Goal: Communication & Community: Answer question/provide support

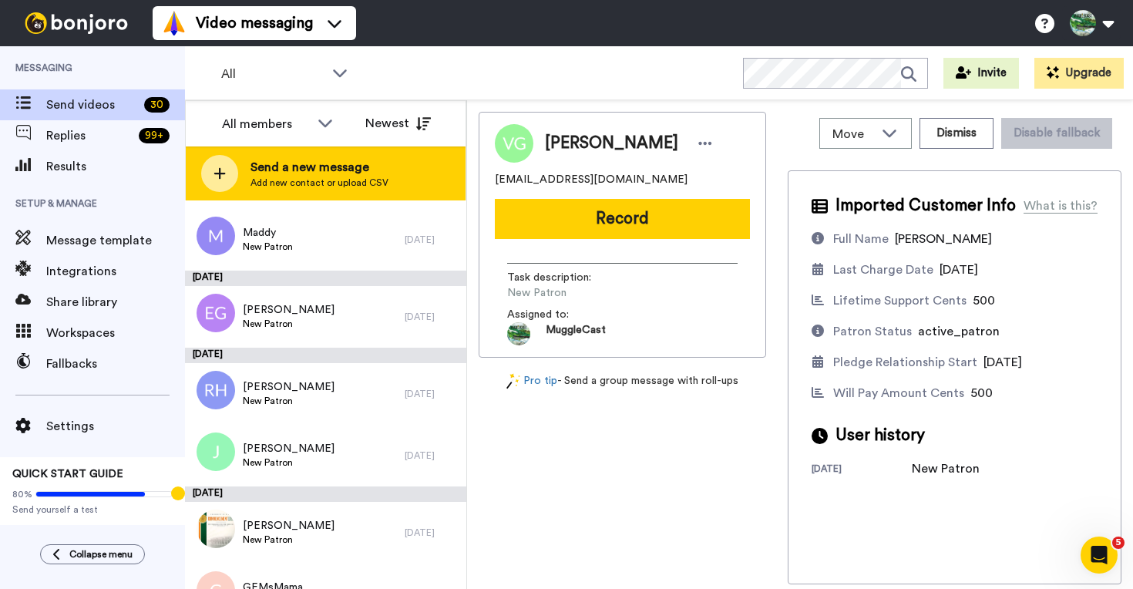
scroll to position [1784, 0]
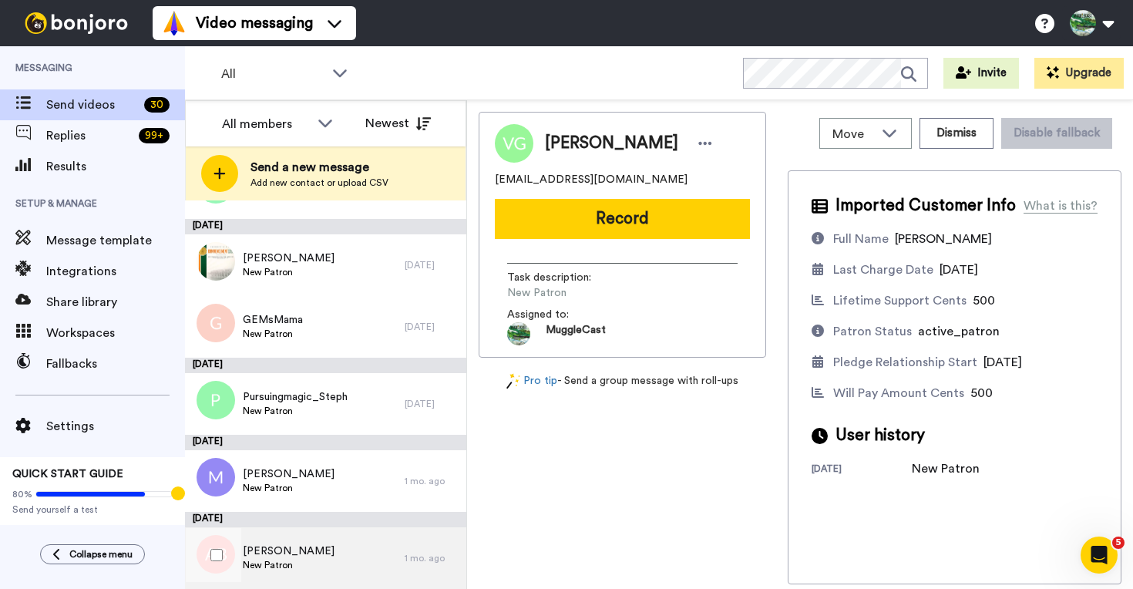
click at [358, 550] on div "[PERSON_NAME] New Patron" at bounding box center [295, 558] width 220 height 62
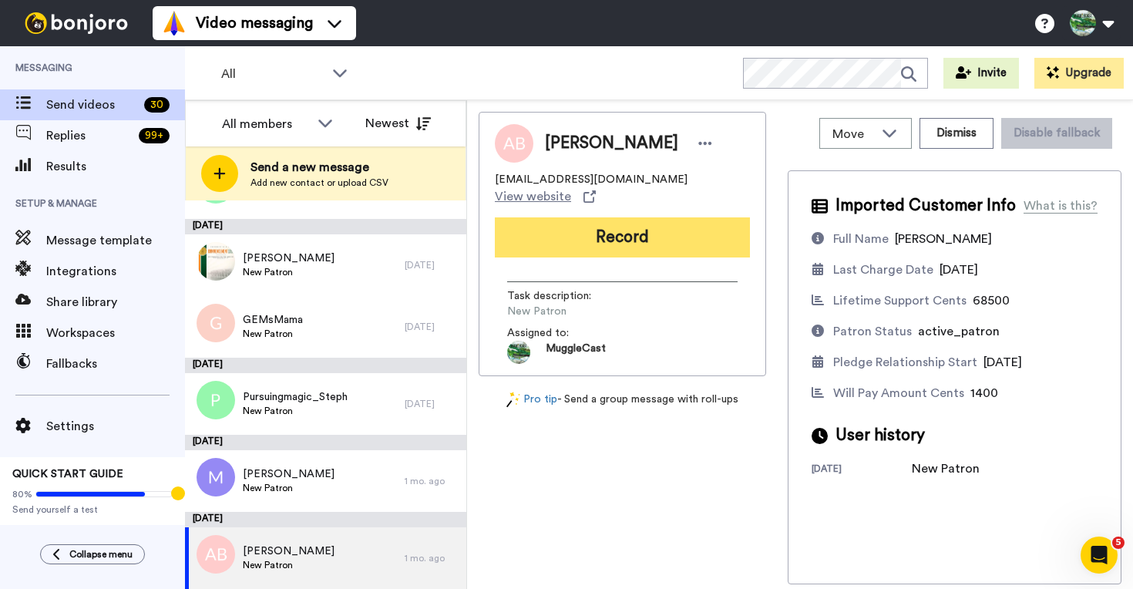
click at [630, 220] on button "Record" at bounding box center [622, 237] width 255 height 40
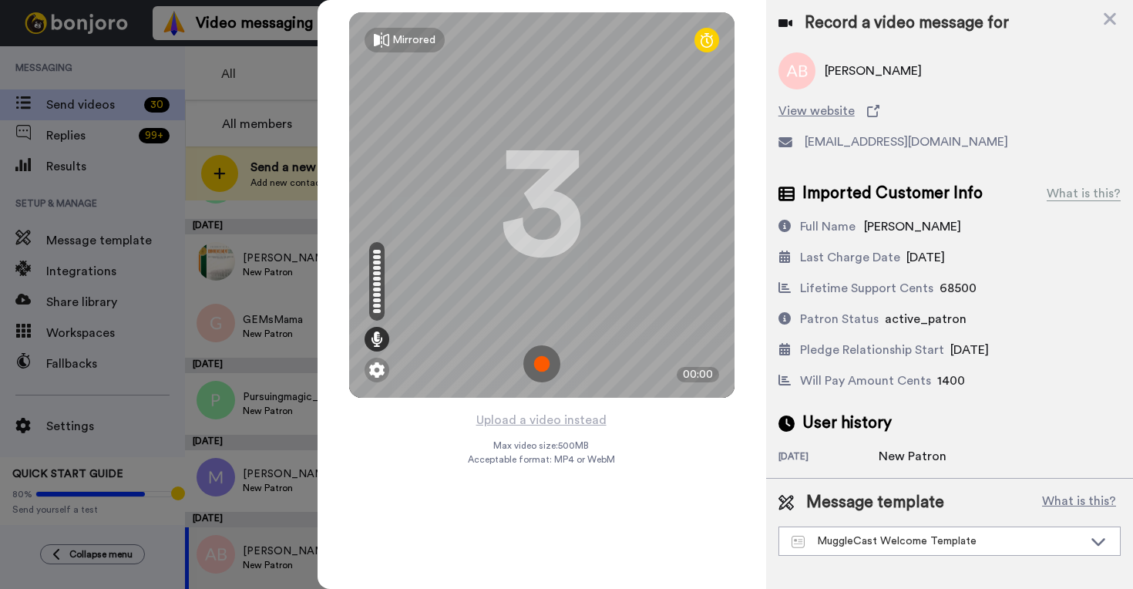
click at [546, 371] on img at bounding box center [541, 363] width 37 height 37
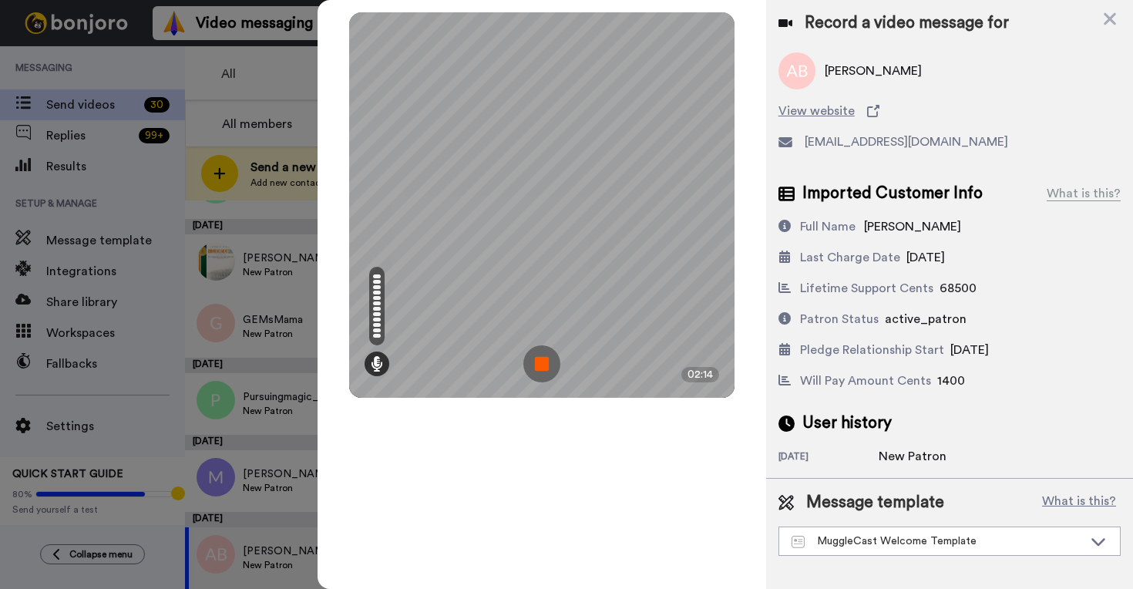
click at [546, 357] on img at bounding box center [541, 363] width 37 height 37
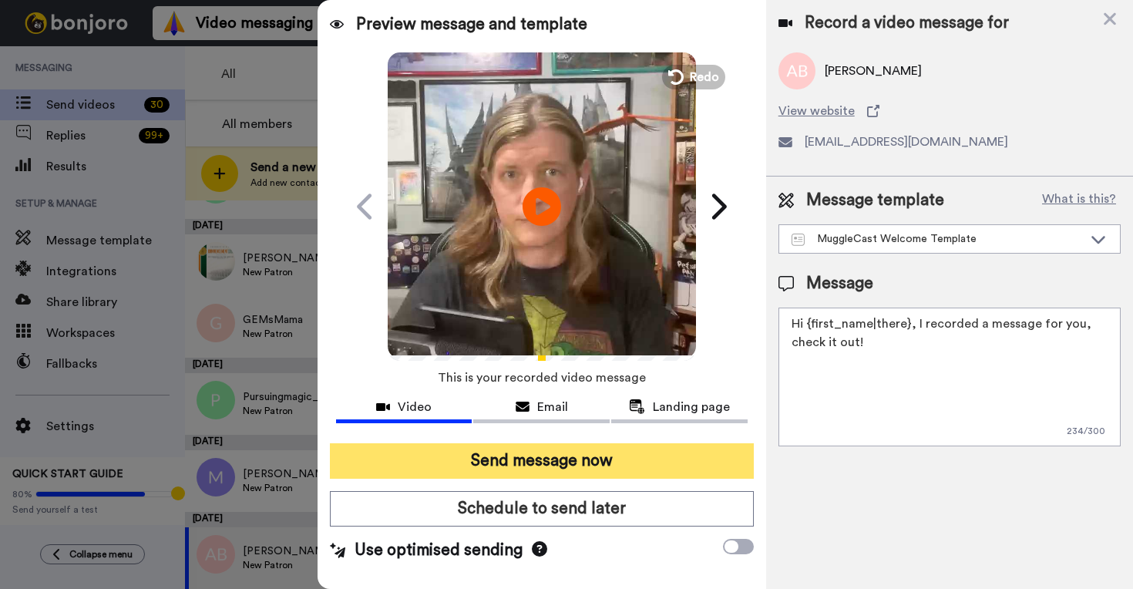
click at [704, 449] on button "Send message now" at bounding box center [542, 460] width 424 height 35
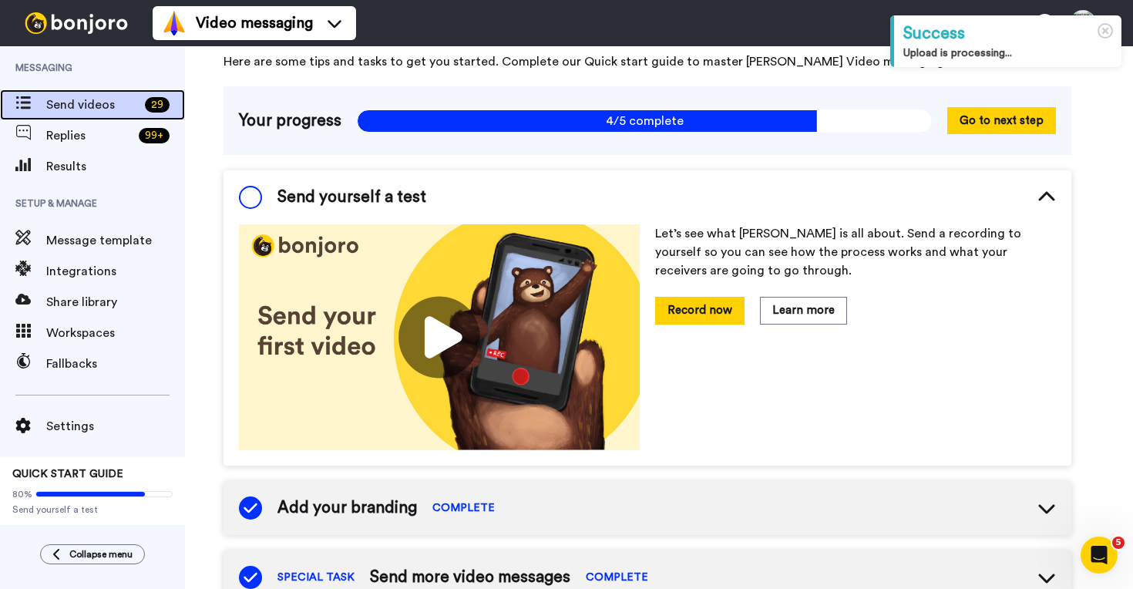
click at [105, 111] on span "Send videos" at bounding box center [92, 105] width 92 height 18
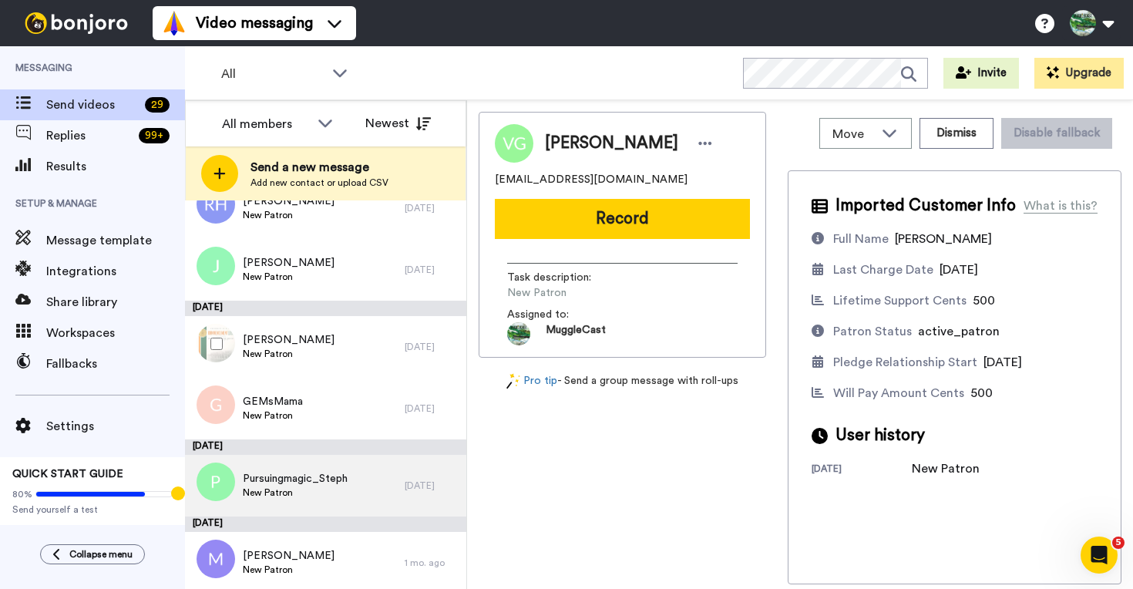
scroll to position [1707, 0]
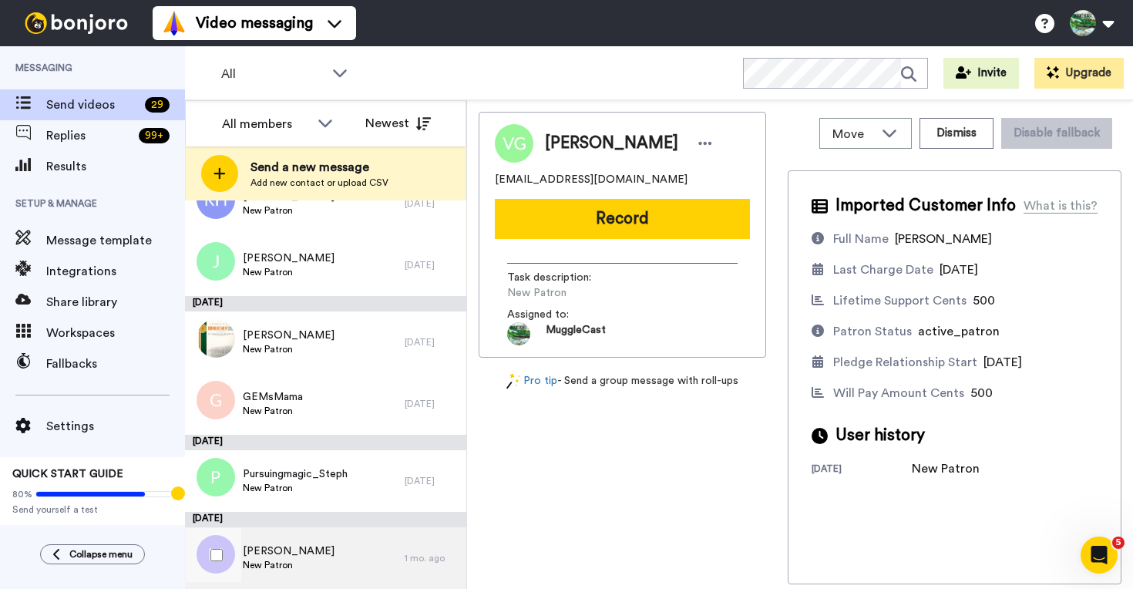
click at [333, 556] on div "Michael New Patron" at bounding box center [295, 558] width 220 height 62
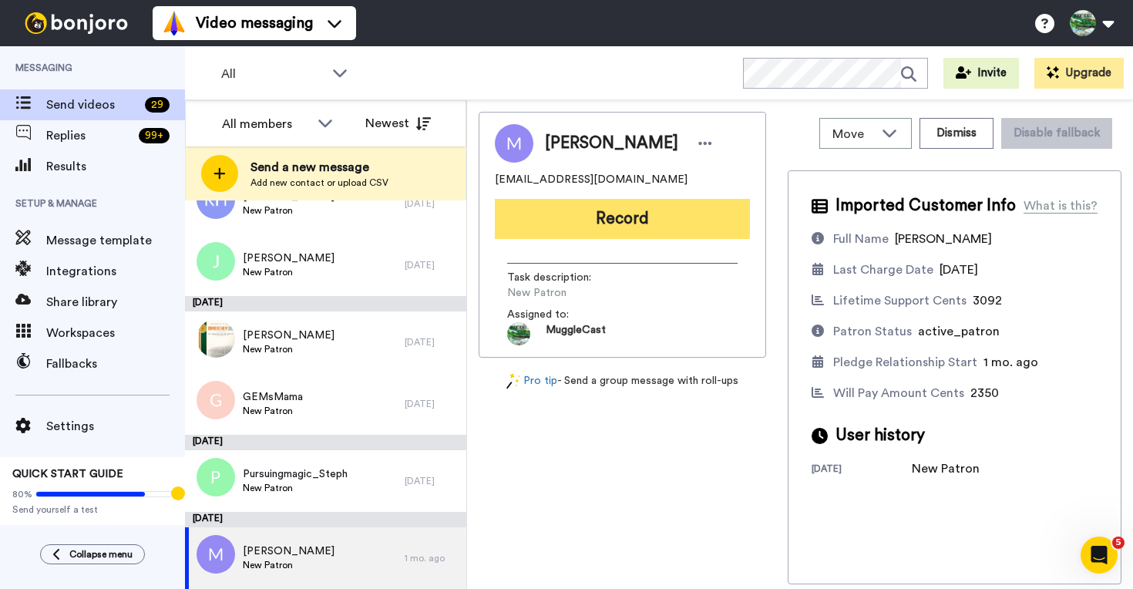
click at [647, 222] on button "Record" at bounding box center [622, 219] width 255 height 40
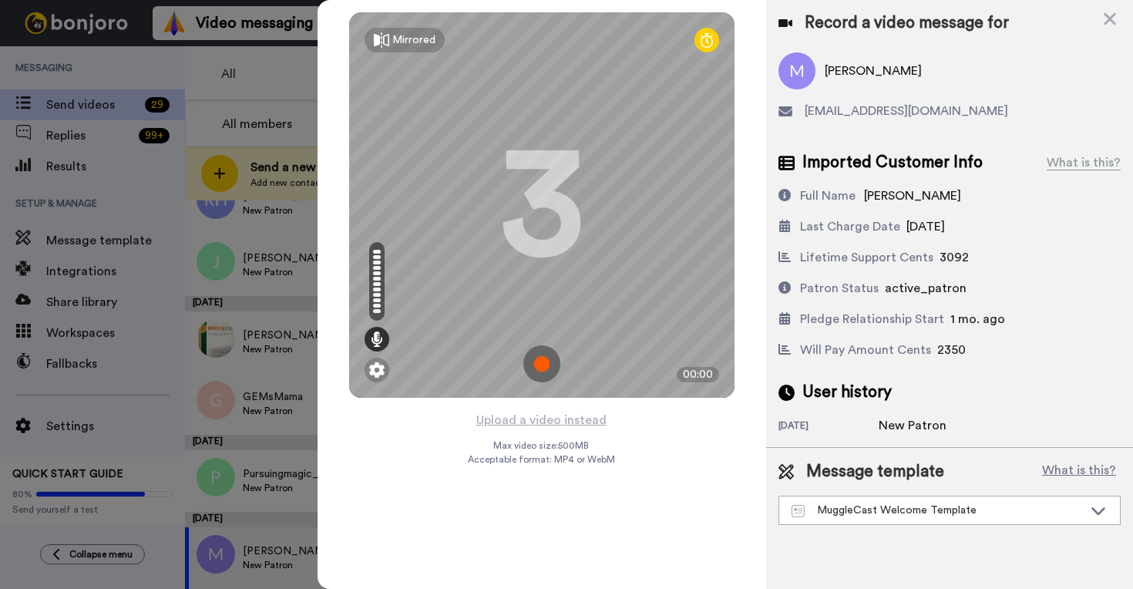
click at [548, 363] on img at bounding box center [541, 363] width 37 height 37
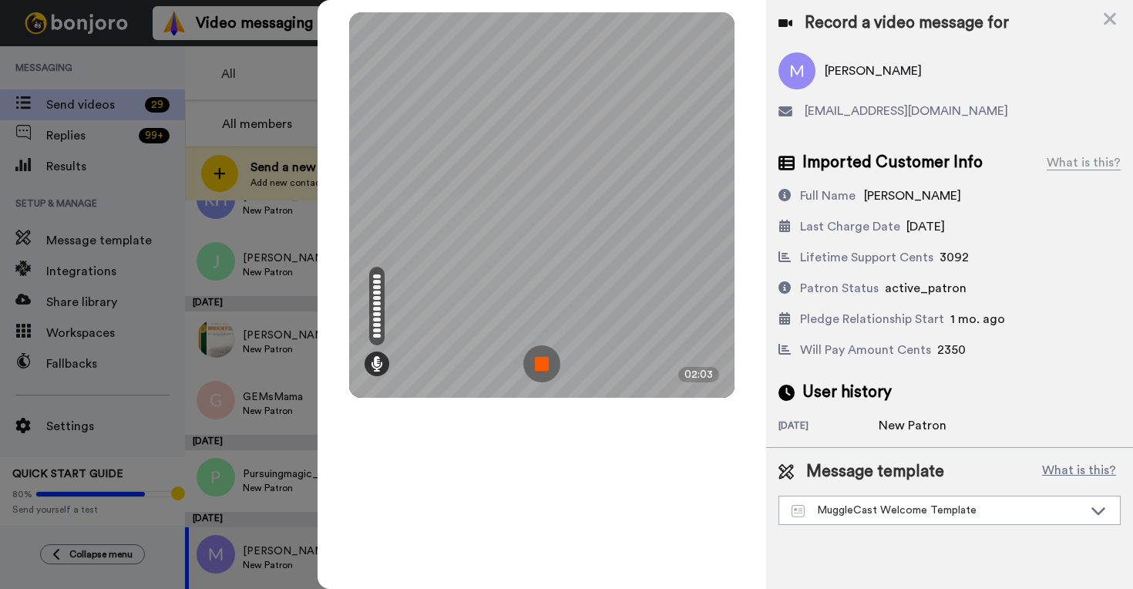
click at [547, 370] on img at bounding box center [541, 363] width 37 height 37
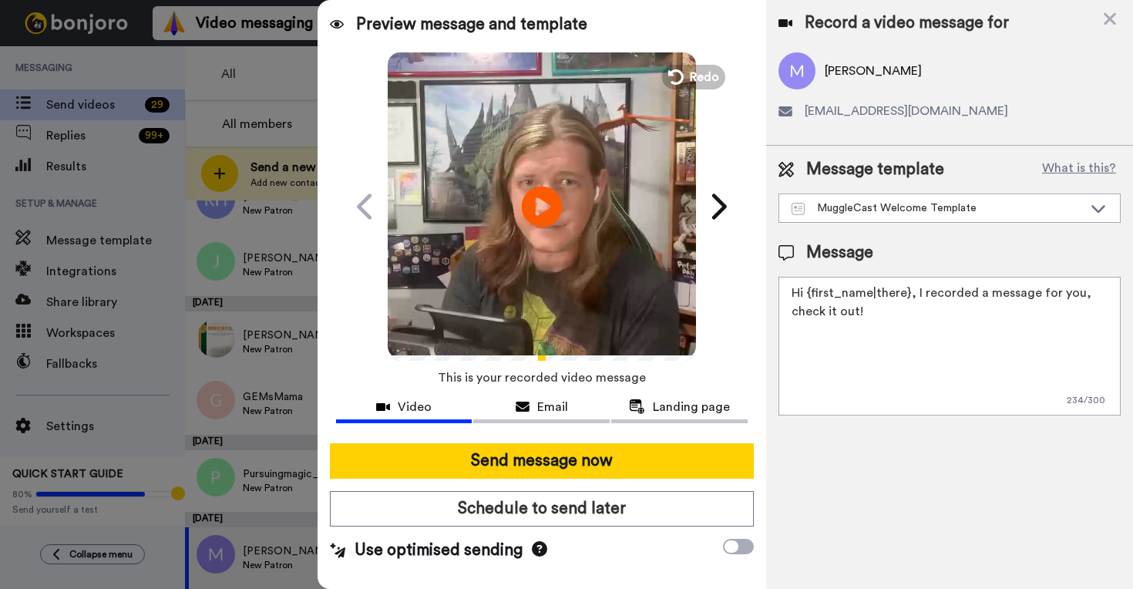
click at [550, 209] on icon at bounding box center [541, 206] width 41 height 41
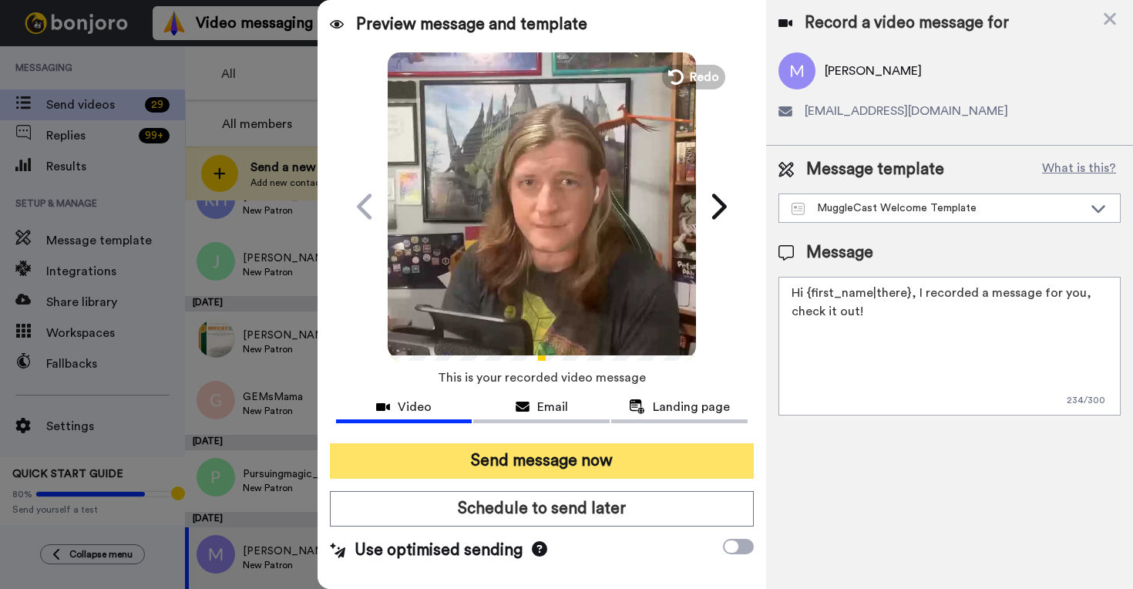
click at [638, 466] on button "Send message now" at bounding box center [542, 460] width 424 height 35
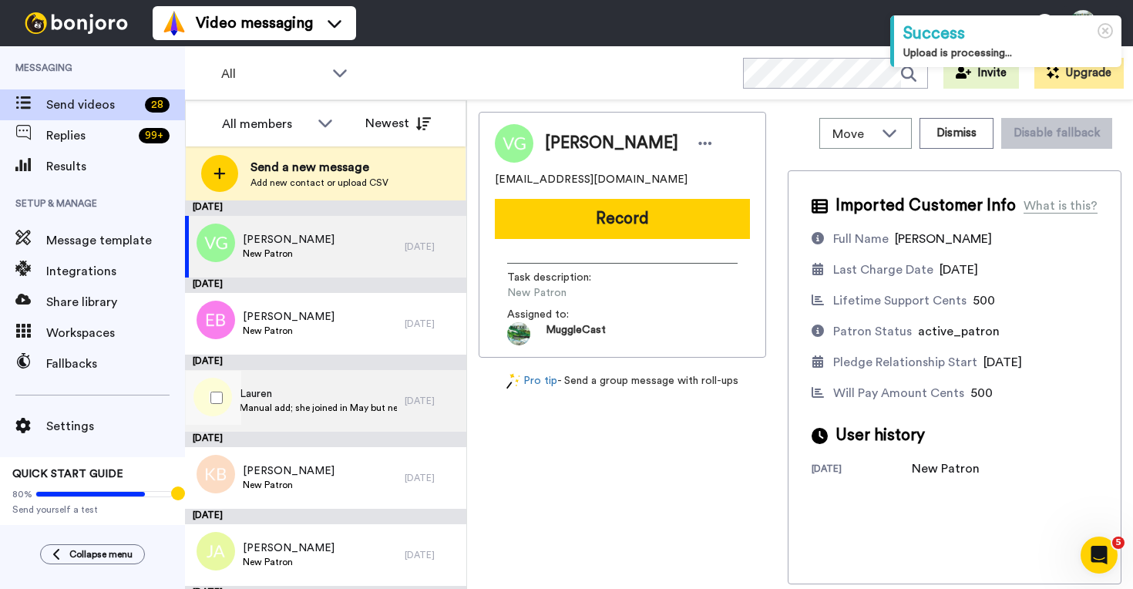
click at [364, 404] on span "Manual add; she joined in May but never got a Bonjoro (looks to me like a Bonjo…" at bounding box center [318, 407] width 157 height 12
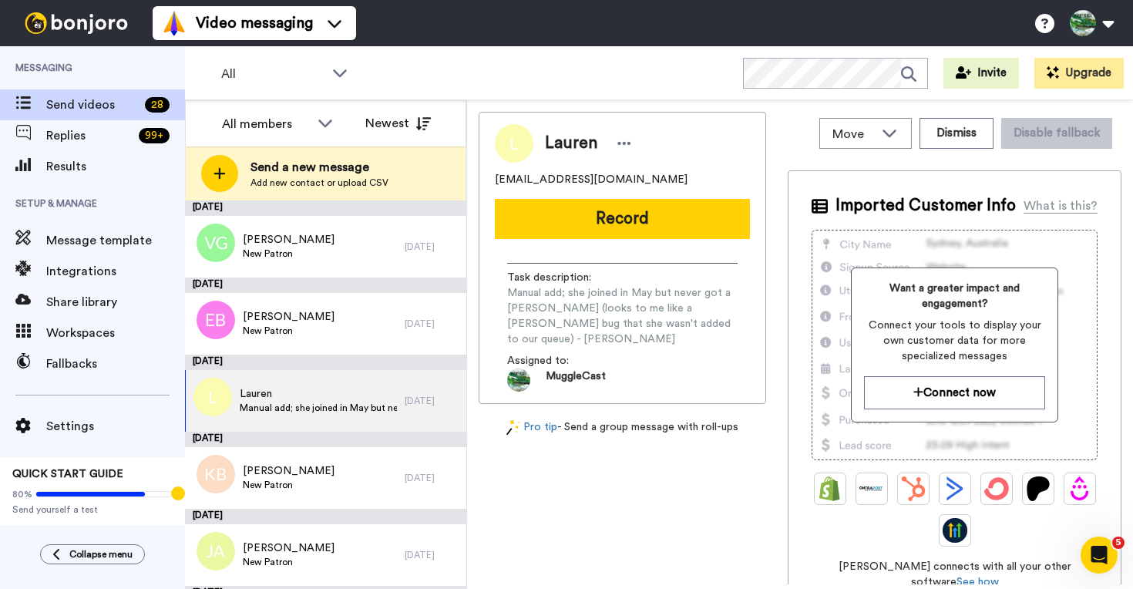
click at [645, 309] on span "Manual add; she joined in May but never got a Bonjoro (looks to me like a Bonjo…" at bounding box center [622, 316] width 230 height 62
click at [639, 289] on span "Manual add; she joined in May but never got a Bonjoro (looks to me like a Bonjo…" at bounding box center [622, 316] width 230 height 62
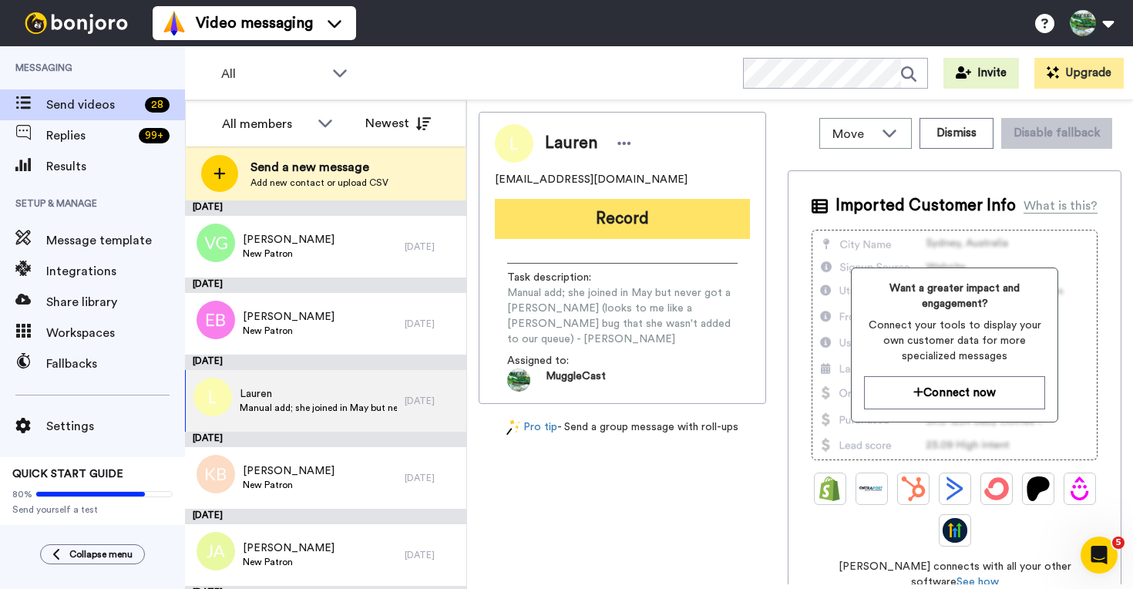
click at [650, 212] on button "Record" at bounding box center [622, 219] width 255 height 40
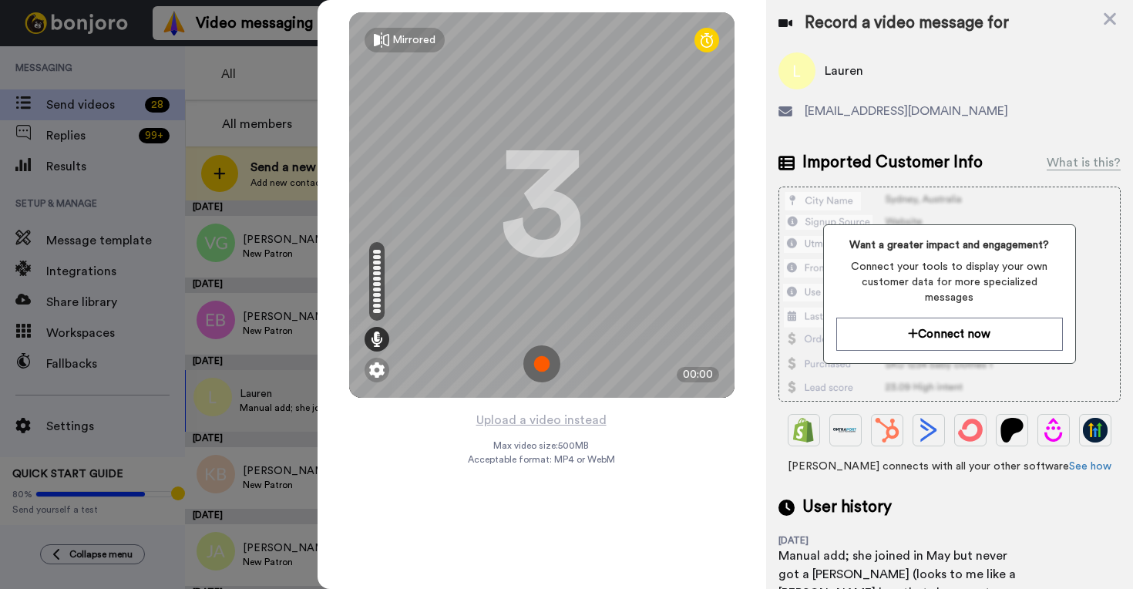
click at [545, 370] on img at bounding box center [541, 363] width 37 height 37
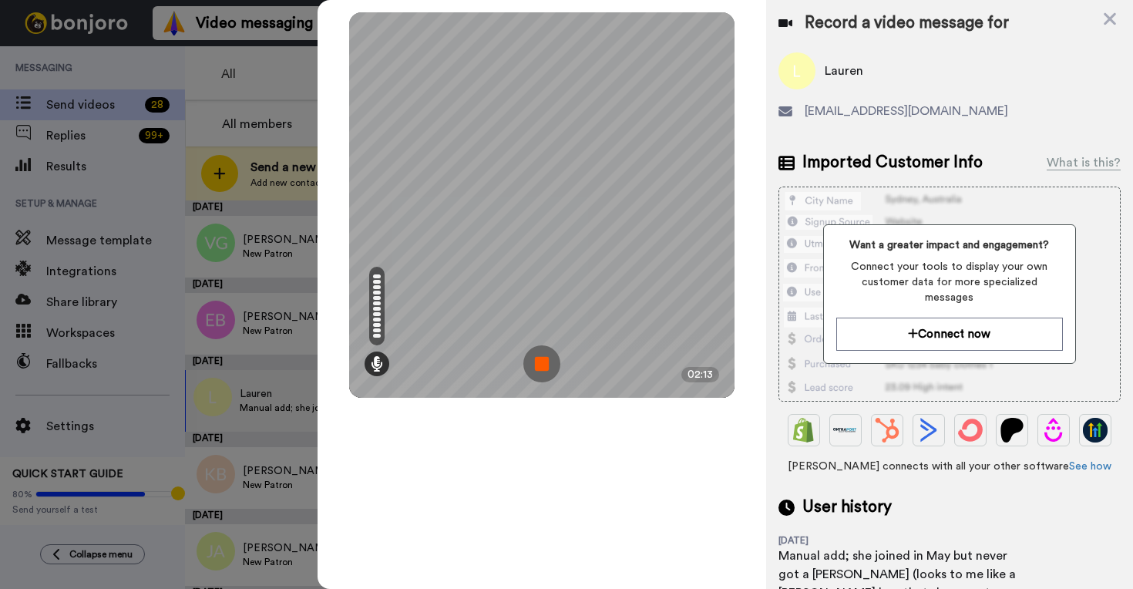
click at [537, 368] on img at bounding box center [541, 363] width 37 height 37
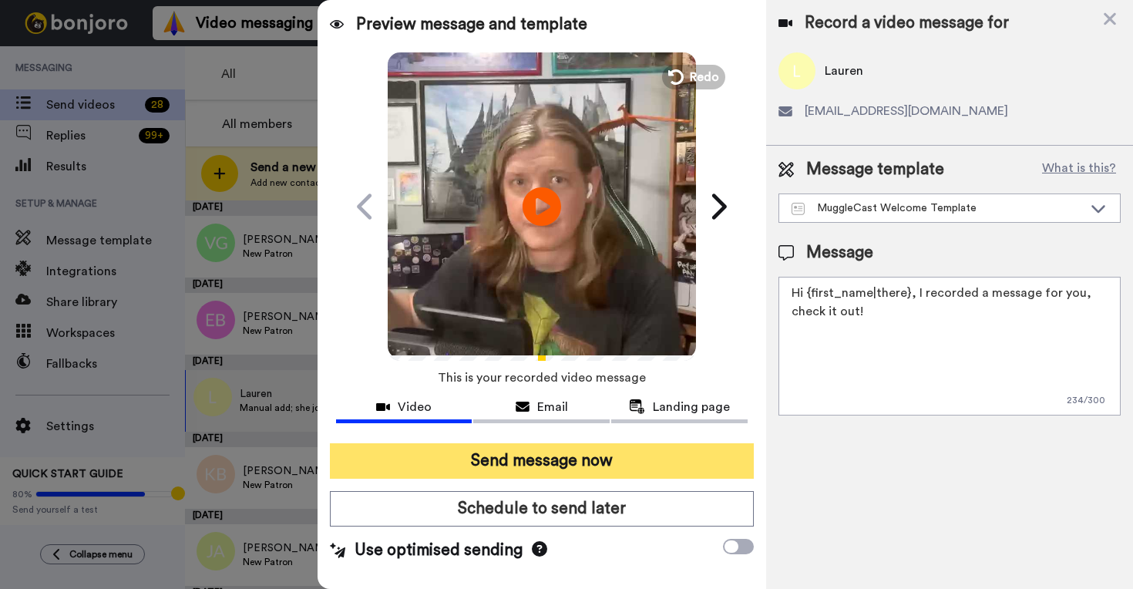
click at [730, 448] on button "Send message now" at bounding box center [542, 460] width 424 height 35
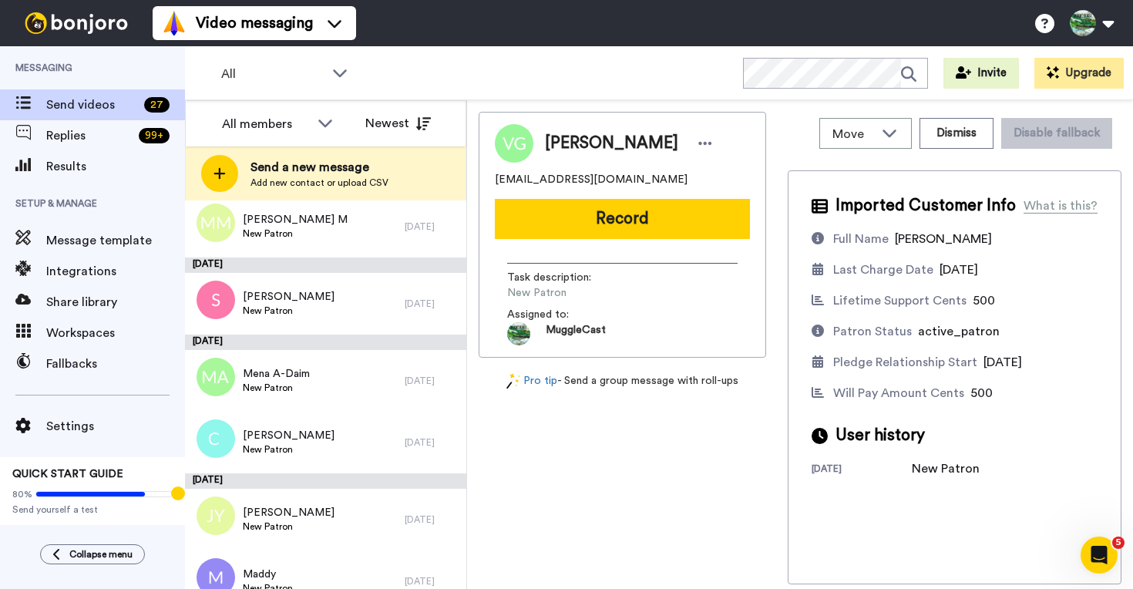
scroll to position [1415, 0]
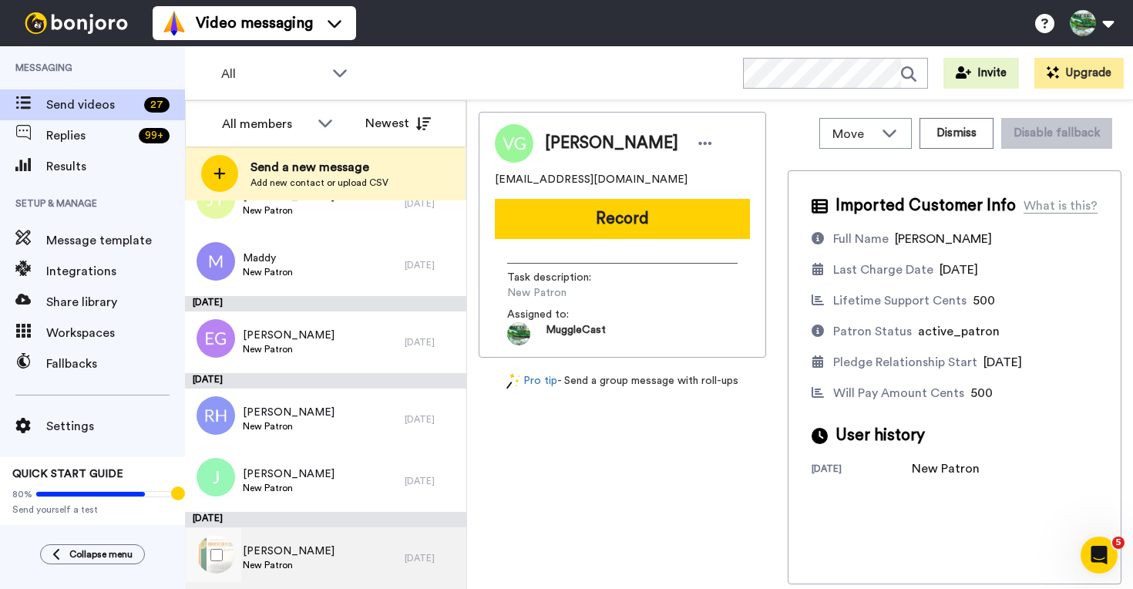
click at [371, 550] on div "Saadya Rueda New Patron" at bounding box center [295, 558] width 220 height 62
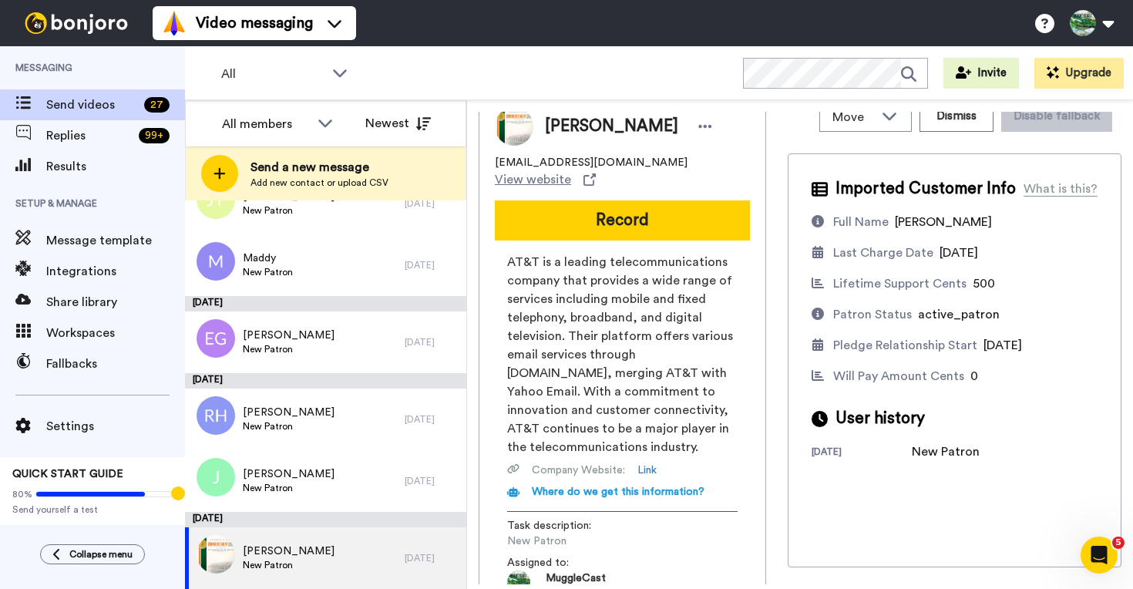
scroll to position [25, 0]
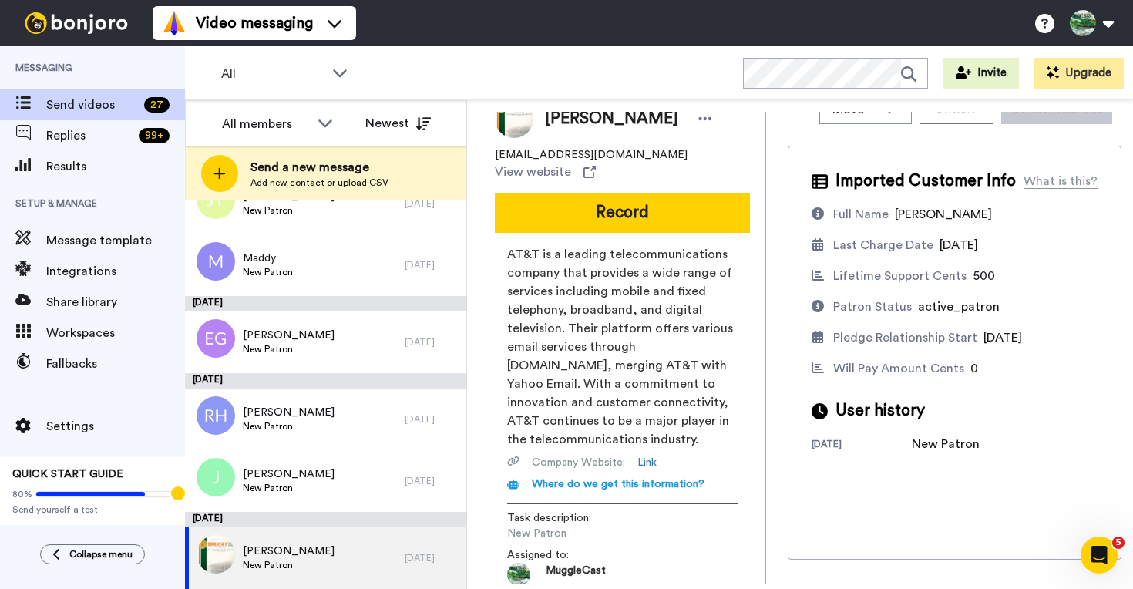
click at [921, 338] on div "Pledge Relationship Start" at bounding box center [905, 337] width 144 height 18
click at [374, 549] on div "Saadya Rueda New Patron" at bounding box center [295, 558] width 220 height 62
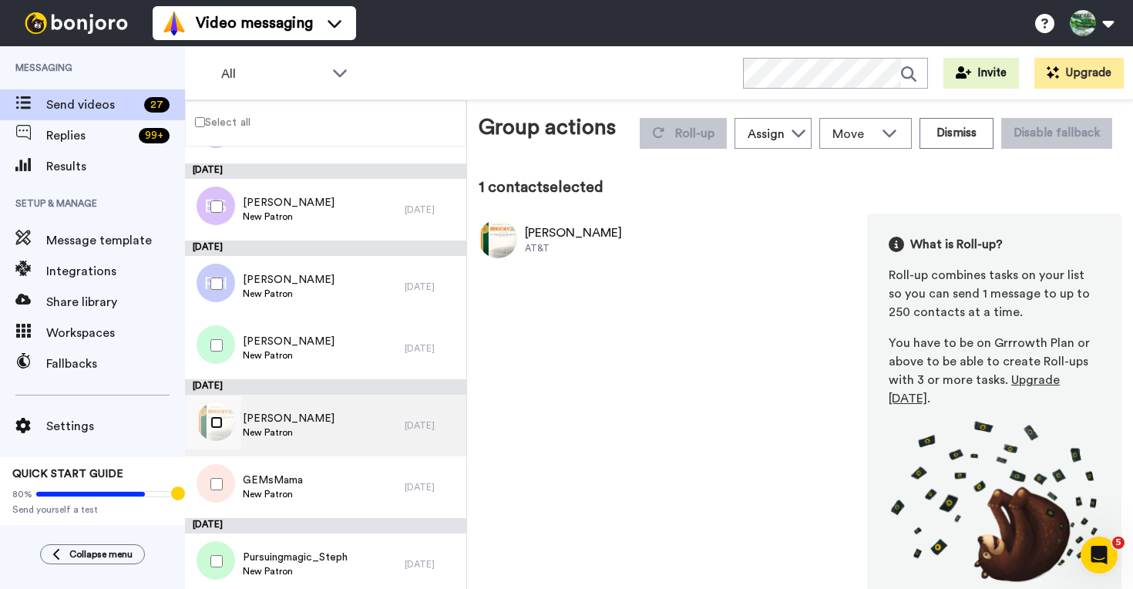
scroll to position [1499, 0]
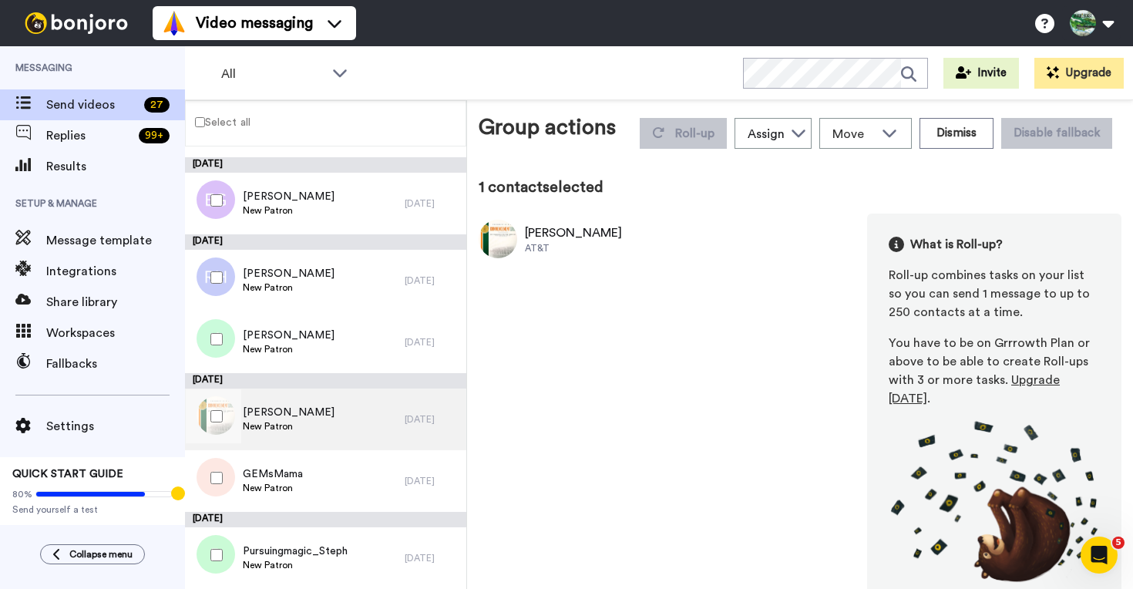
click at [354, 427] on div "Saadya Rueda New Patron" at bounding box center [295, 419] width 220 height 62
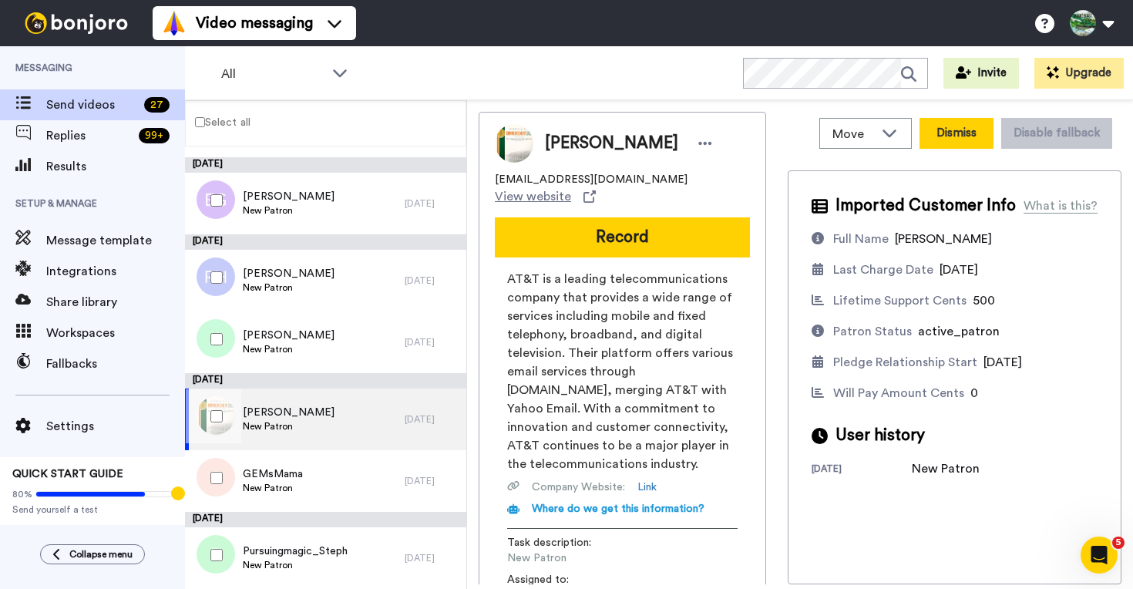
click at [959, 136] on button "Dismiss" at bounding box center [956, 133] width 74 height 31
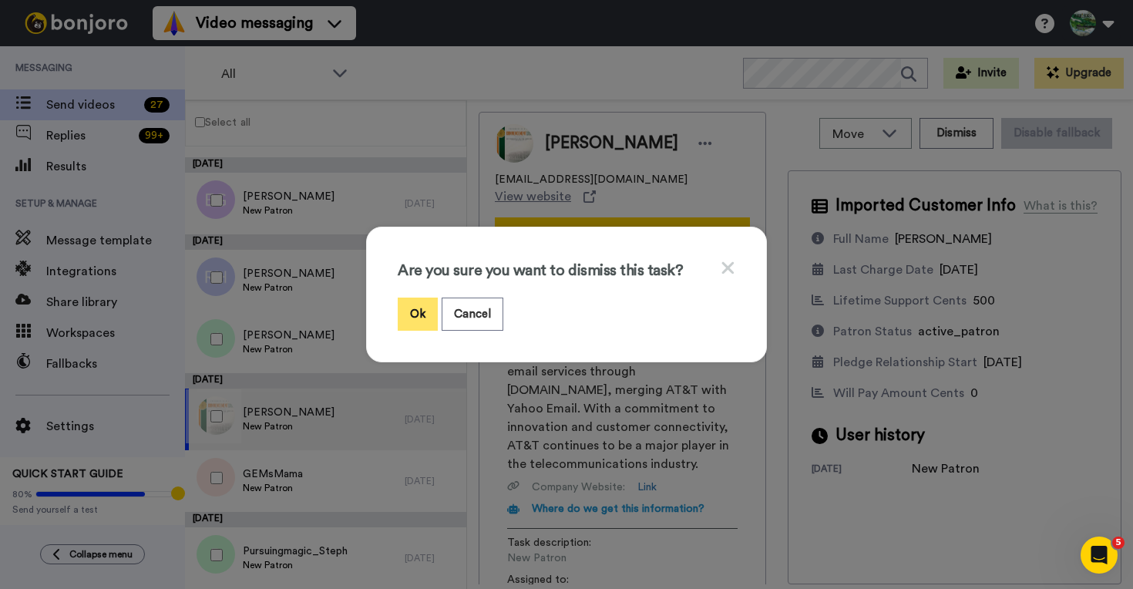
click at [414, 304] on button "Ok" at bounding box center [418, 313] width 40 height 33
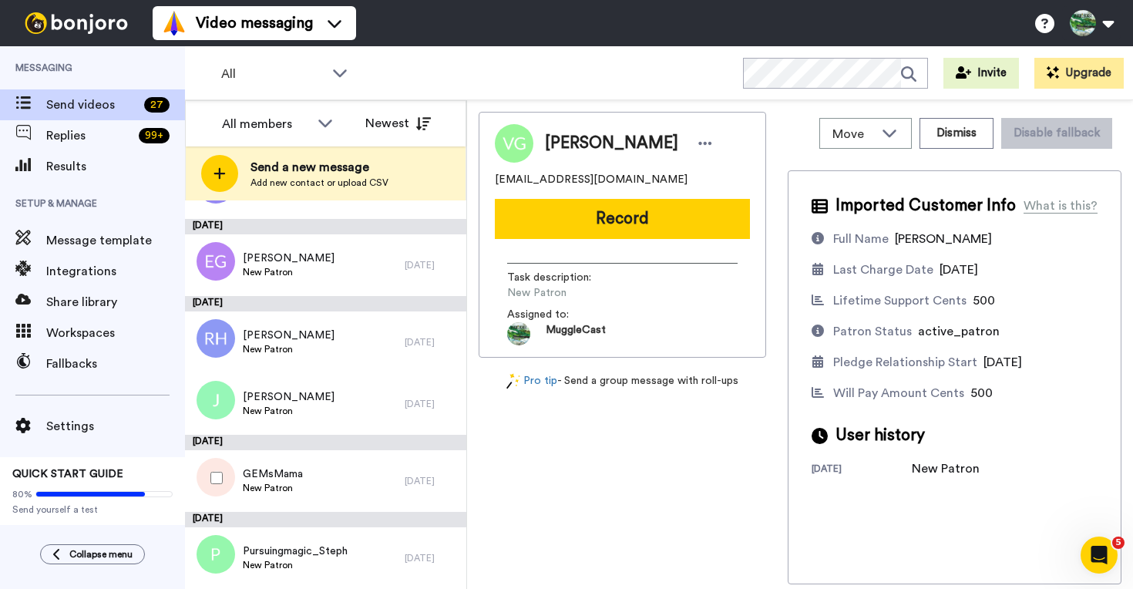
scroll to position [1492, 0]
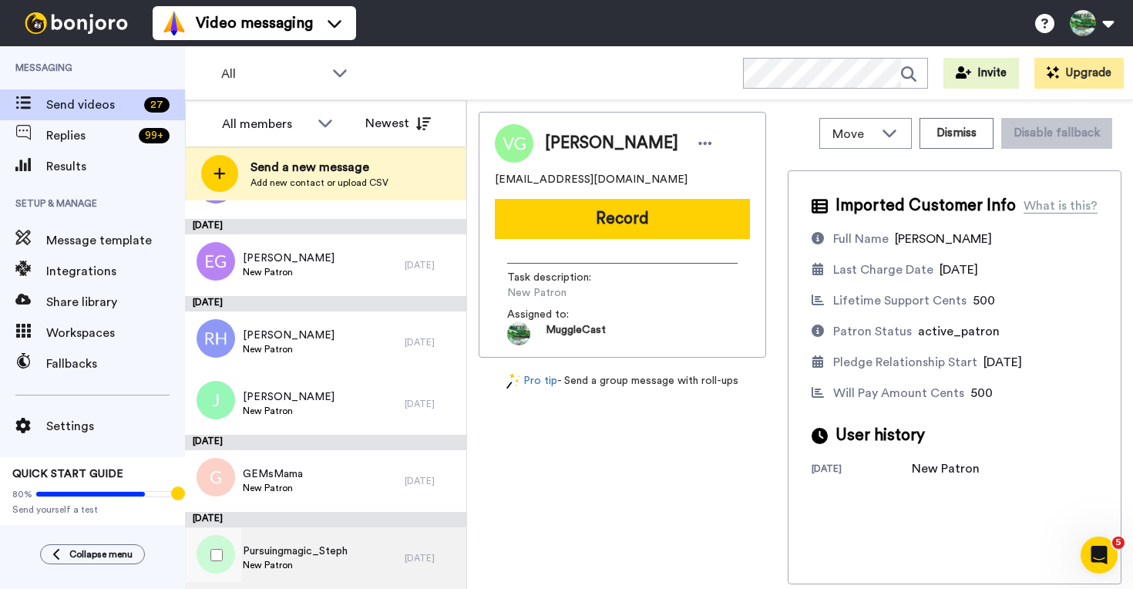
click at [338, 536] on div "Pursuingmagic_Steph New Patron" at bounding box center [295, 558] width 220 height 62
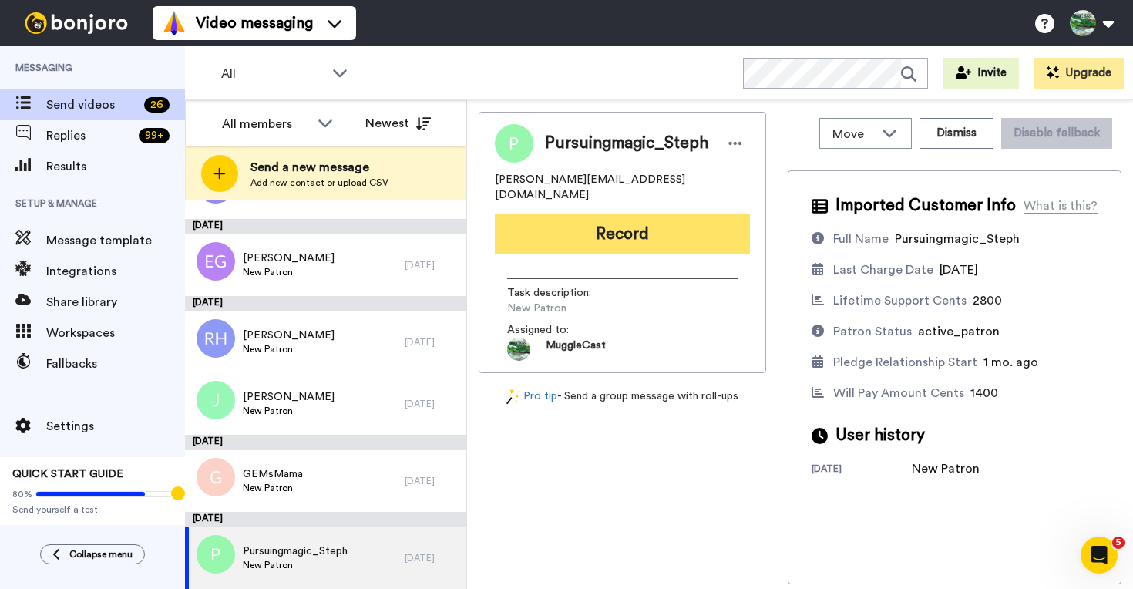
click at [595, 220] on button "Record" at bounding box center [622, 234] width 255 height 40
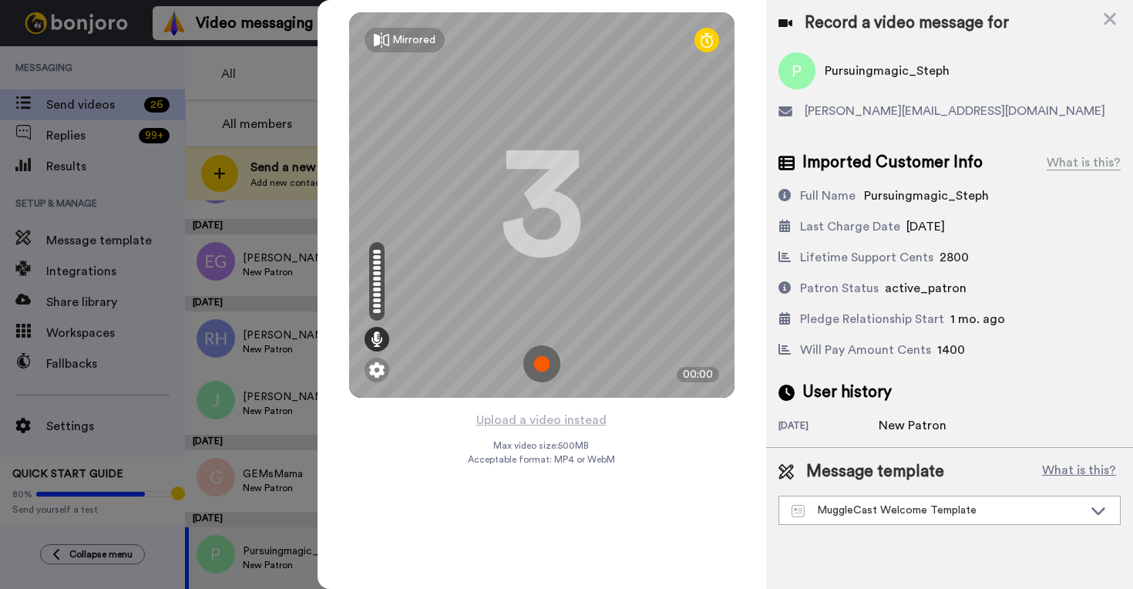
click at [552, 368] on img at bounding box center [541, 363] width 37 height 37
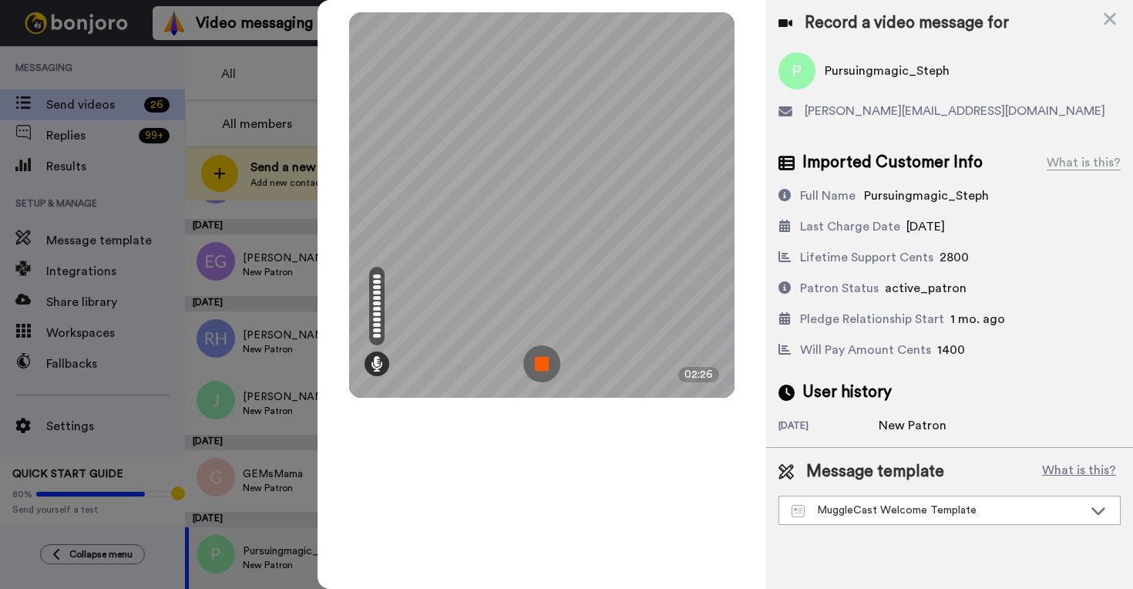
click at [541, 361] on img at bounding box center [541, 363] width 37 height 37
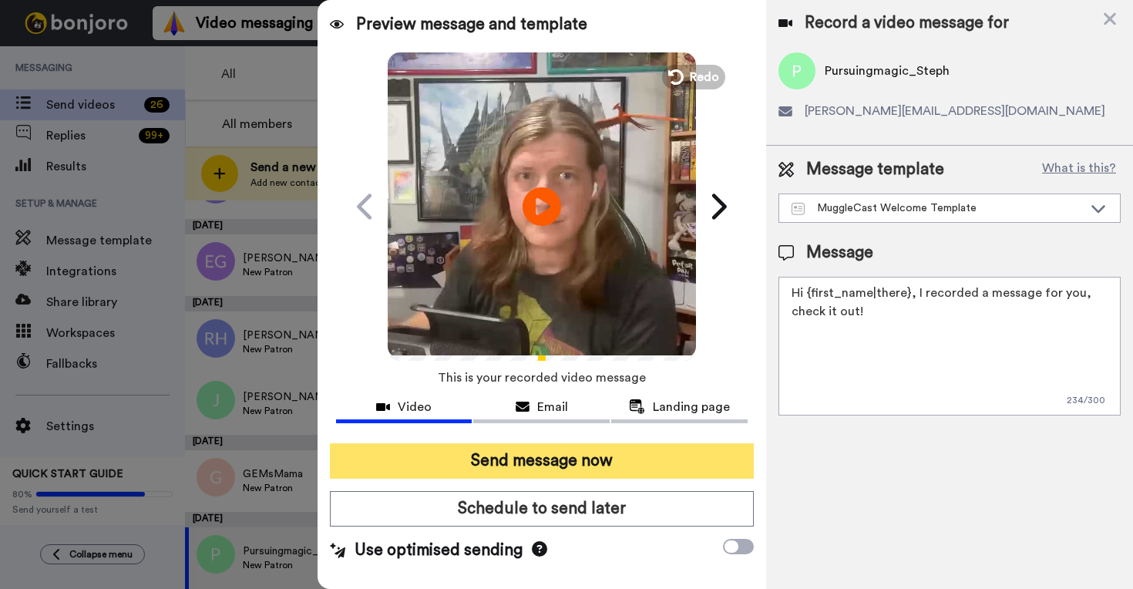
click at [644, 468] on button "Send message now" at bounding box center [542, 460] width 424 height 35
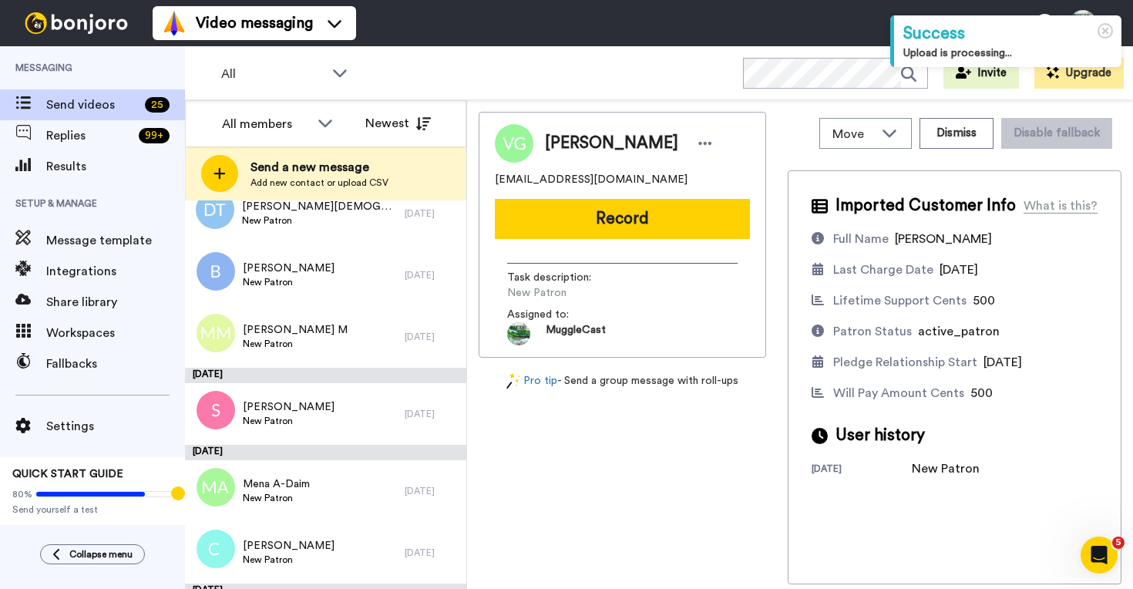
scroll to position [1415, 0]
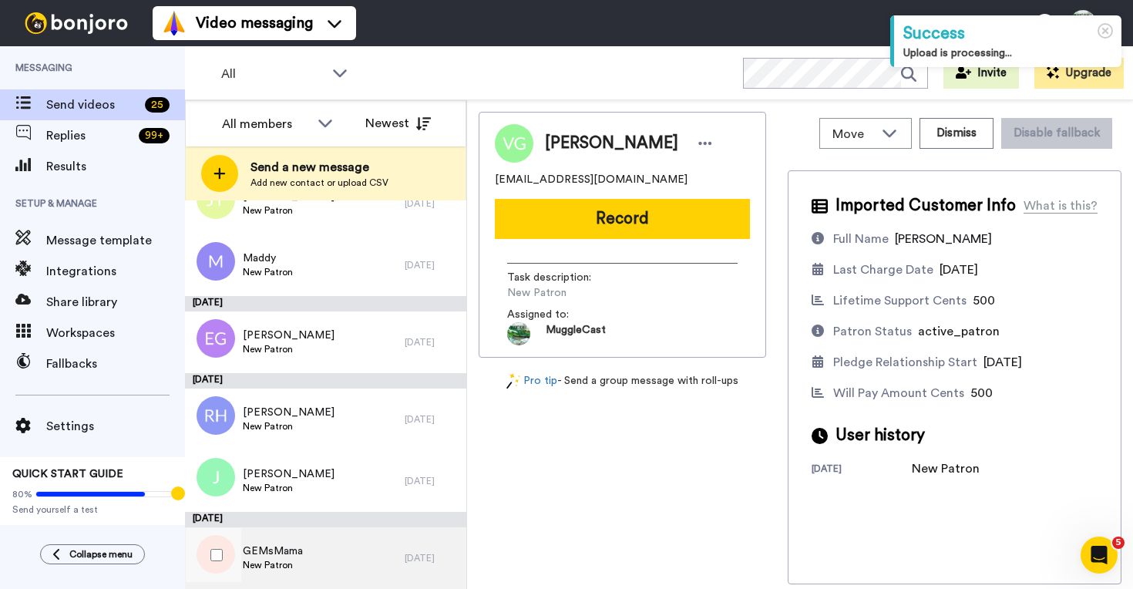
click at [307, 549] on div "GEMsMama New Patron" at bounding box center [295, 558] width 220 height 62
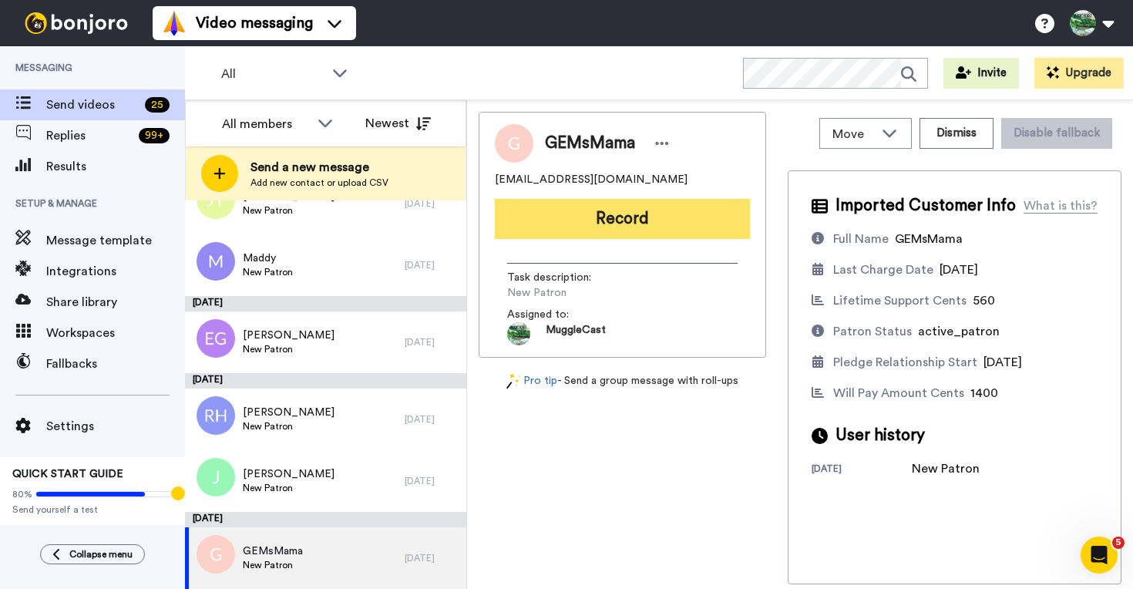
click at [648, 217] on button "Record" at bounding box center [622, 219] width 255 height 40
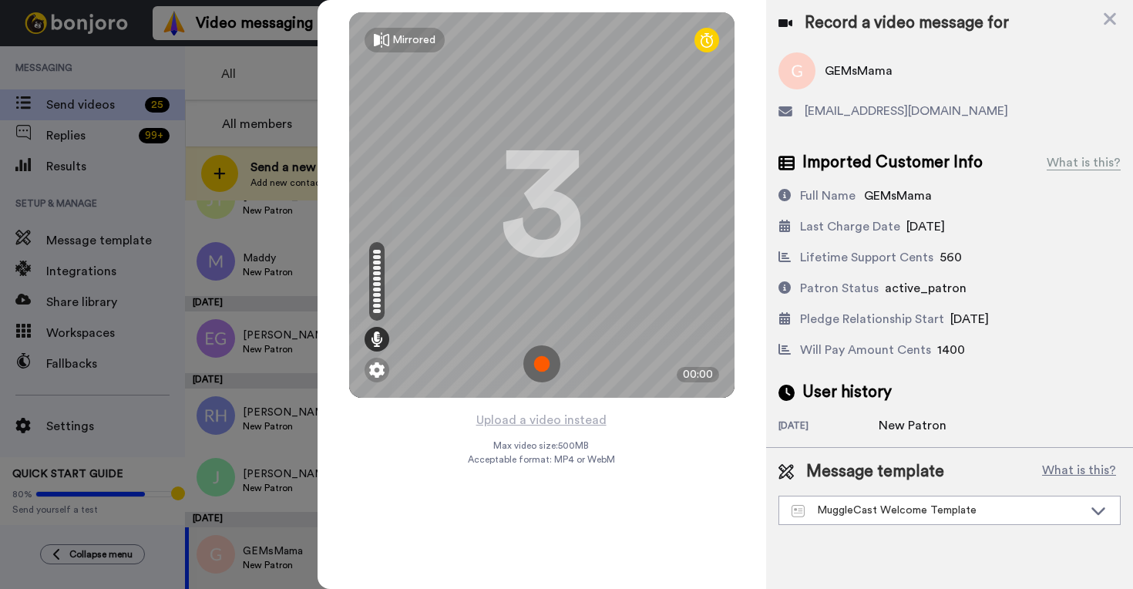
click at [539, 370] on img at bounding box center [541, 363] width 37 height 37
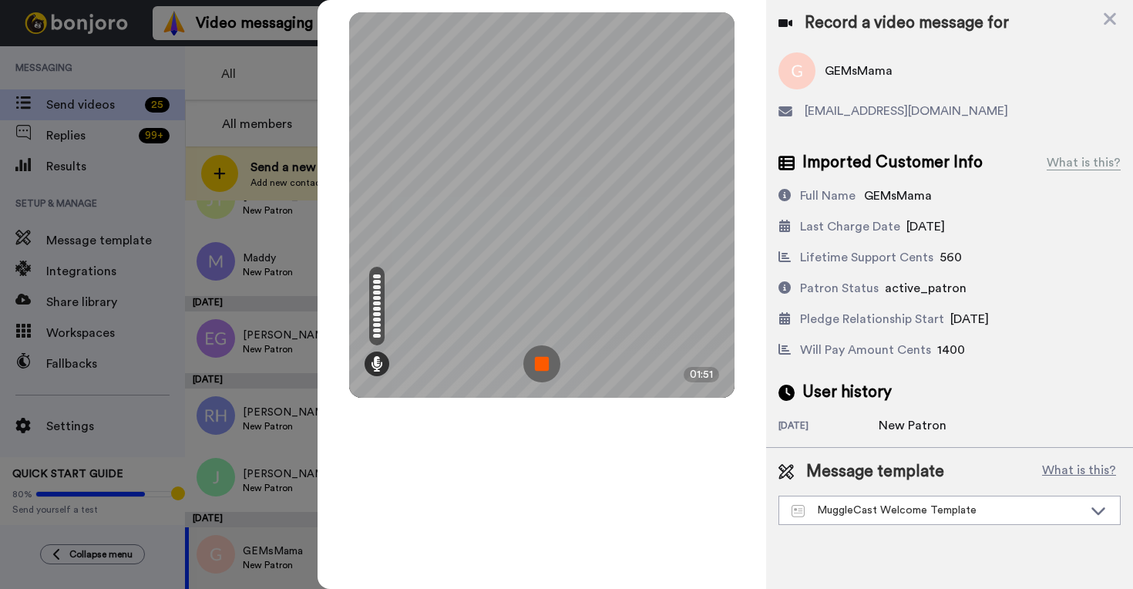
click at [529, 377] on img at bounding box center [541, 363] width 37 height 37
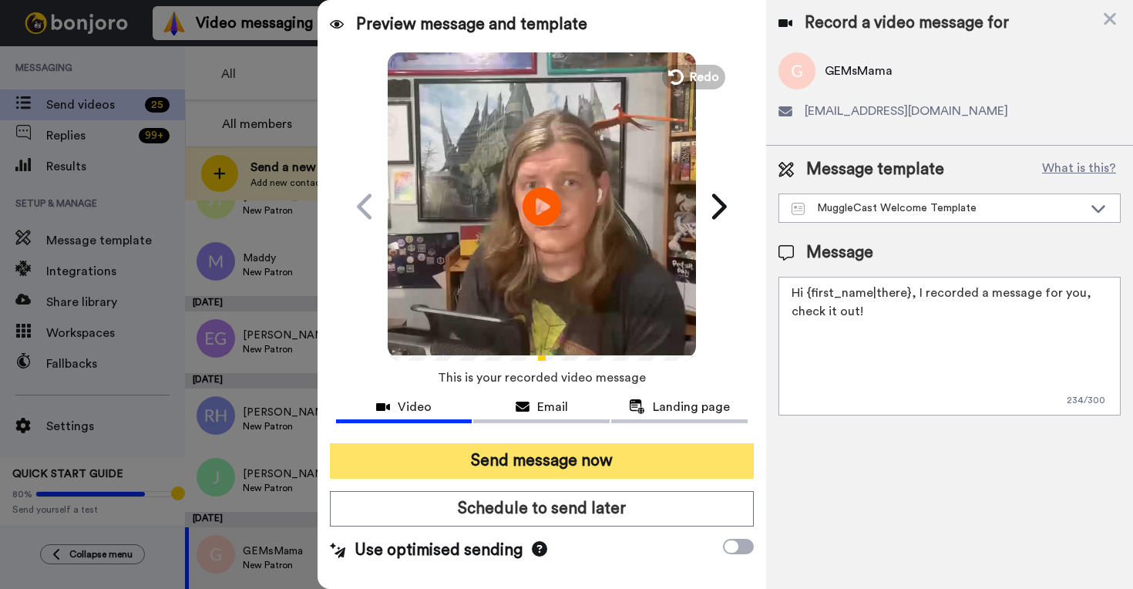
click at [568, 454] on button "Send message now" at bounding box center [542, 460] width 424 height 35
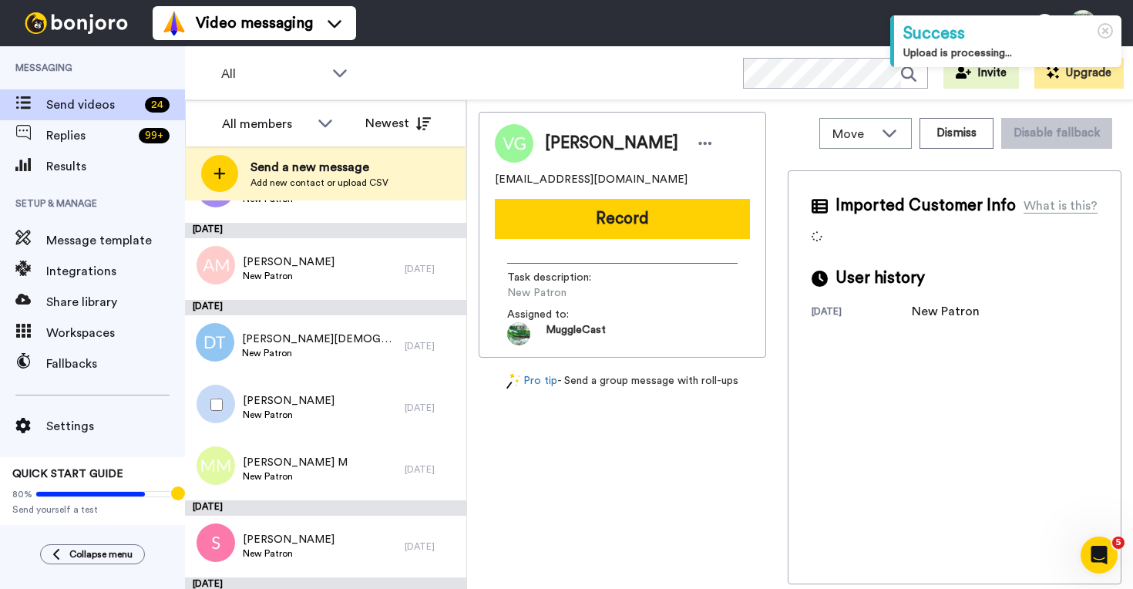
scroll to position [1338, 0]
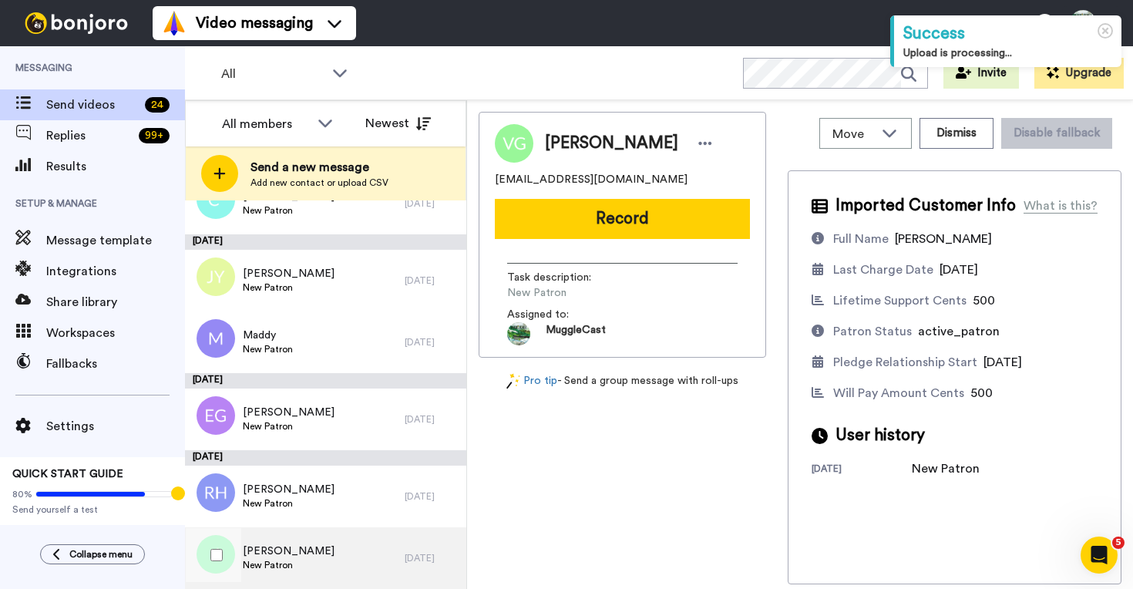
click at [354, 557] on div "[PERSON_NAME] New Patron" at bounding box center [295, 558] width 220 height 62
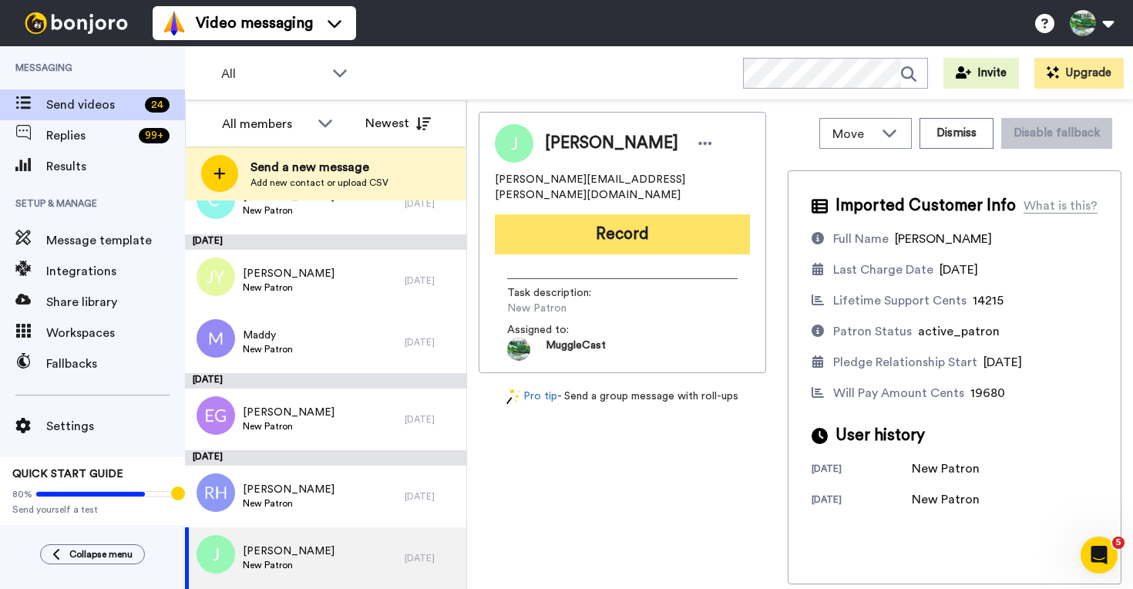
click at [637, 220] on button "Record" at bounding box center [622, 234] width 255 height 40
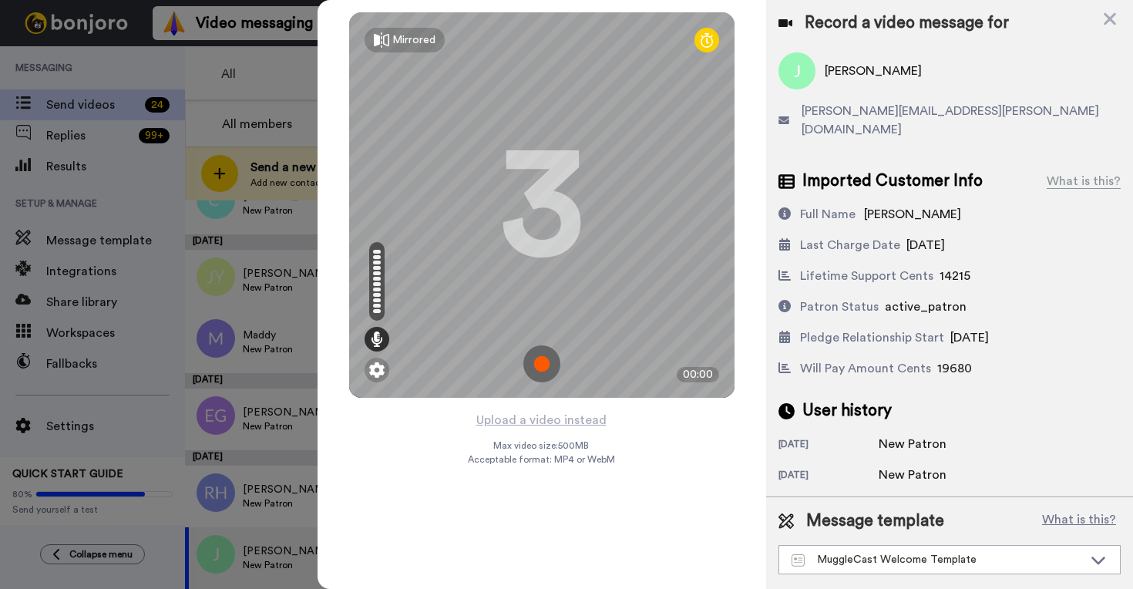
click at [547, 370] on img at bounding box center [541, 363] width 37 height 37
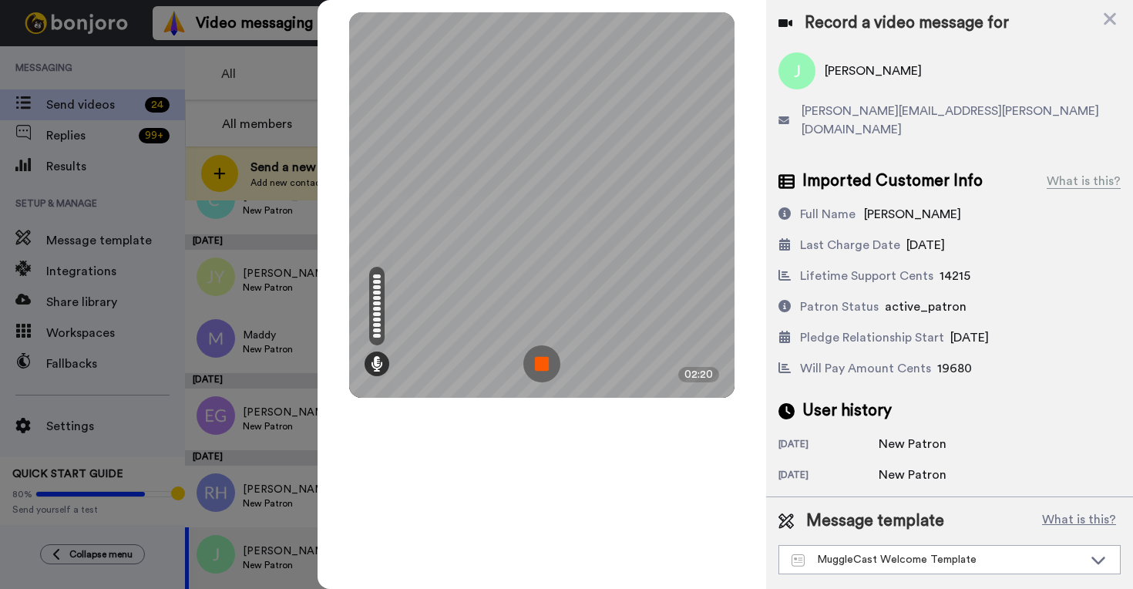
click at [547, 369] on img at bounding box center [541, 363] width 37 height 37
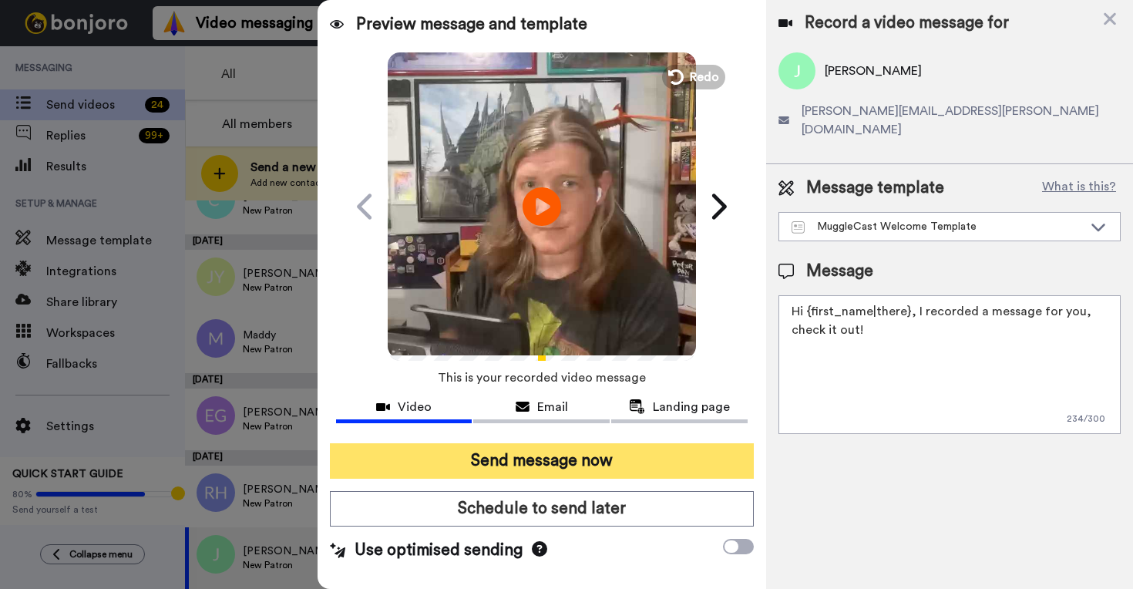
click at [603, 448] on button "Send message now" at bounding box center [542, 460] width 424 height 35
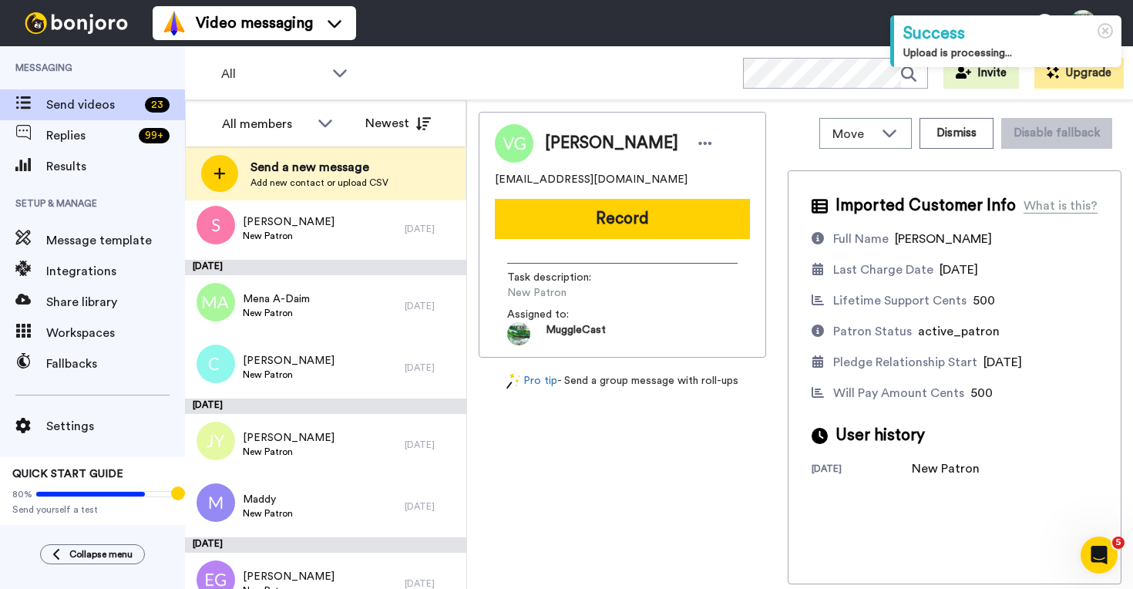
scroll to position [1276, 0]
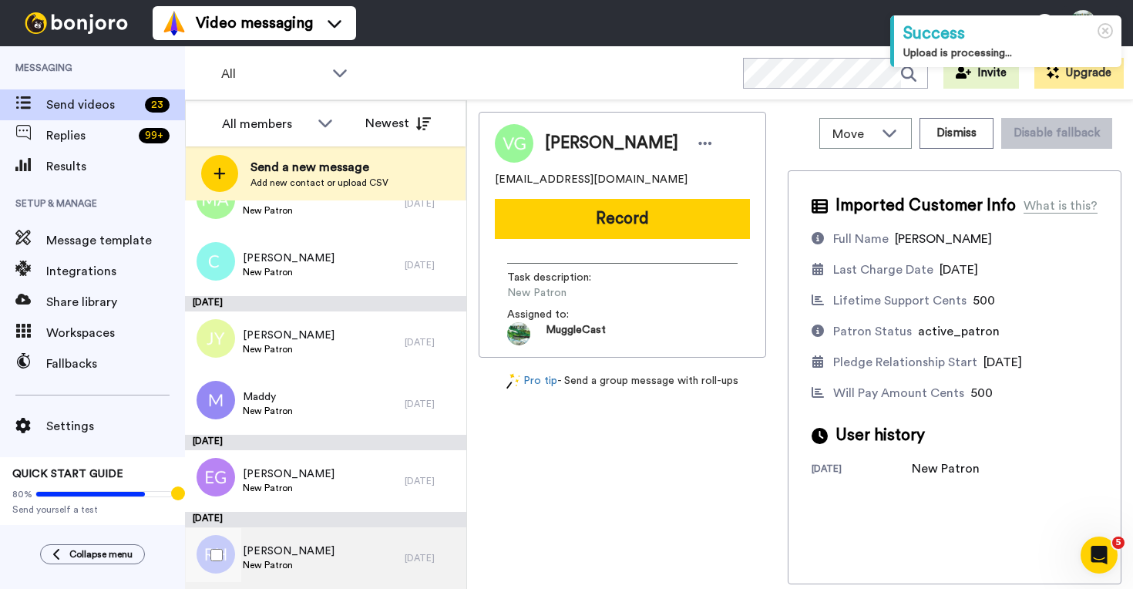
click at [364, 549] on div "[PERSON_NAME] New Patron" at bounding box center [295, 558] width 220 height 62
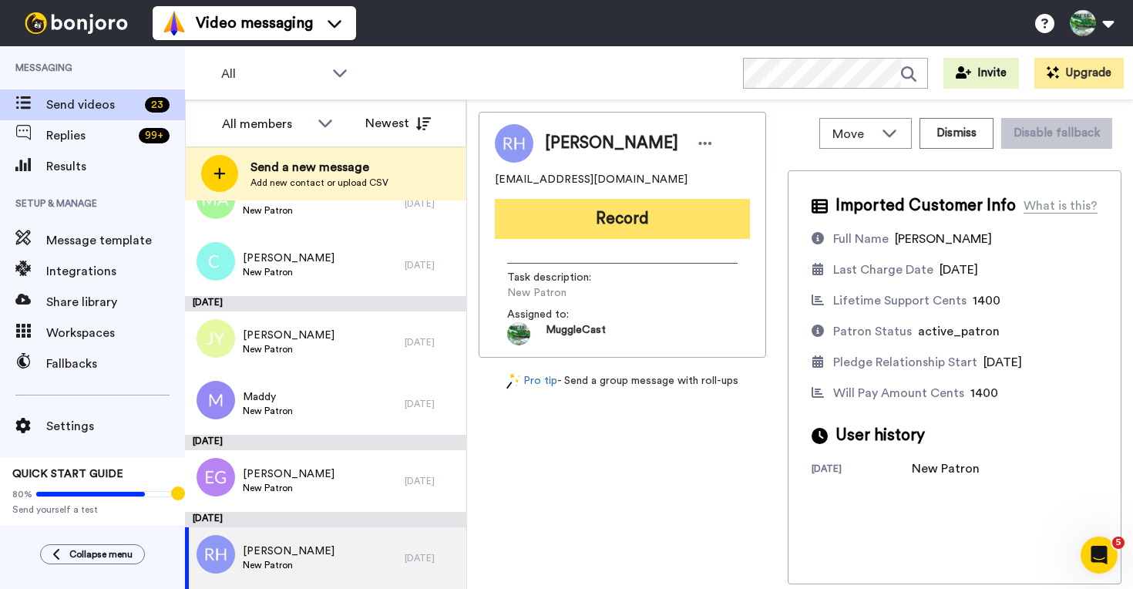
click at [635, 223] on button "Record" at bounding box center [622, 219] width 255 height 40
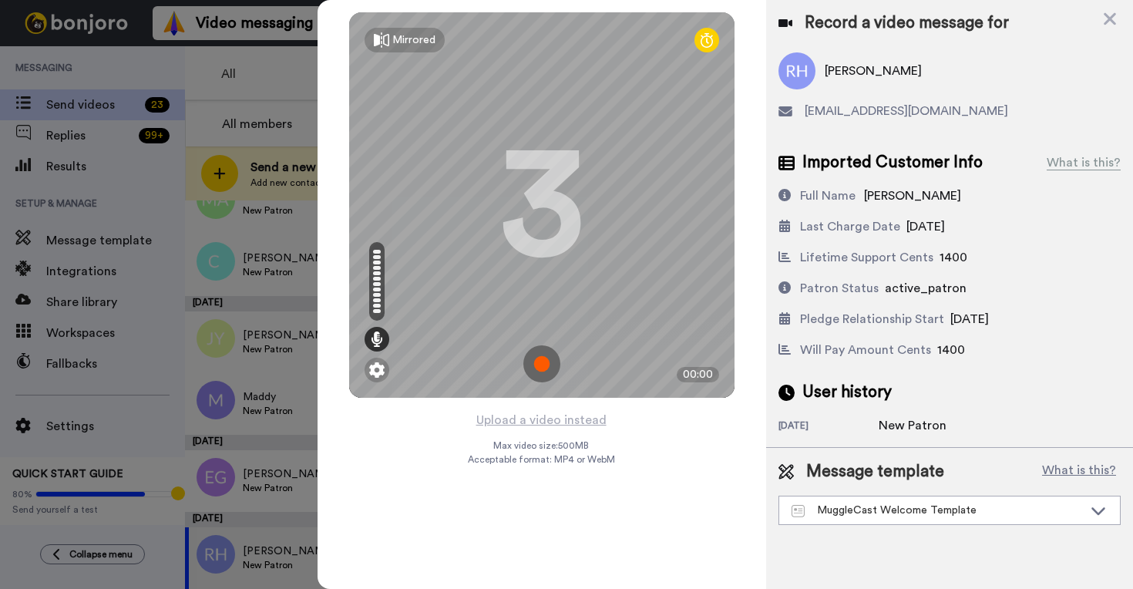
click at [534, 361] on img at bounding box center [541, 363] width 37 height 37
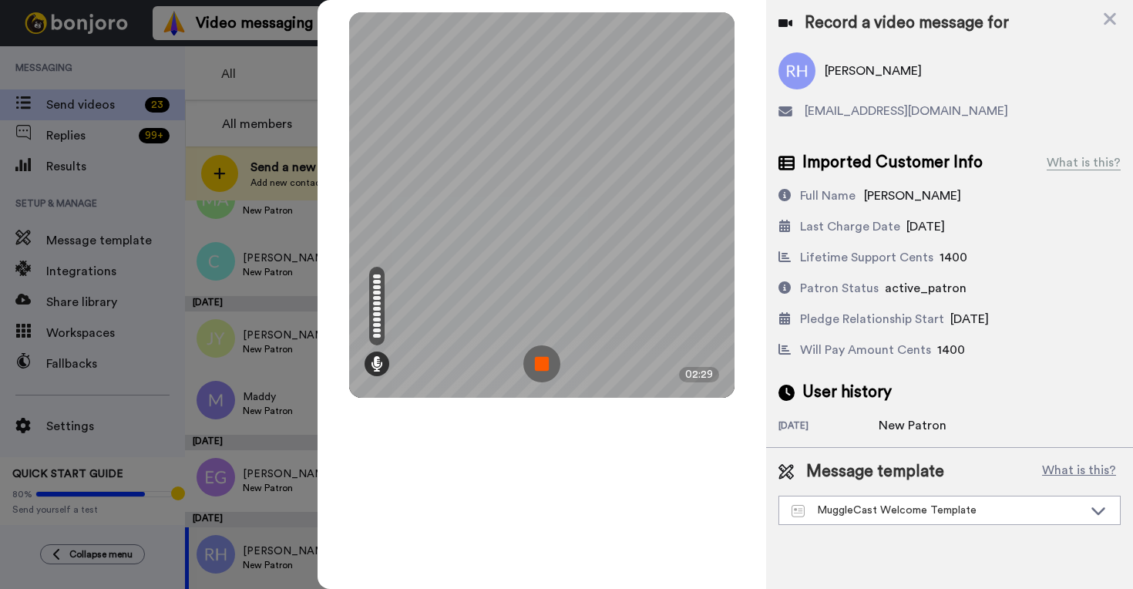
click at [541, 364] on img at bounding box center [541, 363] width 37 height 37
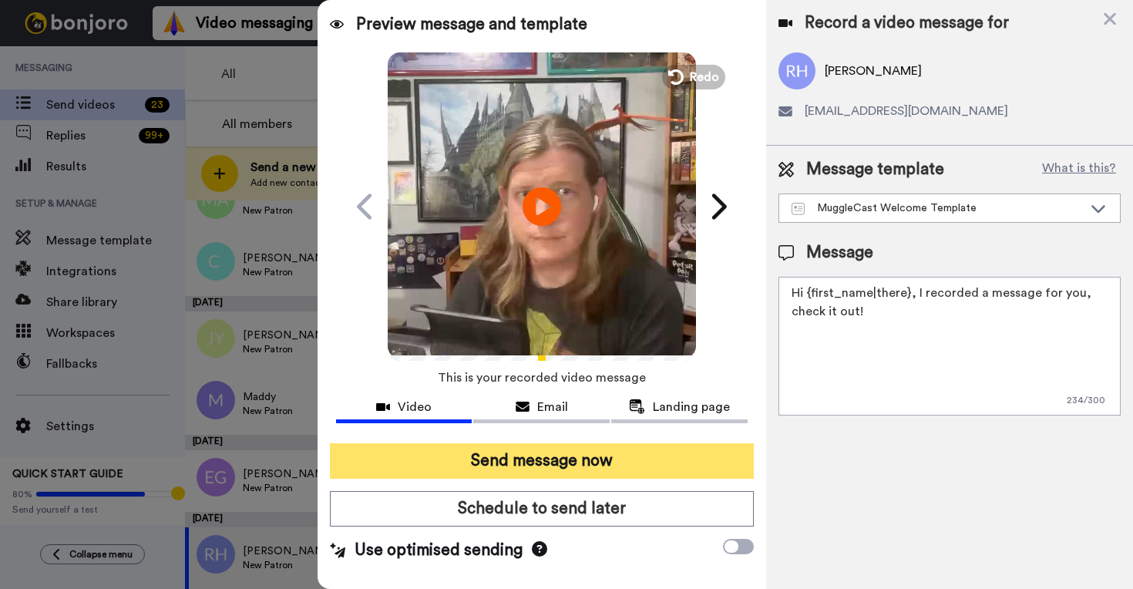
click at [499, 462] on button "Send message now" at bounding box center [542, 460] width 424 height 35
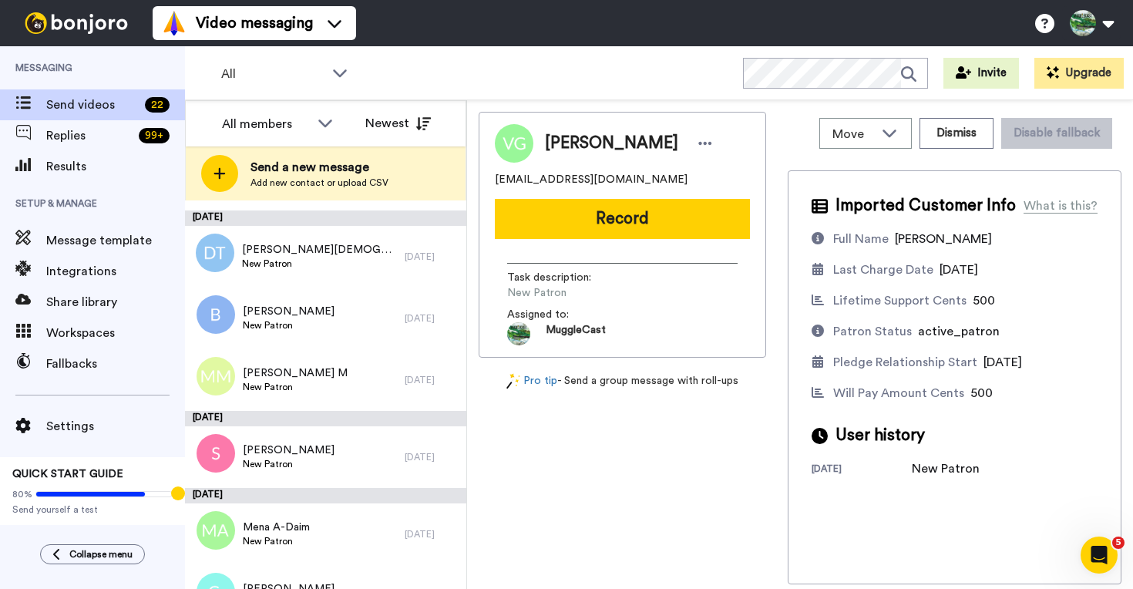
scroll to position [1199, 0]
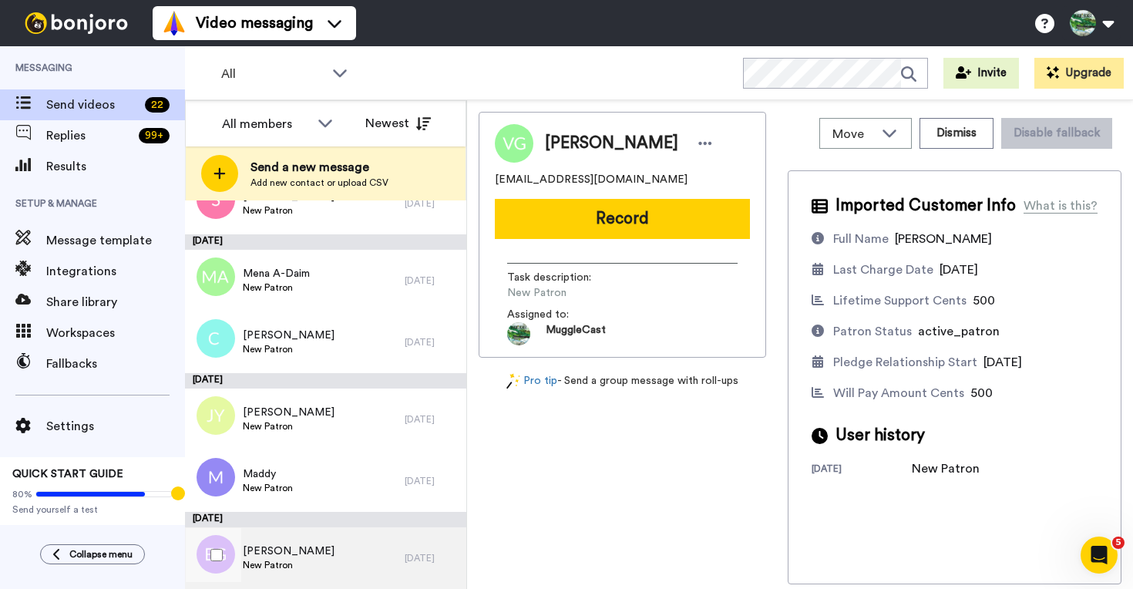
click at [380, 548] on div "Elise Goeden New Patron" at bounding box center [295, 558] width 220 height 62
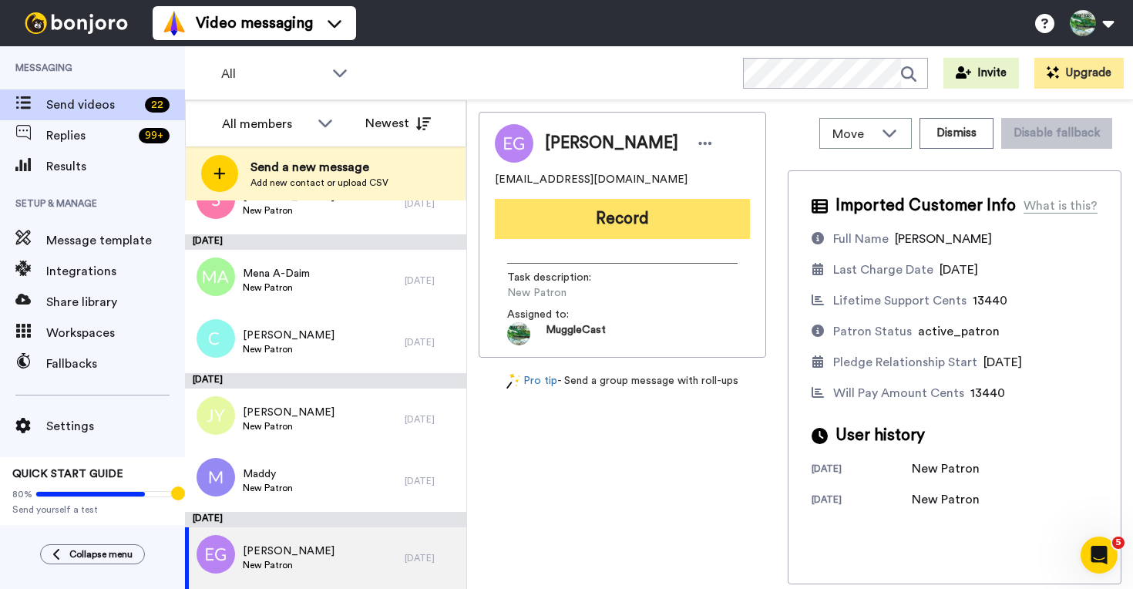
click at [656, 218] on button "Record" at bounding box center [622, 219] width 255 height 40
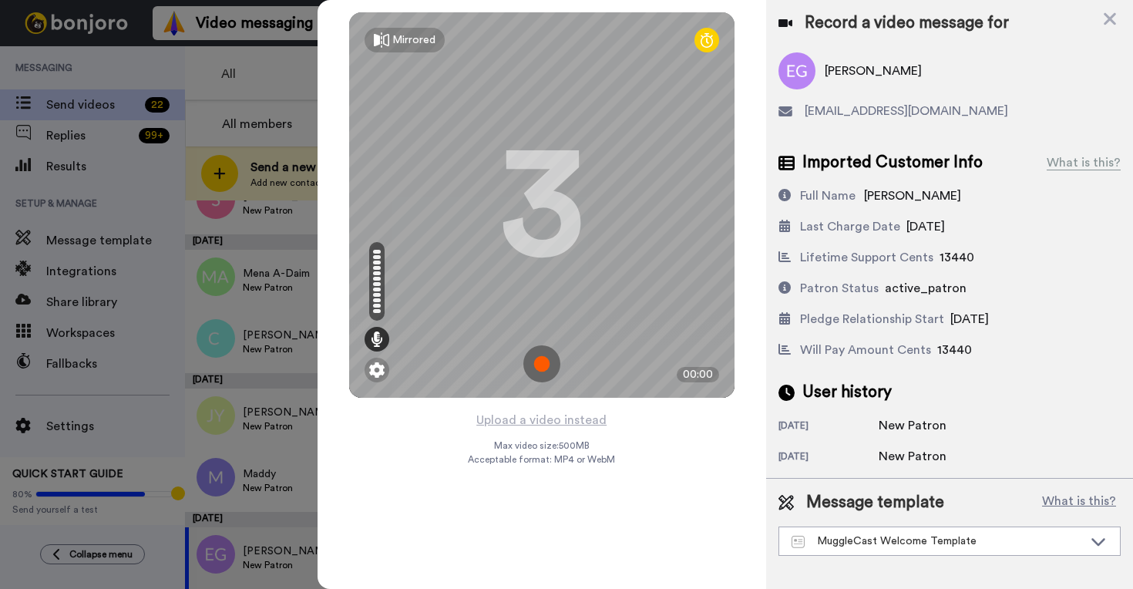
click at [541, 364] on img at bounding box center [541, 363] width 37 height 37
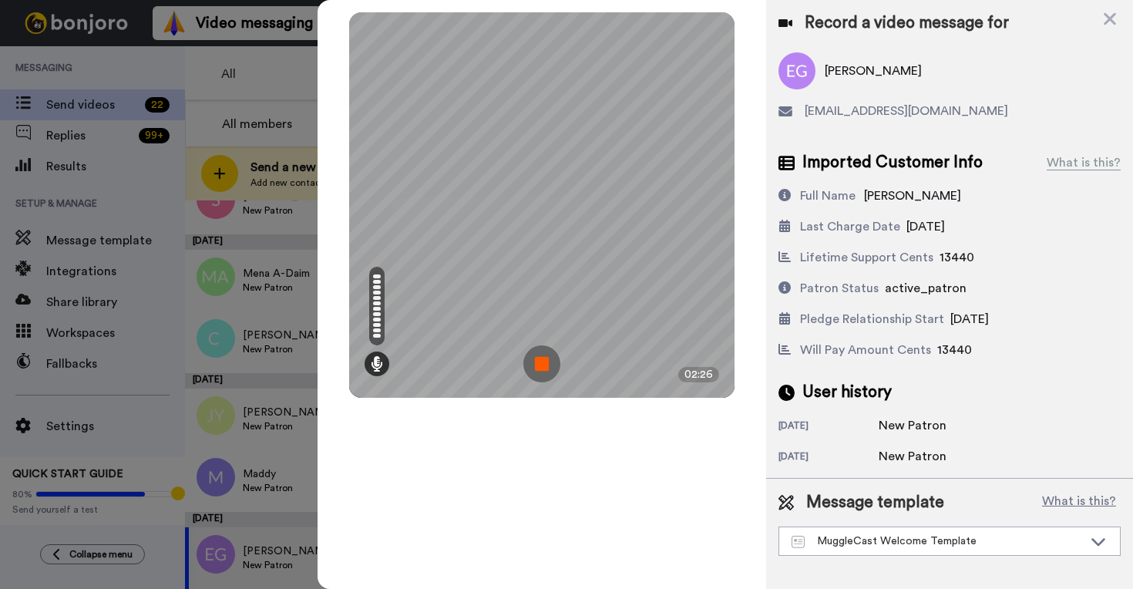
click at [545, 367] on img at bounding box center [541, 363] width 37 height 37
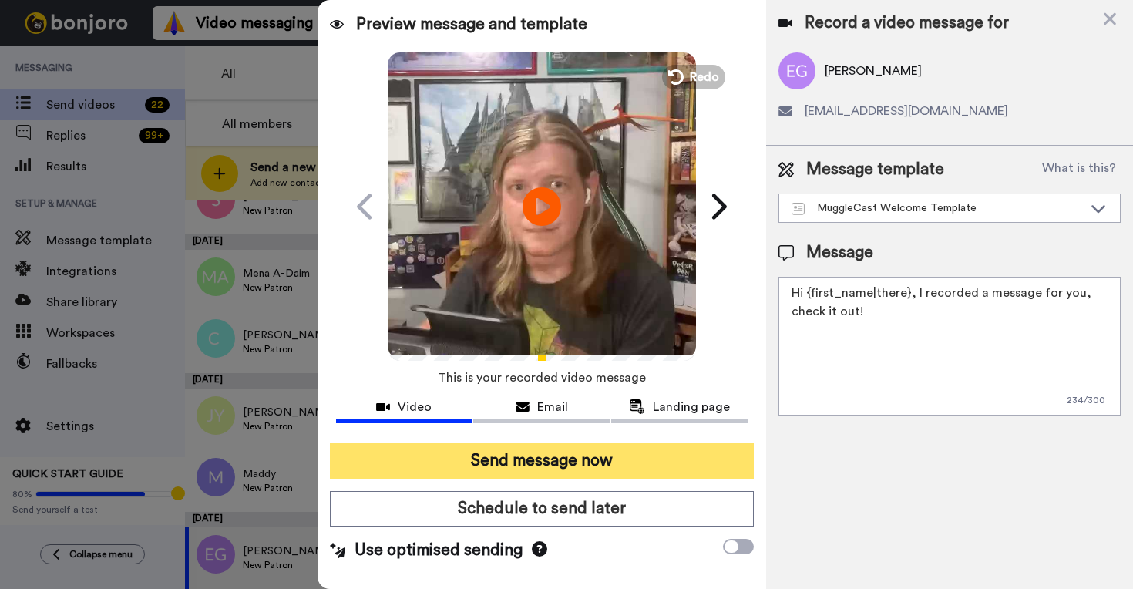
click at [738, 448] on button "Send message now" at bounding box center [542, 460] width 424 height 35
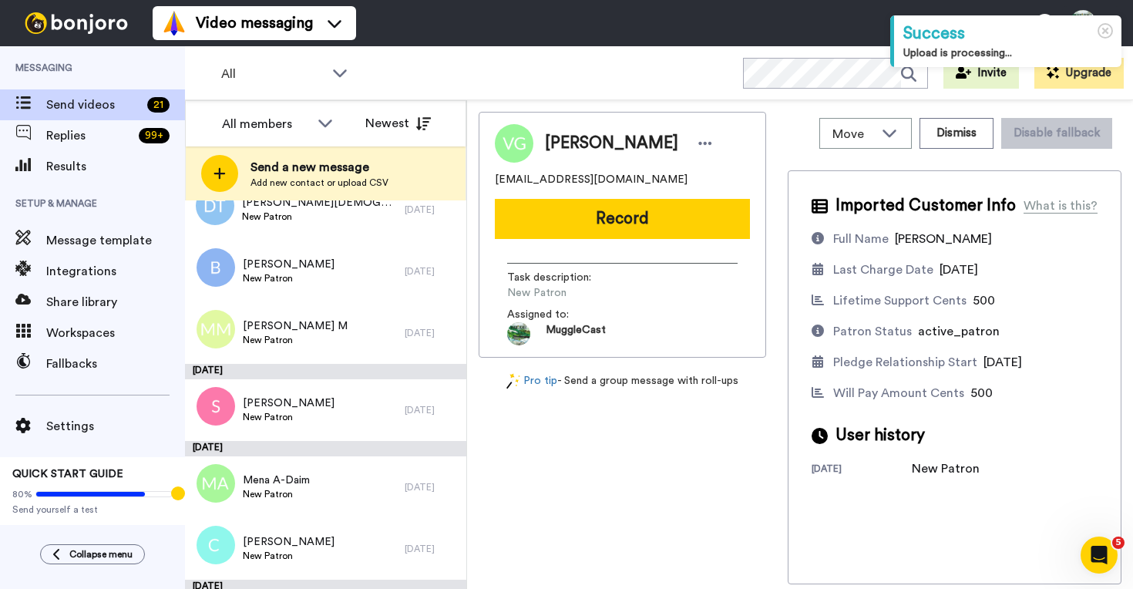
scroll to position [1122, 0]
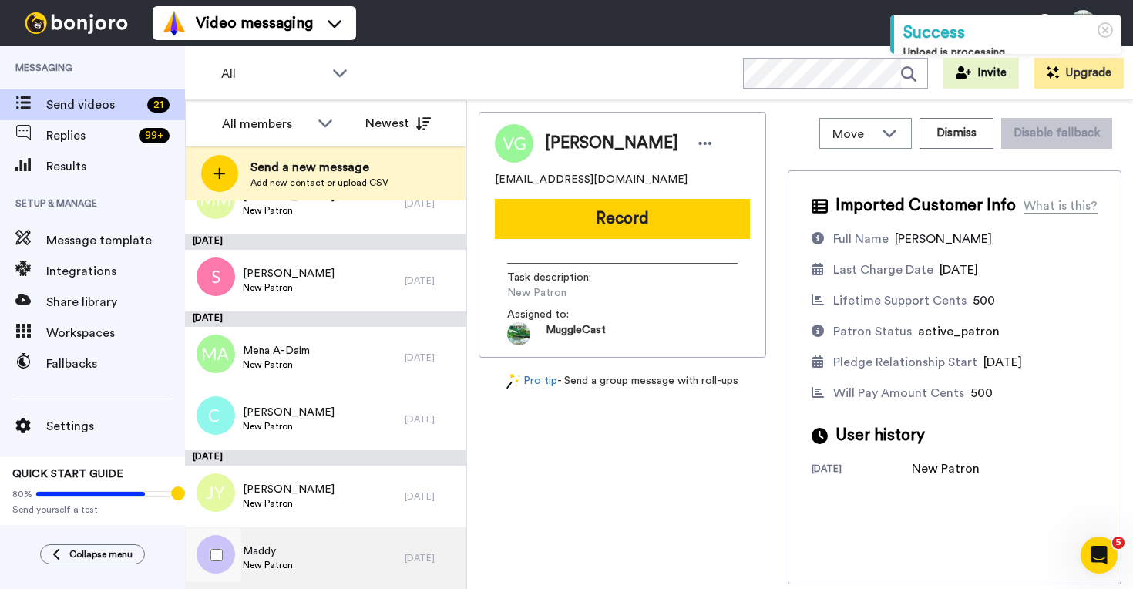
click at [378, 549] on div "Maddy New Patron" at bounding box center [295, 558] width 220 height 62
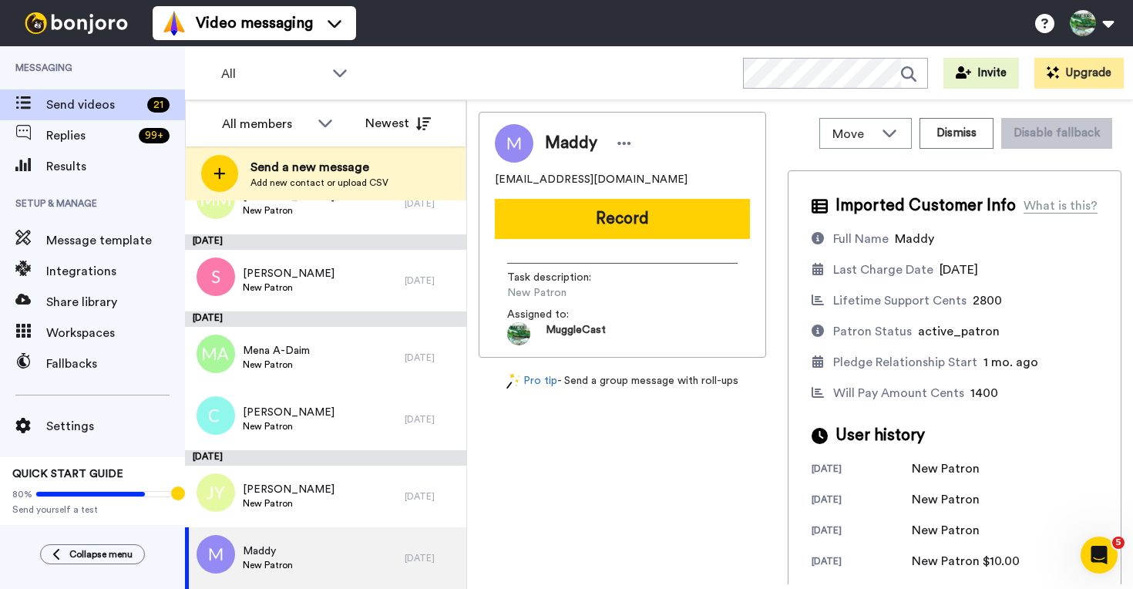
click at [881, 300] on div "Lifetime Support Cents" at bounding box center [899, 300] width 133 height 18
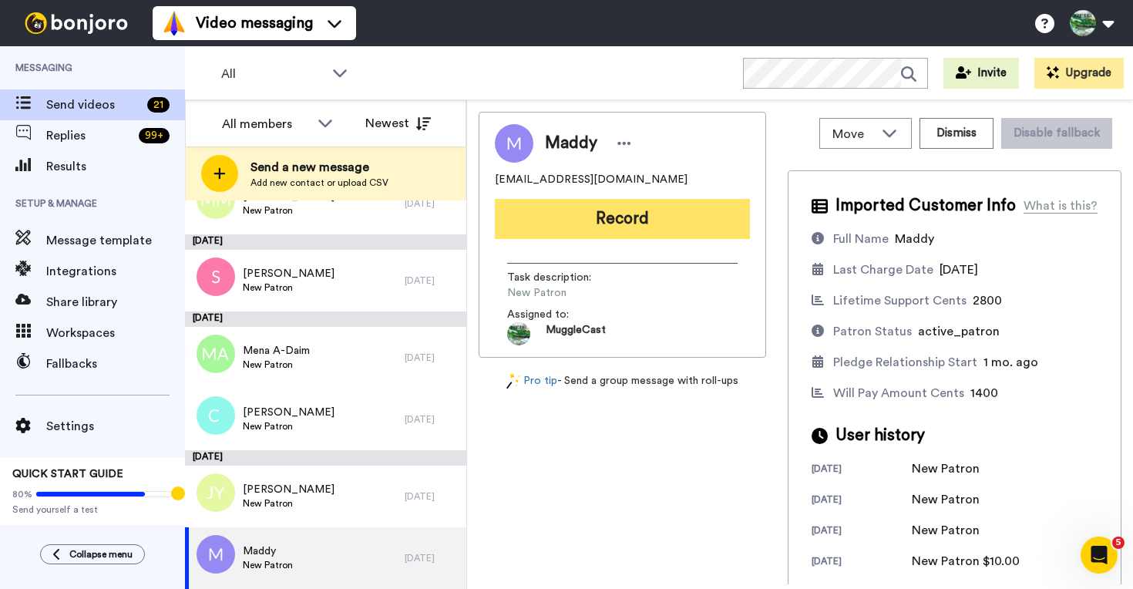
click at [626, 221] on button "Record" at bounding box center [622, 219] width 255 height 40
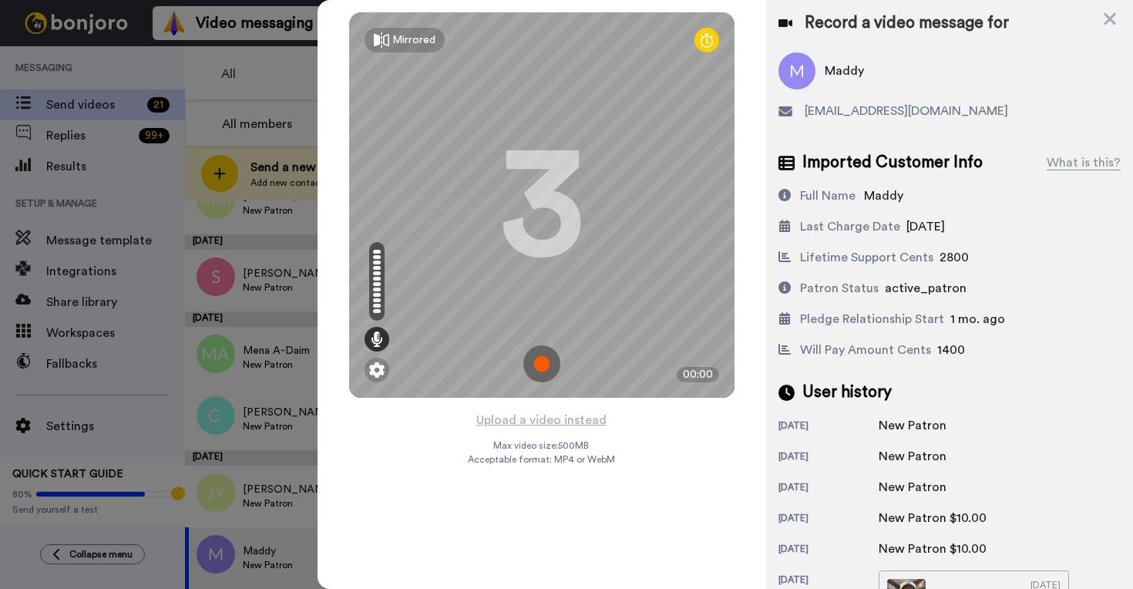
click at [545, 357] on img at bounding box center [541, 363] width 37 height 37
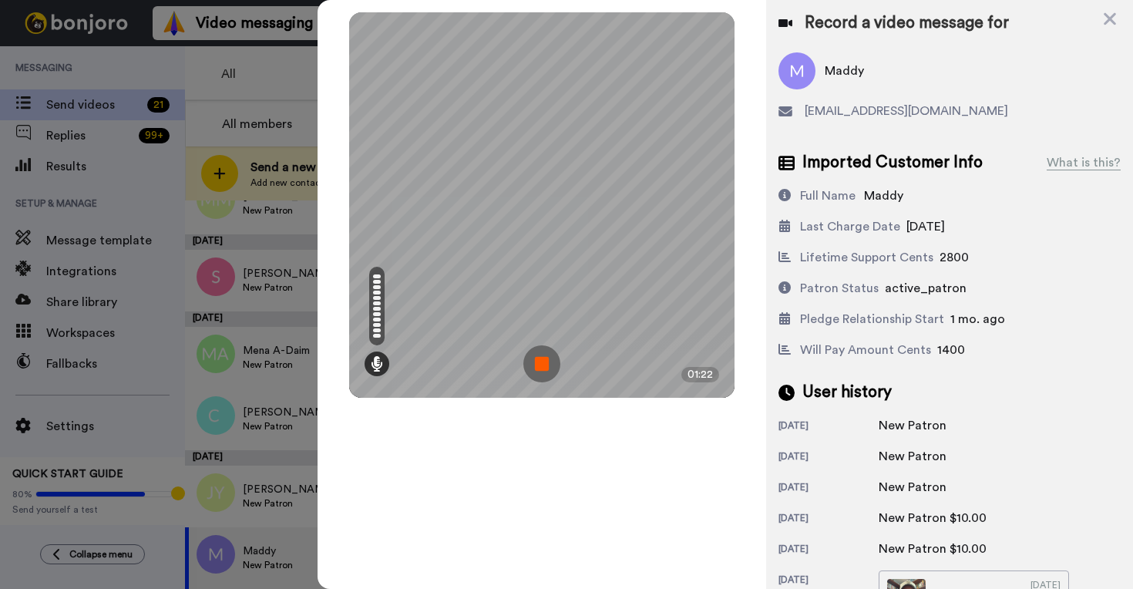
click at [537, 364] on img at bounding box center [541, 363] width 37 height 37
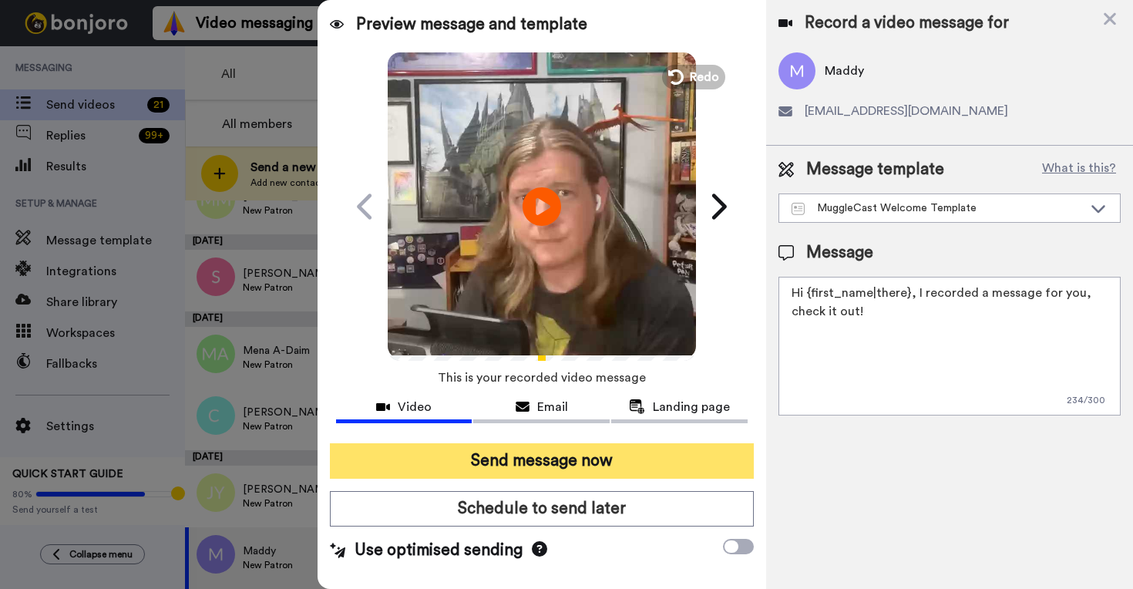
click at [630, 467] on button "Send message now" at bounding box center [542, 460] width 424 height 35
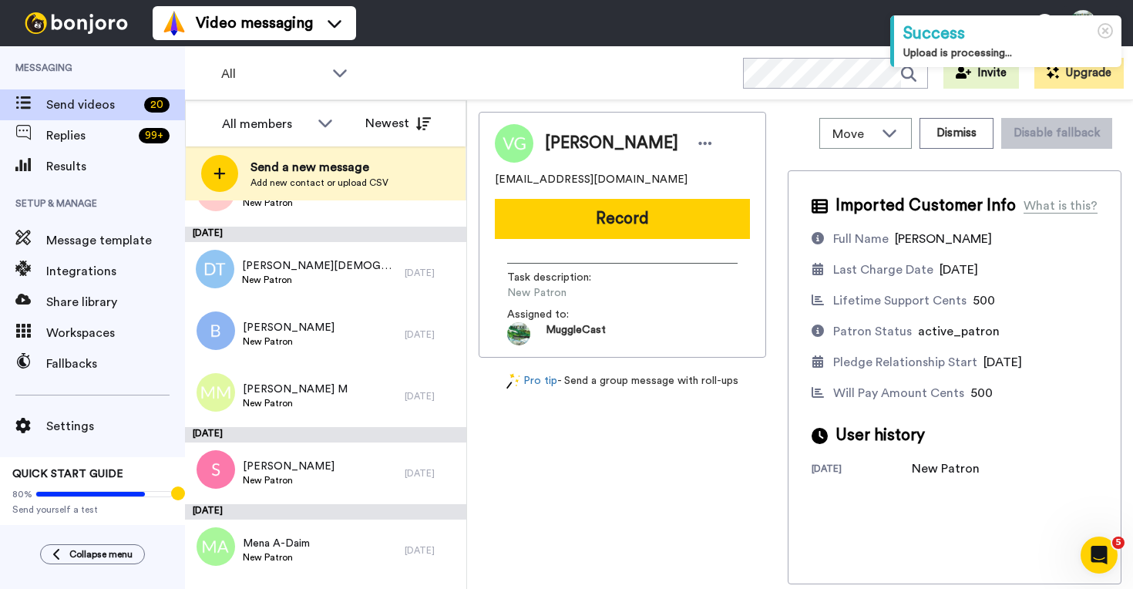
scroll to position [1060, 0]
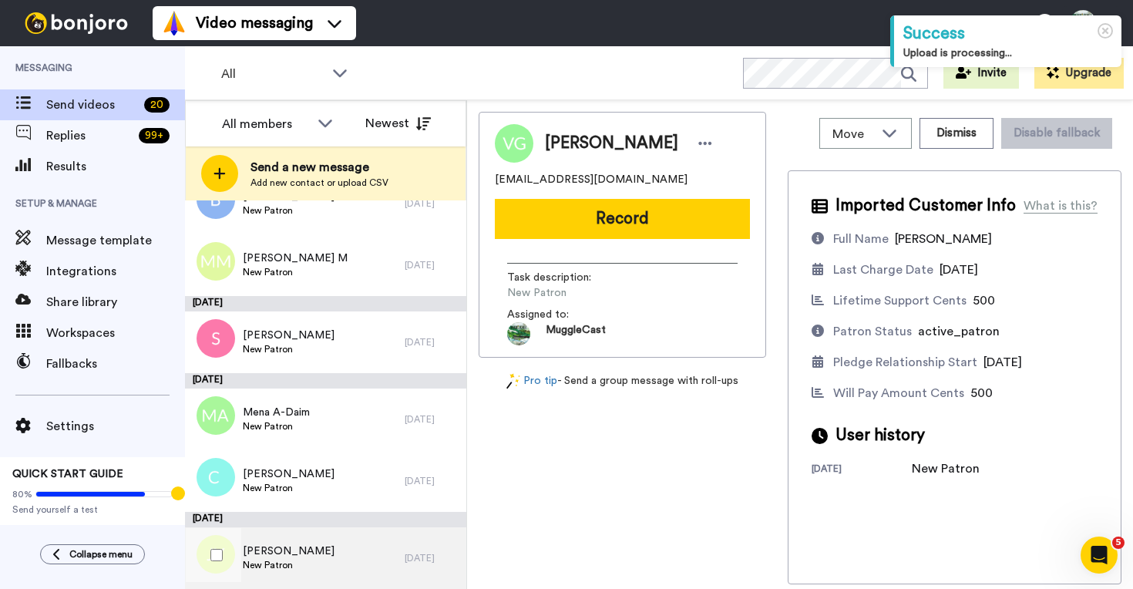
click at [387, 552] on div "Jacqueline Yee New Patron" at bounding box center [295, 558] width 220 height 62
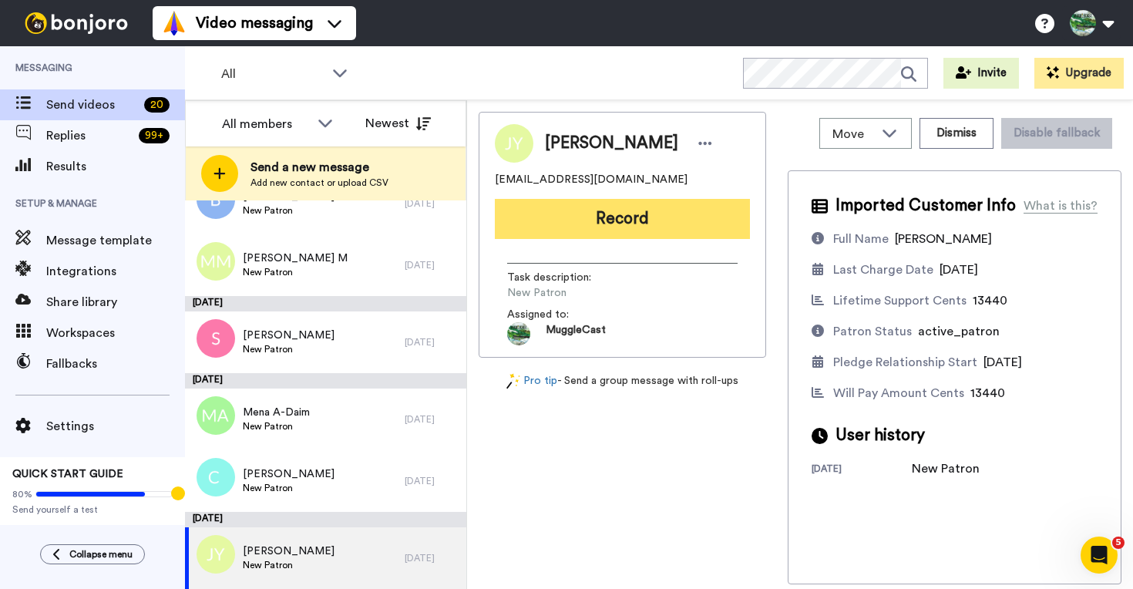
click at [567, 228] on button "Record" at bounding box center [622, 219] width 255 height 40
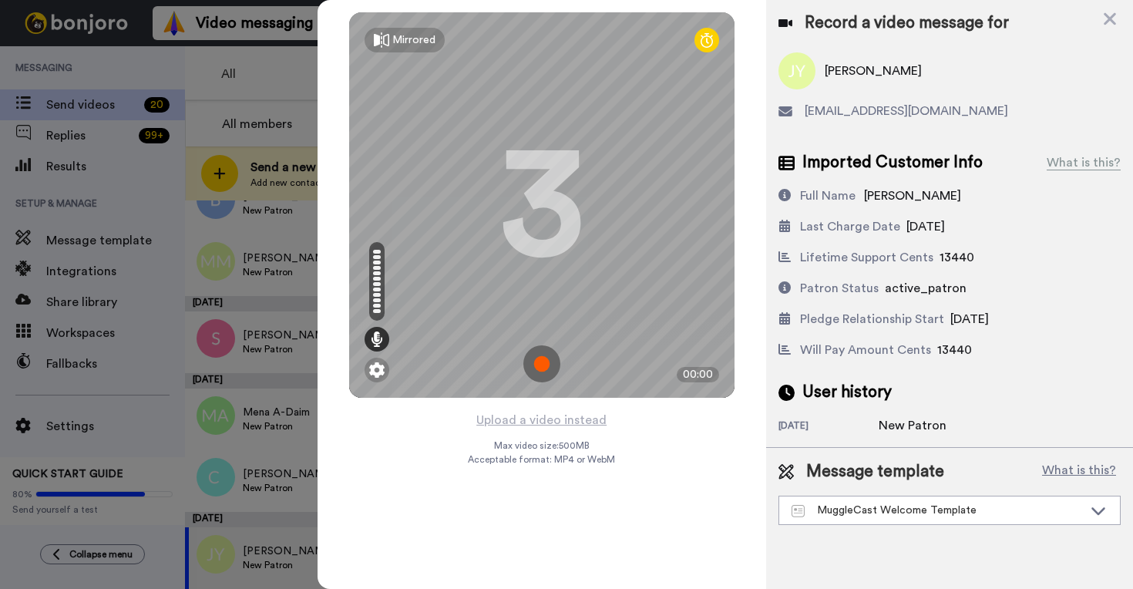
click at [551, 372] on img at bounding box center [541, 363] width 37 height 37
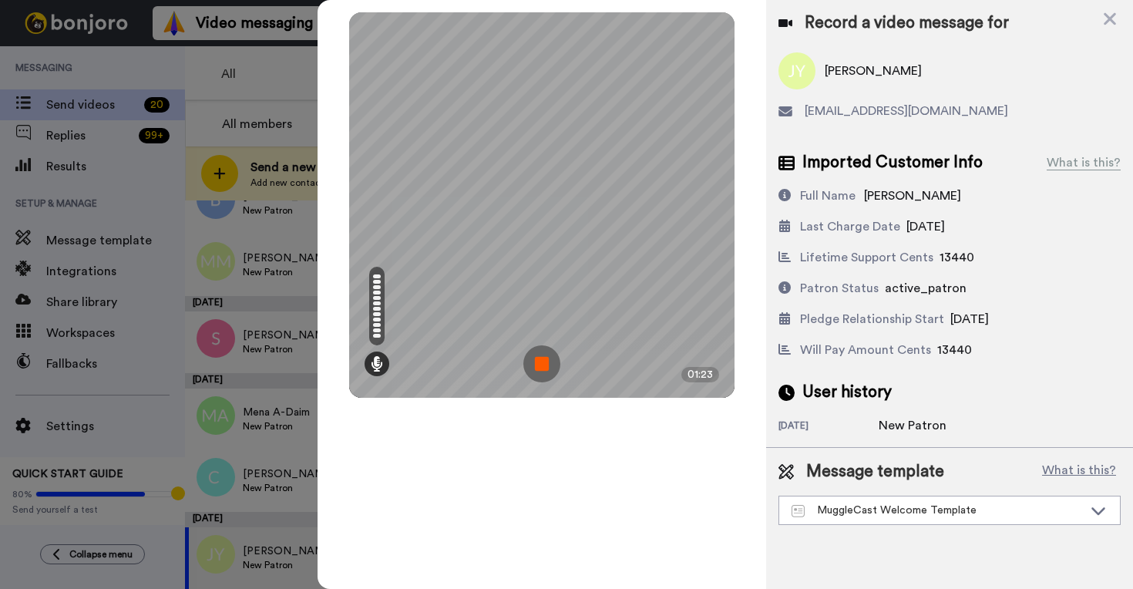
click at [540, 365] on img at bounding box center [541, 363] width 37 height 37
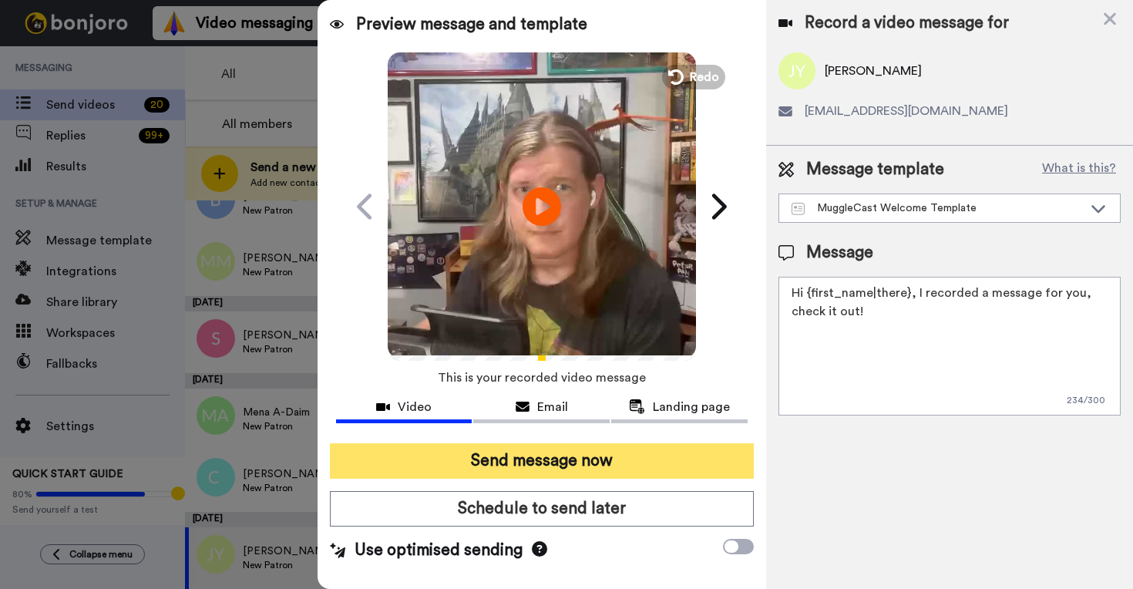
click at [687, 475] on button "Send message now" at bounding box center [542, 460] width 424 height 35
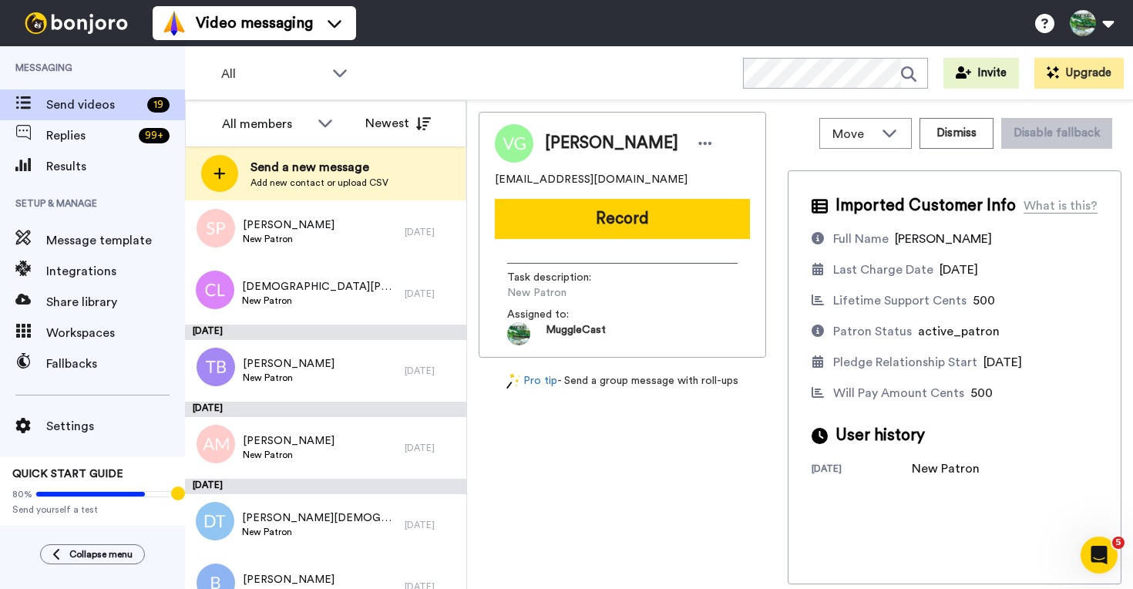
scroll to position [983, 0]
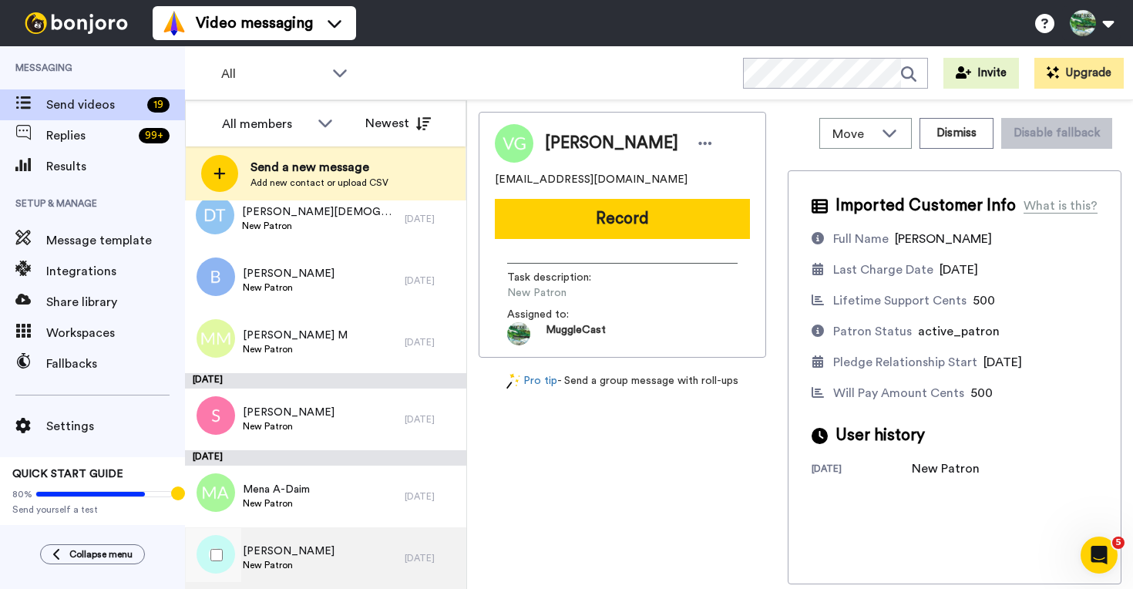
click at [355, 561] on div "[PERSON_NAME] New Patron" at bounding box center [295, 558] width 220 height 62
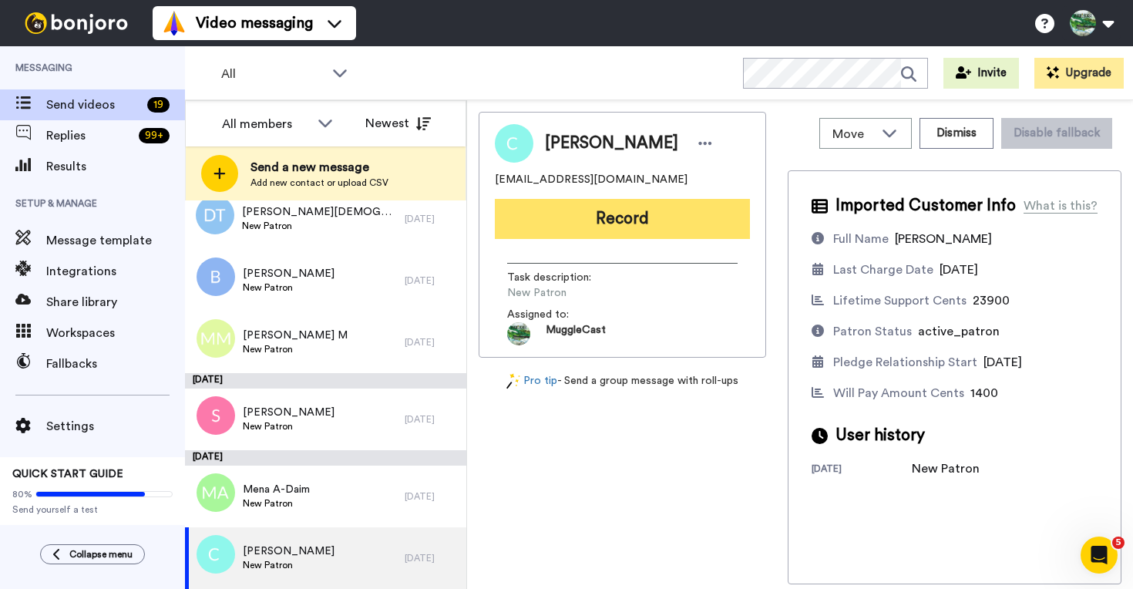
click at [643, 223] on button "Record" at bounding box center [622, 219] width 255 height 40
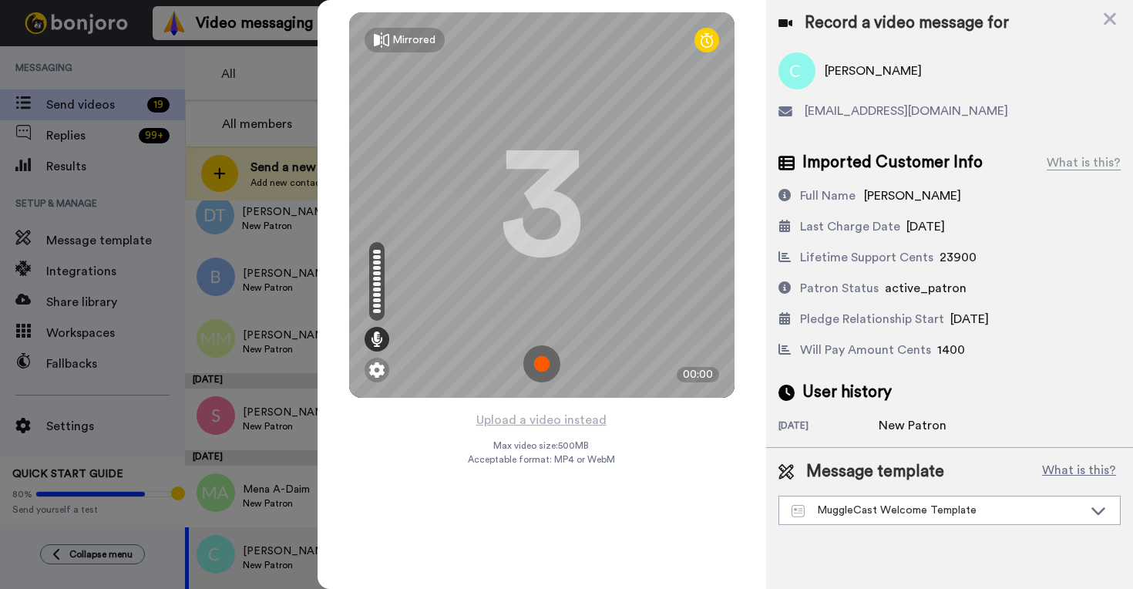
click at [539, 354] on img at bounding box center [541, 363] width 37 height 37
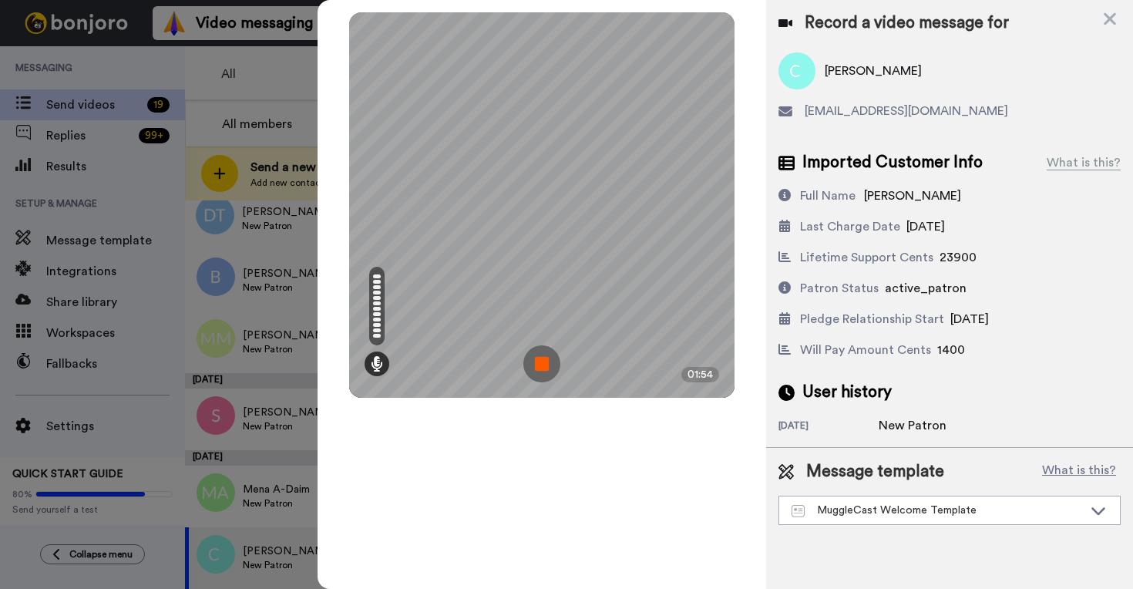
click at [536, 360] on img at bounding box center [541, 363] width 37 height 37
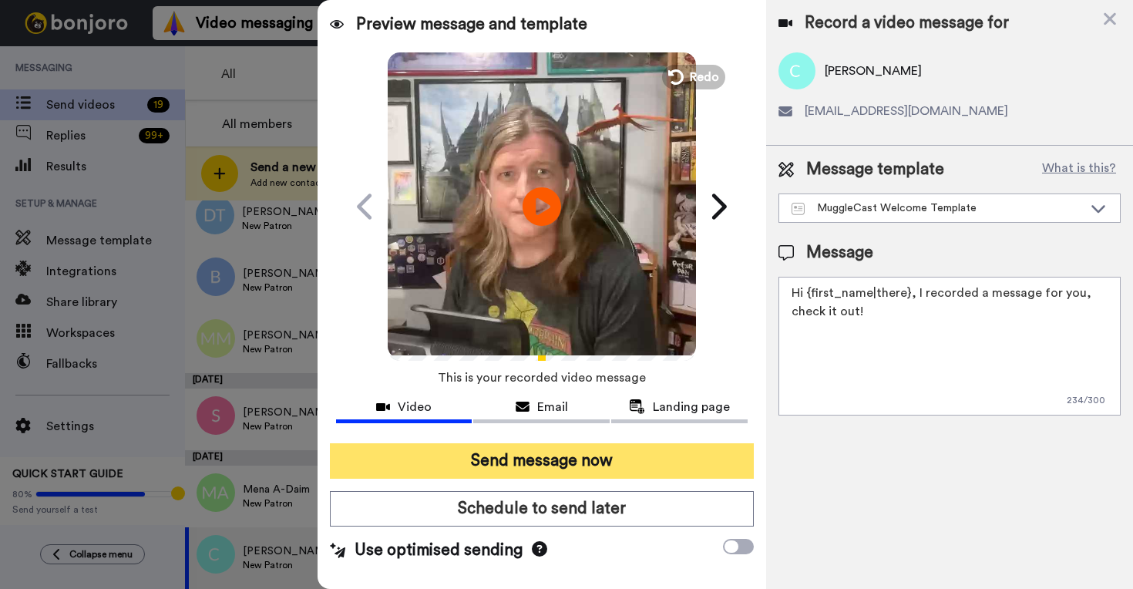
click at [543, 468] on button "Send message now" at bounding box center [542, 460] width 424 height 35
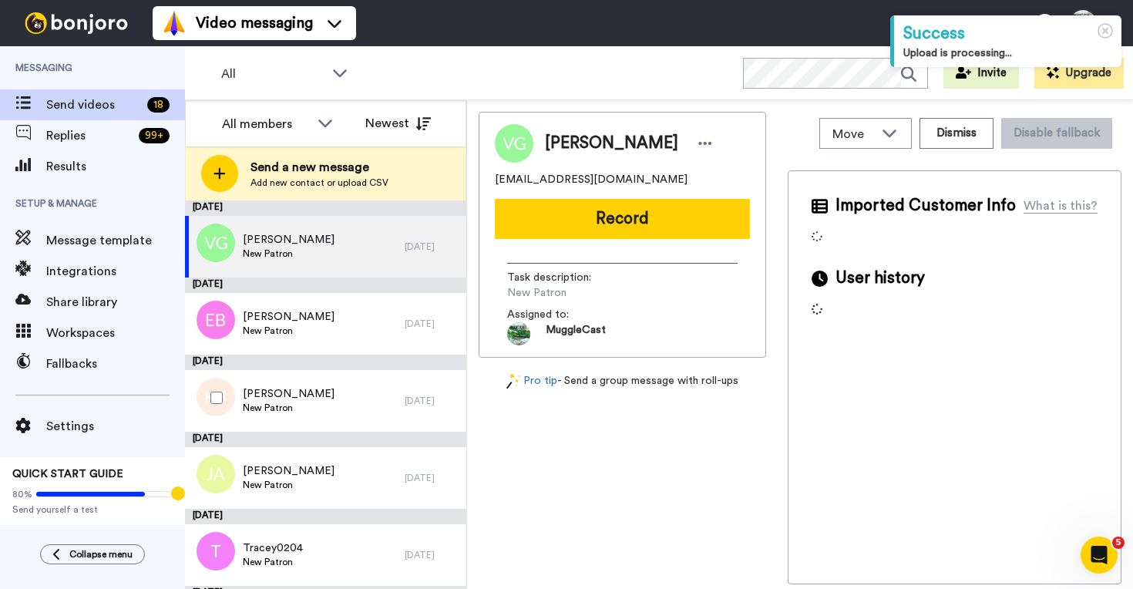
scroll to position [921, 0]
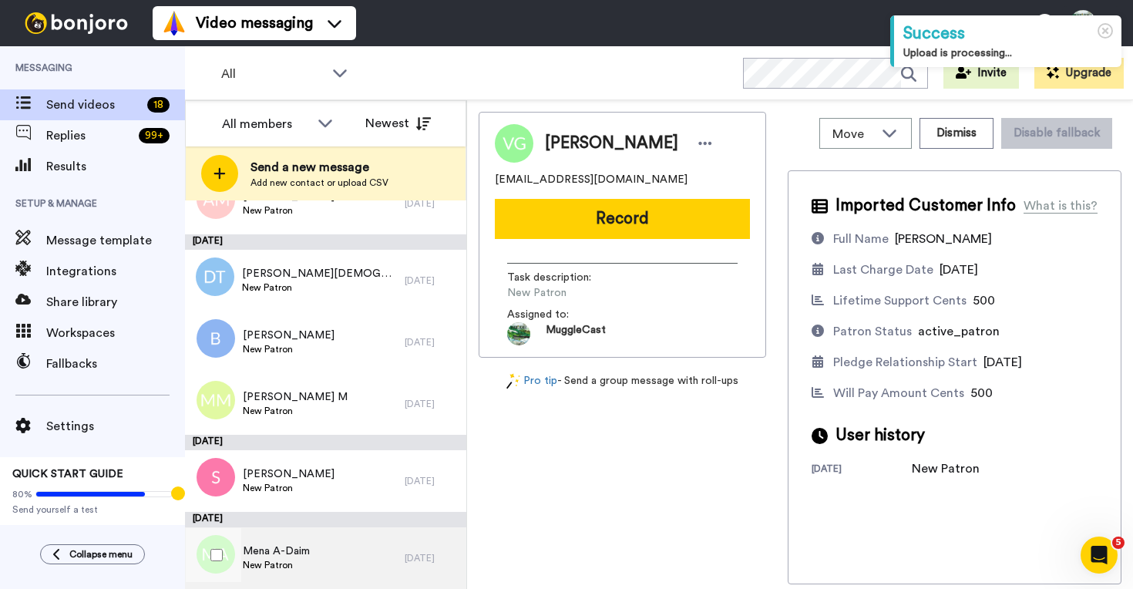
click at [361, 542] on div "Mena A-Daim New Patron" at bounding box center [295, 558] width 220 height 62
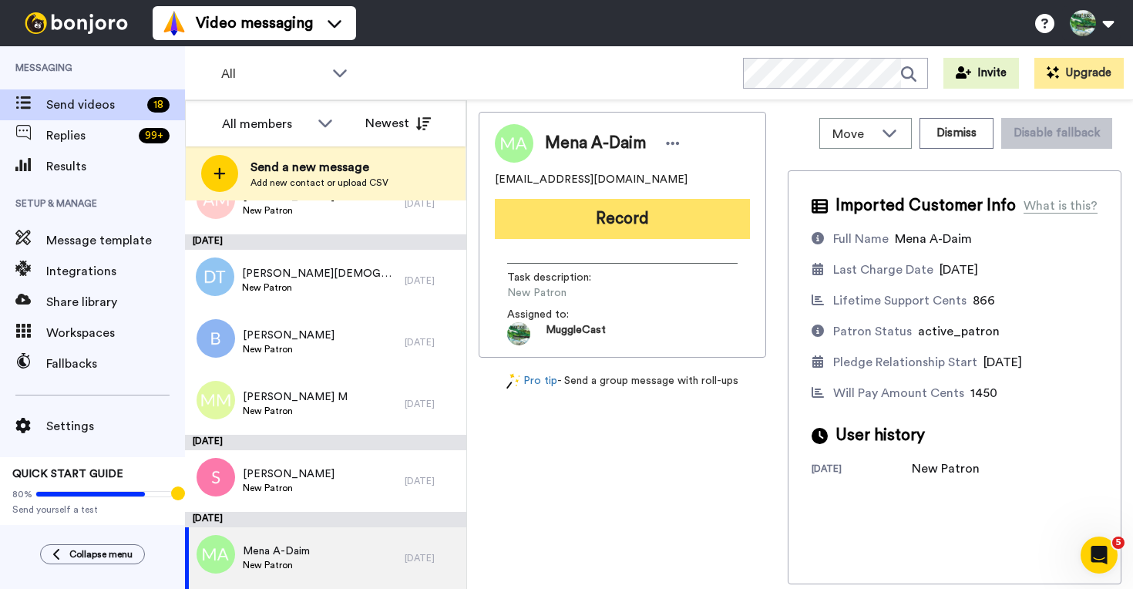
click at [566, 211] on button "Record" at bounding box center [622, 219] width 255 height 40
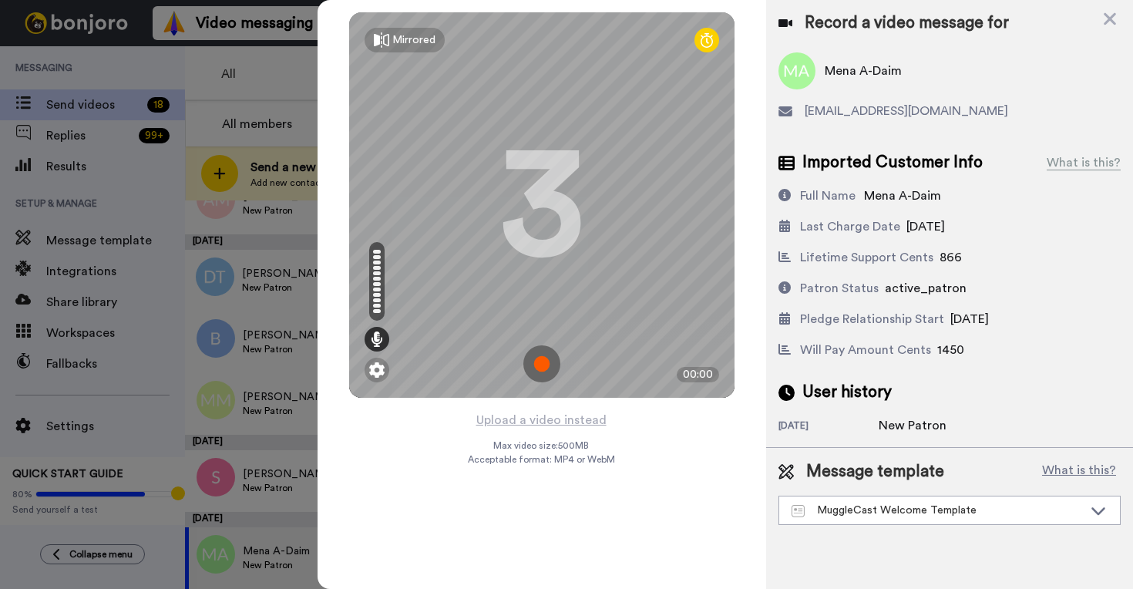
click at [549, 369] on img at bounding box center [541, 363] width 37 height 37
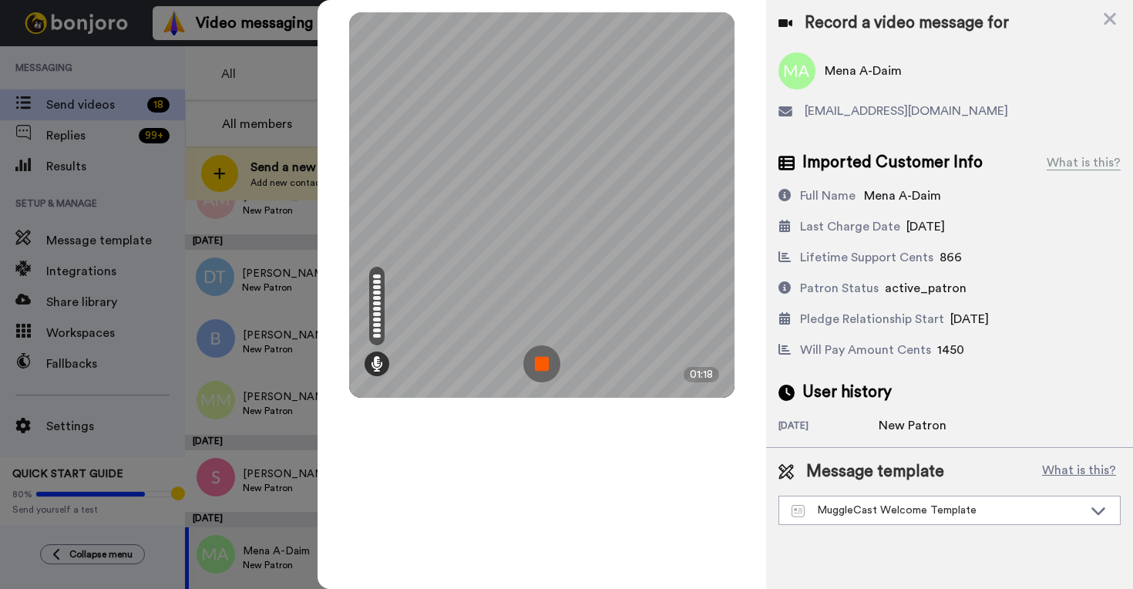
click at [542, 359] on img at bounding box center [541, 363] width 37 height 37
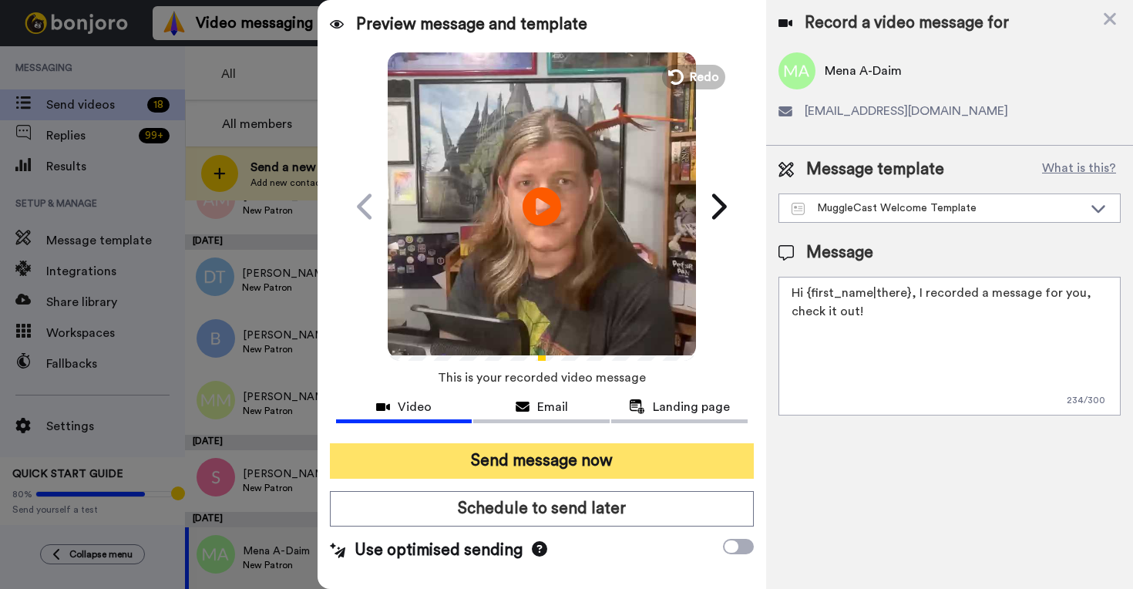
click at [612, 462] on button "Send message now" at bounding box center [542, 460] width 424 height 35
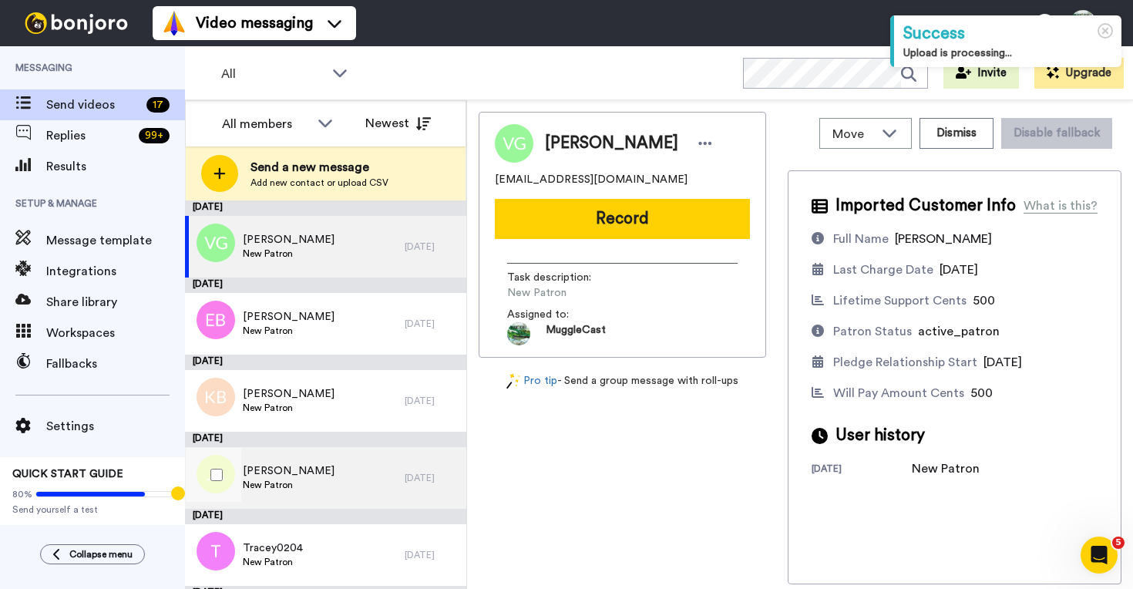
scroll to position [844, 0]
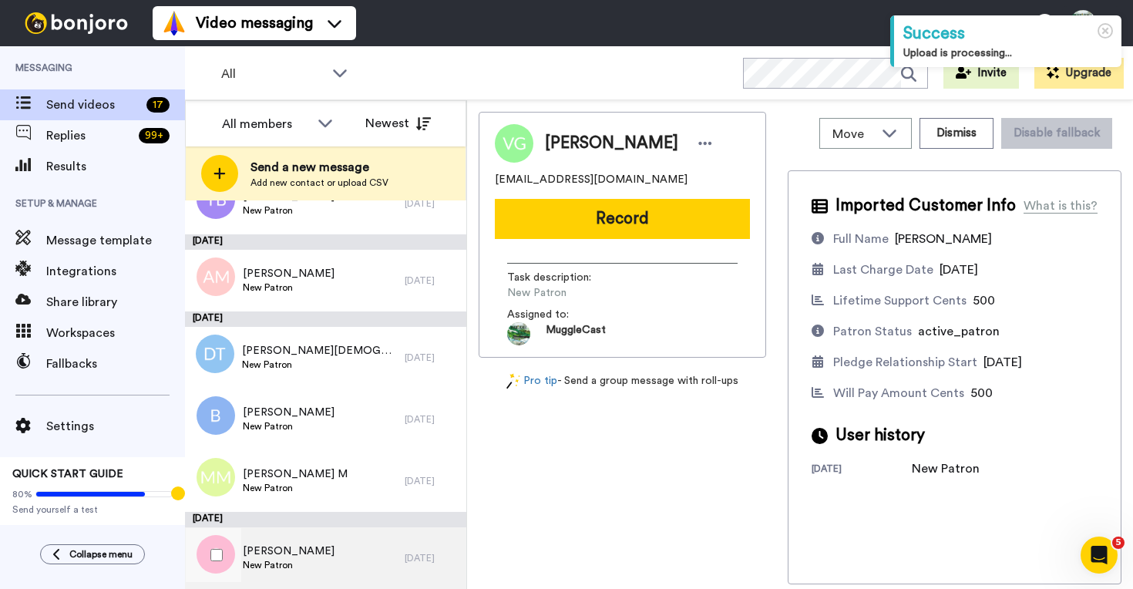
click at [354, 566] on div "Stephanie New Patron" at bounding box center [295, 558] width 220 height 62
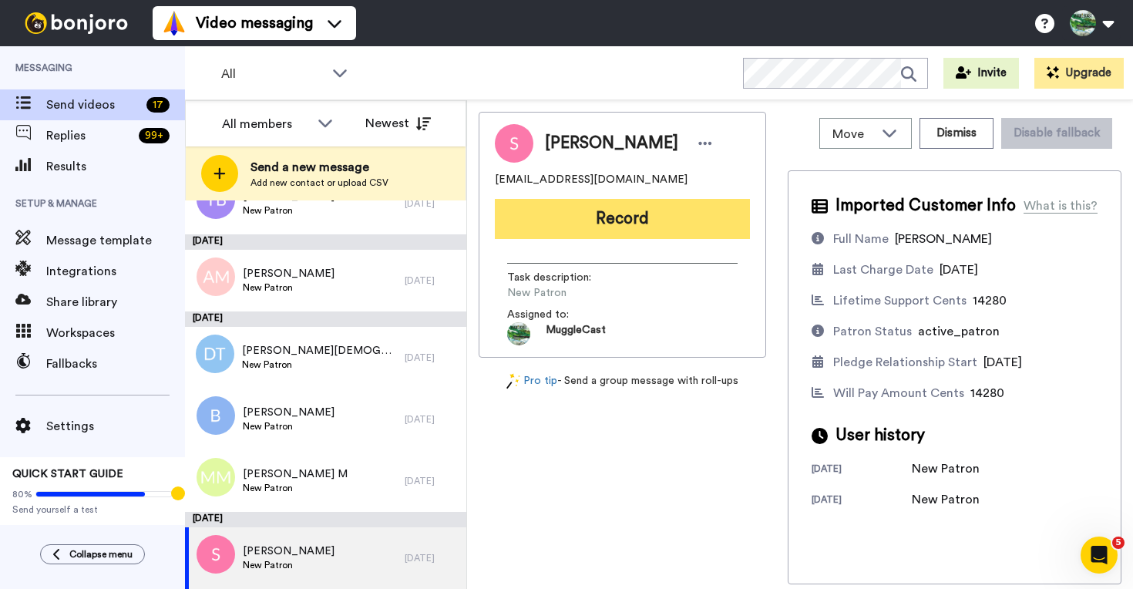
click at [619, 216] on button "Record" at bounding box center [622, 219] width 255 height 40
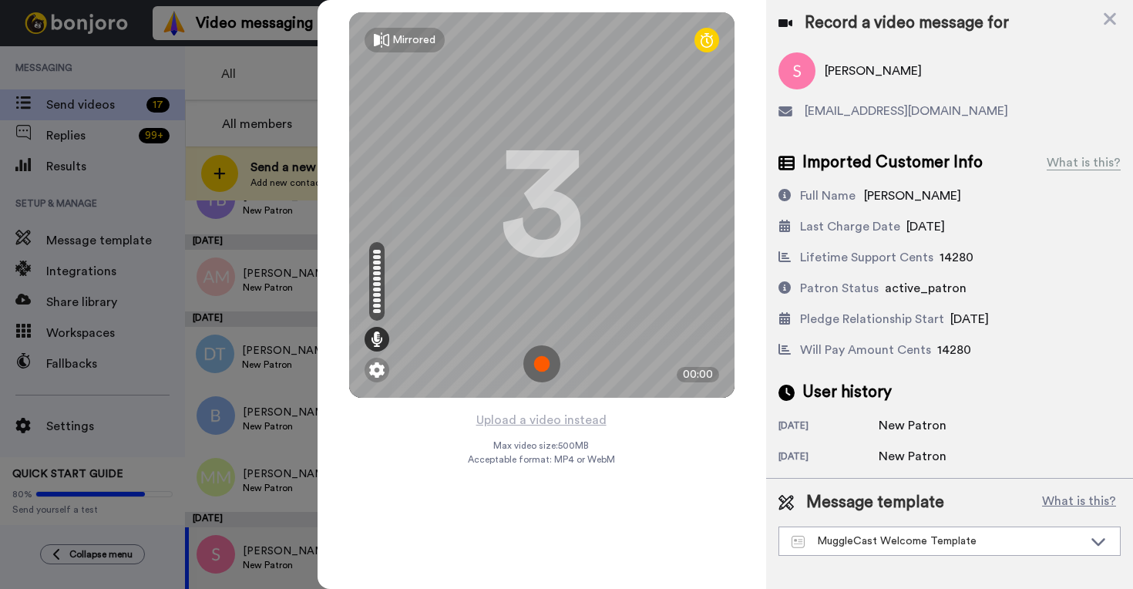
click at [539, 374] on img at bounding box center [541, 363] width 37 height 37
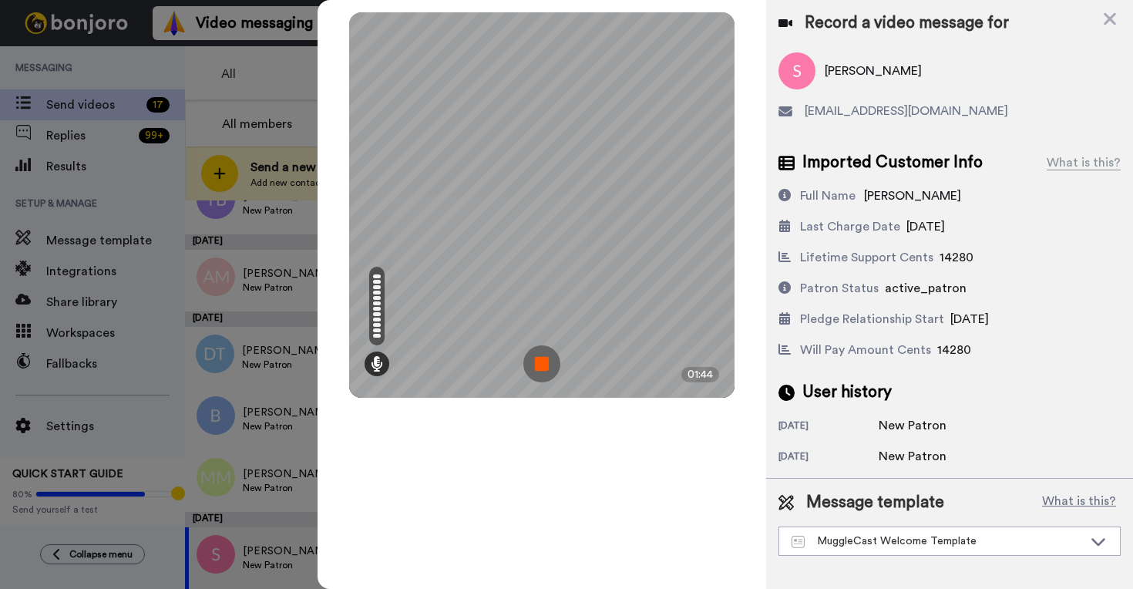
click at [532, 364] on img at bounding box center [541, 363] width 37 height 37
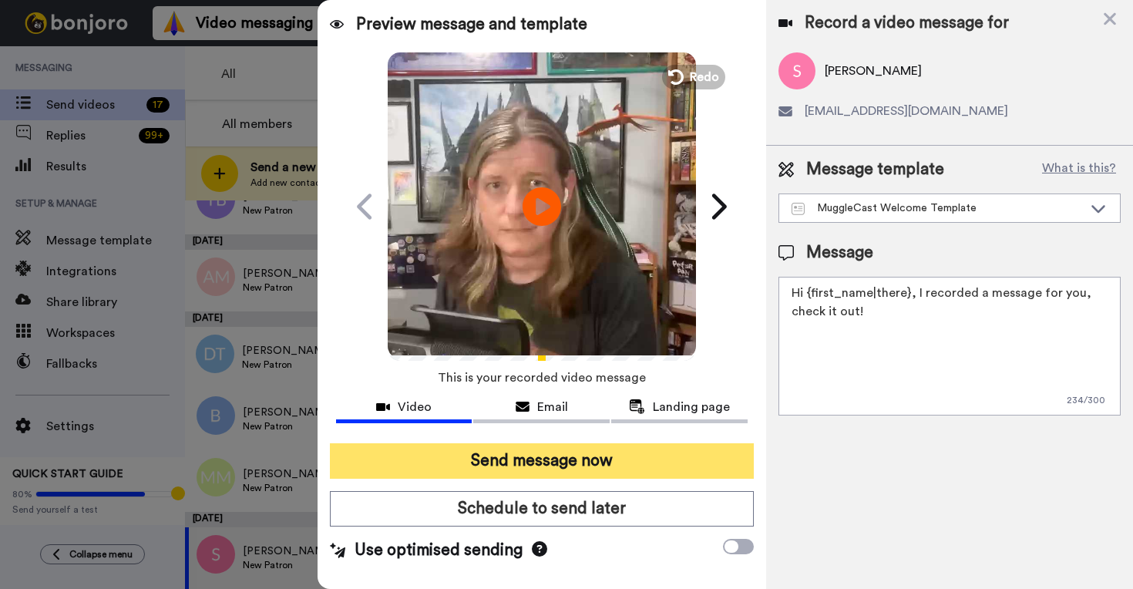
click at [648, 467] on button "Send message now" at bounding box center [542, 460] width 424 height 35
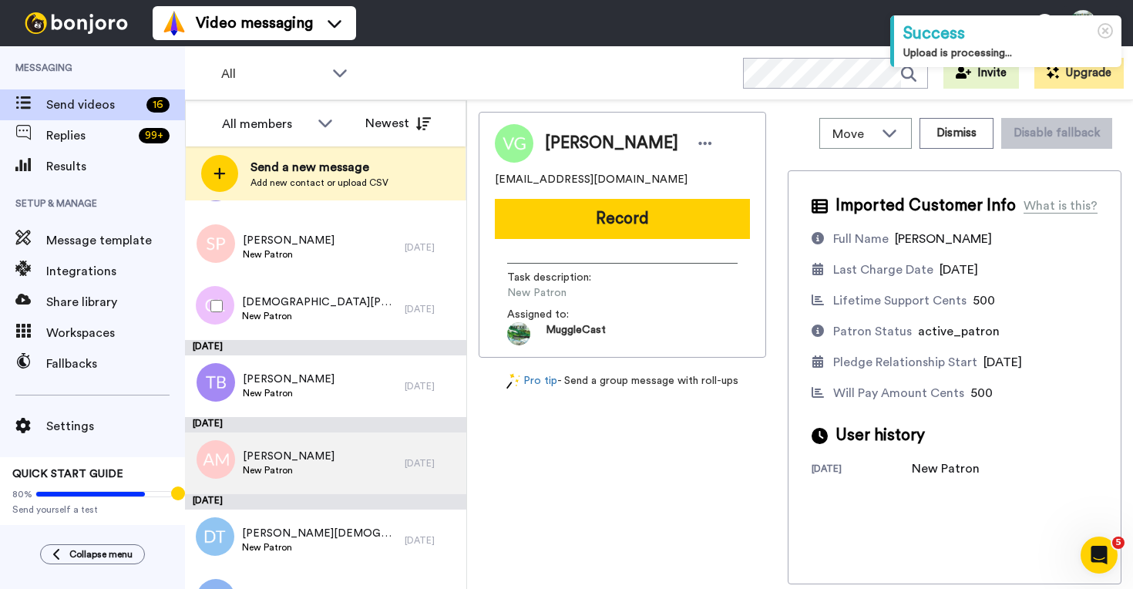
scroll to position [767, 0]
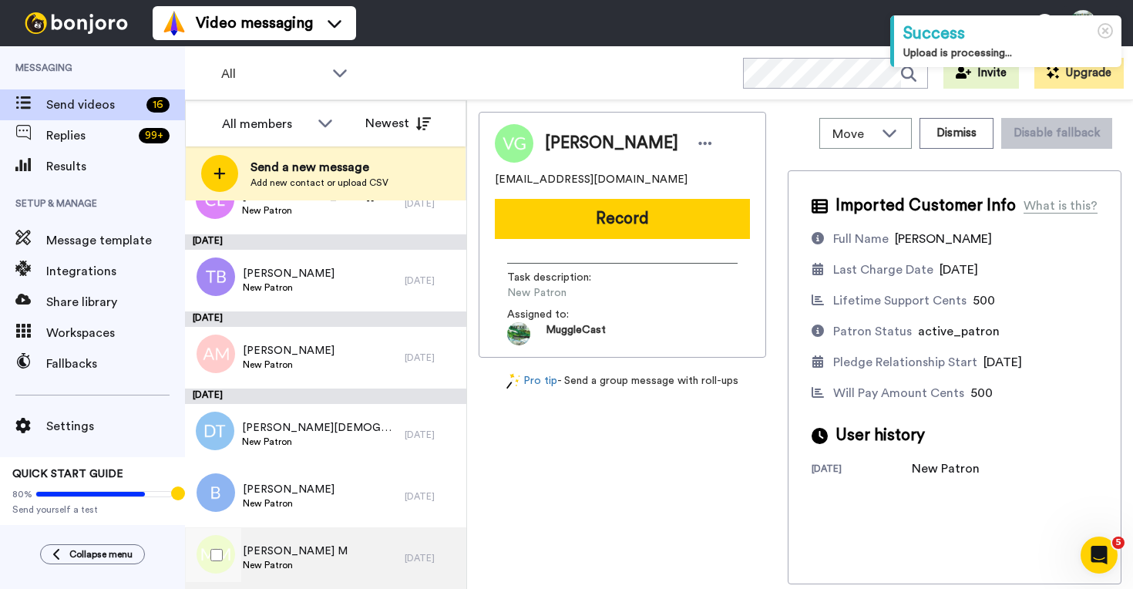
click at [346, 561] on div "[PERSON_NAME] M New Patron" at bounding box center [295, 558] width 220 height 62
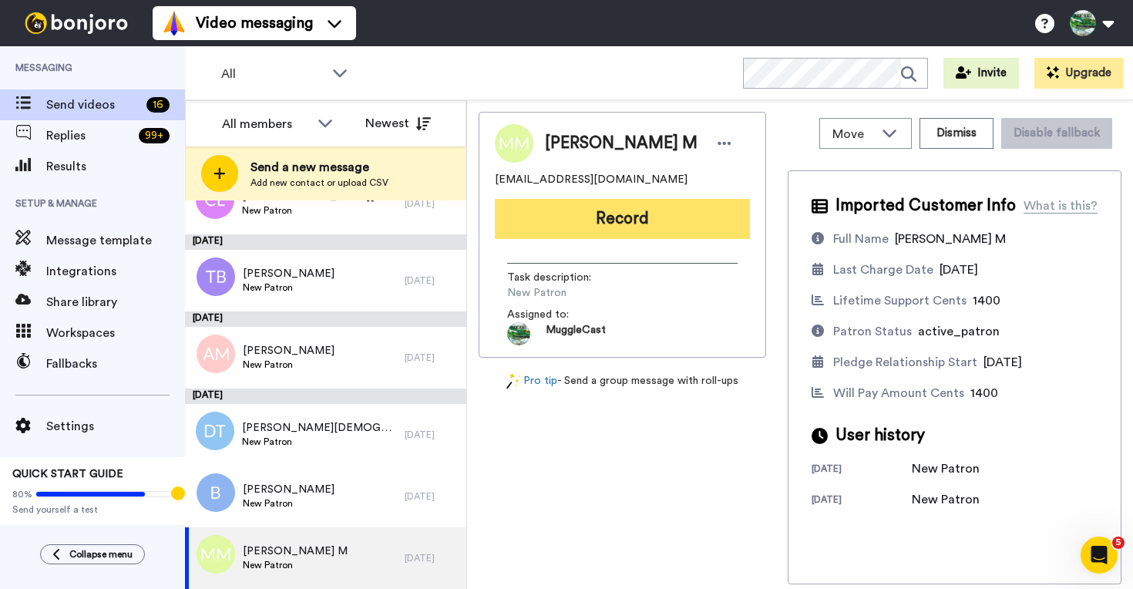
click at [634, 227] on button "Record" at bounding box center [622, 219] width 255 height 40
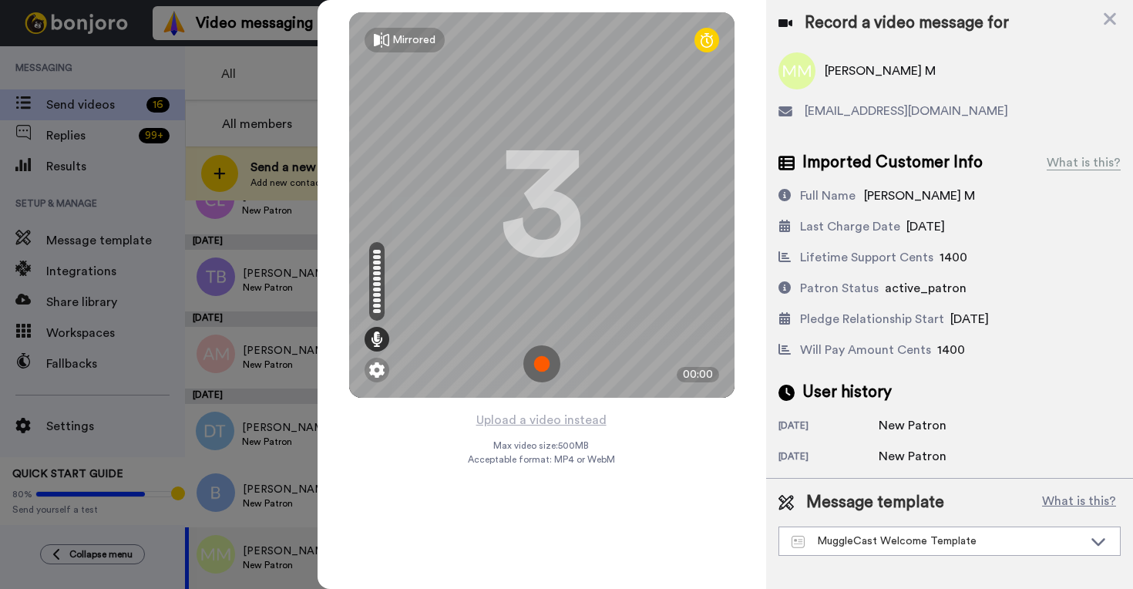
click at [542, 364] on img at bounding box center [541, 363] width 37 height 37
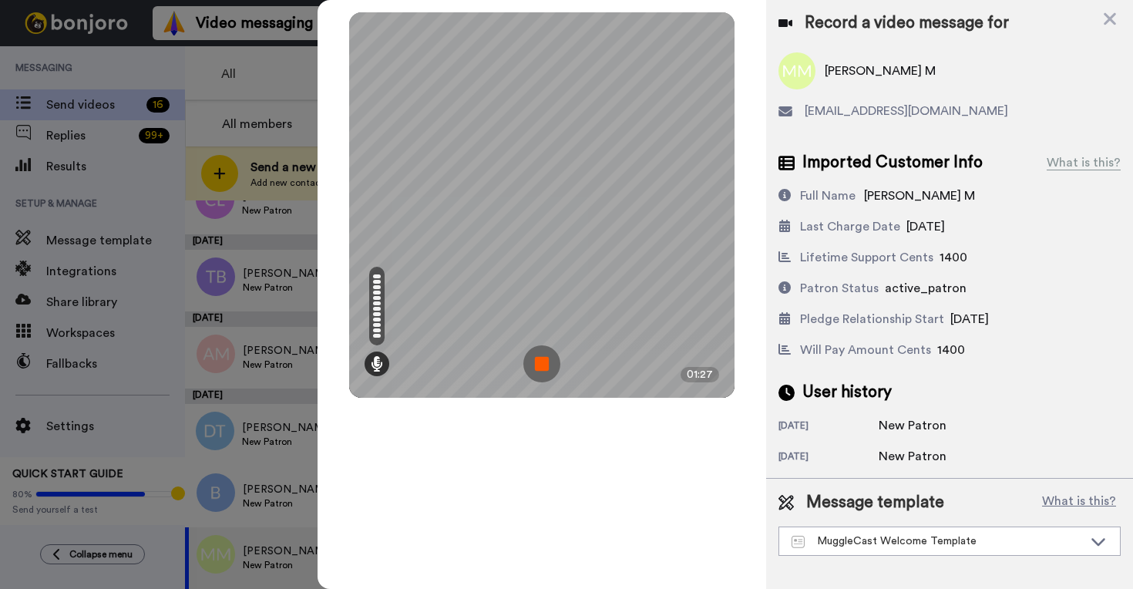
click at [533, 364] on img at bounding box center [541, 363] width 37 height 37
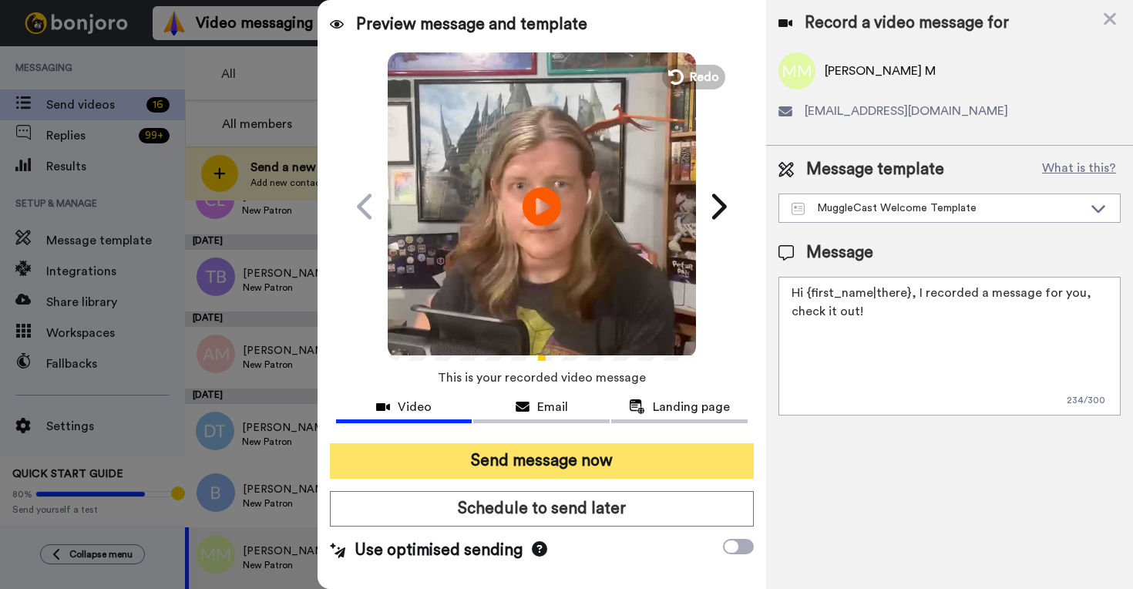
click at [666, 458] on button "Send message now" at bounding box center [542, 460] width 424 height 35
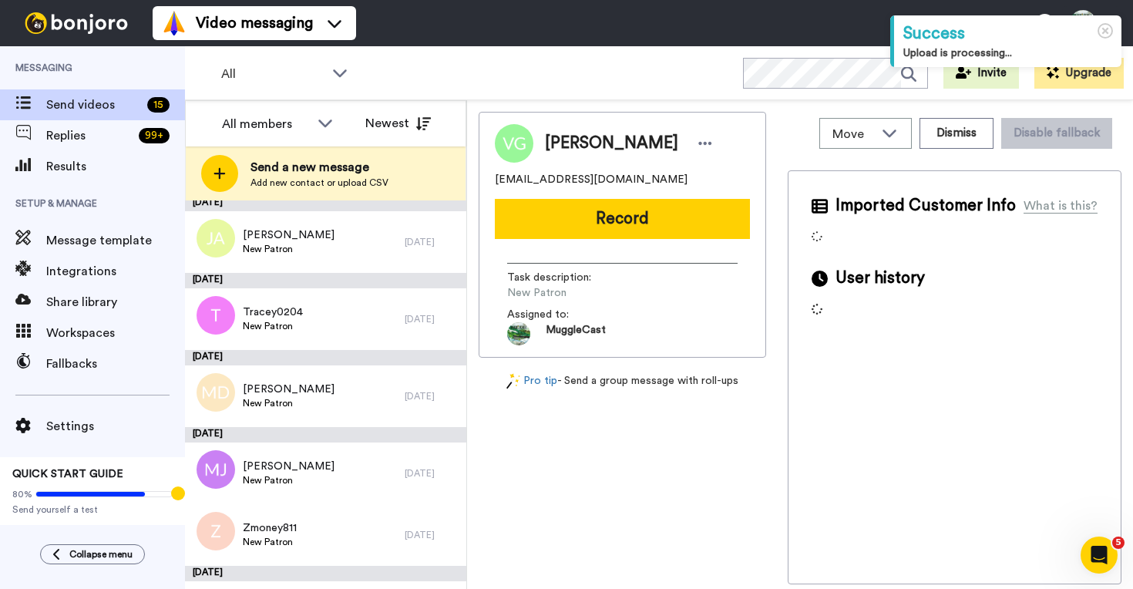
scroll to position [706, 0]
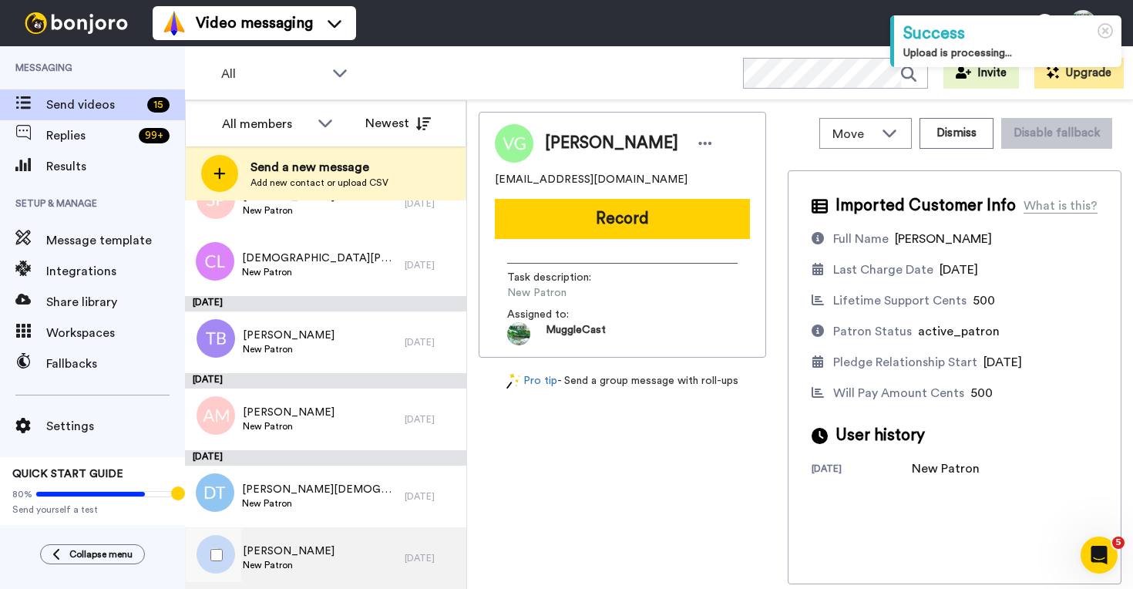
click at [373, 557] on div "Bailey New Patron" at bounding box center [295, 558] width 220 height 62
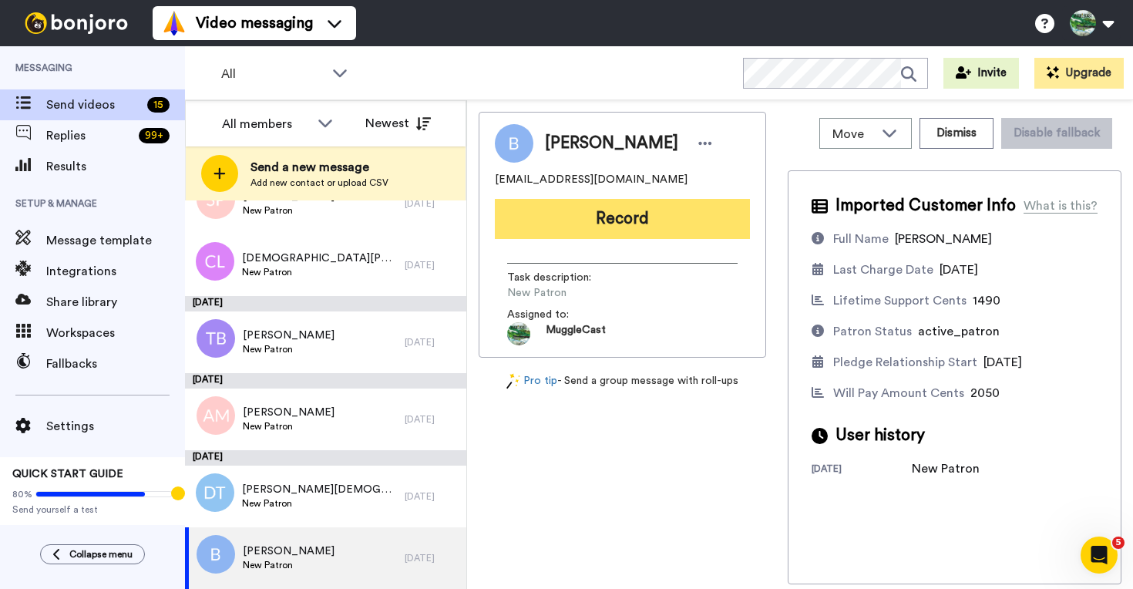
click at [603, 212] on button "Record" at bounding box center [622, 219] width 255 height 40
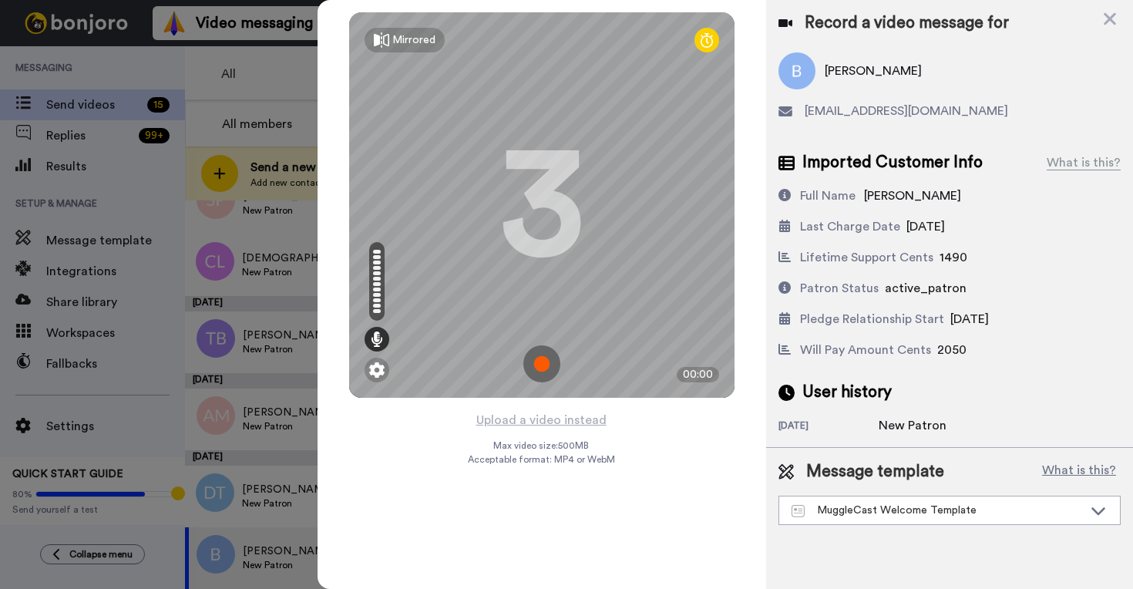
click at [548, 364] on img at bounding box center [541, 363] width 37 height 37
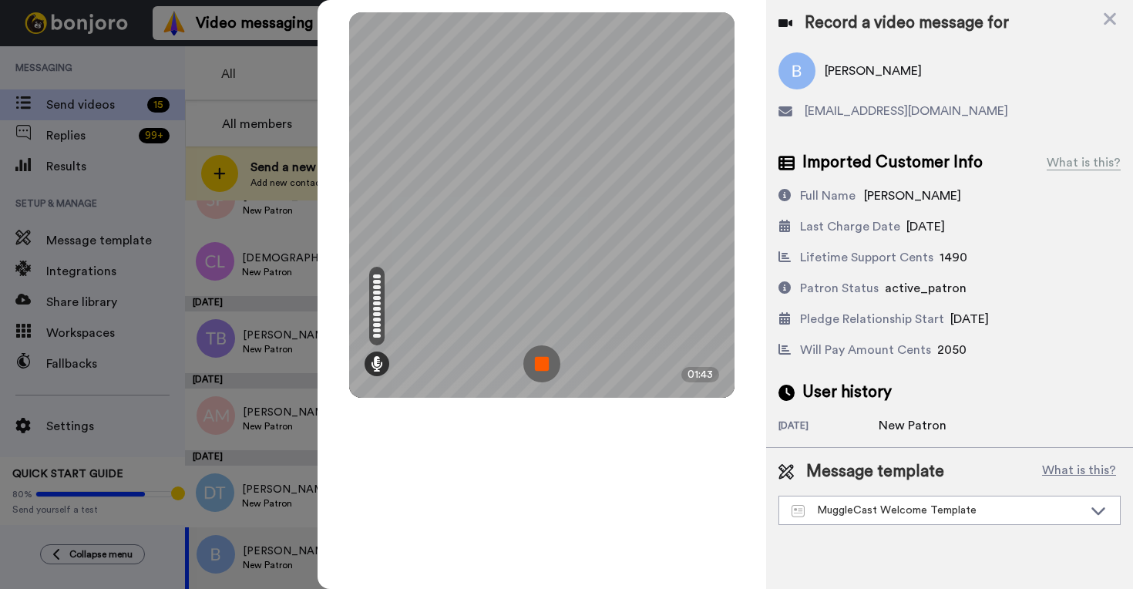
click at [537, 355] on img at bounding box center [541, 363] width 37 height 37
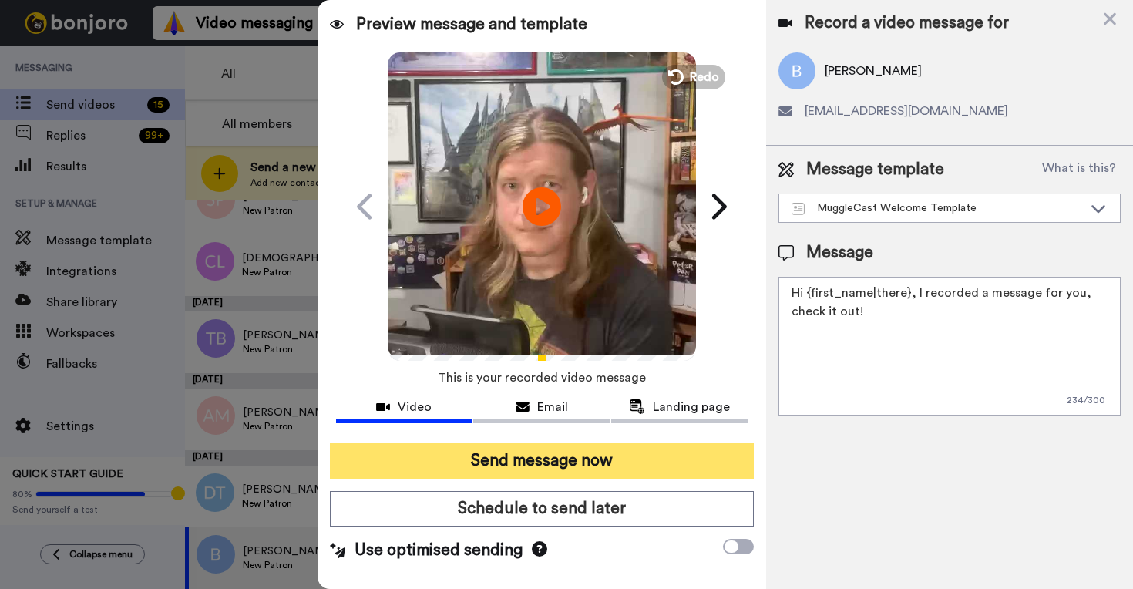
click at [619, 469] on button "Send message now" at bounding box center [542, 460] width 424 height 35
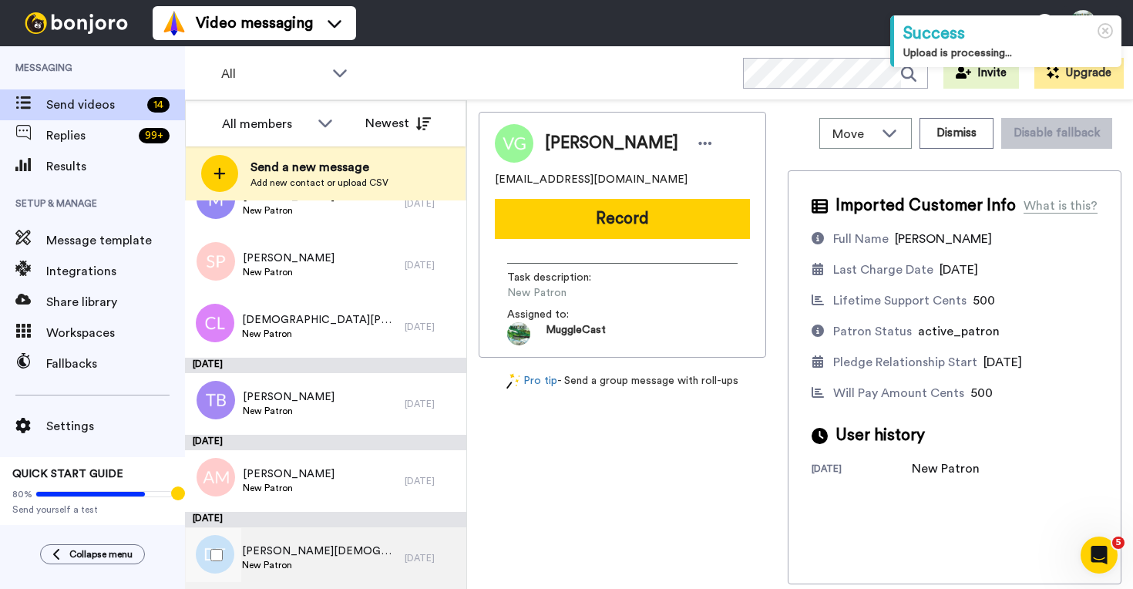
click at [364, 547] on div "Dylan Templeman New Patron" at bounding box center [295, 558] width 220 height 62
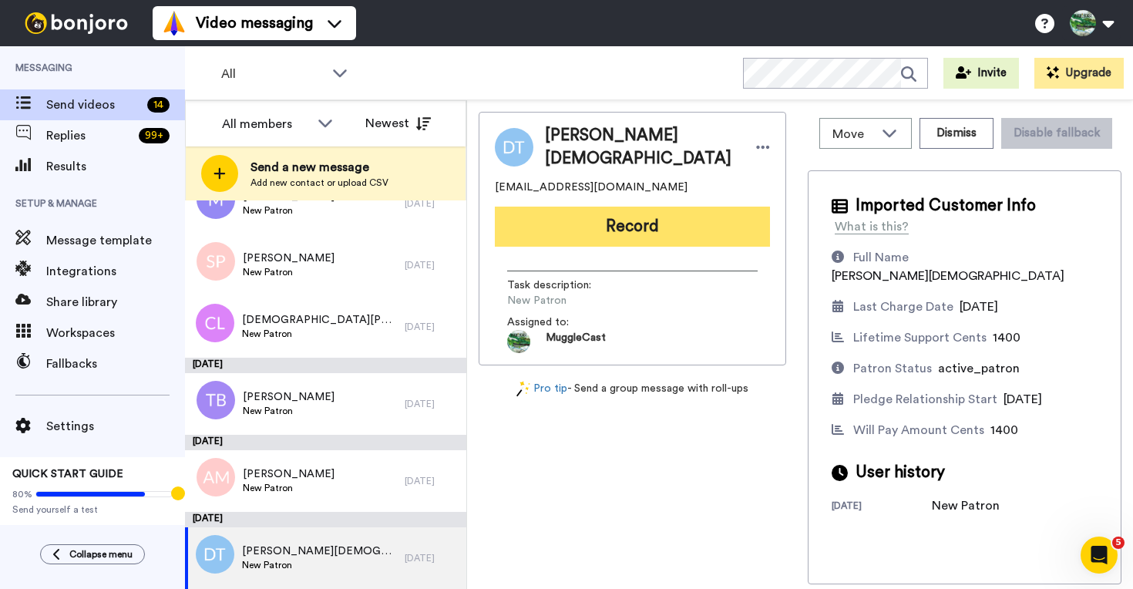
click at [670, 236] on button "Record" at bounding box center [632, 226] width 275 height 40
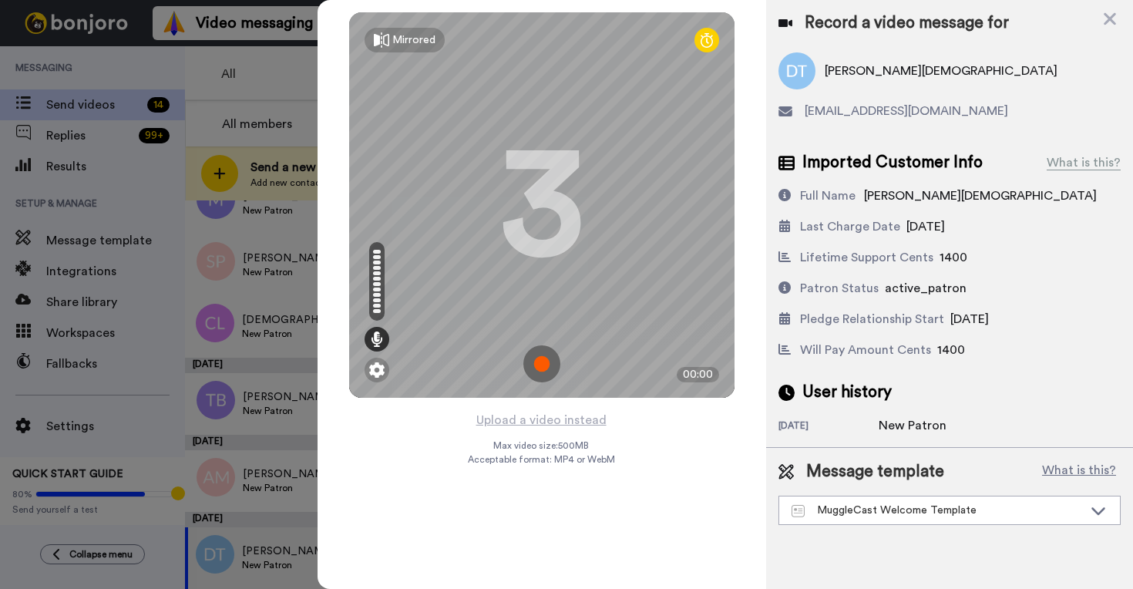
click at [544, 372] on img at bounding box center [541, 363] width 37 height 37
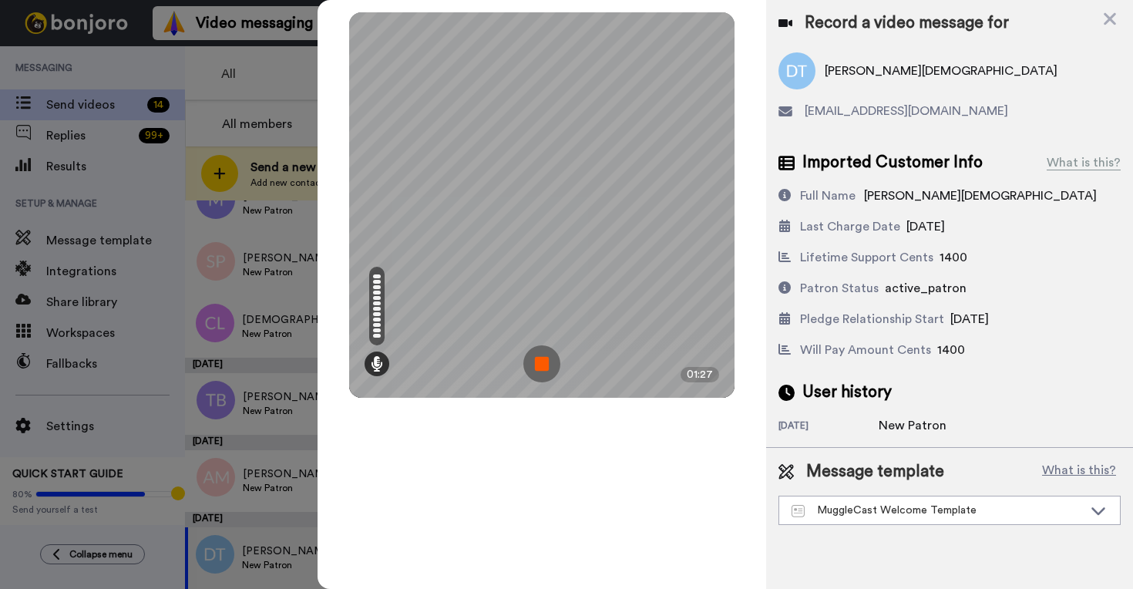
click at [532, 364] on img at bounding box center [541, 363] width 37 height 37
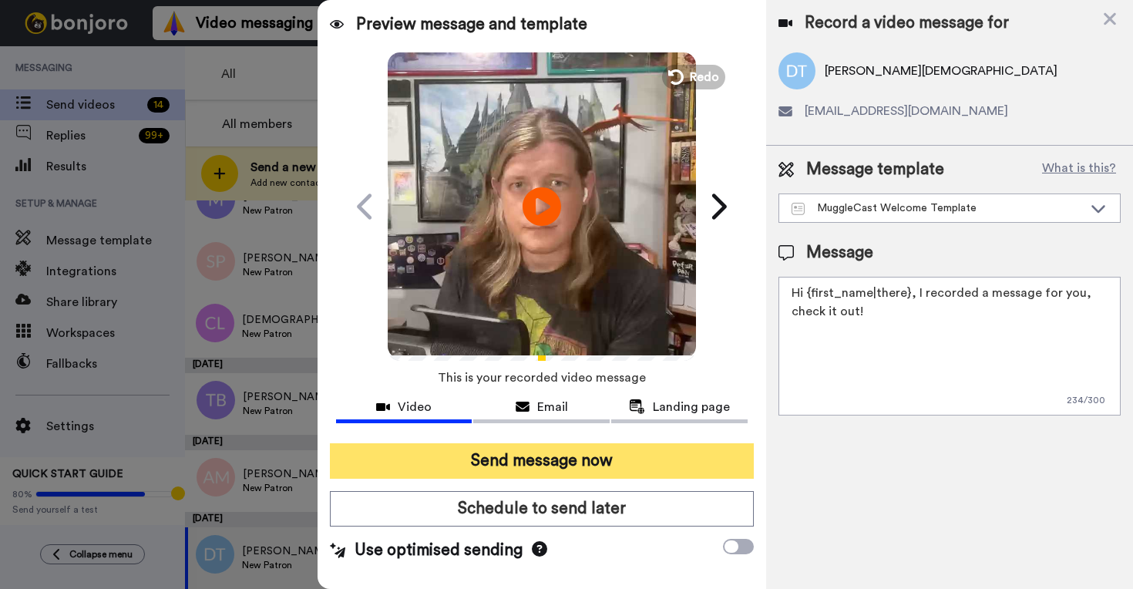
click at [552, 450] on button "Send message now" at bounding box center [542, 460] width 424 height 35
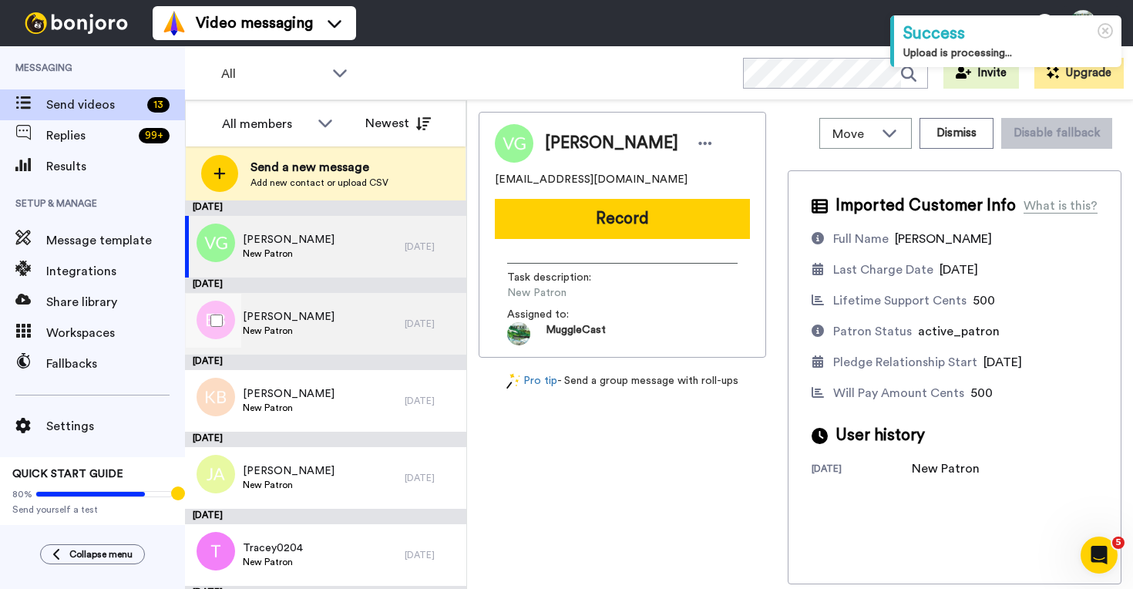
scroll to position [567, 0]
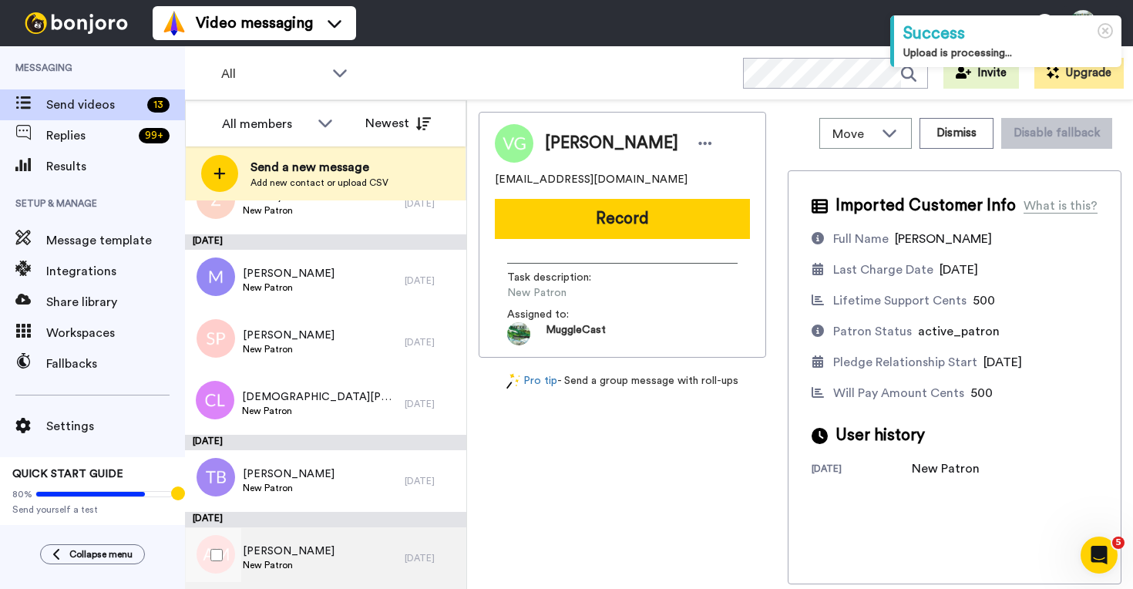
click at [361, 558] on div "[PERSON_NAME] [PERSON_NAME] Patron" at bounding box center [295, 558] width 220 height 62
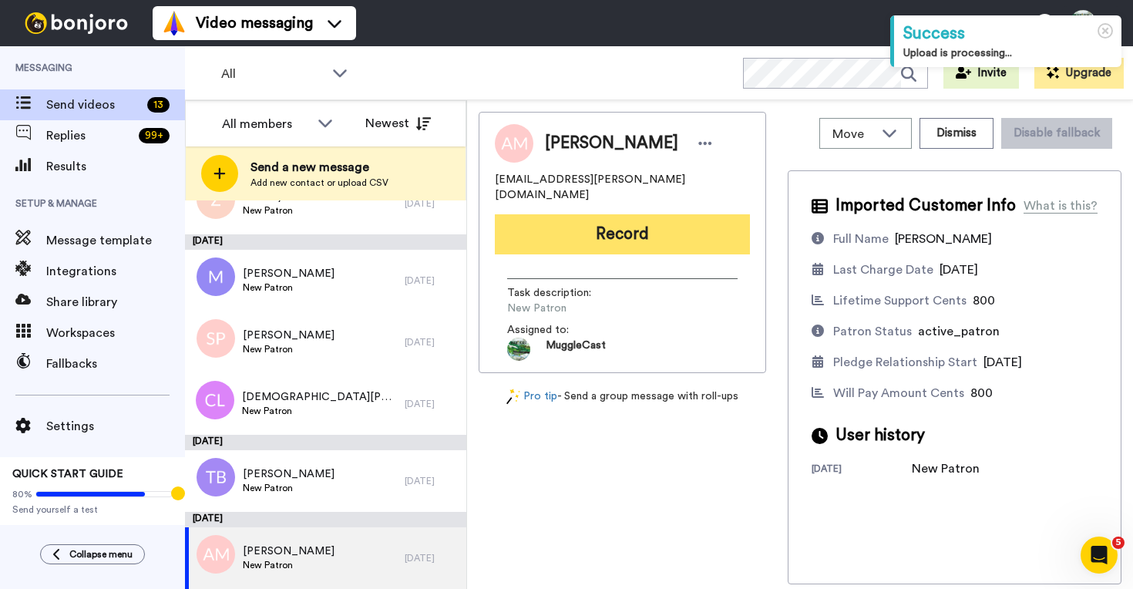
click at [663, 227] on button "Record" at bounding box center [622, 234] width 255 height 40
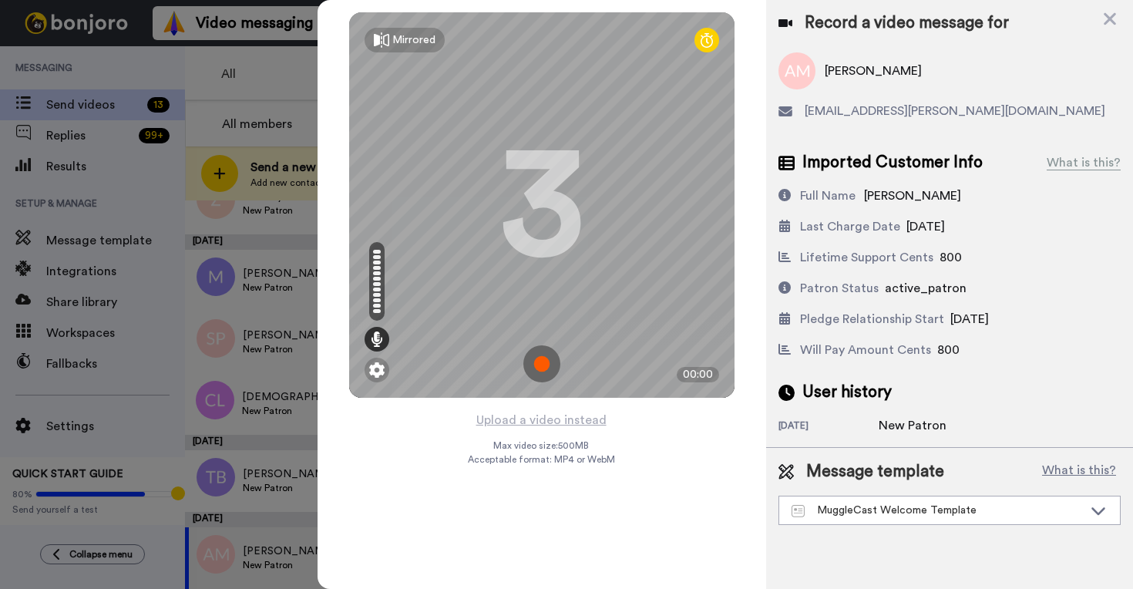
click at [545, 356] on img at bounding box center [541, 363] width 37 height 37
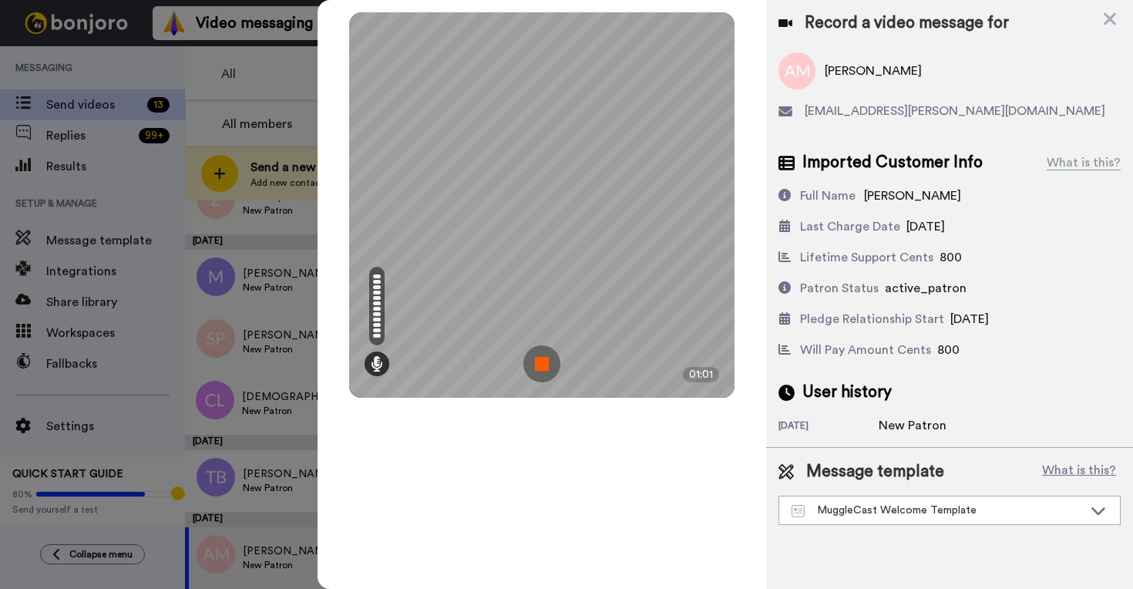
click at [544, 369] on img at bounding box center [541, 363] width 37 height 37
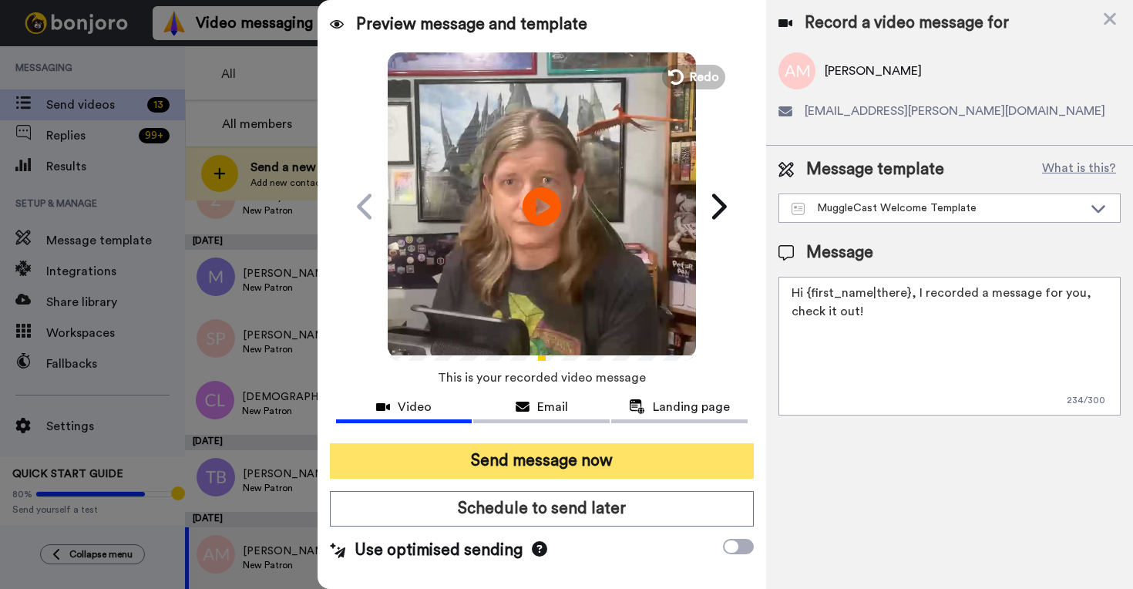
click at [567, 457] on button "Send message now" at bounding box center [542, 460] width 424 height 35
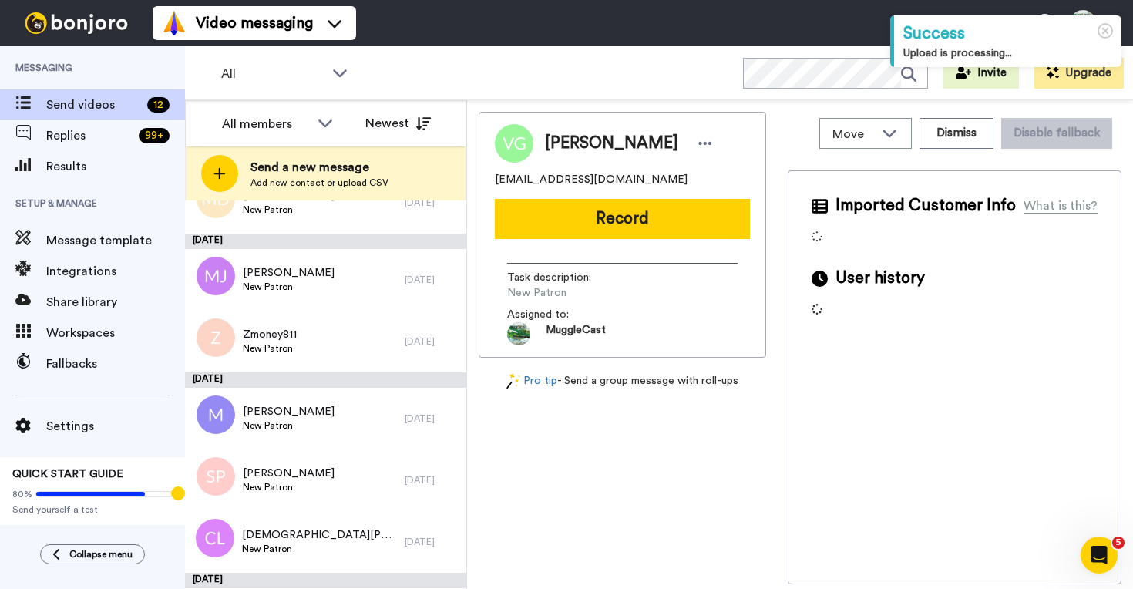
scroll to position [490, 0]
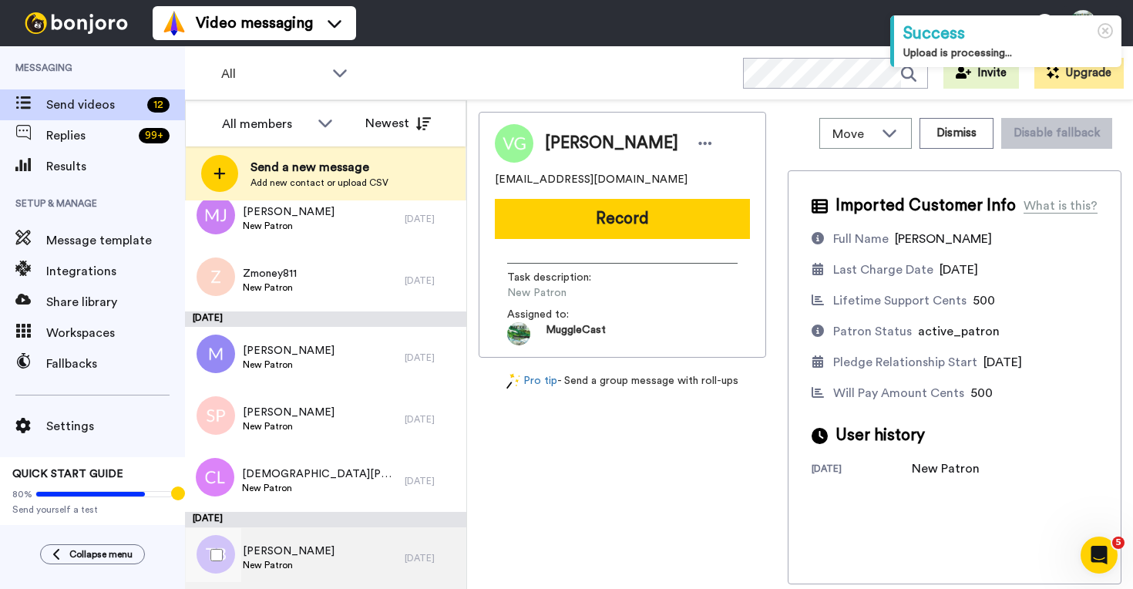
click at [369, 559] on div "Tai Bostick New Patron" at bounding box center [295, 558] width 220 height 62
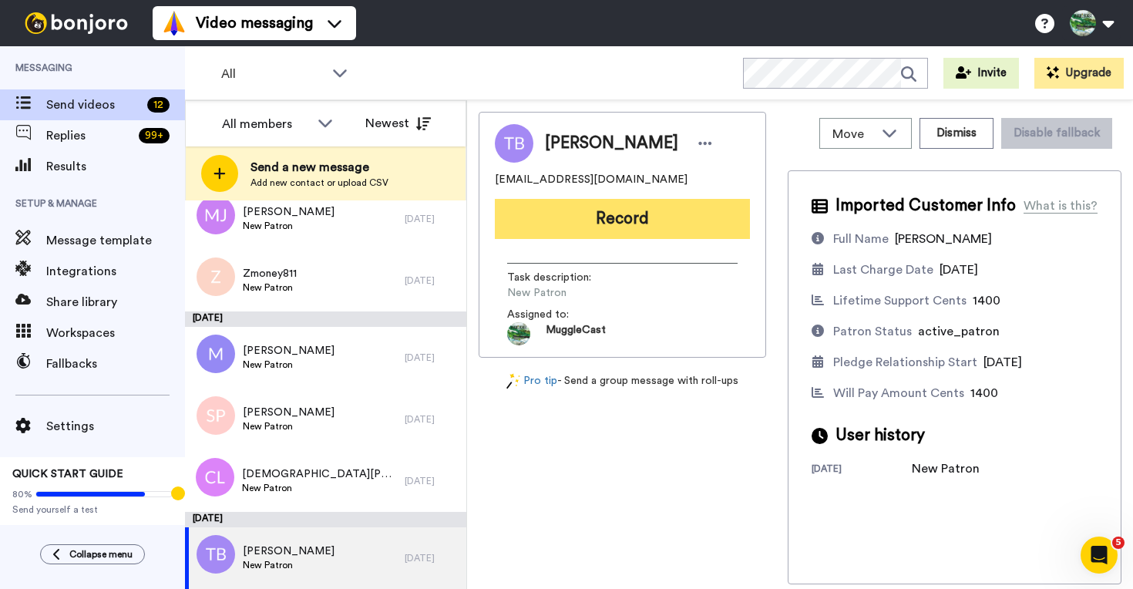
click at [631, 228] on button "Record" at bounding box center [622, 219] width 255 height 40
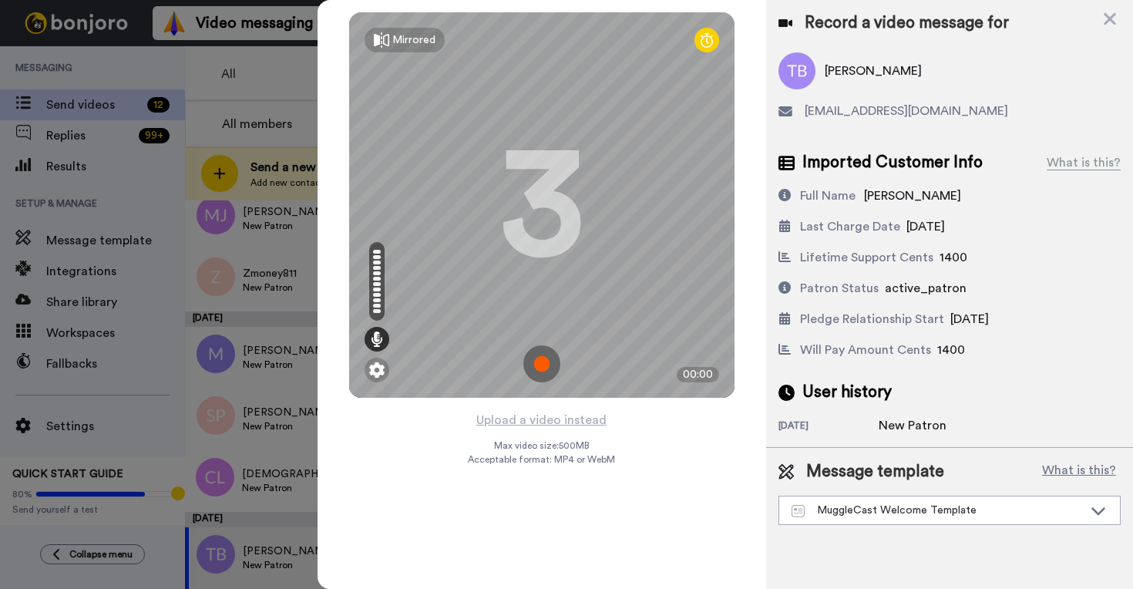
click at [535, 371] on img at bounding box center [541, 363] width 37 height 37
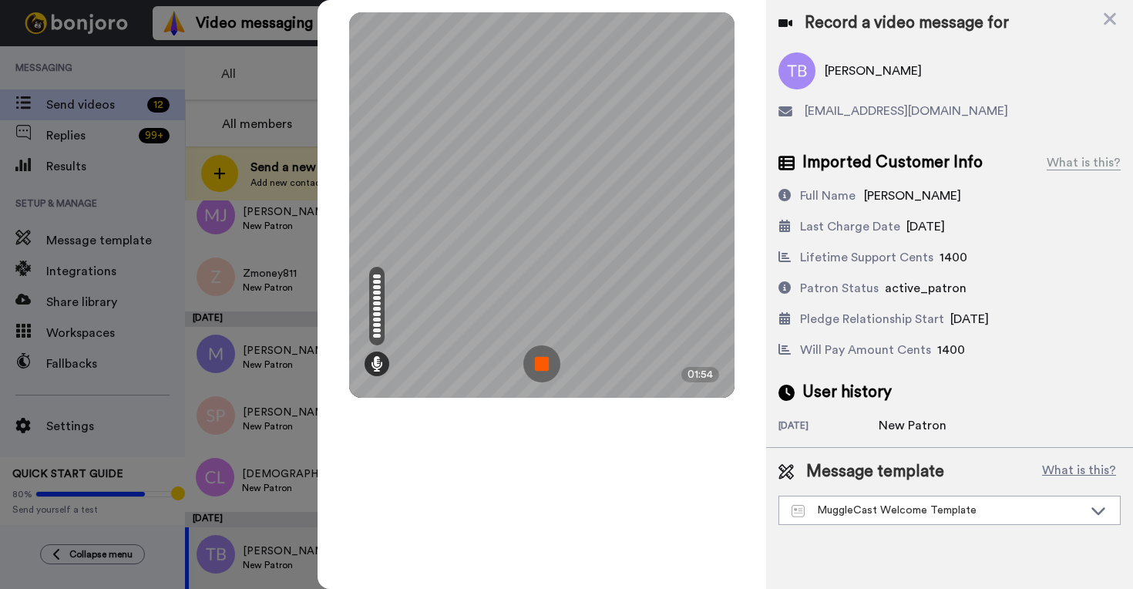
click at [547, 376] on img at bounding box center [541, 363] width 37 height 37
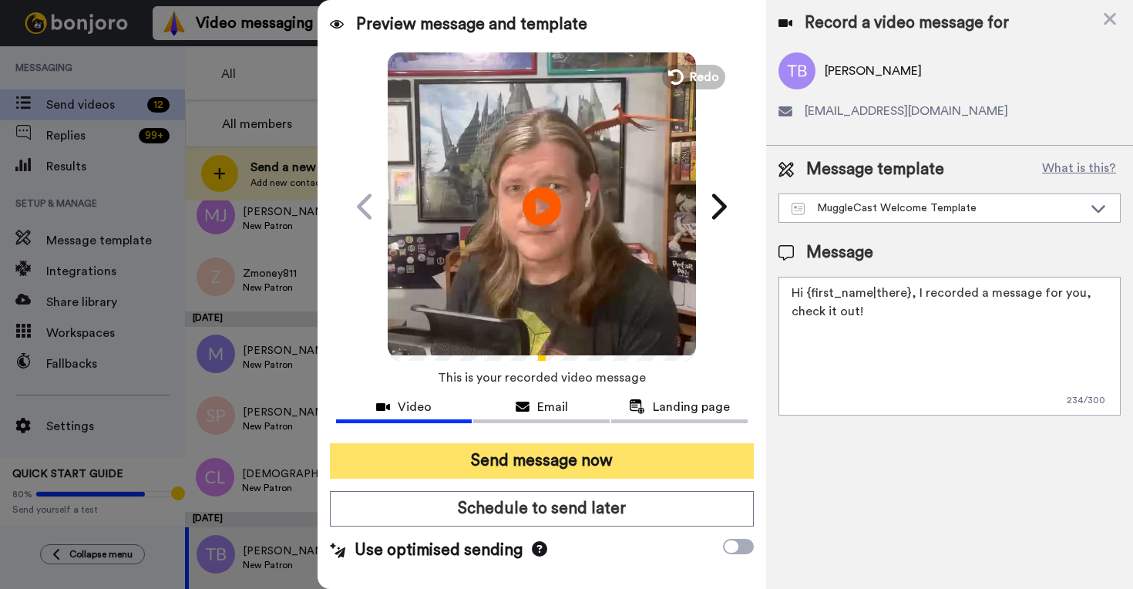
click at [508, 448] on button "Send message now" at bounding box center [542, 460] width 424 height 35
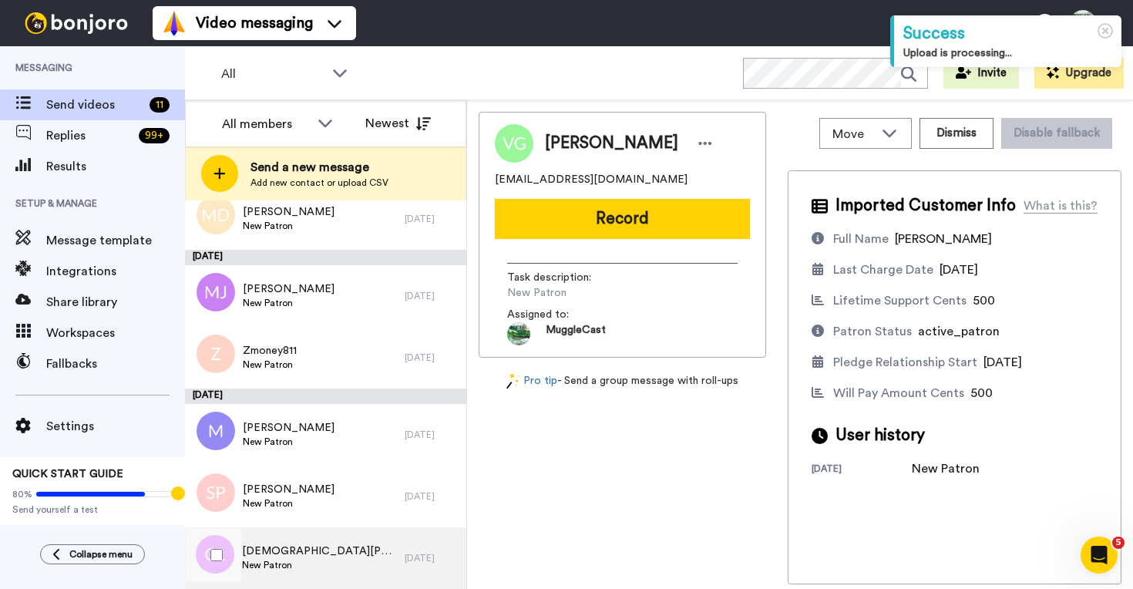
click at [343, 549] on div "[DEMOGRAPHIC_DATA][PERSON_NAME] New Patron" at bounding box center [295, 558] width 220 height 62
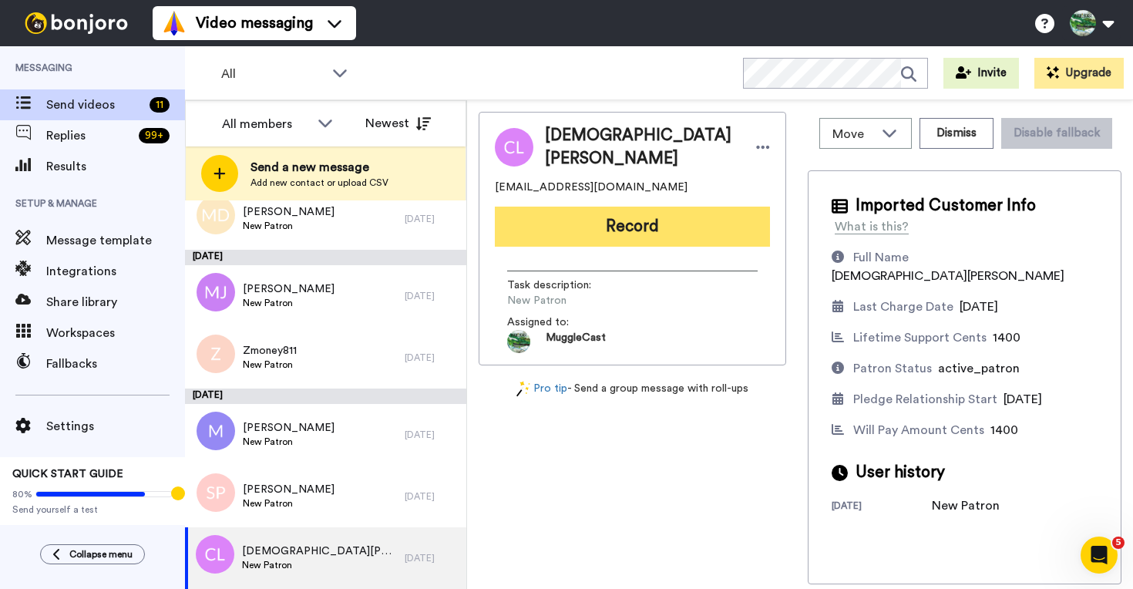
click at [650, 224] on button "Record" at bounding box center [632, 226] width 275 height 40
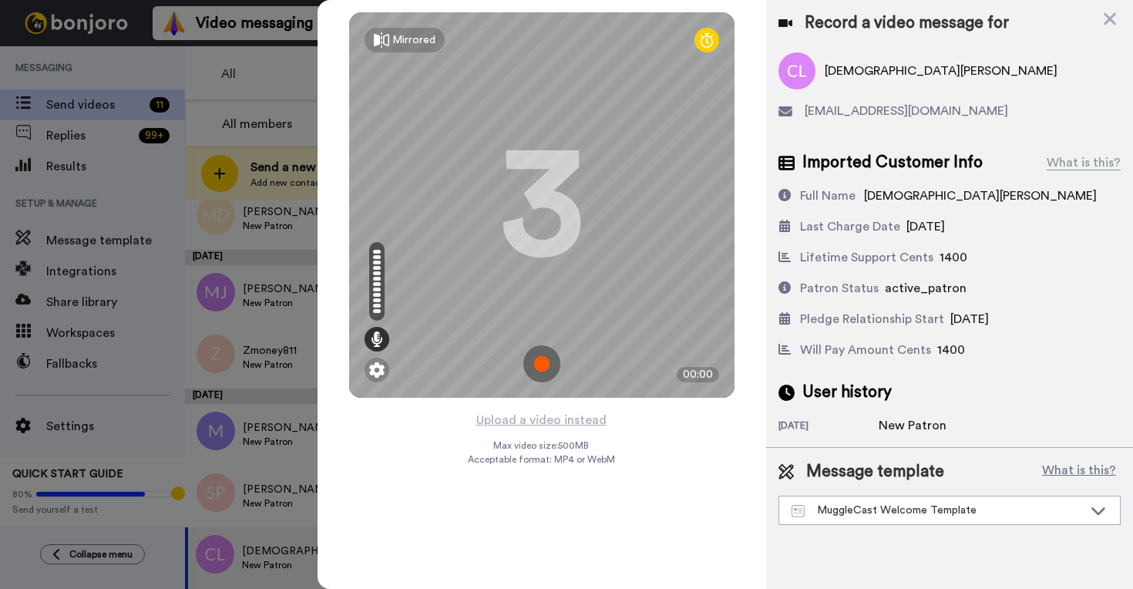
click at [540, 364] on img at bounding box center [541, 363] width 37 height 37
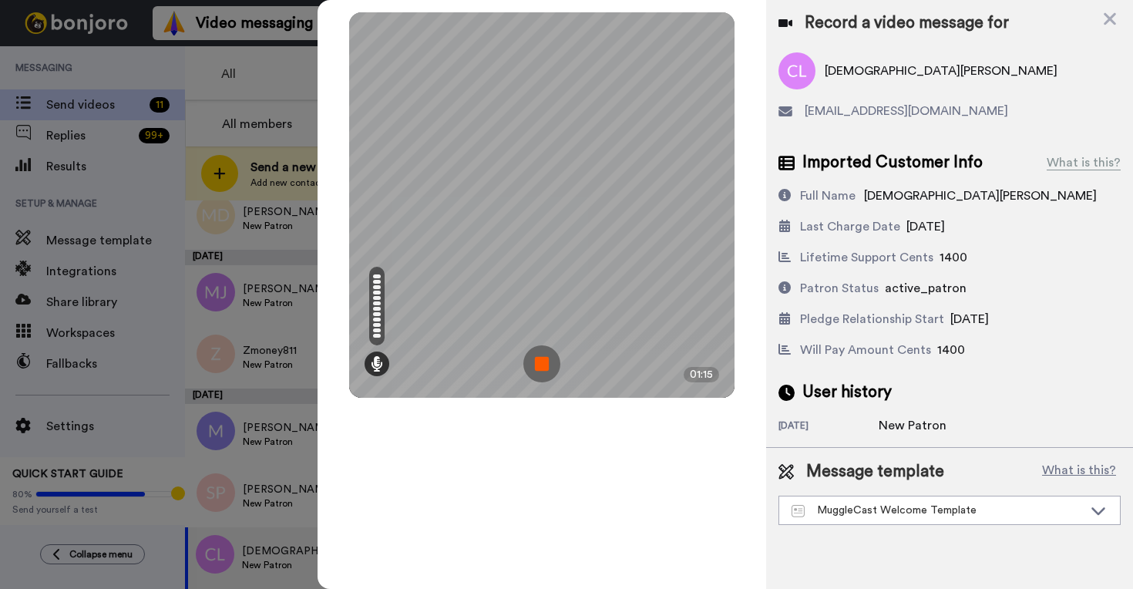
click at [542, 368] on img at bounding box center [541, 363] width 37 height 37
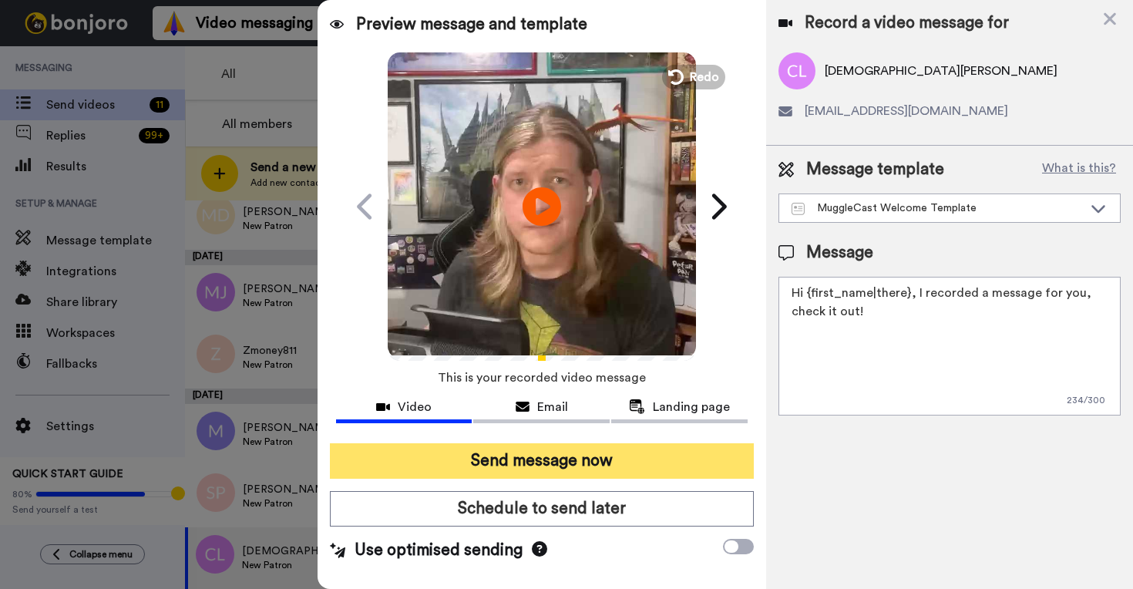
click at [574, 452] on button "Send message now" at bounding box center [542, 460] width 424 height 35
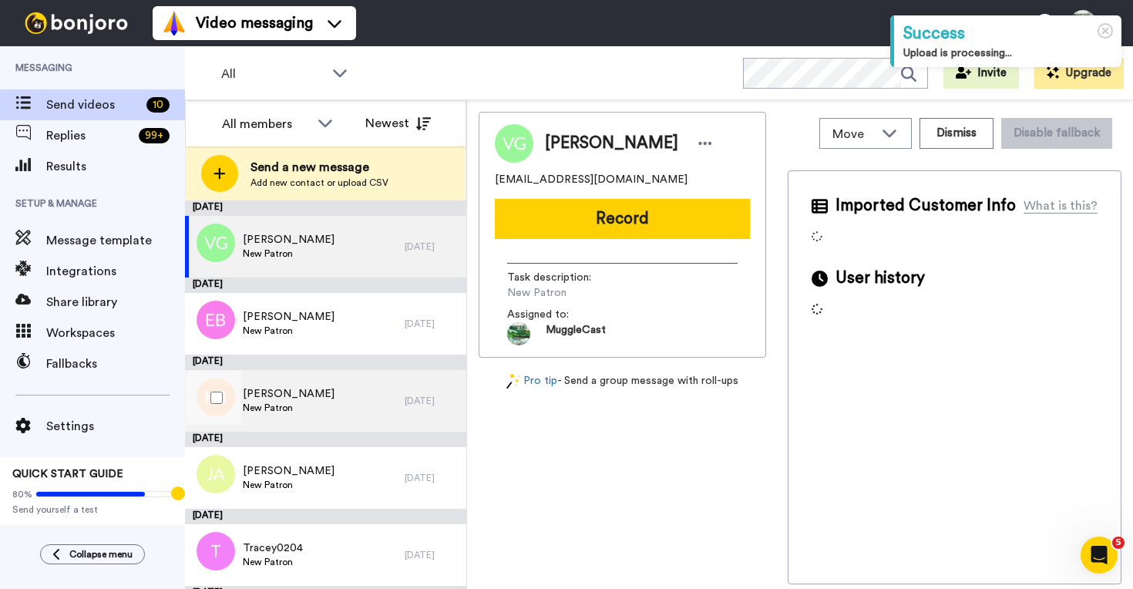
scroll to position [351, 0]
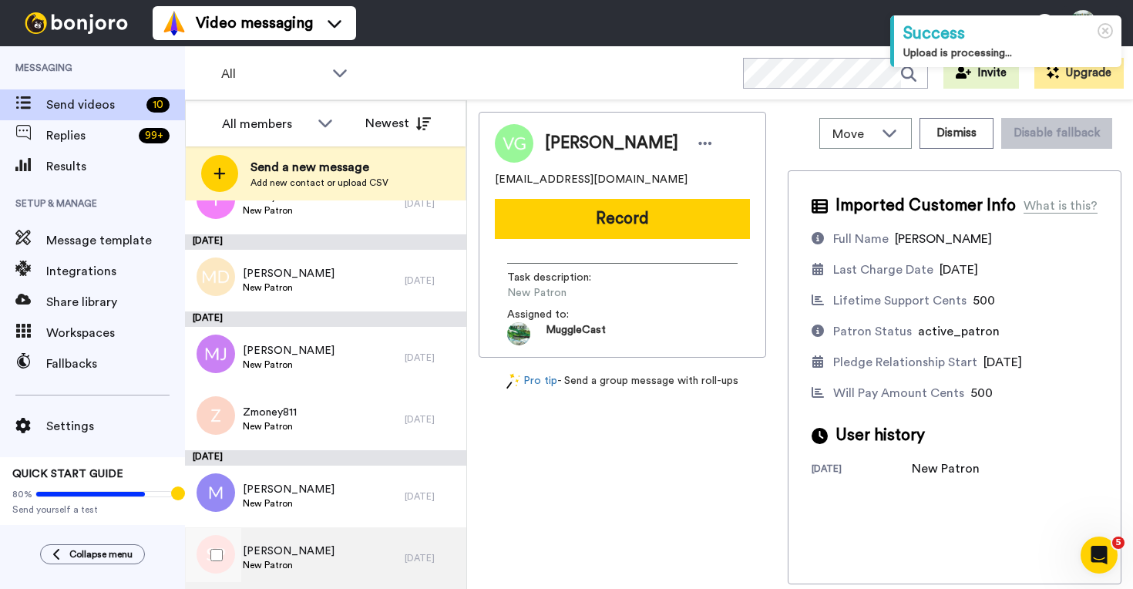
click at [336, 550] on div "Sara P New Patron" at bounding box center [295, 558] width 220 height 62
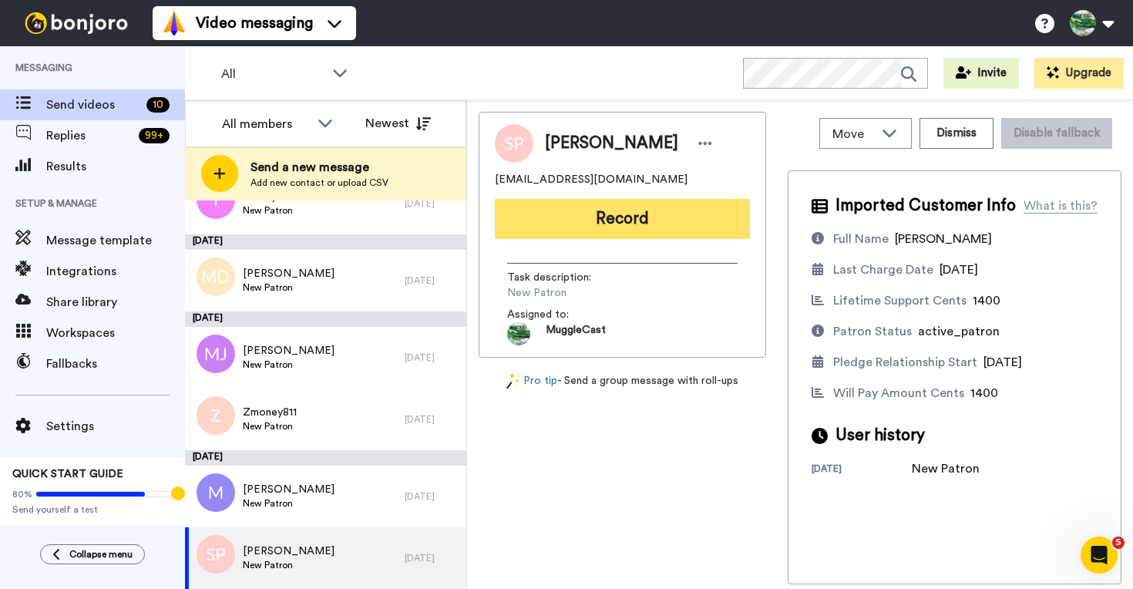
click at [620, 227] on button "Record" at bounding box center [622, 219] width 255 height 40
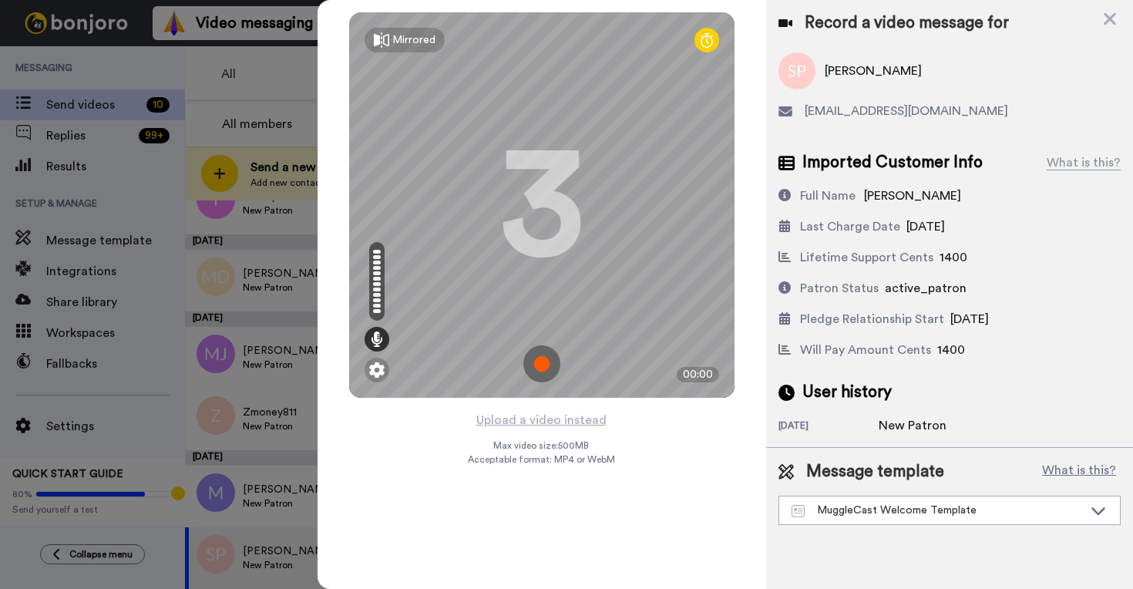
click at [542, 364] on img at bounding box center [541, 363] width 37 height 37
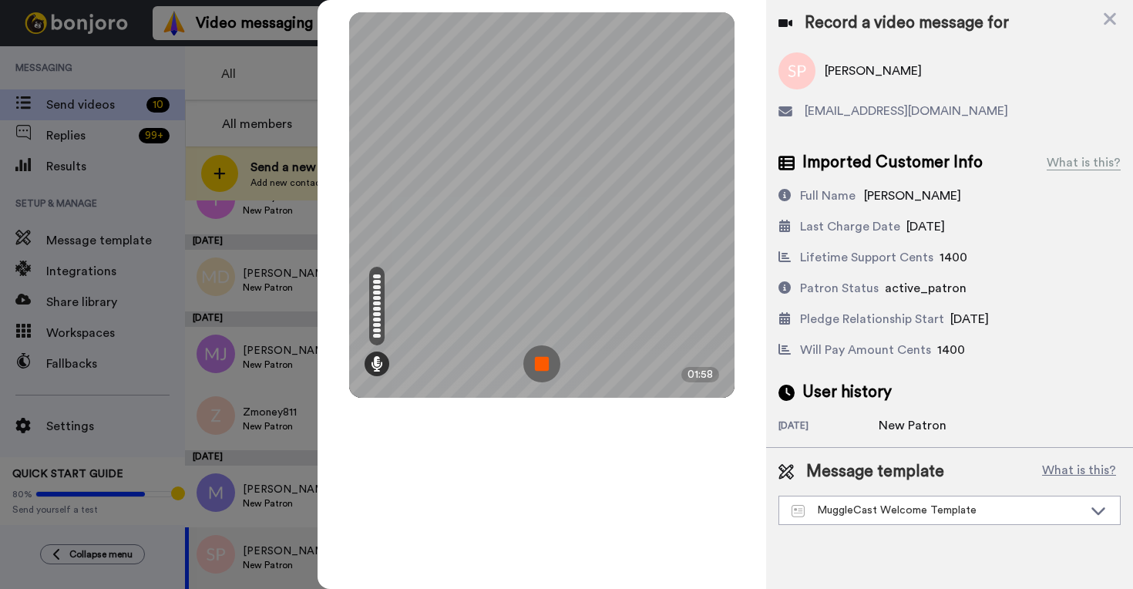
click at [542, 366] on img at bounding box center [541, 363] width 37 height 37
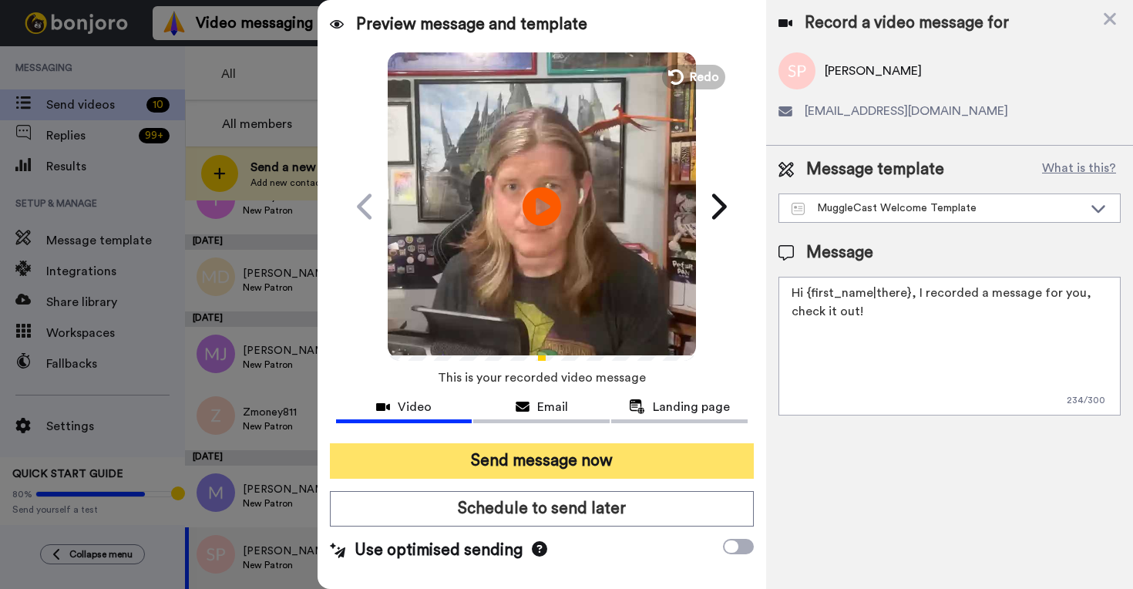
click at [558, 462] on button "Send message now" at bounding box center [542, 460] width 424 height 35
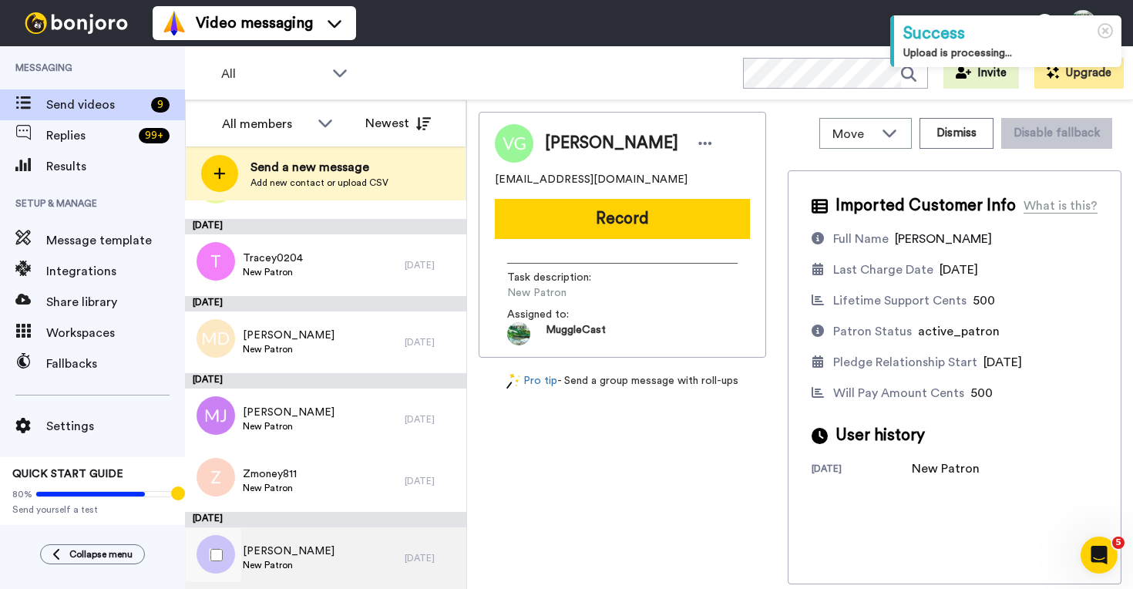
click at [375, 566] on div "[PERSON_NAME] New Patron" at bounding box center [295, 558] width 220 height 62
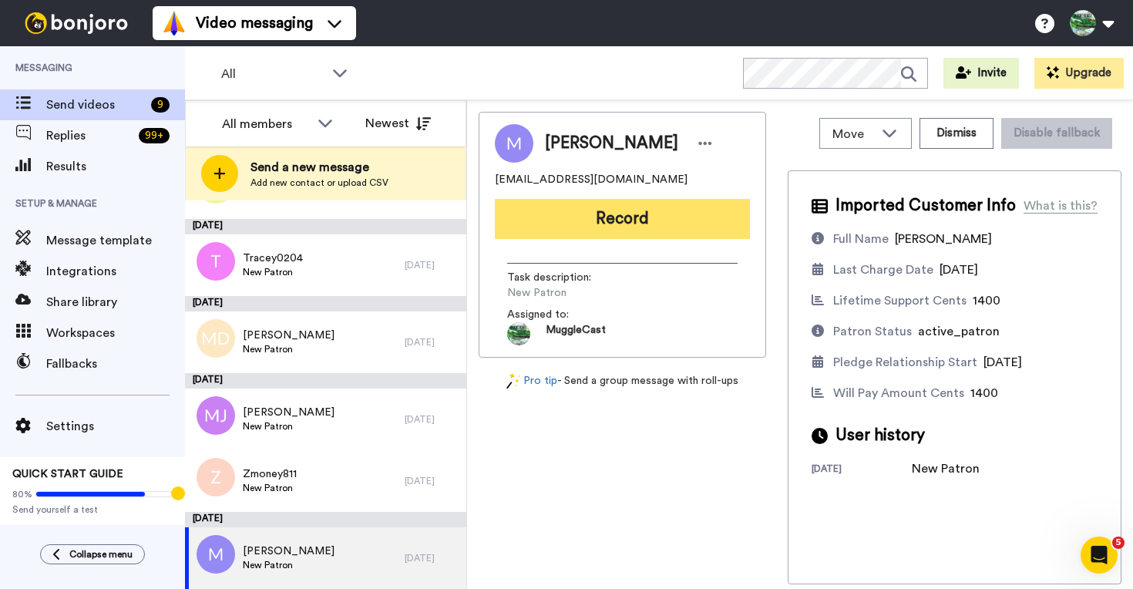
click at [631, 211] on button "Record" at bounding box center [622, 219] width 255 height 40
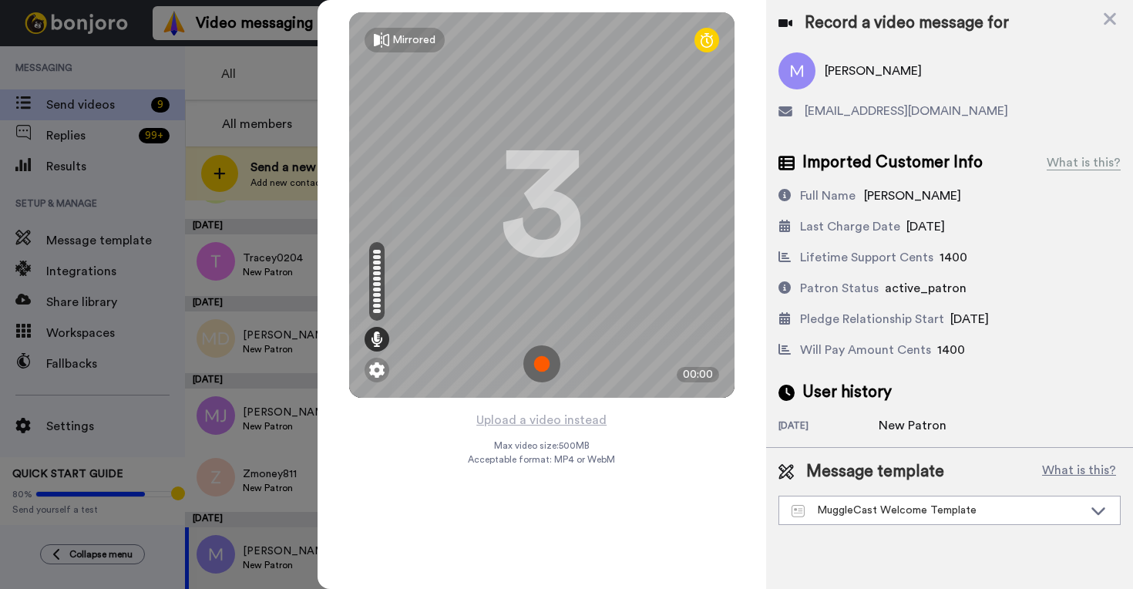
click at [547, 367] on img at bounding box center [541, 363] width 37 height 37
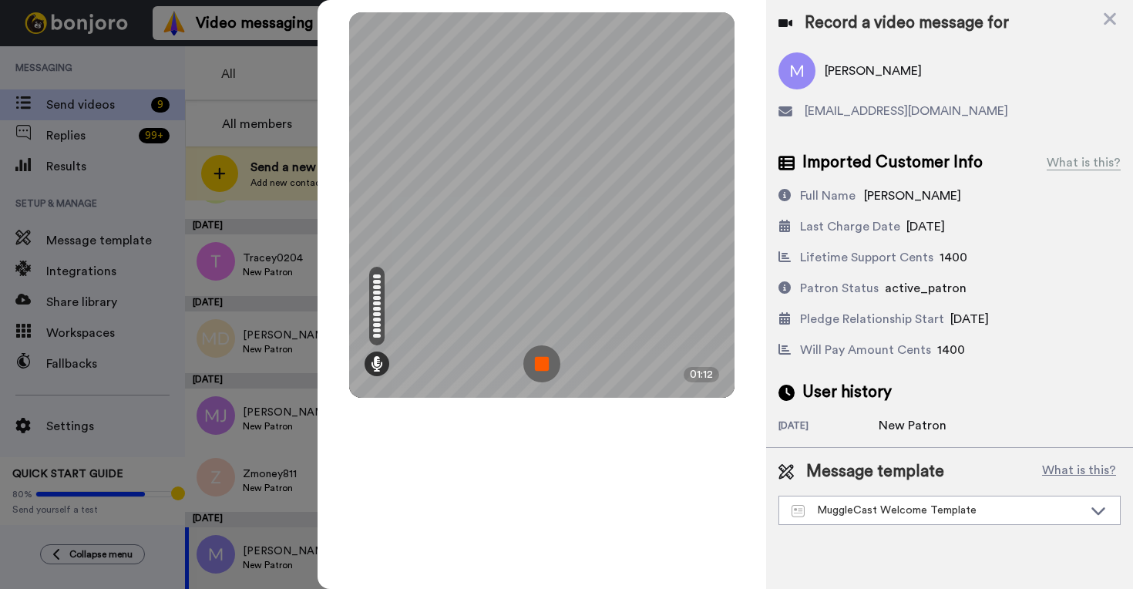
click at [543, 364] on img at bounding box center [541, 363] width 37 height 37
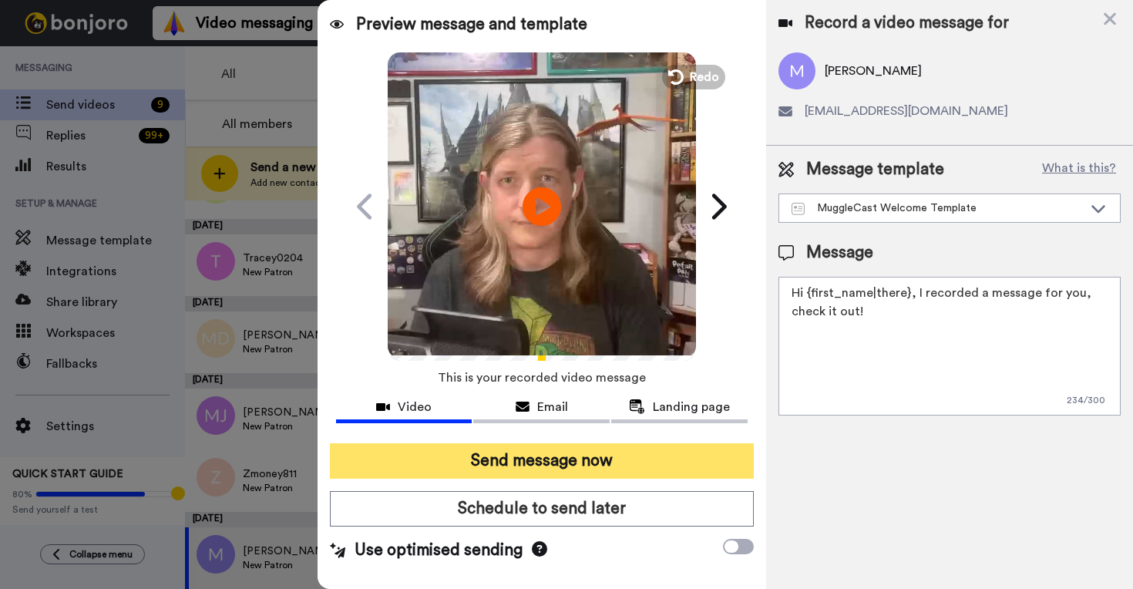
click at [613, 447] on button "Send message now" at bounding box center [542, 460] width 424 height 35
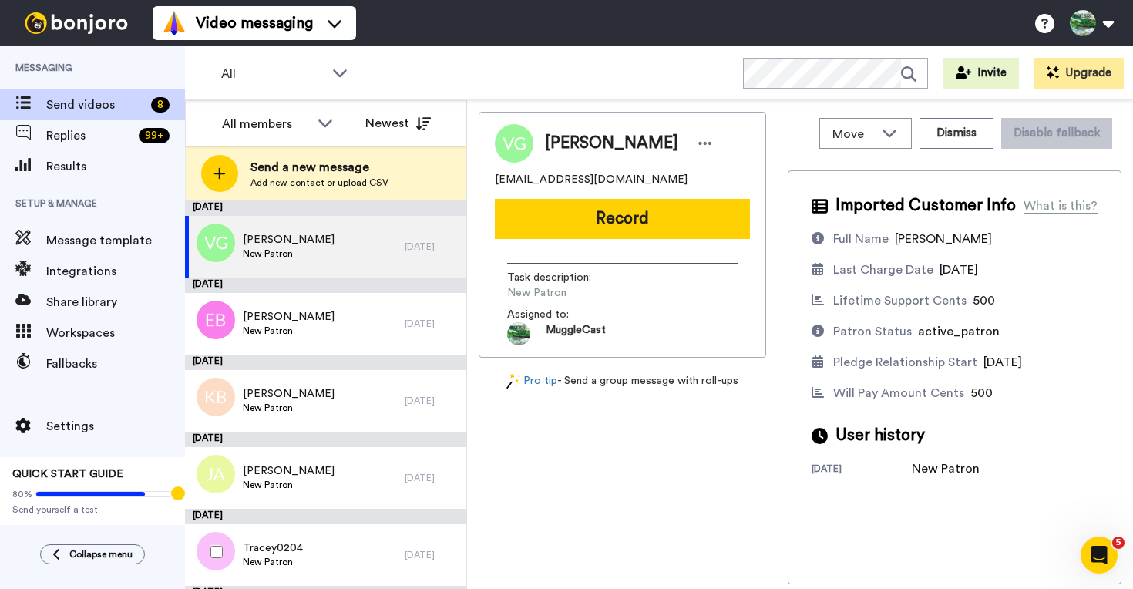
scroll to position [213, 0]
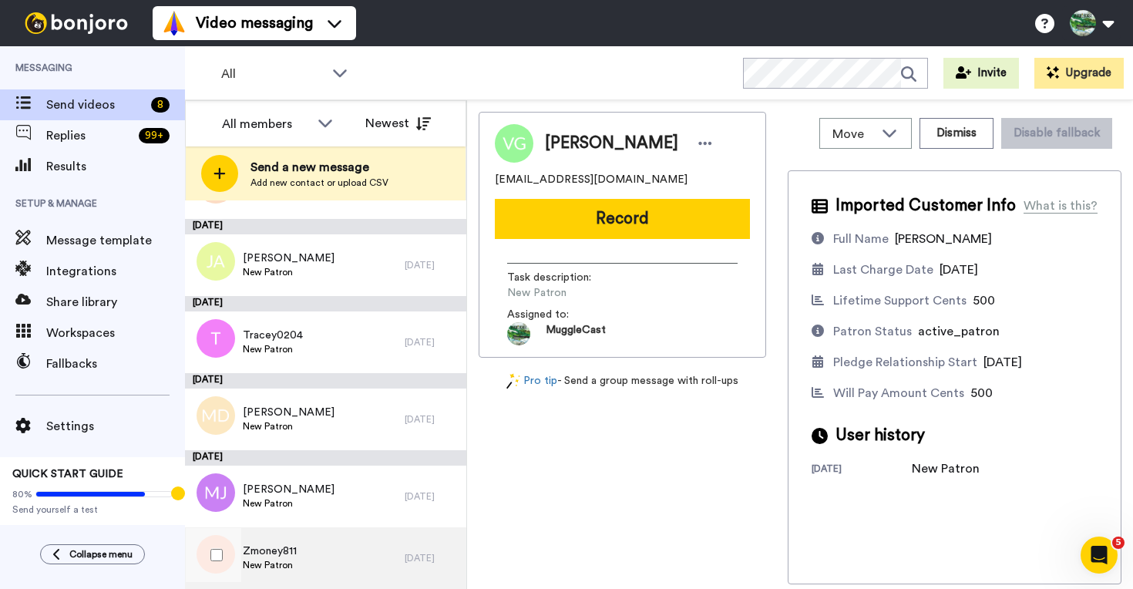
click at [328, 565] on div "Zmoney811 New Patron" at bounding box center [295, 558] width 220 height 62
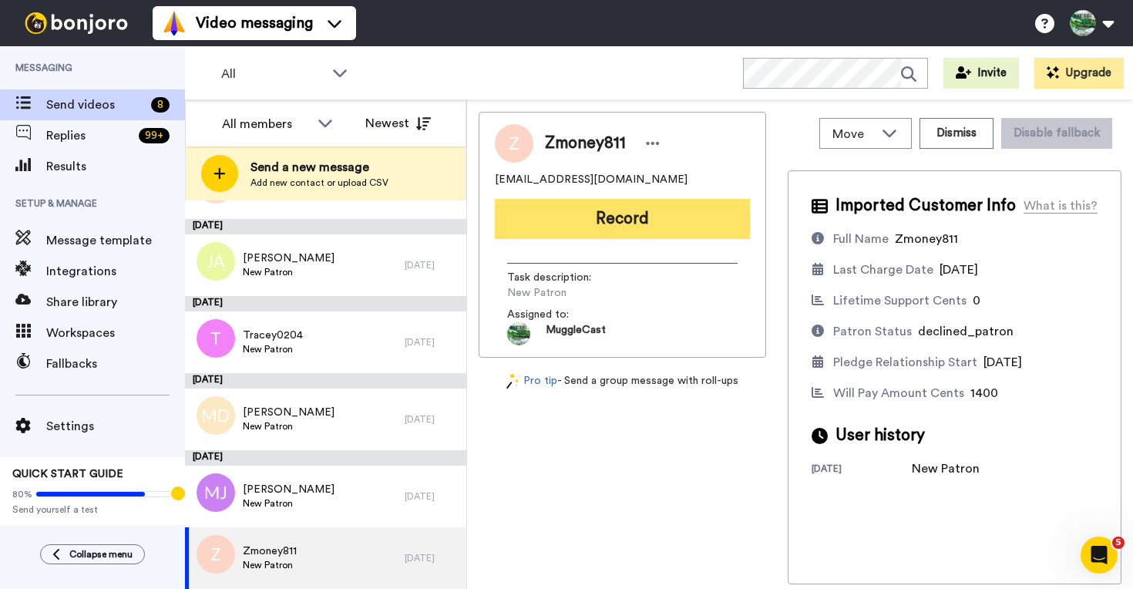
click at [676, 210] on button "Record" at bounding box center [622, 219] width 255 height 40
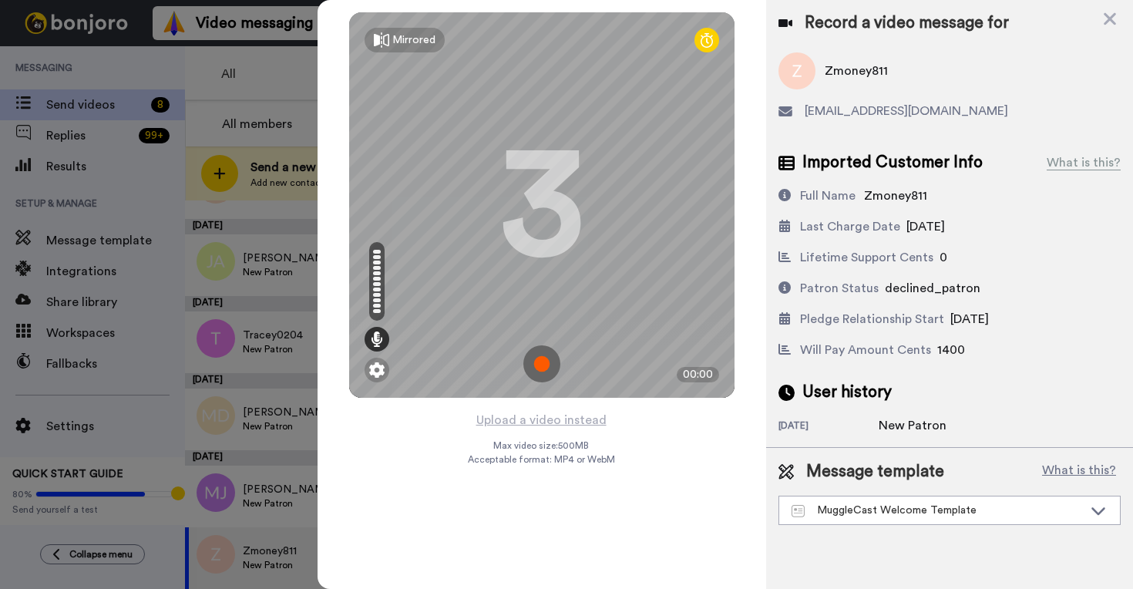
click at [545, 360] on img at bounding box center [541, 363] width 37 height 37
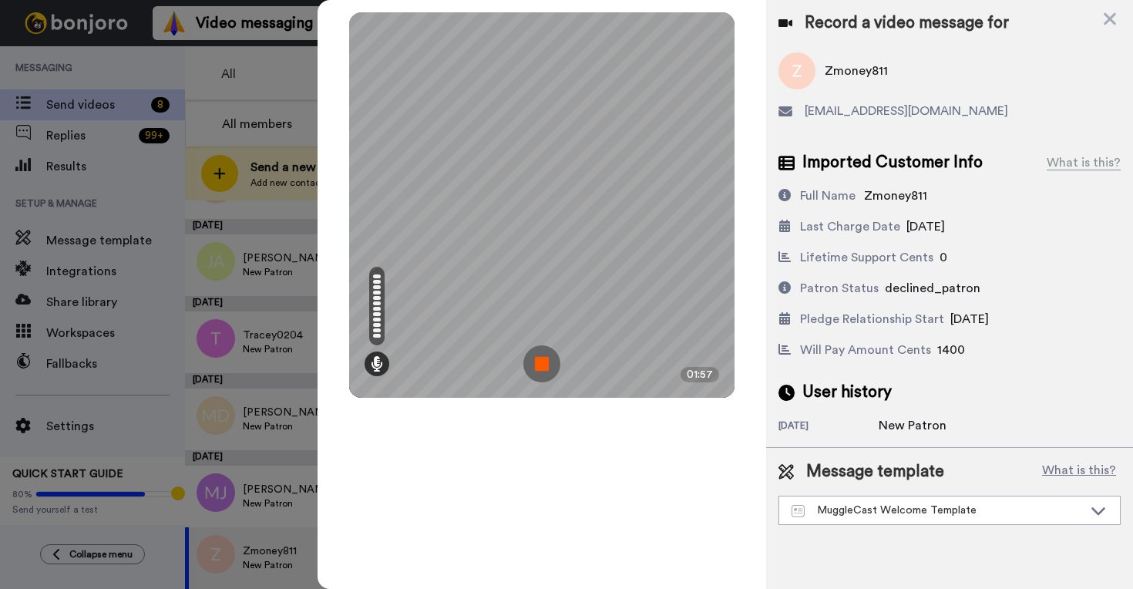
click at [543, 367] on img at bounding box center [541, 363] width 37 height 37
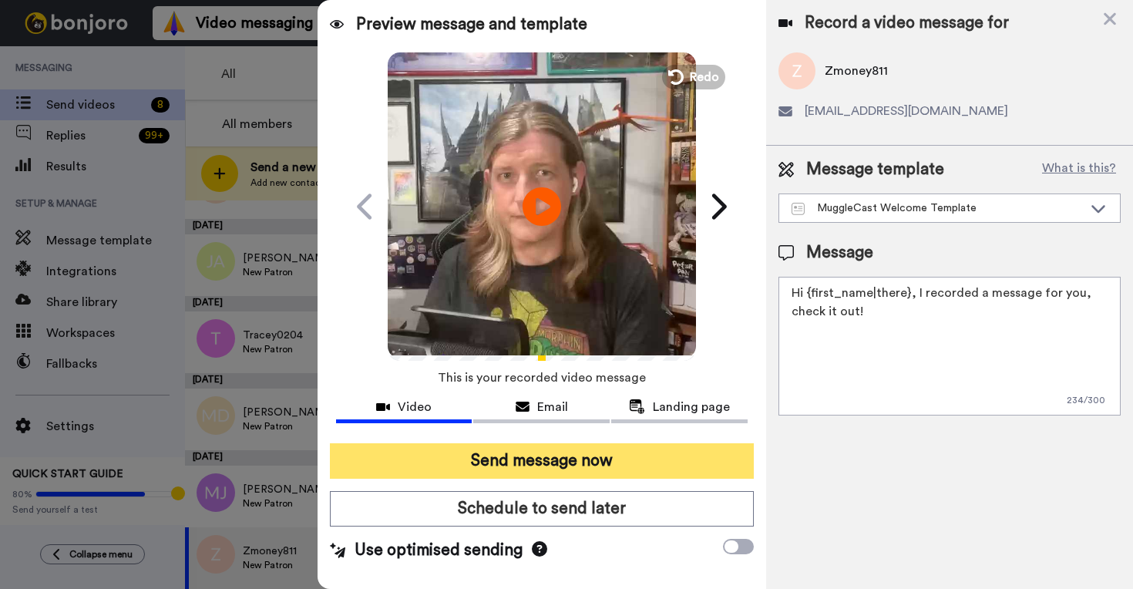
click at [566, 449] on button "Send message now" at bounding box center [542, 460] width 424 height 35
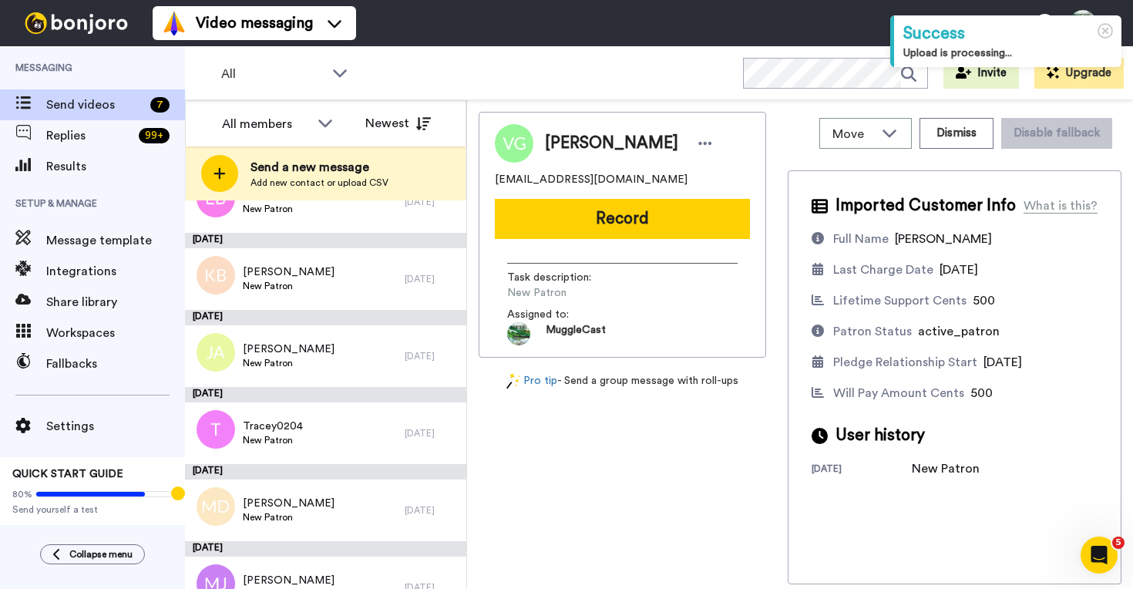
scroll to position [151, 0]
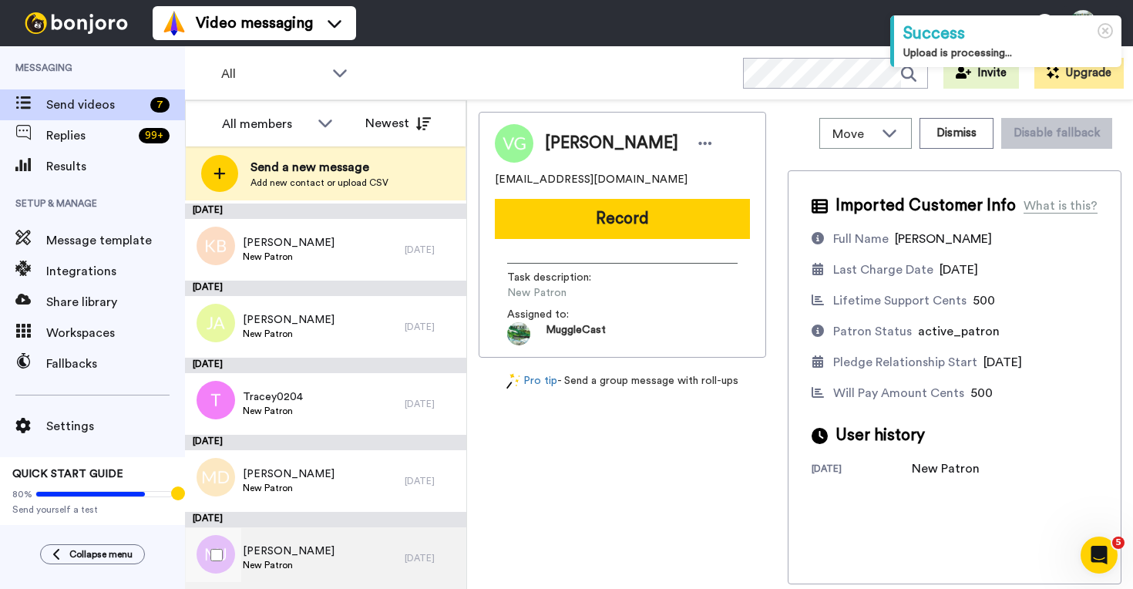
click at [359, 563] on div "[PERSON_NAME] New Patron" at bounding box center [295, 558] width 220 height 62
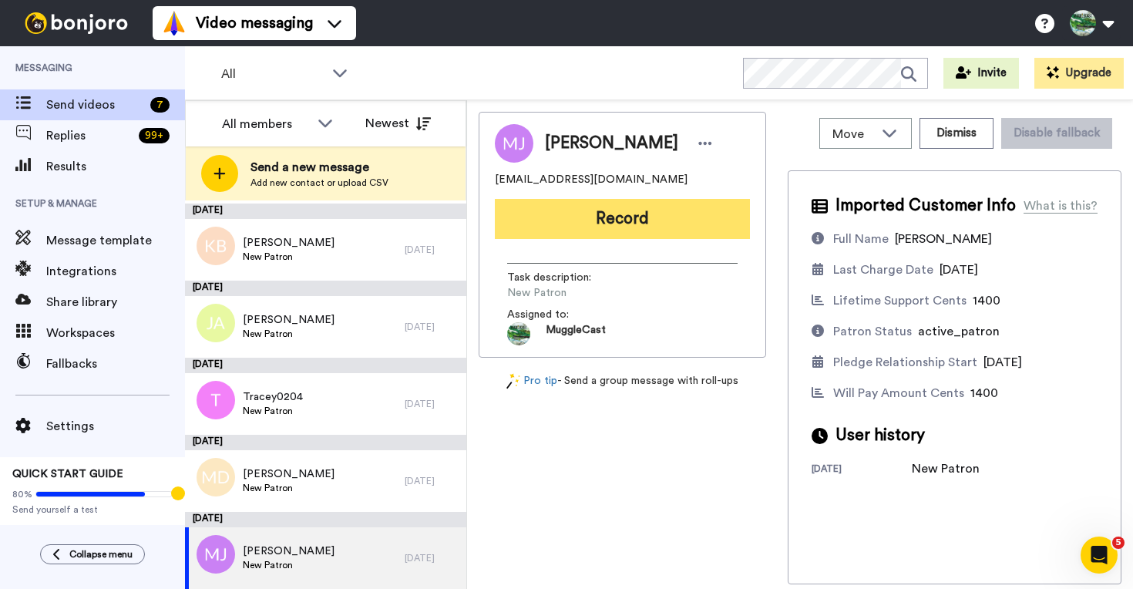
click at [703, 226] on button "Record" at bounding box center [622, 219] width 255 height 40
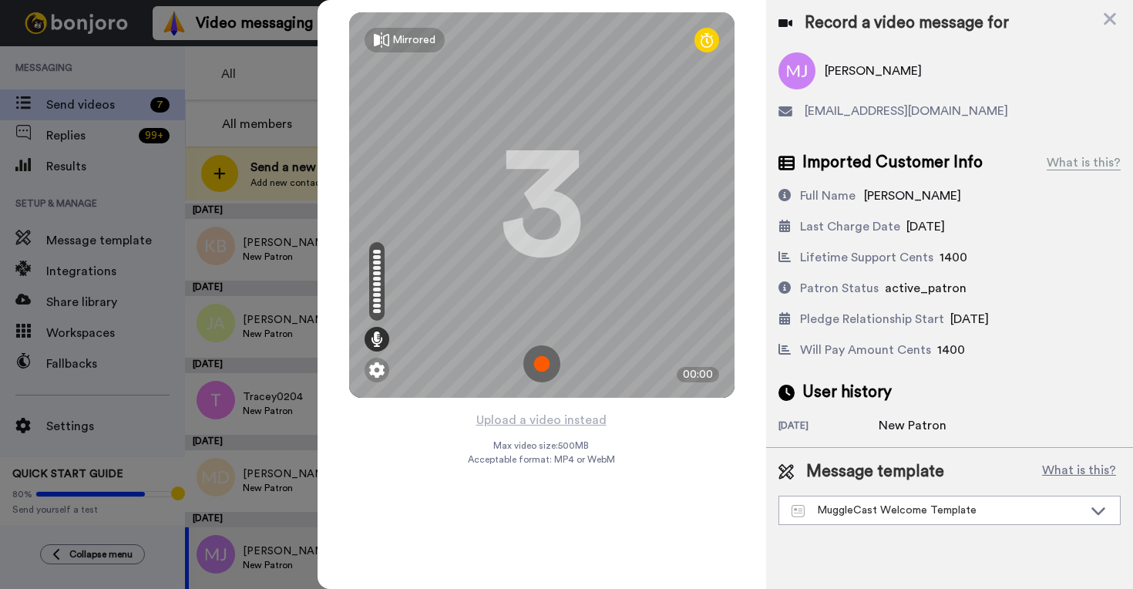
click at [551, 370] on img at bounding box center [541, 363] width 37 height 37
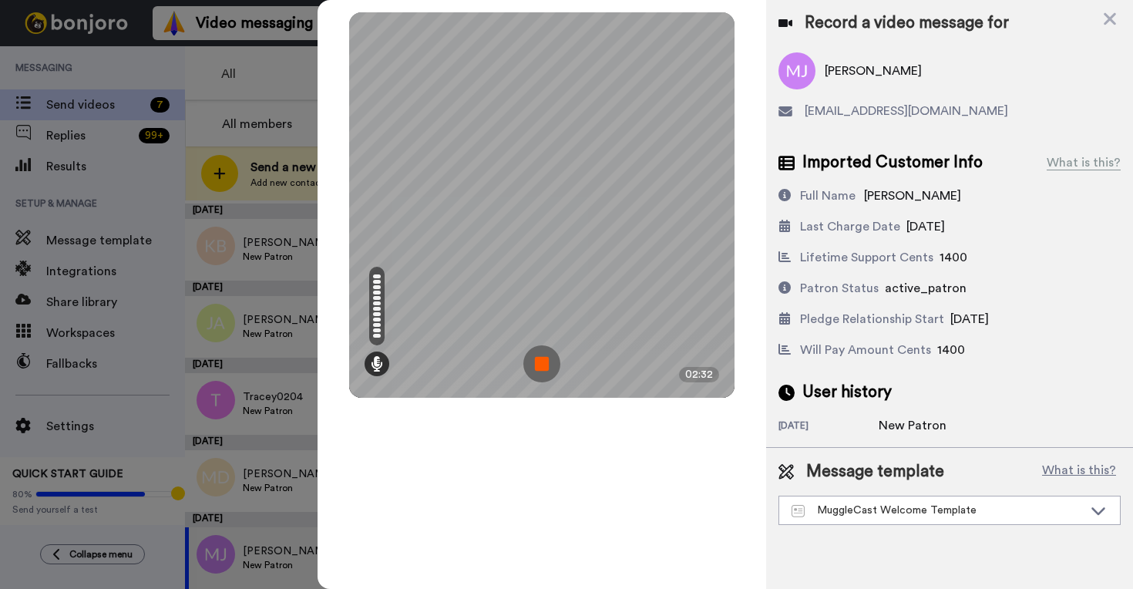
click at [539, 367] on img at bounding box center [541, 363] width 37 height 37
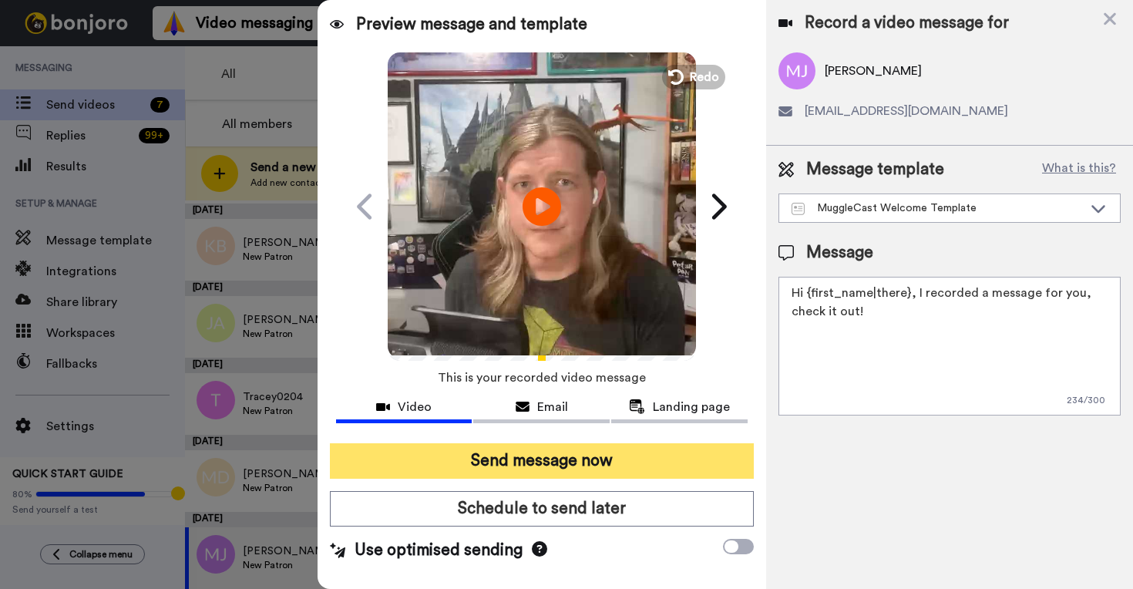
click at [561, 446] on button "Send message now" at bounding box center [542, 460] width 424 height 35
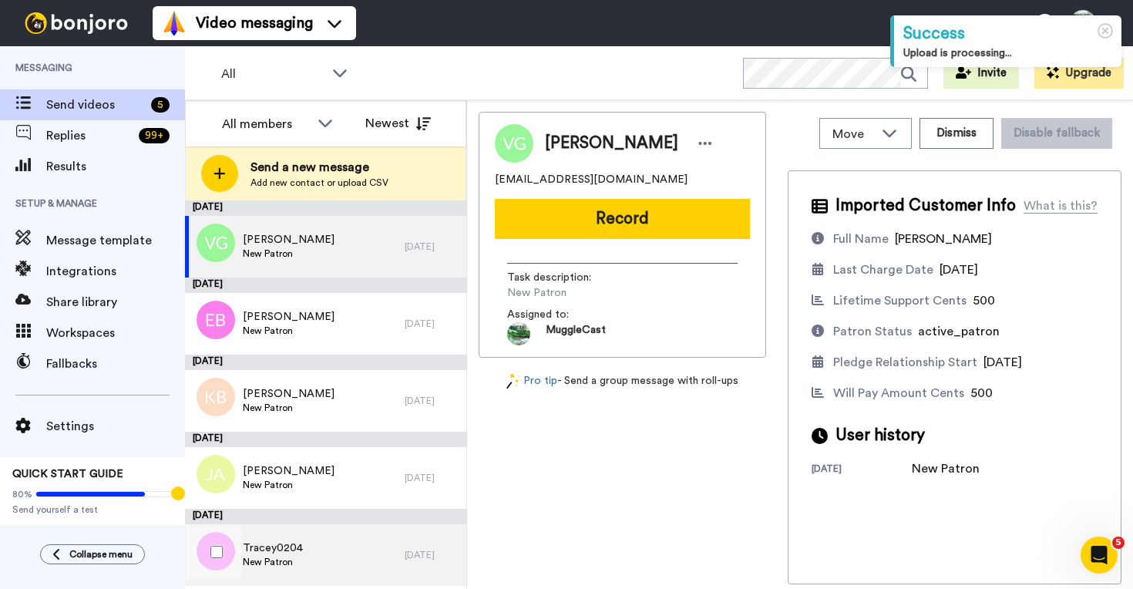
click at [361, 555] on div "Tracey0204 New Patron" at bounding box center [295, 555] width 220 height 62
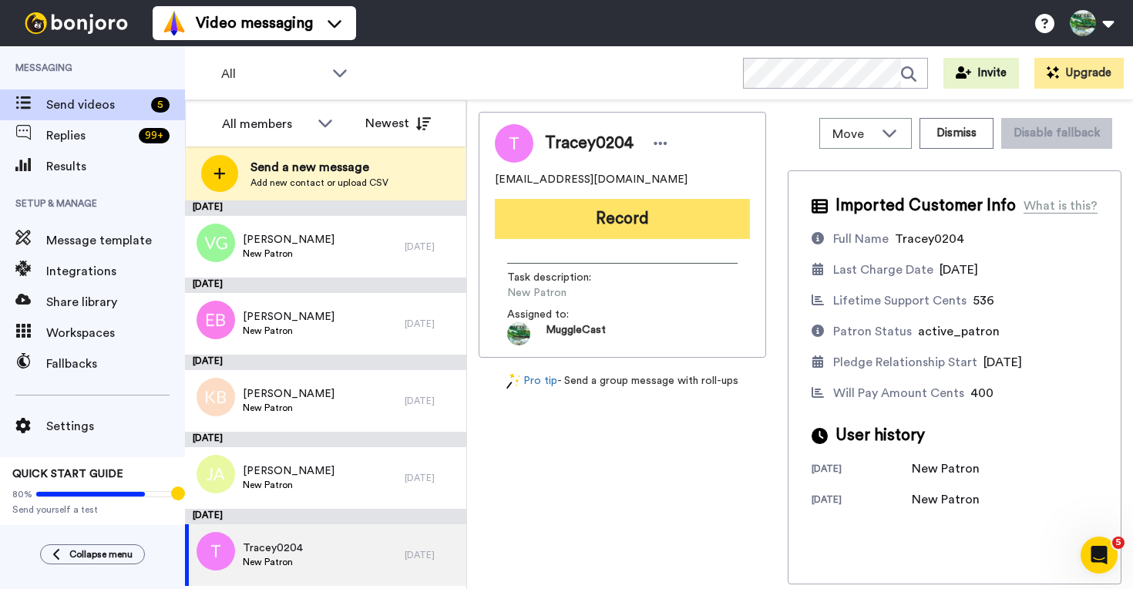
click at [633, 213] on button "Record" at bounding box center [622, 219] width 255 height 40
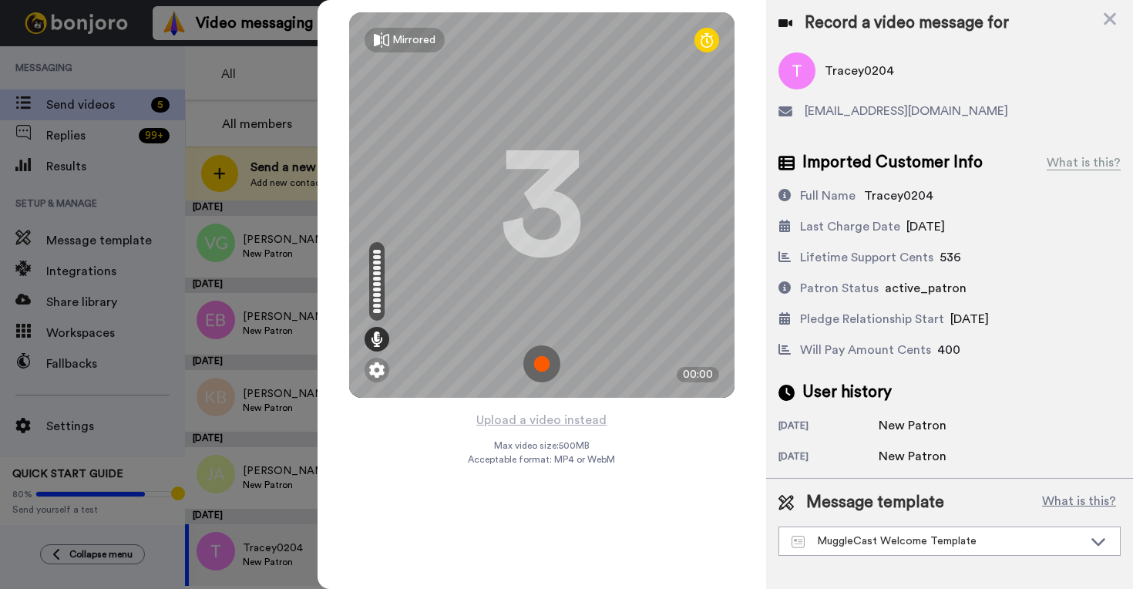
click at [552, 376] on img at bounding box center [541, 363] width 37 height 37
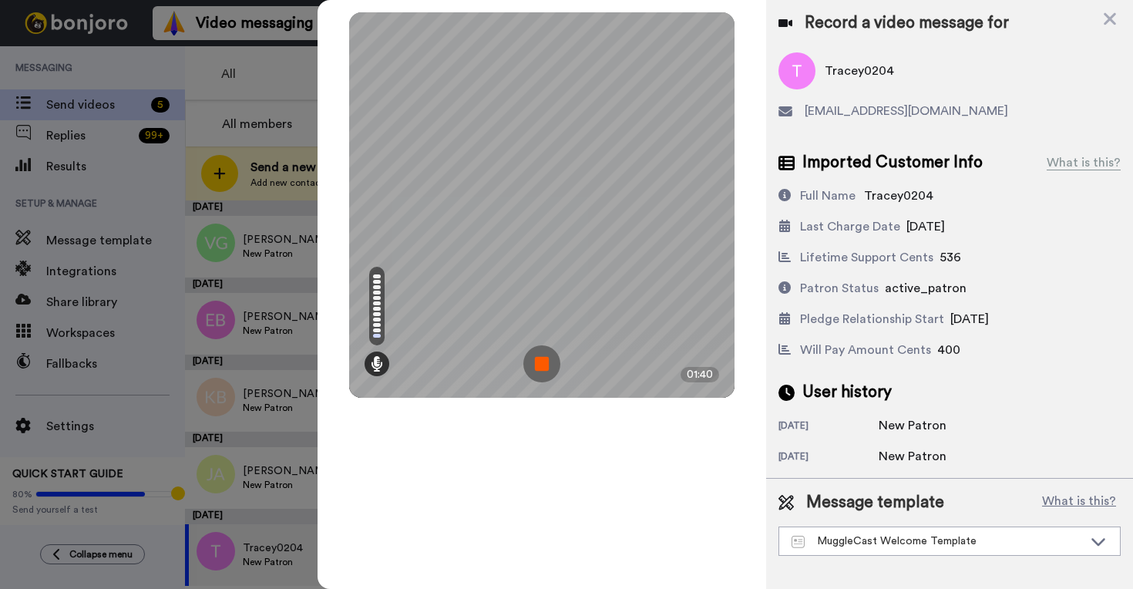
click at [536, 367] on img at bounding box center [541, 363] width 37 height 37
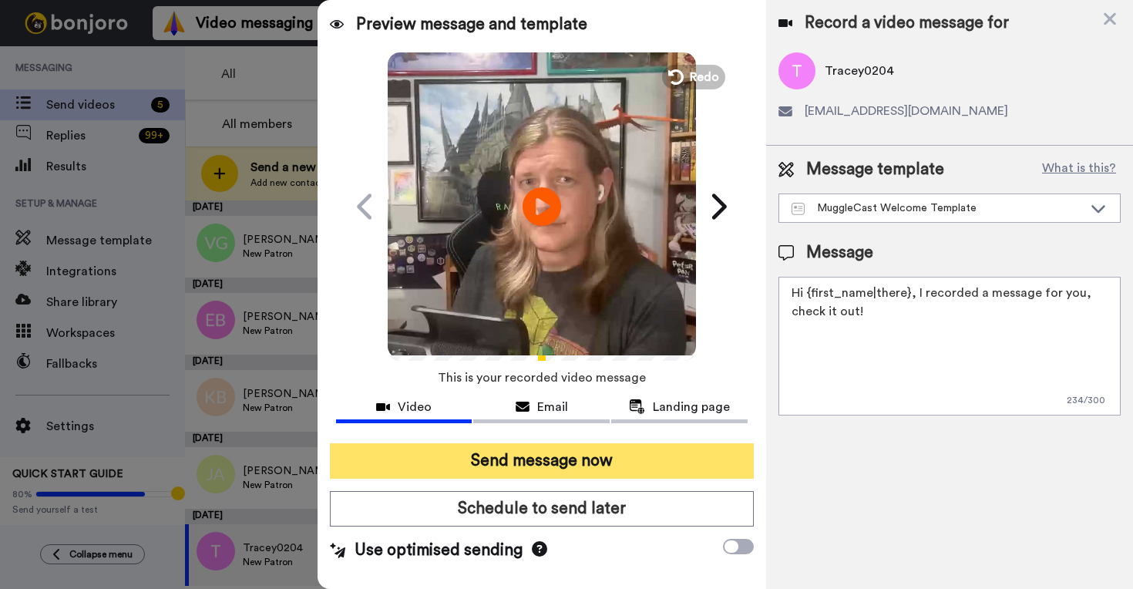
click at [666, 462] on button "Send message now" at bounding box center [542, 460] width 424 height 35
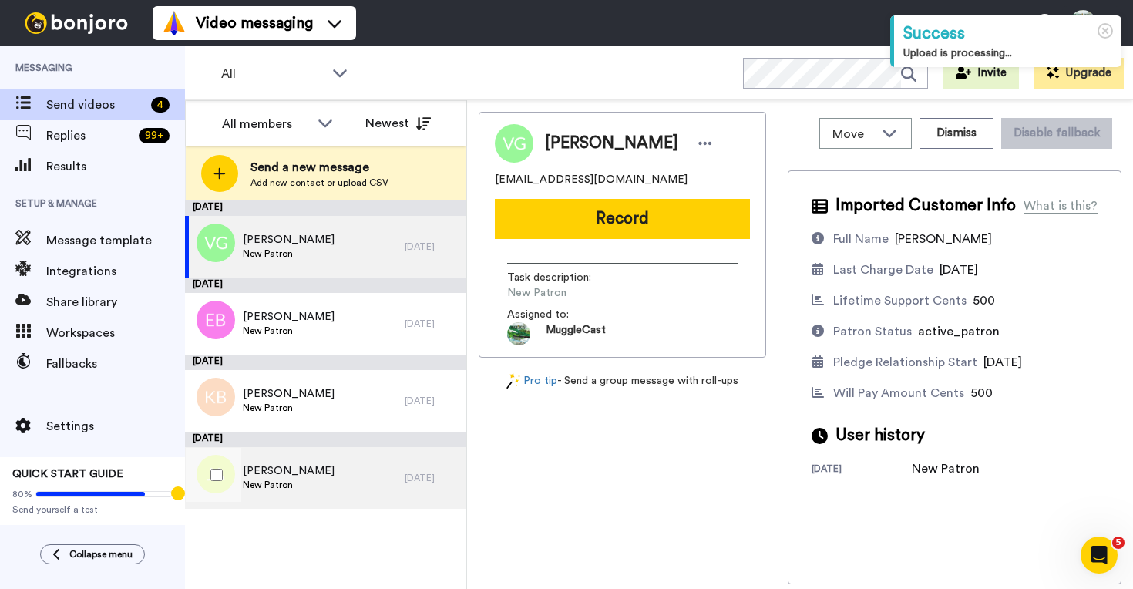
click at [359, 475] on div "John Aviles New Patron" at bounding box center [295, 478] width 220 height 62
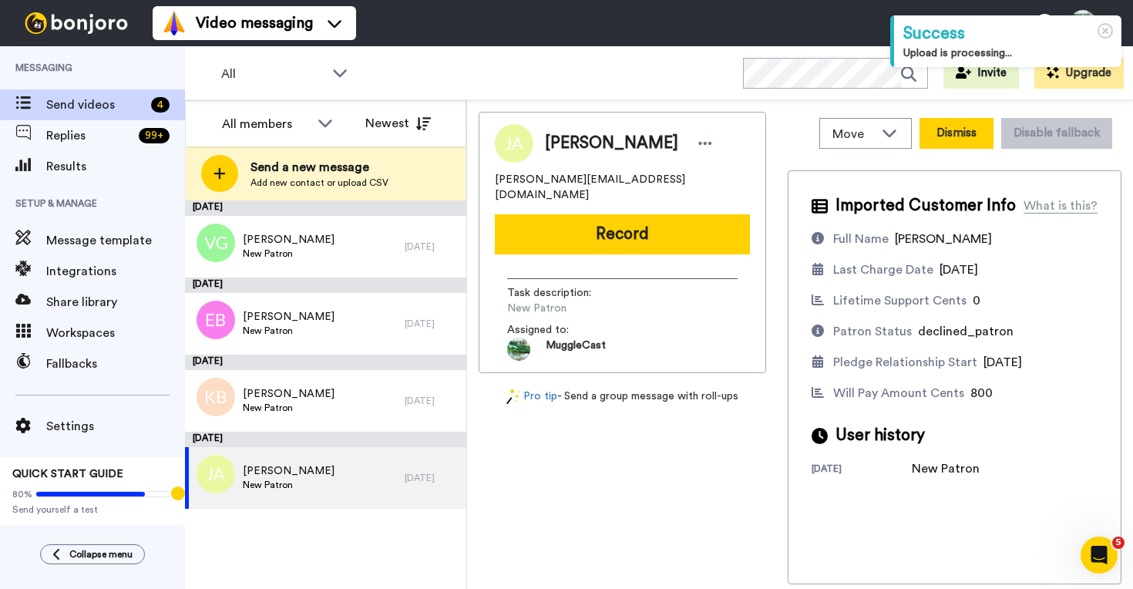
click at [939, 131] on button "Dismiss" at bounding box center [956, 133] width 74 height 31
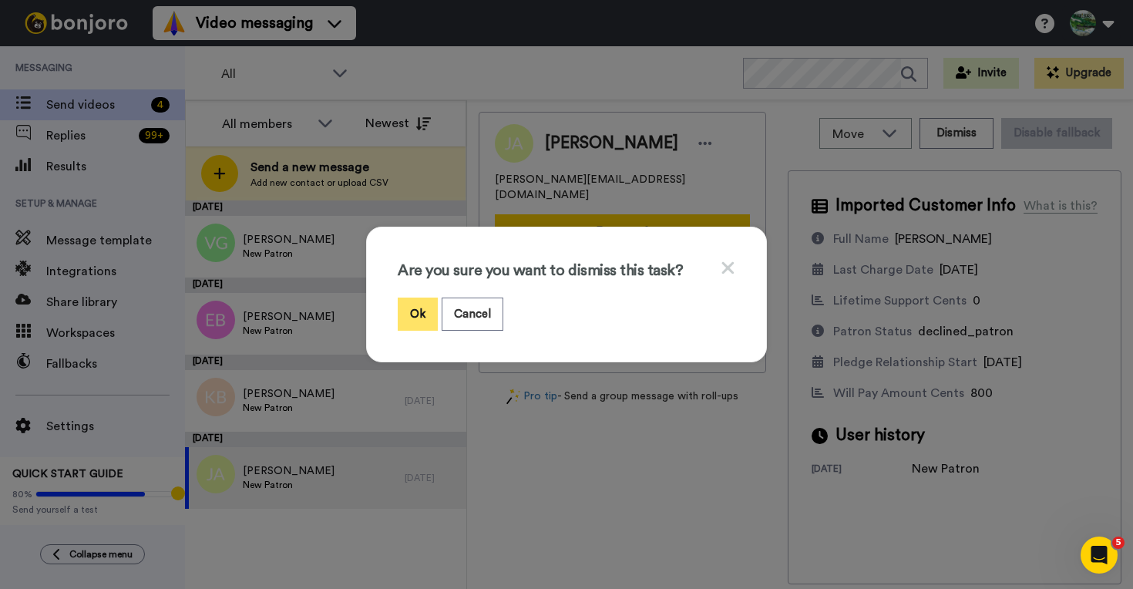
click at [407, 321] on button "Ok" at bounding box center [418, 313] width 40 height 33
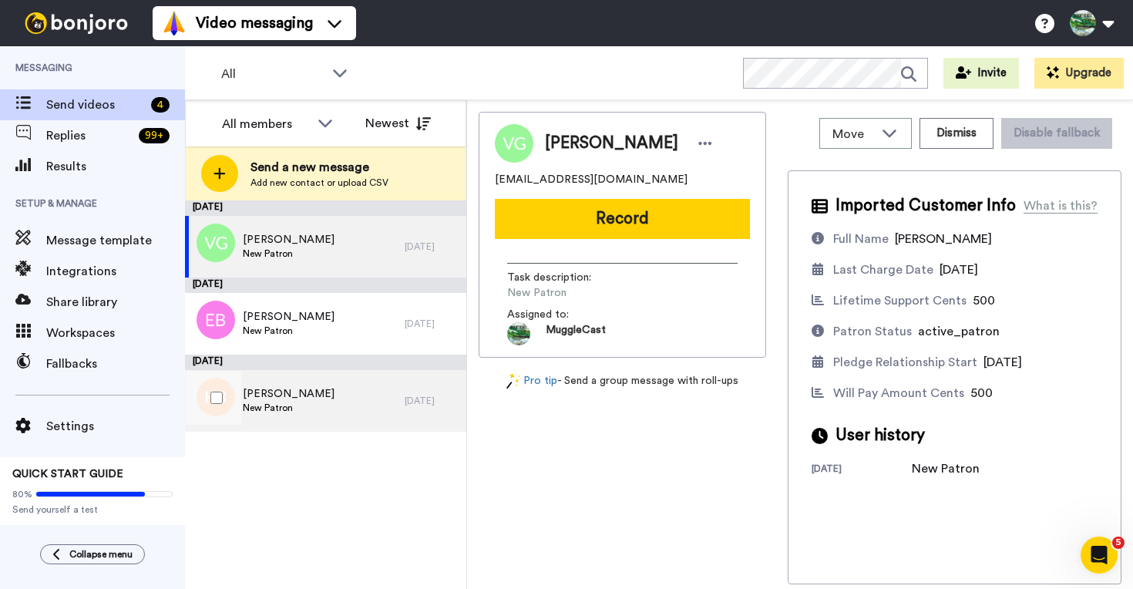
click at [380, 416] on div "Katelynn Bauer New Patron" at bounding box center [295, 401] width 220 height 62
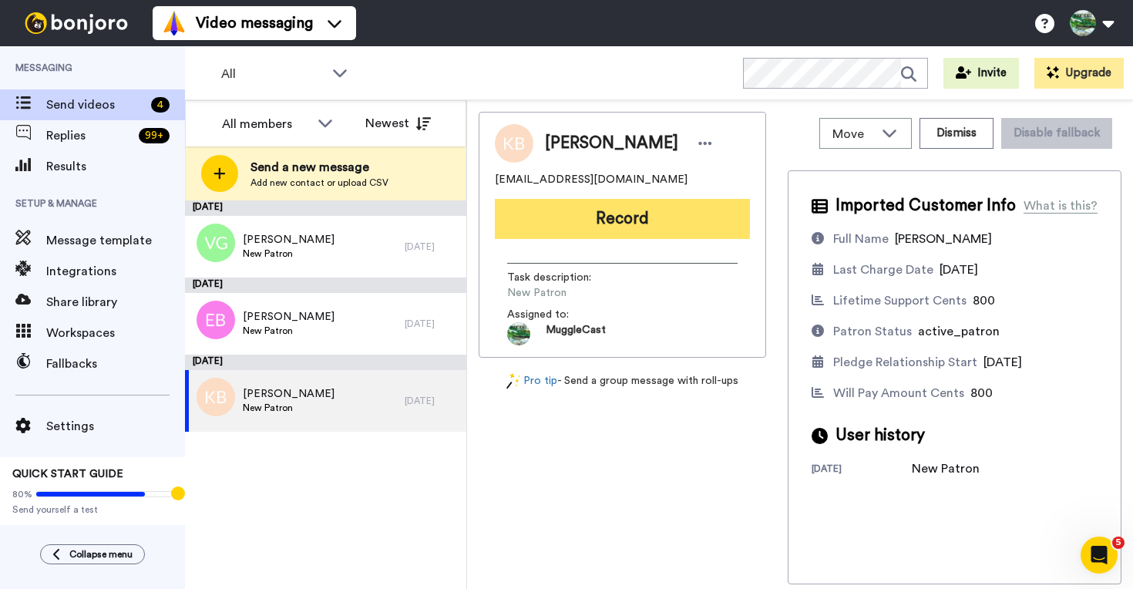
click at [624, 217] on button "Record" at bounding box center [622, 219] width 255 height 40
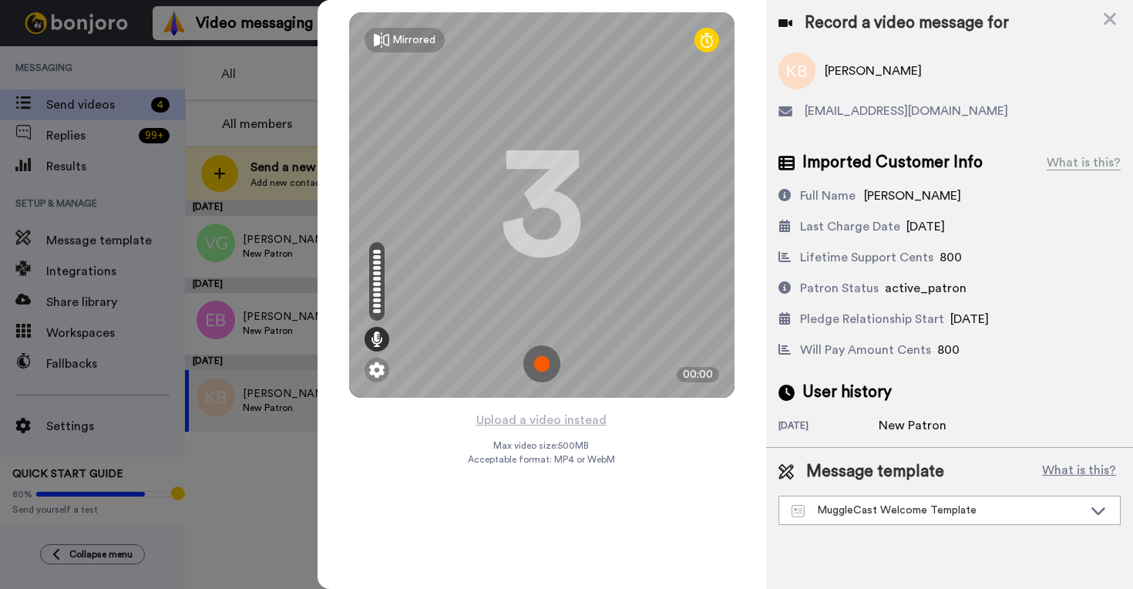
click at [543, 368] on img at bounding box center [541, 363] width 37 height 37
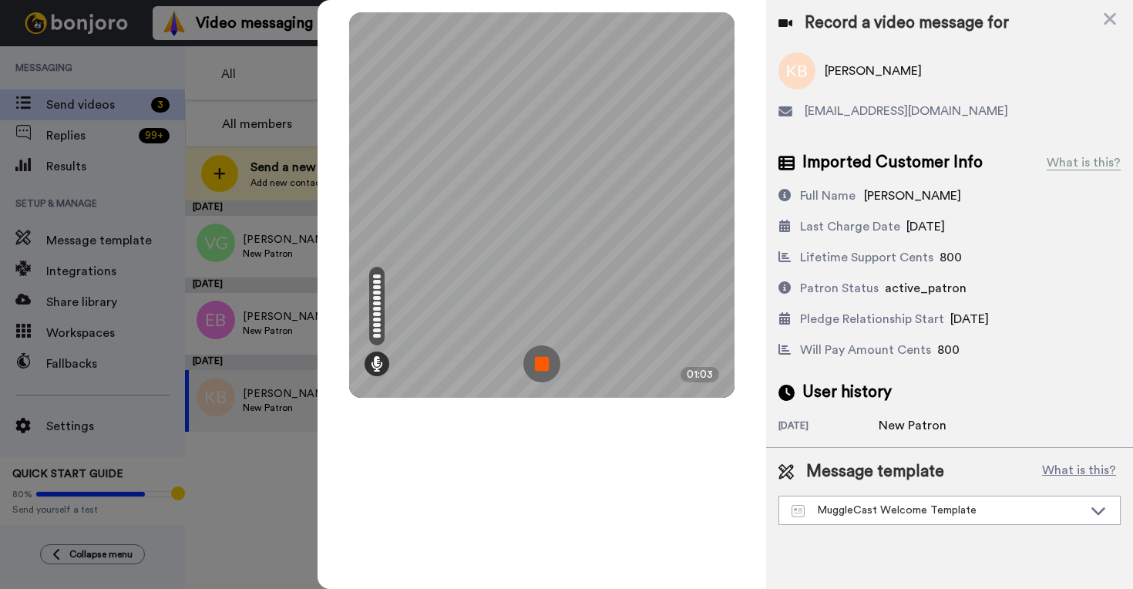
click at [535, 368] on img at bounding box center [541, 363] width 37 height 37
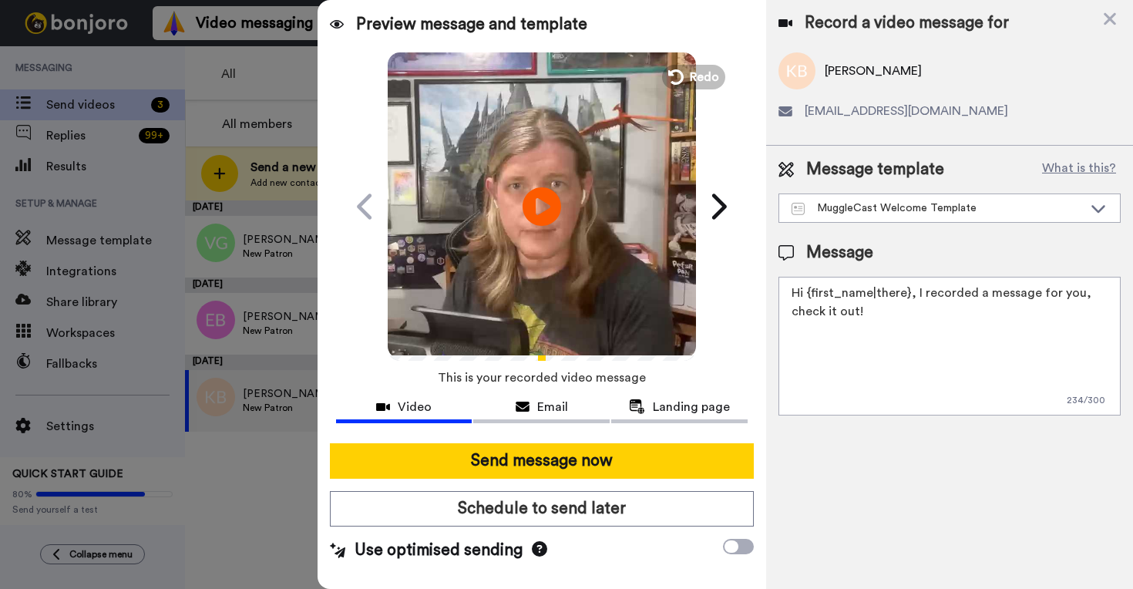
click at [552, 480] on div "Send message now Schedule to send later Use optimised sending" at bounding box center [541, 502] width 448 height 143
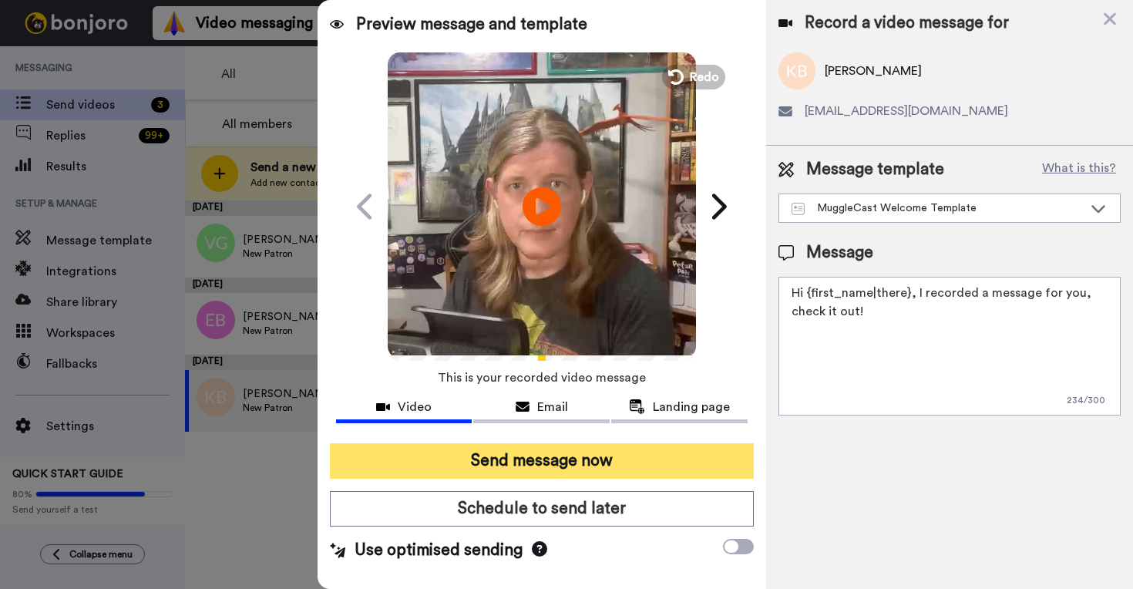
click at [545, 463] on button "Send message now" at bounding box center [542, 460] width 424 height 35
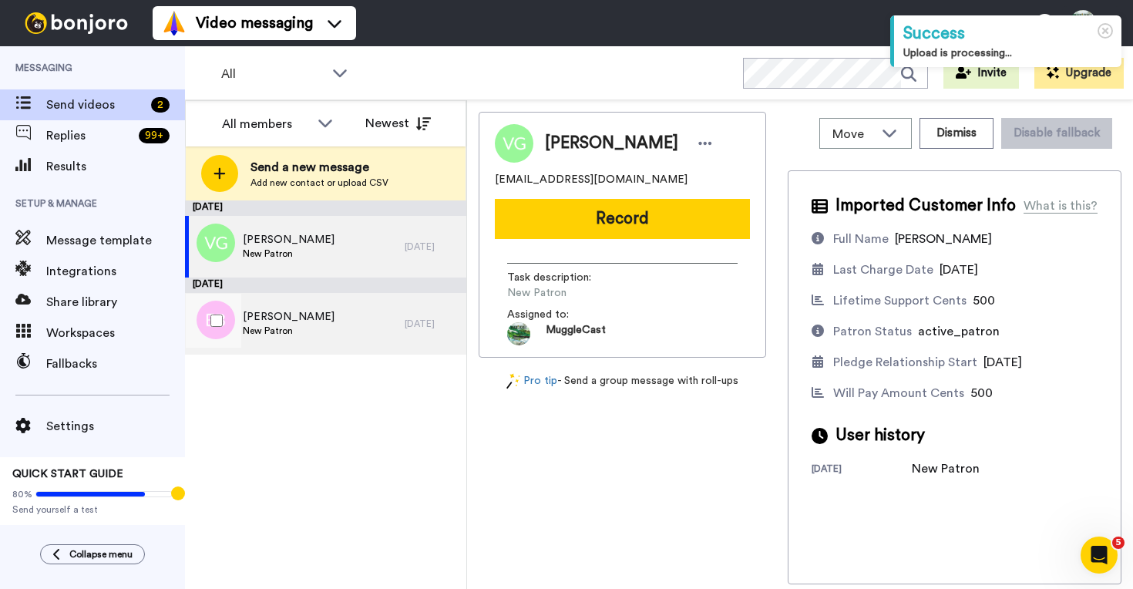
click at [315, 318] on div "[PERSON_NAME] New Patron" at bounding box center [295, 324] width 220 height 62
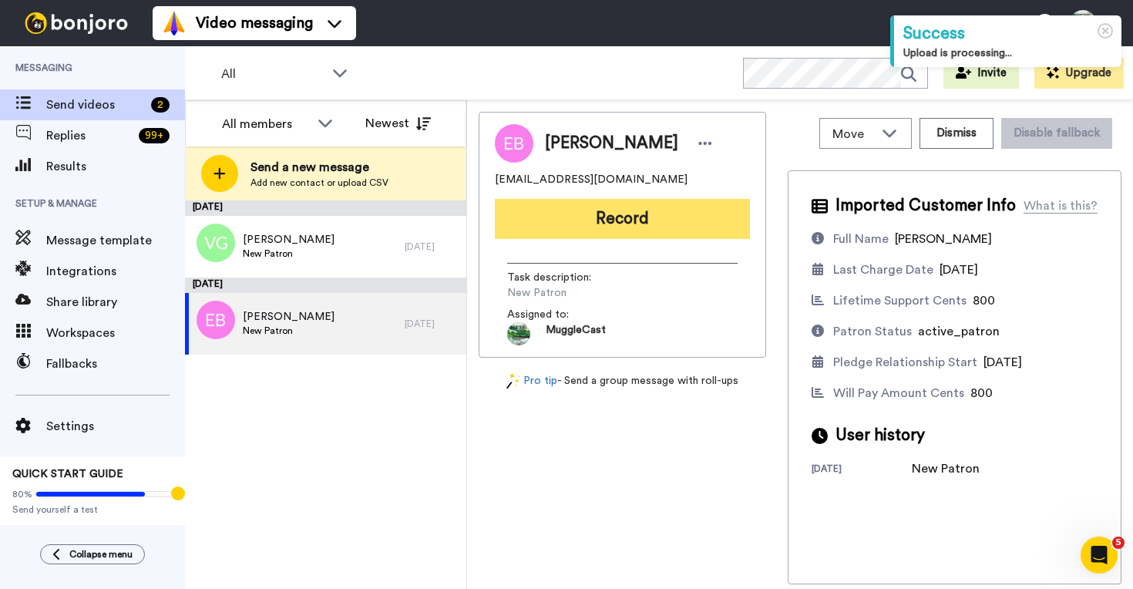
click at [650, 210] on button "Record" at bounding box center [622, 219] width 255 height 40
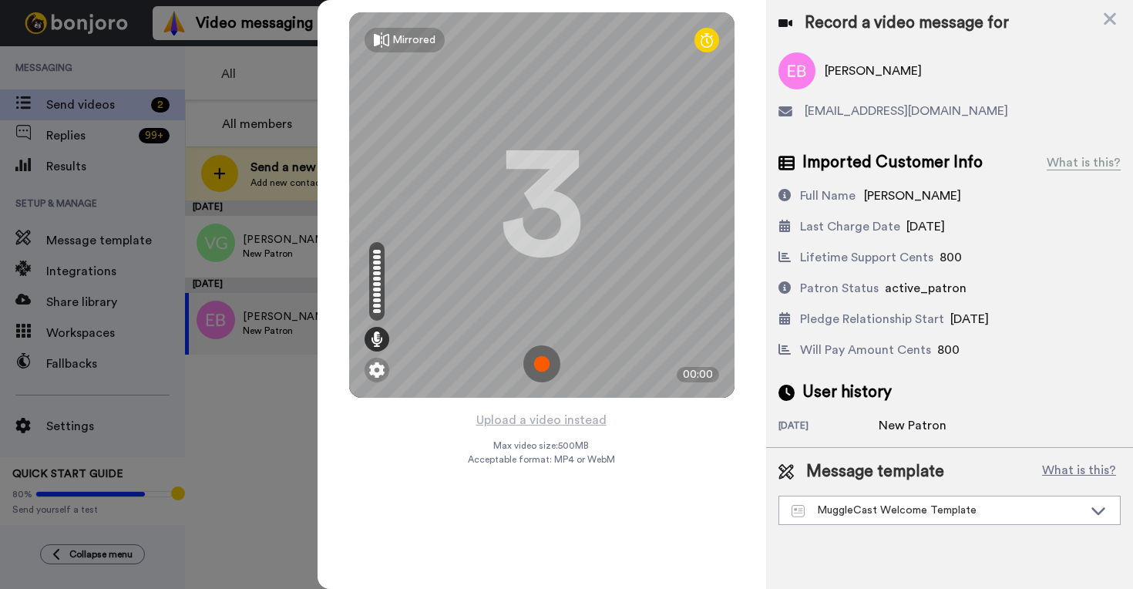
click at [548, 363] on img at bounding box center [541, 363] width 37 height 37
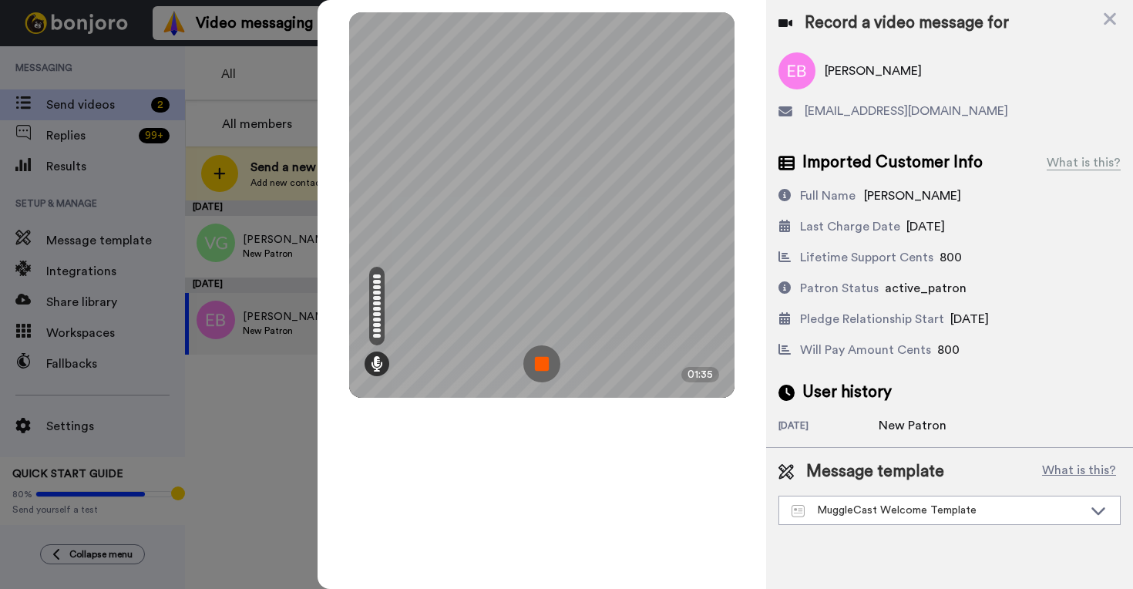
click at [537, 362] on img at bounding box center [541, 363] width 37 height 37
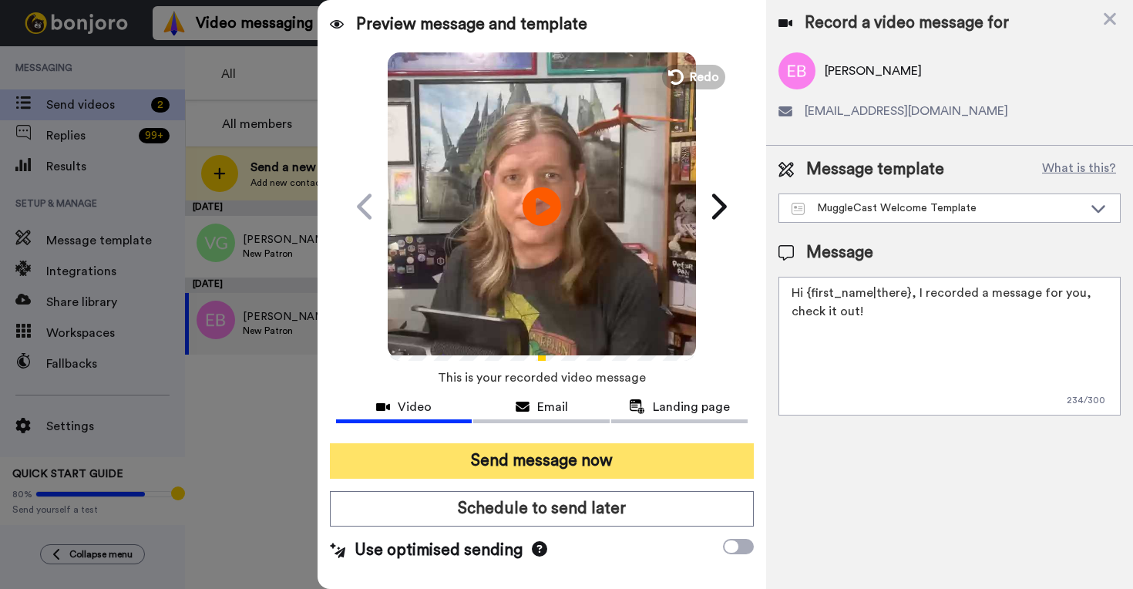
click at [624, 448] on button "Send message now" at bounding box center [542, 460] width 424 height 35
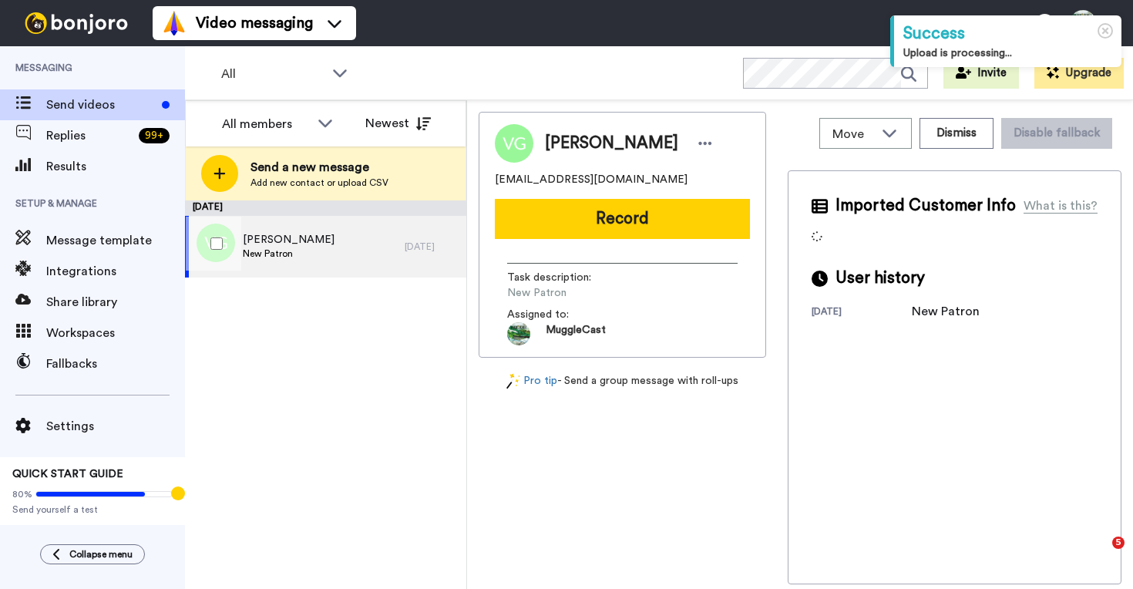
click at [384, 254] on div "[PERSON_NAME] New Patron" at bounding box center [295, 247] width 220 height 62
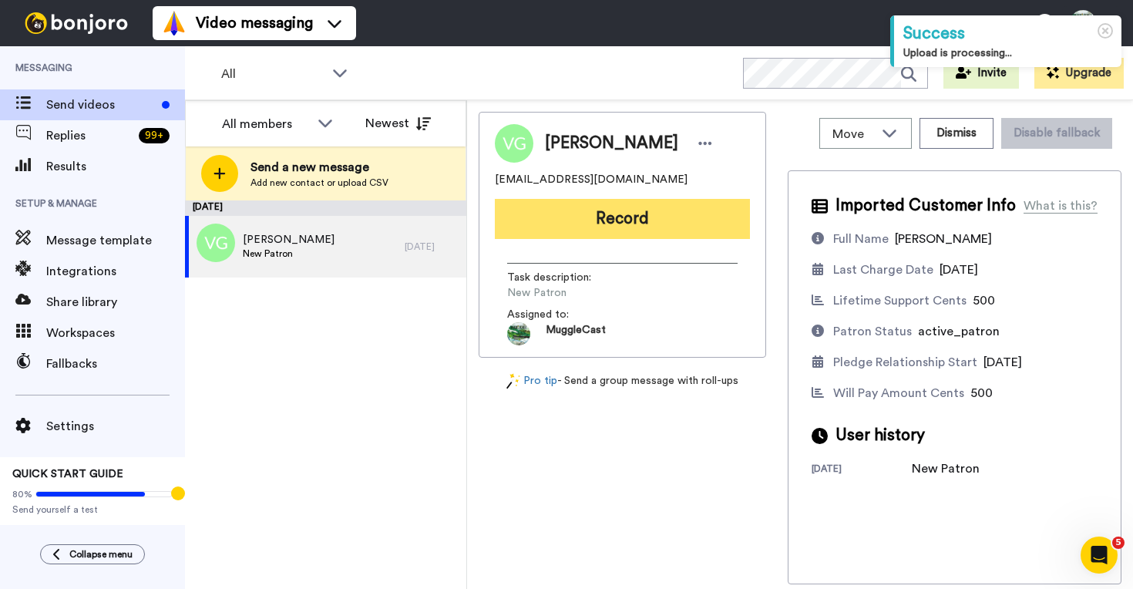
click at [579, 229] on button "Record" at bounding box center [622, 219] width 255 height 40
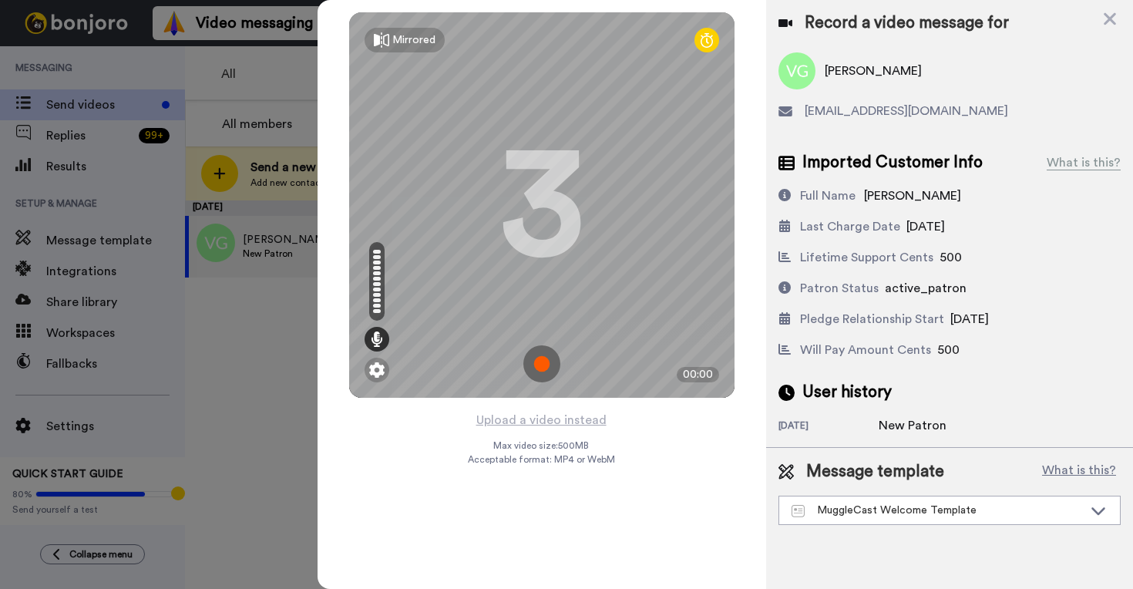
click at [542, 365] on img at bounding box center [541, 363] width 37 height 37
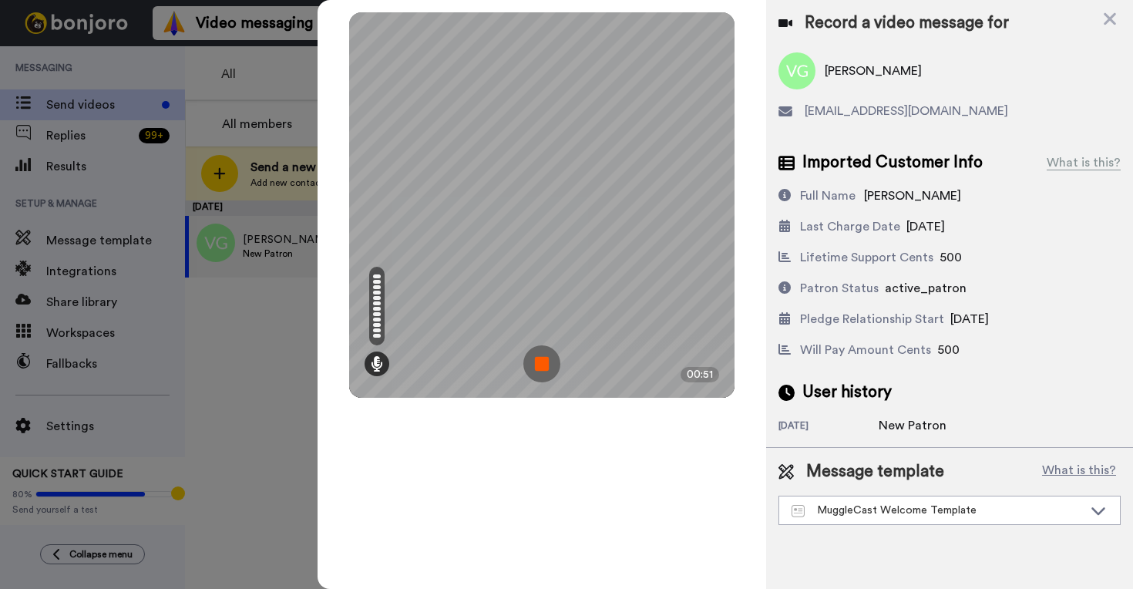
click at [539, 364] on img at bounding box center [541, 363] width 37 height 37
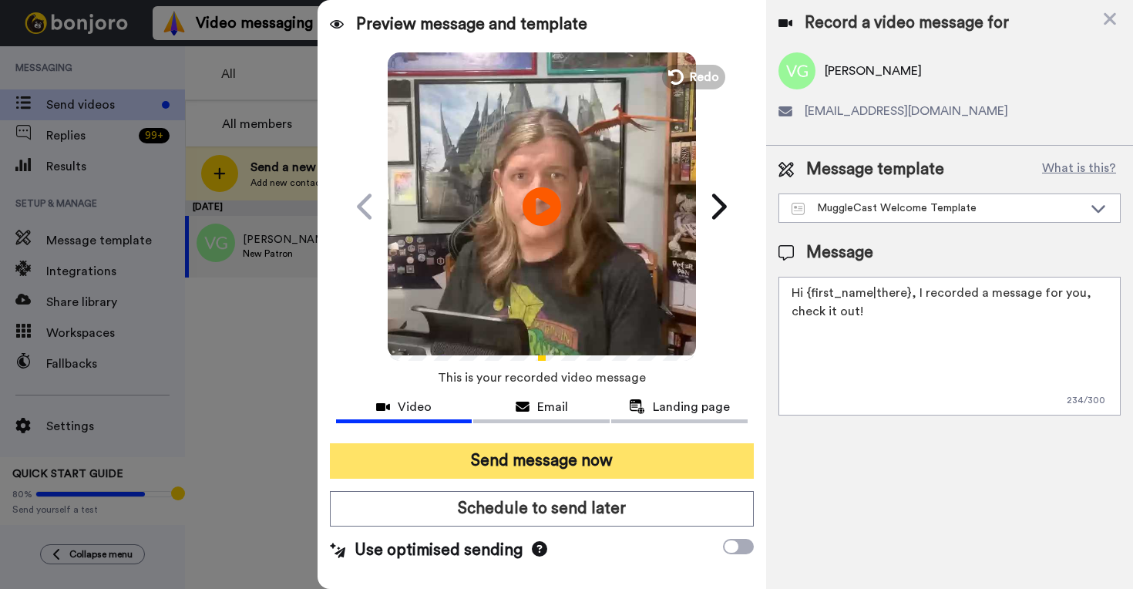
click at [597, 465] on button "Send message now" at bounding box center [542, 460] width 424 height 35
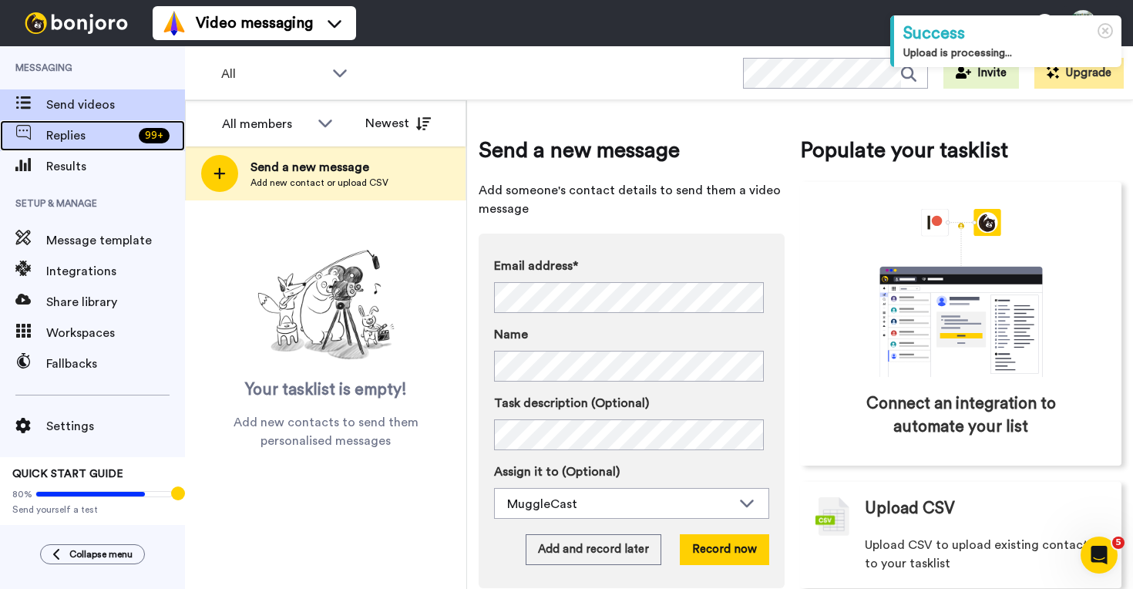
click at [65, 136] on span "Replies" at bounding box center [89, 135] width 86 height 18
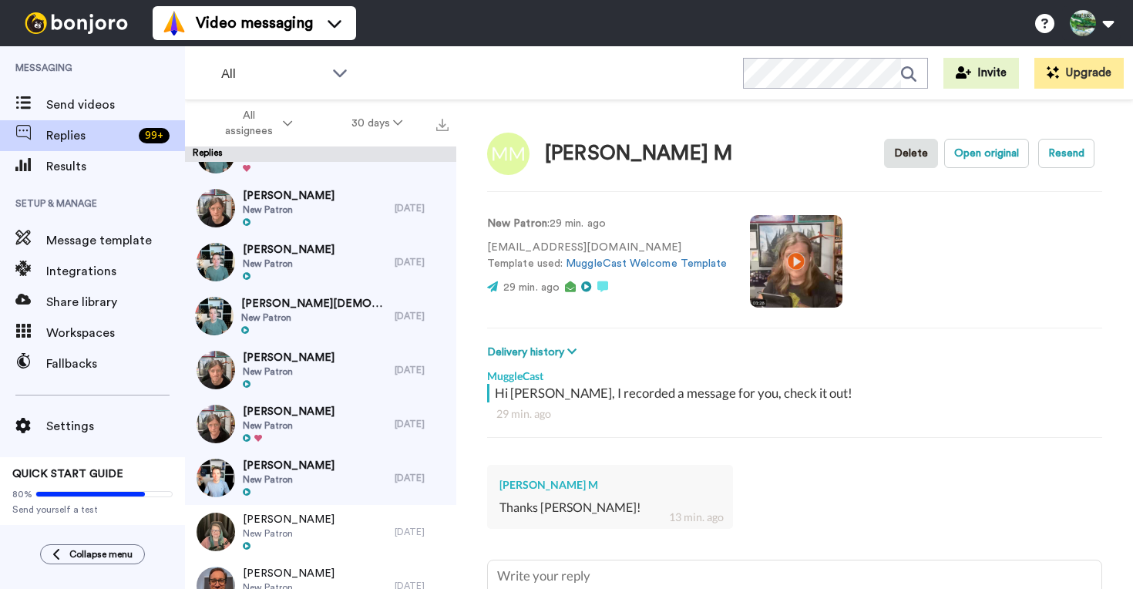
scroll to position [103, 0]
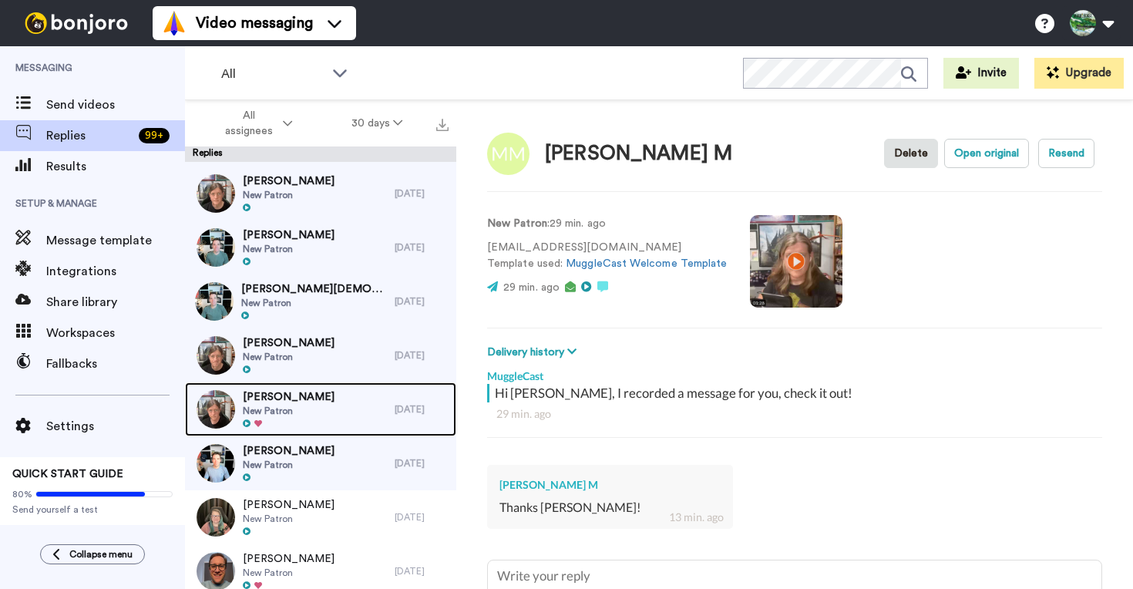
click at [331, 404] on div "Thom New Patron" at bounding box center [290, 409] width 210 height 54
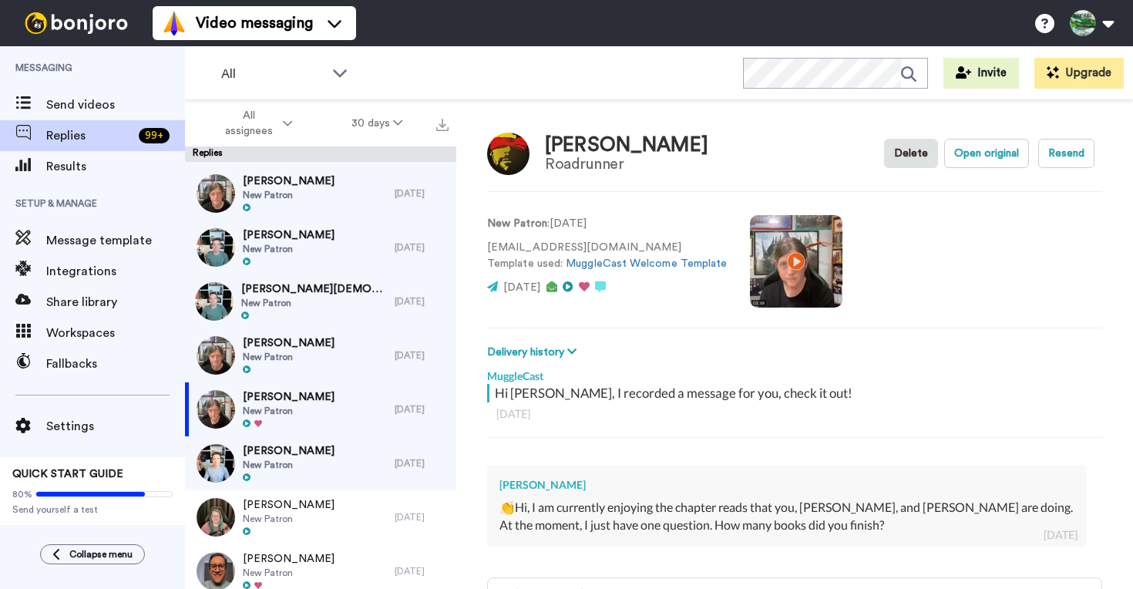
click at [771, 515] on div "👏Hi, I am currently enjoying the chapter reads that you, [PERSON_NAME], and [PE…" at bounding box center [786, 515] width 575 height 35
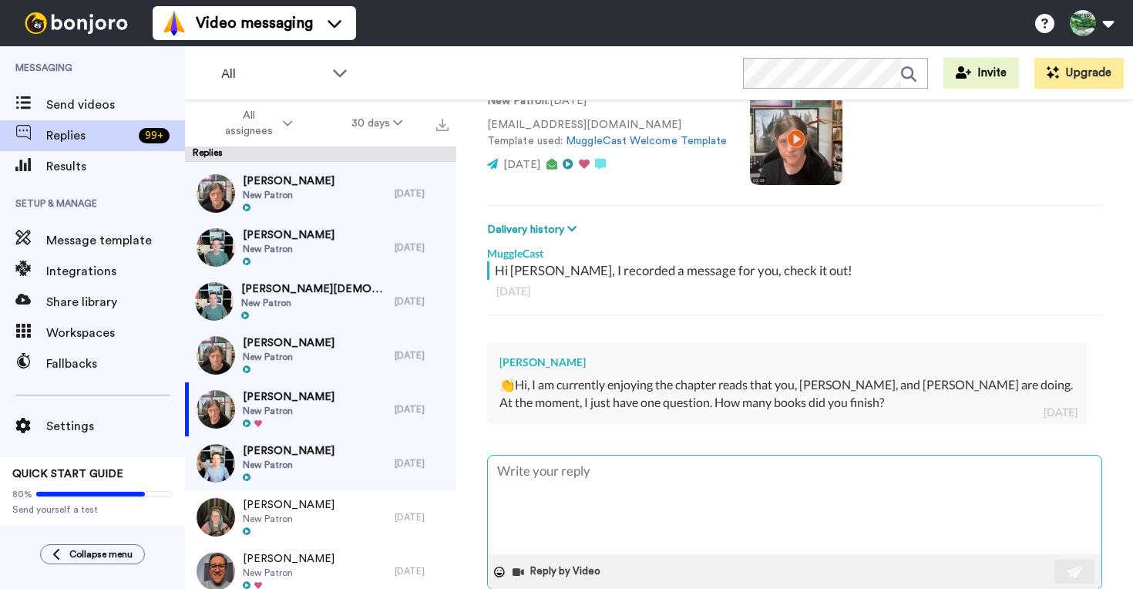
scroll to position [124, 0]
click at [676, 463] on textarea at bounding box center [794, 503] width 613 height 99
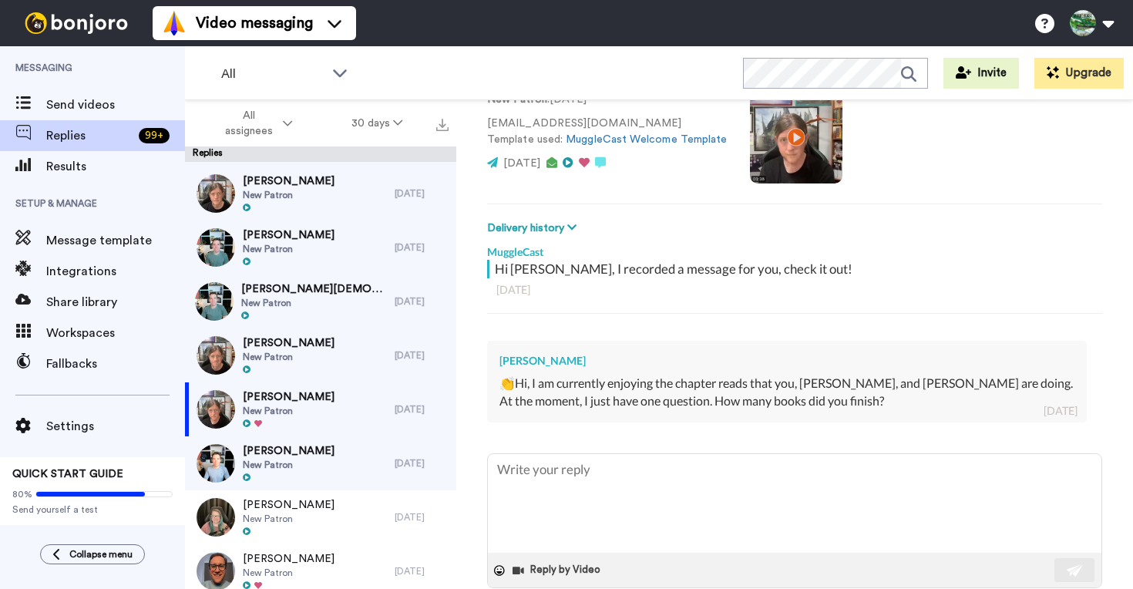
type textarea "x"
type textarea "H"
type textarea "x"
type textarea "Hi"
type textarea "x"
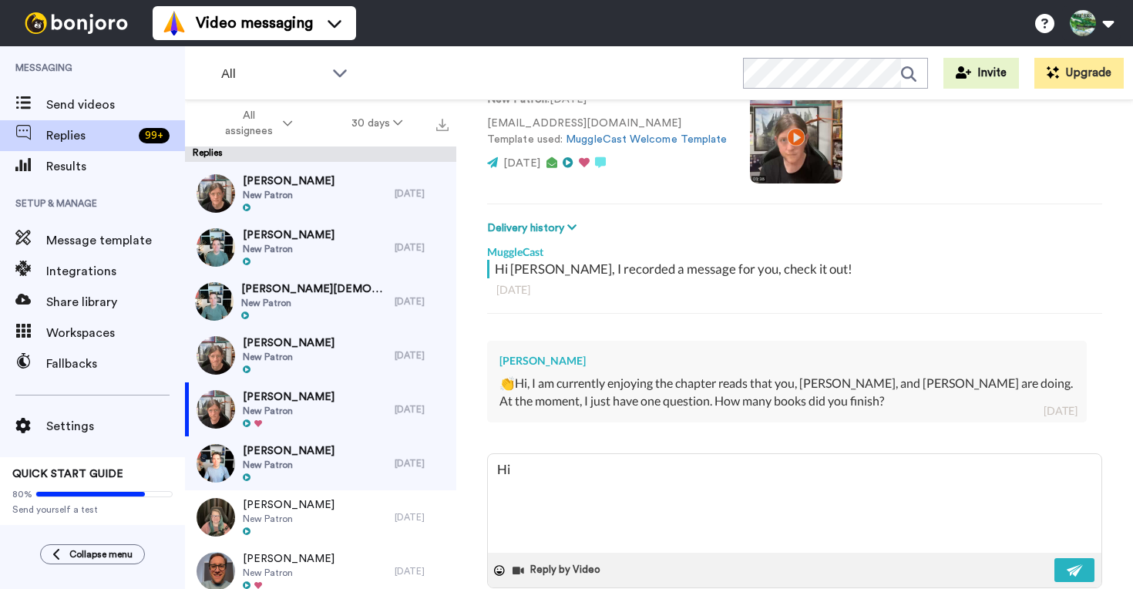
type textarea "Hi"
type textarea "x"
type textarea "Hi T"
type textarea "x"
type textarea "Hi Th"
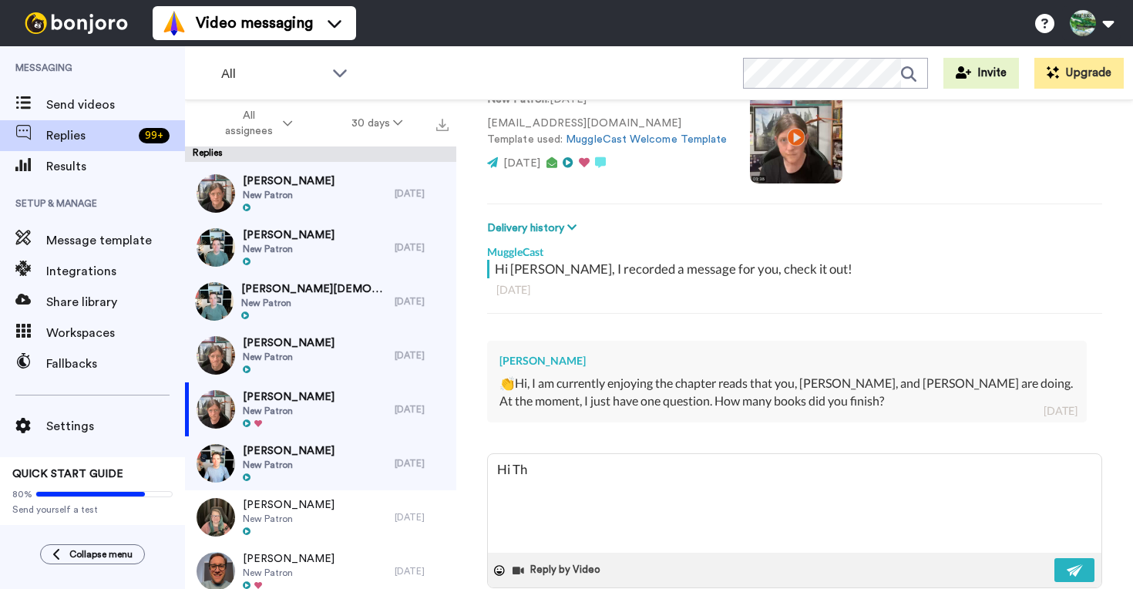
type textarea "x"
type textarea "Hi Tho"
type textarea "x"
type textarea "Hi Thom"
type textarea "x"
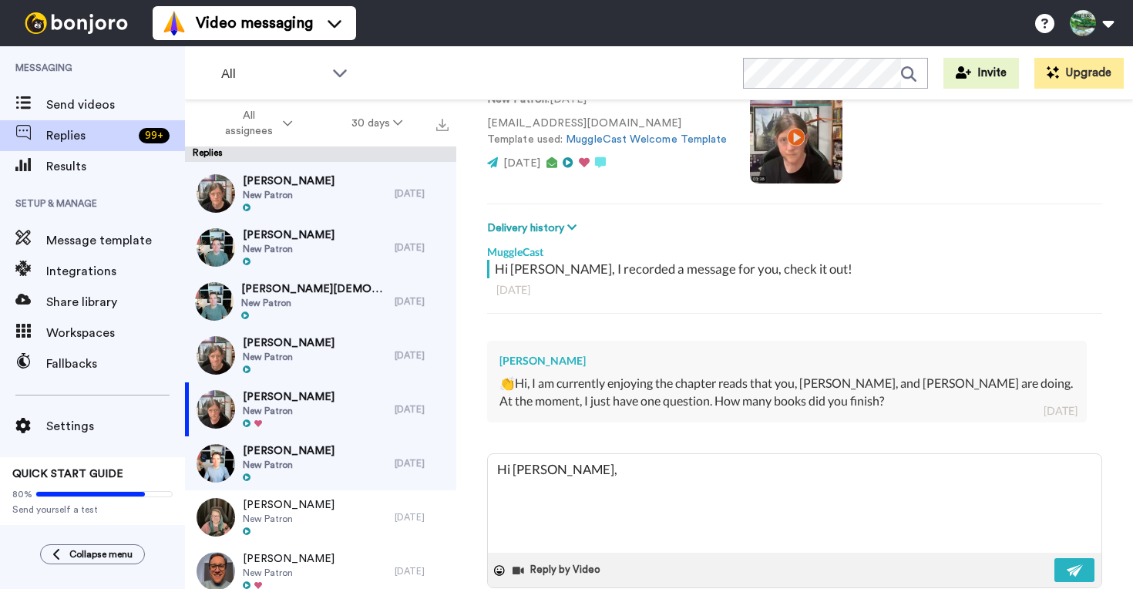
type textarea "Hi Thom,"
type textarea "x"
type textarea "Hi Thom, I"
type textarea "x"
type textarea "Hi Thom, I"
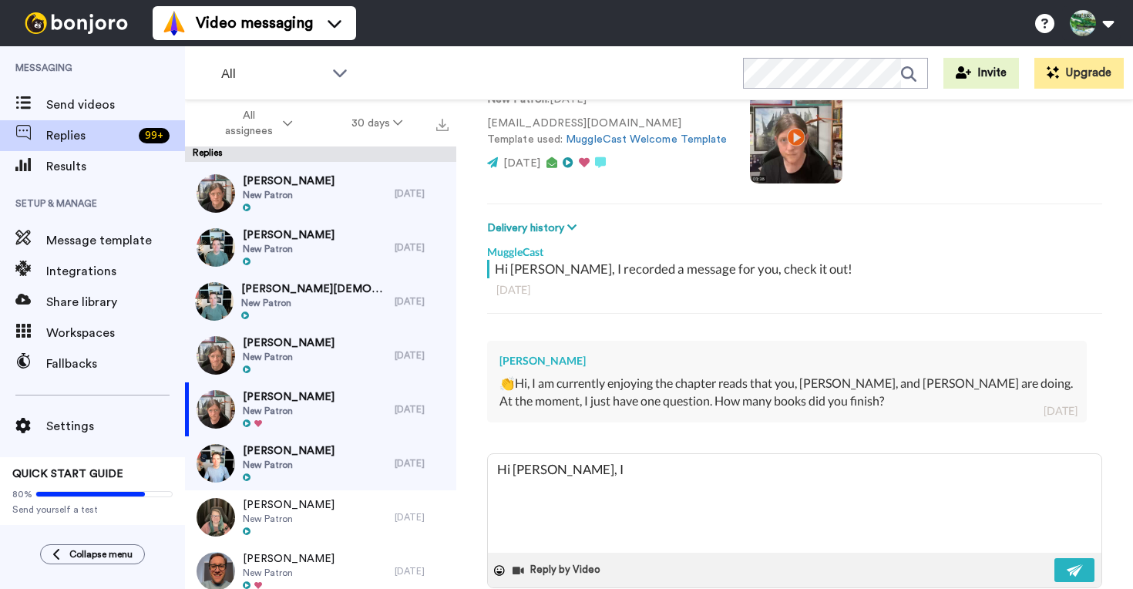
type textarea "x"
type textarea "Hi Thom, I b"
type textarea "x"
type textarea "Hi Thom, I bel"
type textarea "x"
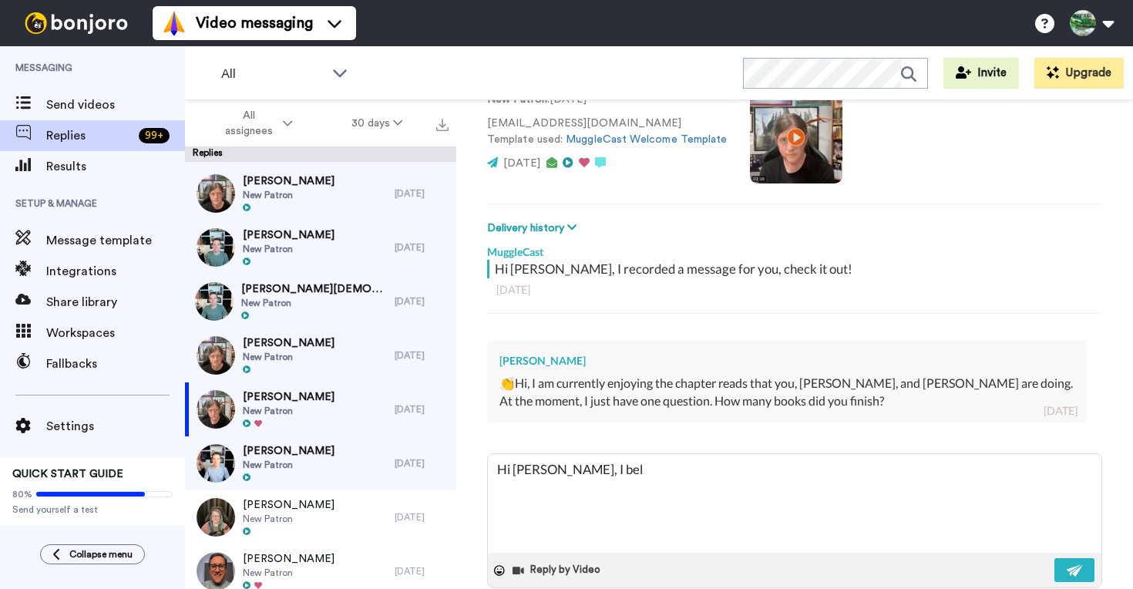
type textarea "Hi Thom, I beli"
type textarea "x"
type textarea "Hi Thom, I belie"
type textarea "x"
type textarea "Hi Thom, I believ"
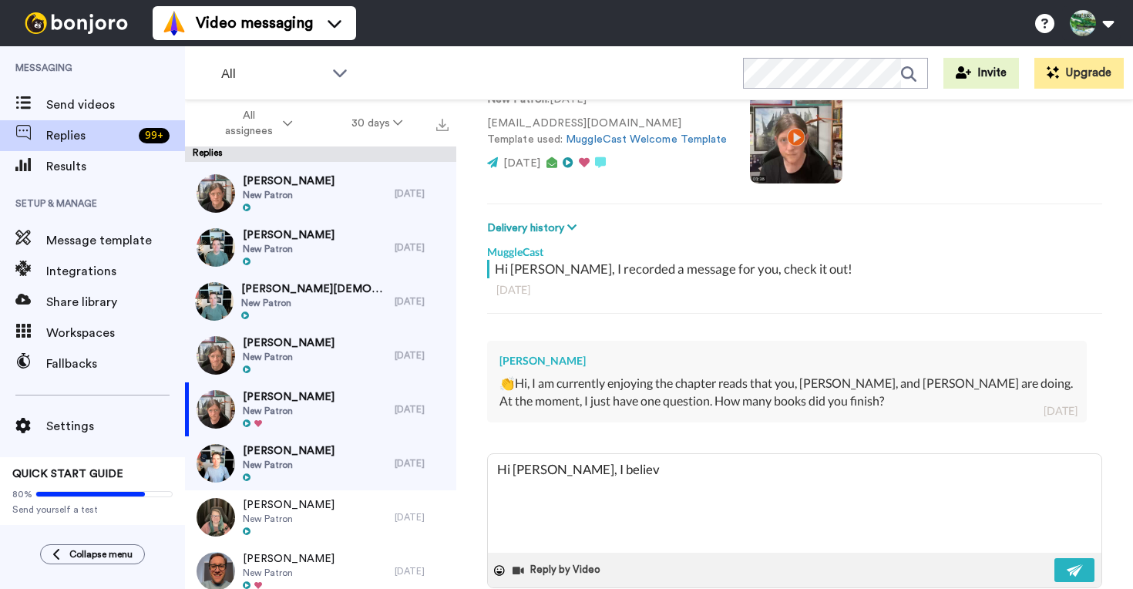
type textarea "x"
type textarea "Hi Thom, I believe"
type textarea "x"
type textarea "Hi Thom, I believe w"
type textarea "x"
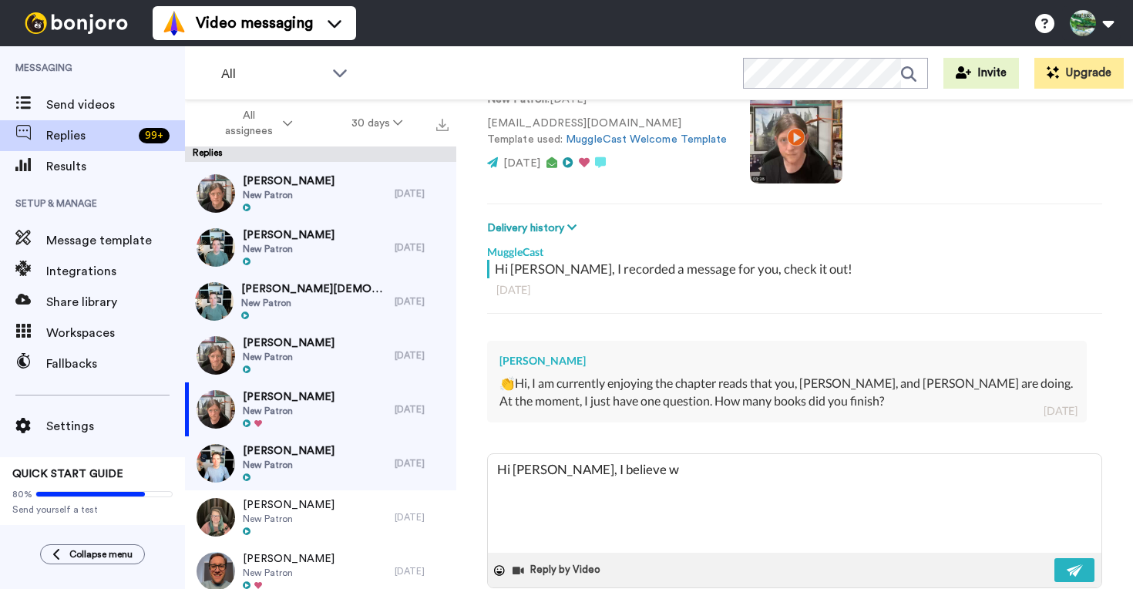
type textarea "Hi Thom, I believe we"
type textarea "x"
type textarea "Hi Thom, I believe we'"
type textarea "x"
type textarea "Hi Thom, I believe we'v"
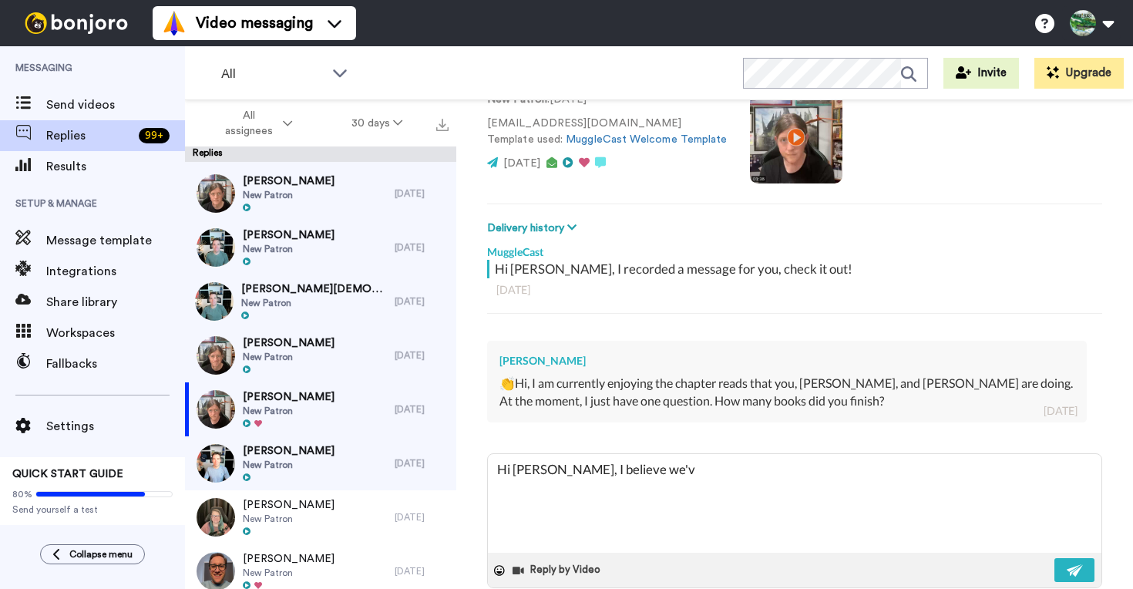
type textarea "x"
type textarea "Hi Thom, I believe we've"
type textarea "x"
type textarea "Hi Thom, I believe we've"
type textarea "x"
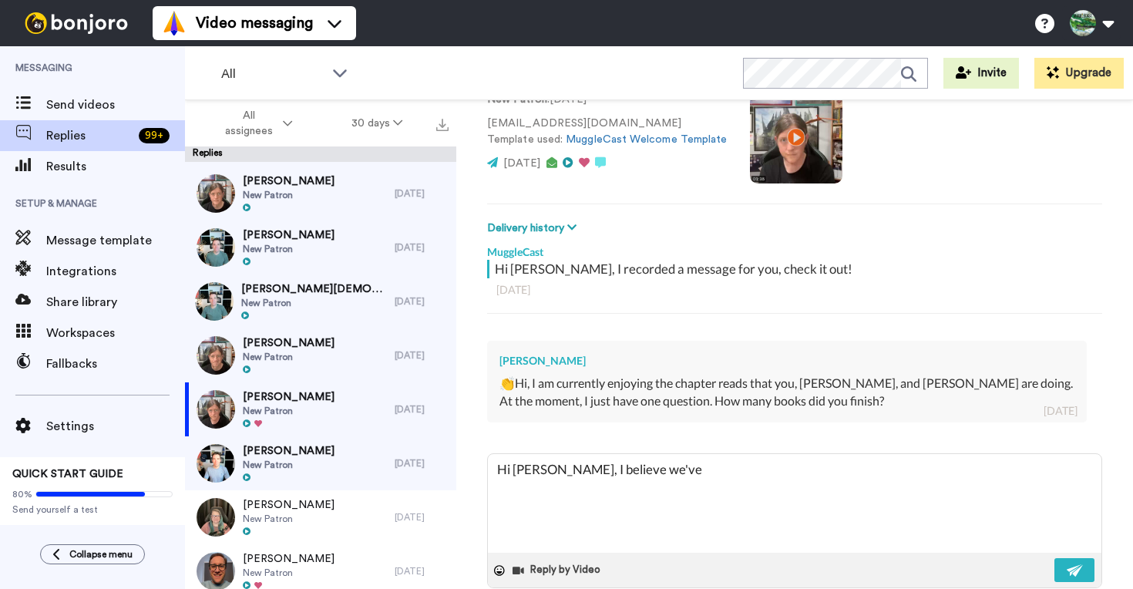
type textarea "Hi Thom, I believe we've b"
type textarea "x"
type textarea "Hi Thom, I believe we've be"
type textarea "x"
type textarea "Hi Thom, I believe we've bee"
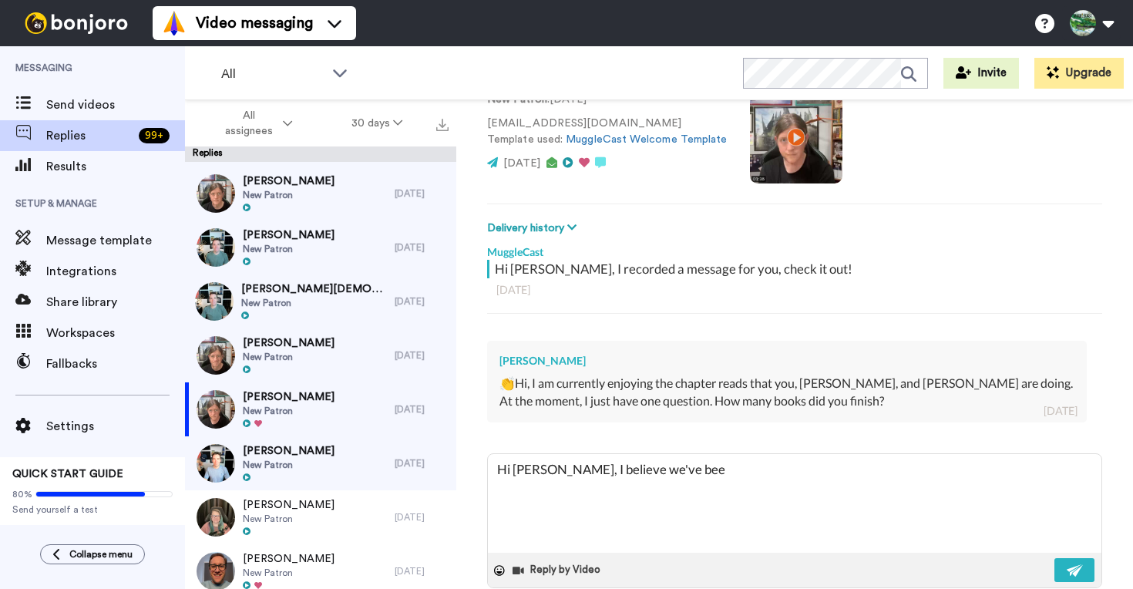
type textarea "x"
type textarea "Hi Thom, I believe we've been"
type textarea "x"
type textarea "Hi Thom, I believe we've been"
type textarea "x"
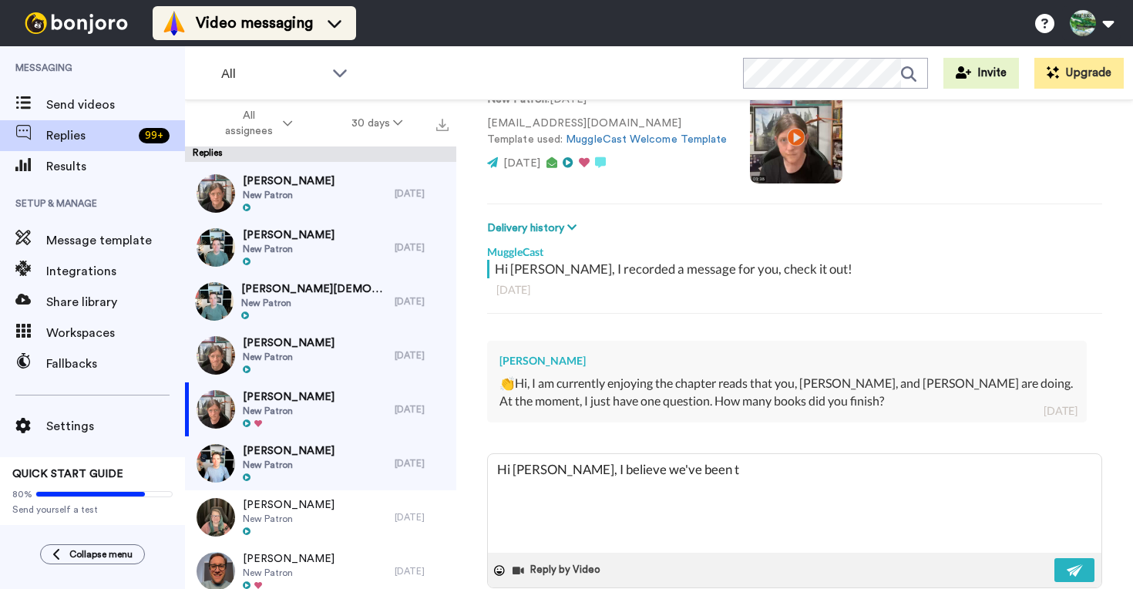
type textarea "Hi Thom, I believe we've been th"
type textarea "x"
type textarea "Hi Thom, I believe we've been thr"
type textarea "x"
type textarea "Hi Thom, I believe we've been thro"
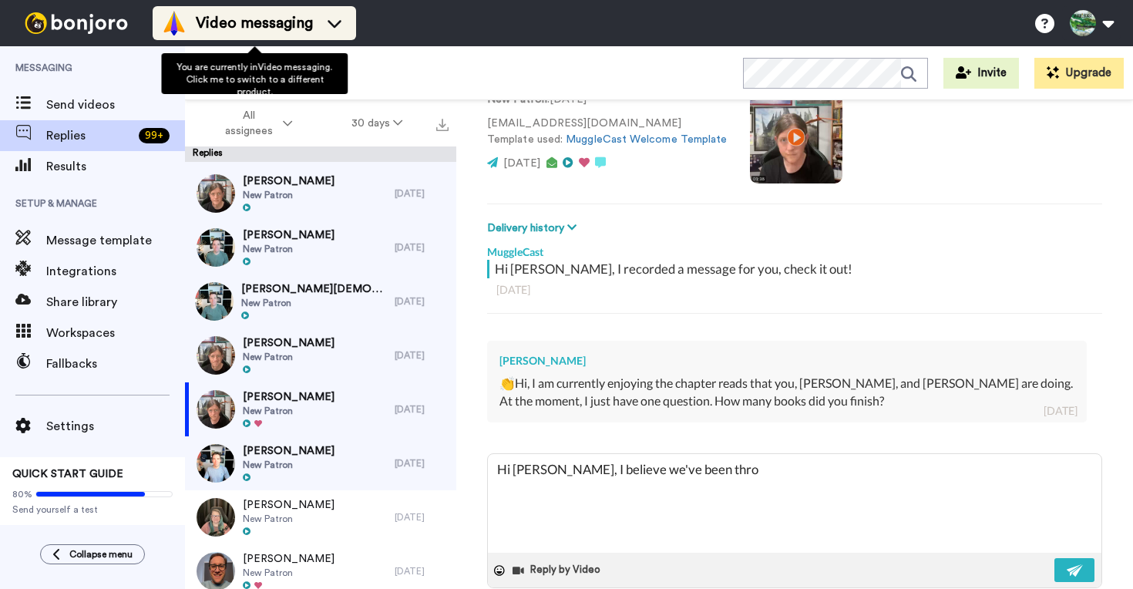
type textarea "x"
type textarea "Hi Thom, I believe we've been throu"
type textarea "x"
type textarea "Hi Thom, I believe we've been throug"
type textarea "x"
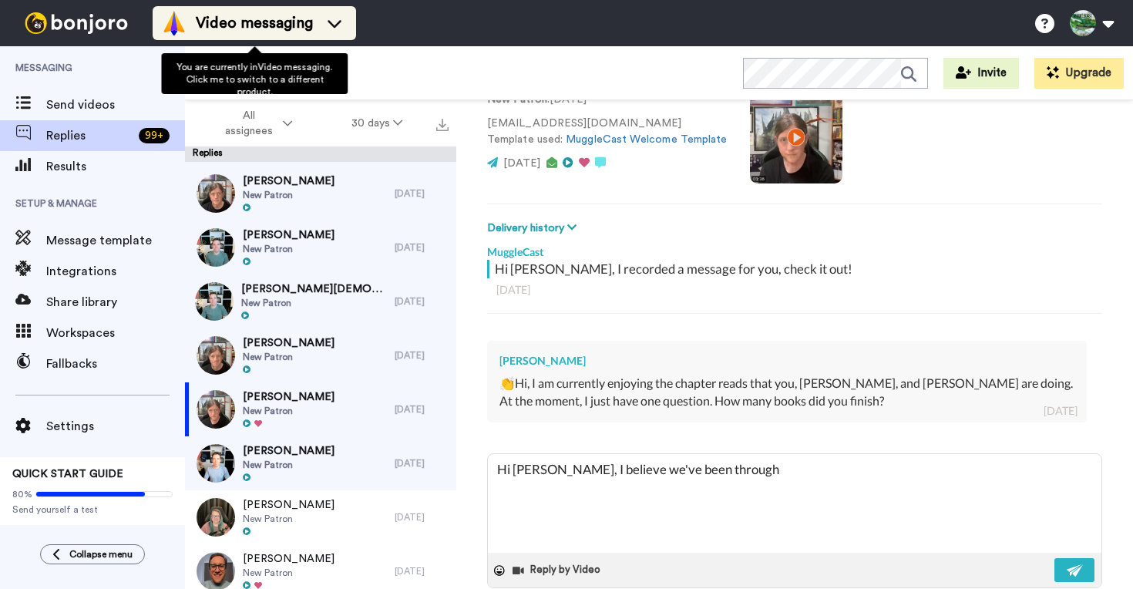
type textarea "Hi Thom, I believe we've been through"
type textarea "x"
type textarea "Hi Thom, I believe we've been through al"
type textarea "x"
type textarea "Hi Thom, I believe we've been through all"
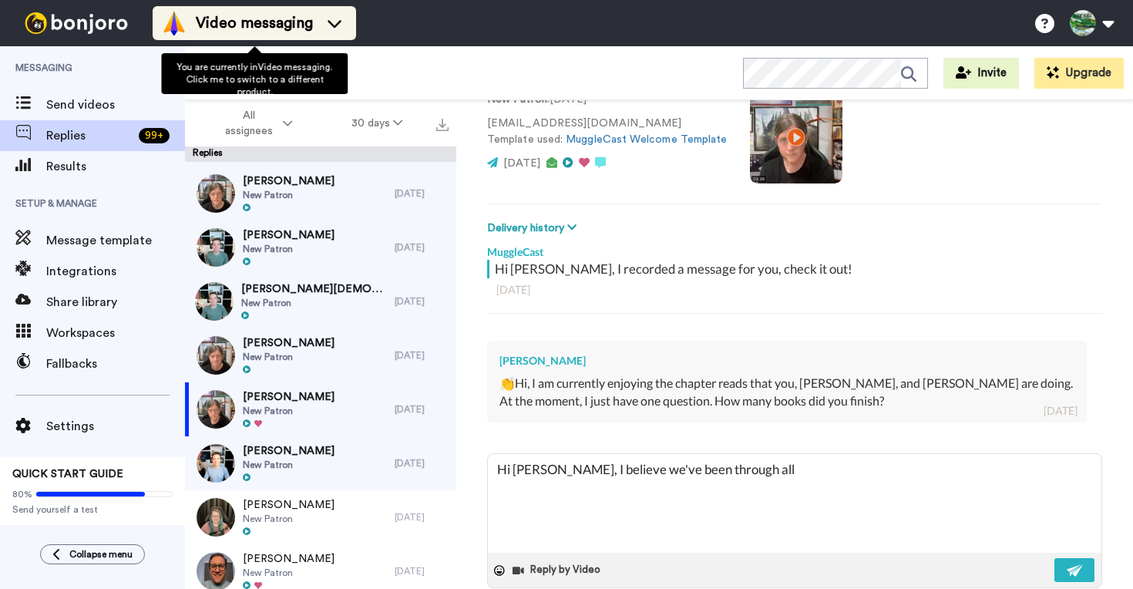
type textarea "x"
type textarea "Hi Thom, I believe we've been through all"
type textarea "x"
type textarea "Hi Thom, I believe we've been through all t"
type textarea "x"
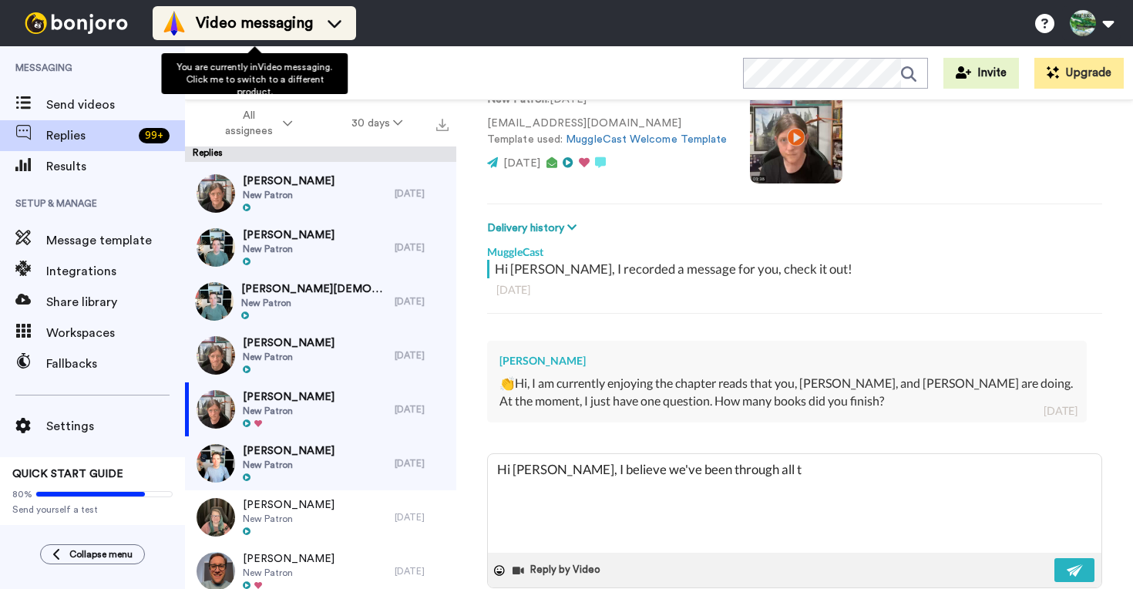
type textarea "Hi Thom, I believe we've been through all th"
type textarea "x"
type textarea "Hi Thom, I believe we've been through all the"
type textarea "x"
type textarea "Hi Thom, I believe we've been through all the"
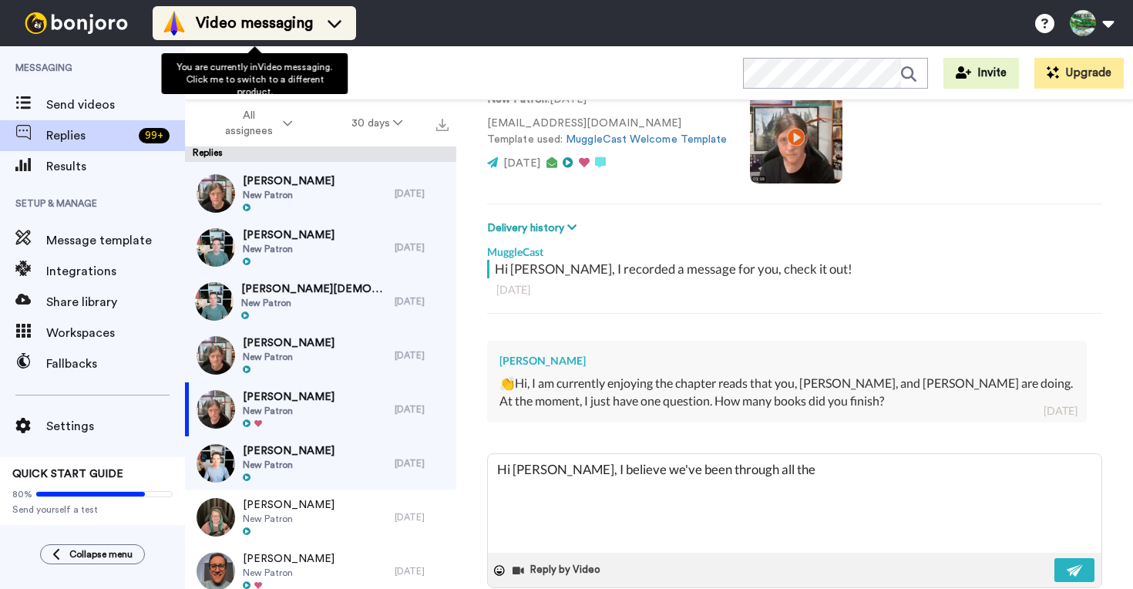
type textarea "x"
type textarea "Hi Thom, I believe we've been through all the b"
type textarea "x"
type textarea "Hi Thom, I believe we've been through all the bo"
type textarea "x"
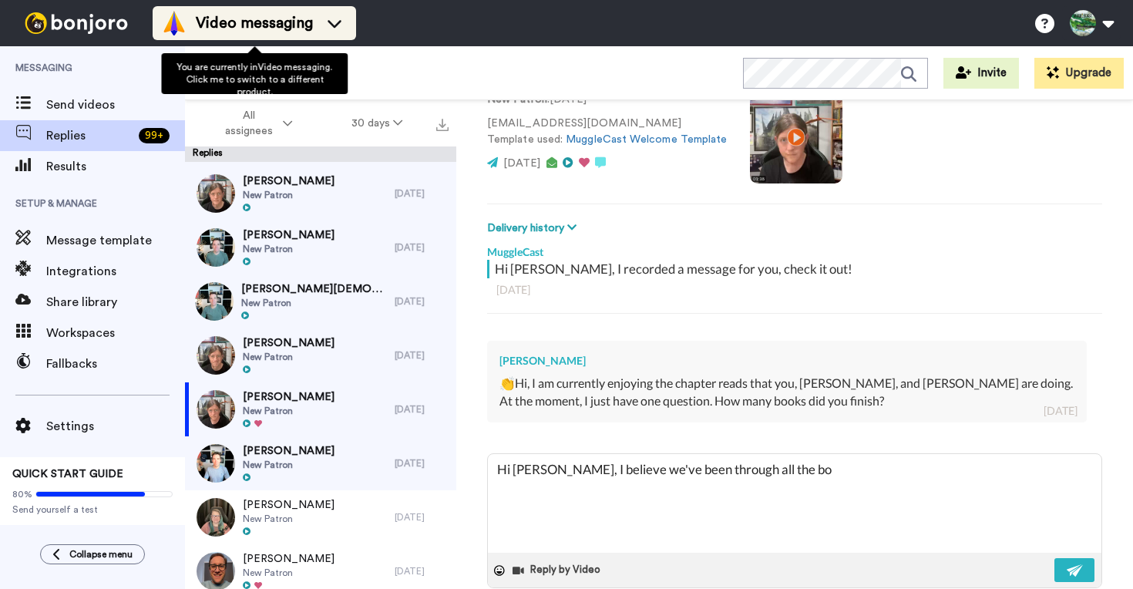
type textarea "Hi Thom, I believe we've been through all the boo"
type textarea "x"
type textarea "Hi Thom, I believe we've been through all the book"
type textarea "x"
type textarea "Hi Thom, I believe we've been through all the books"
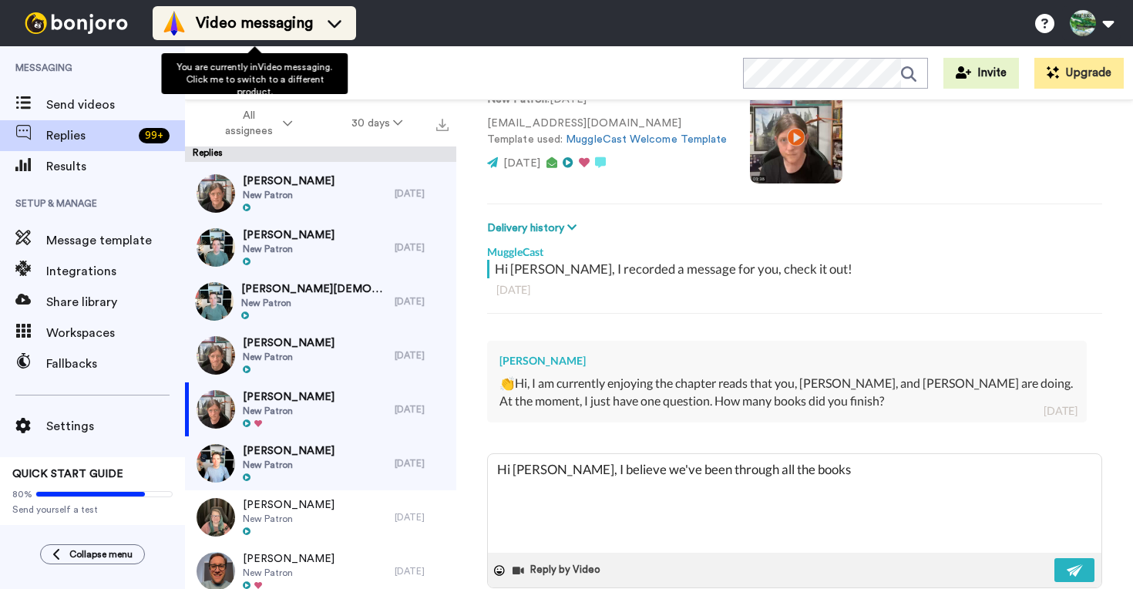
type textarea "x"
type textarea "Hi Thom, I believe we've been through all the books,"
type textarea "x"
type textarea "Hi Thom, I believe we've been through all the books,"
type textarea "x"
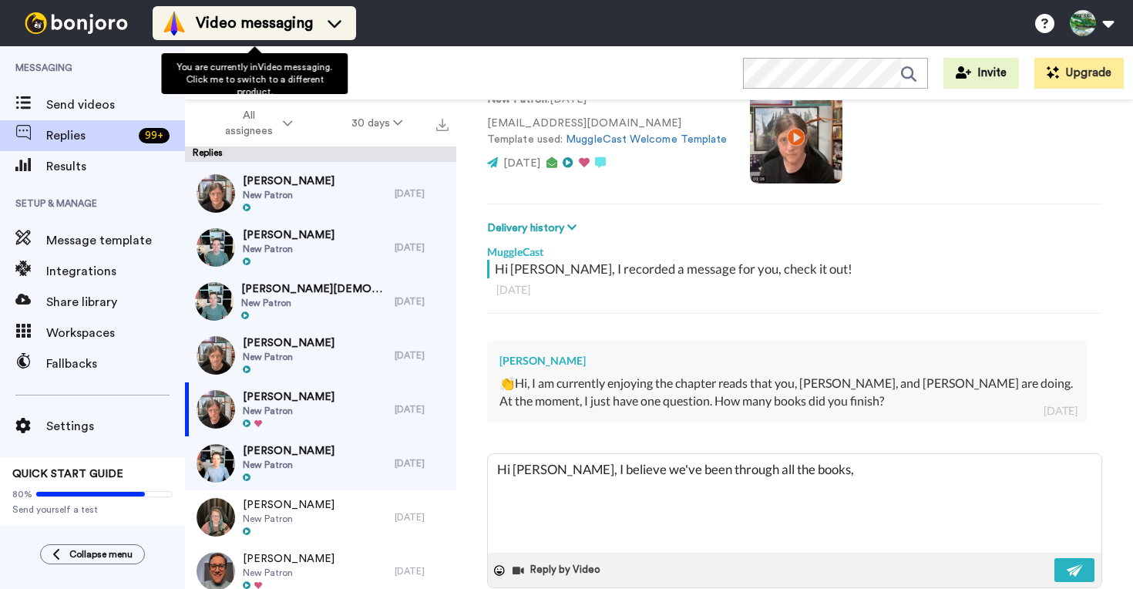
type textarea "Hi Thom, I believe we've been through all the books, b"
type textarea "x"
type textarea "Hi Thom, I believe we've been through all the books, bu"
type textarea "x"
type textarea "Hi Thom, I believe we've been through all the books, but"
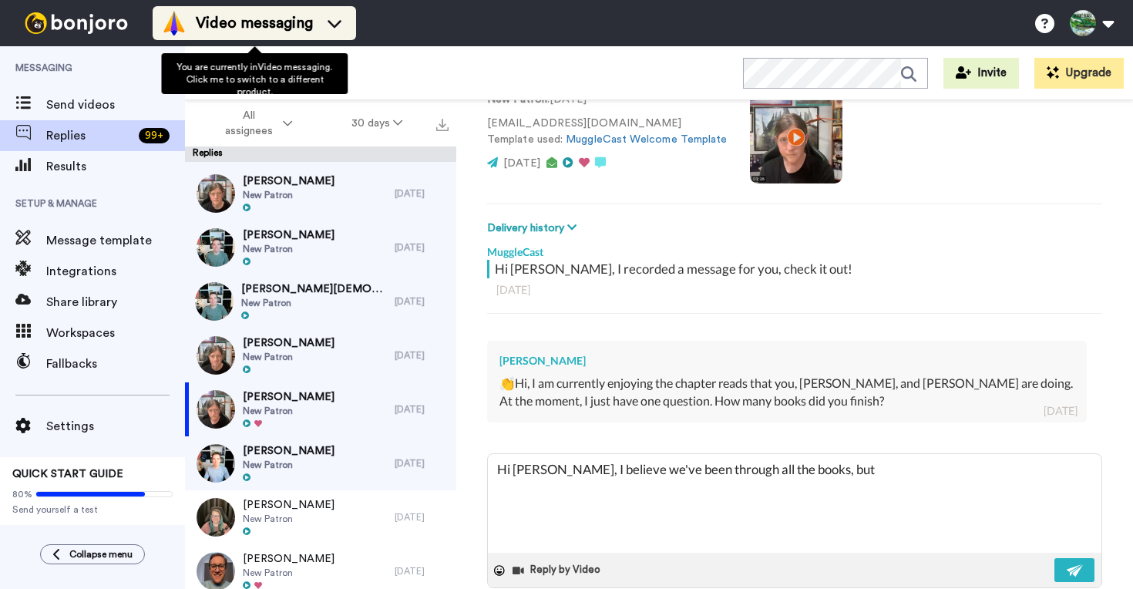
type textarea "x"
type textarea "Hi Thom, I believe we've been through all the books, but"
type textarea "x"
type textarea "Hi Thom, I believe we've been through all the books, but i"
type textarea "x"
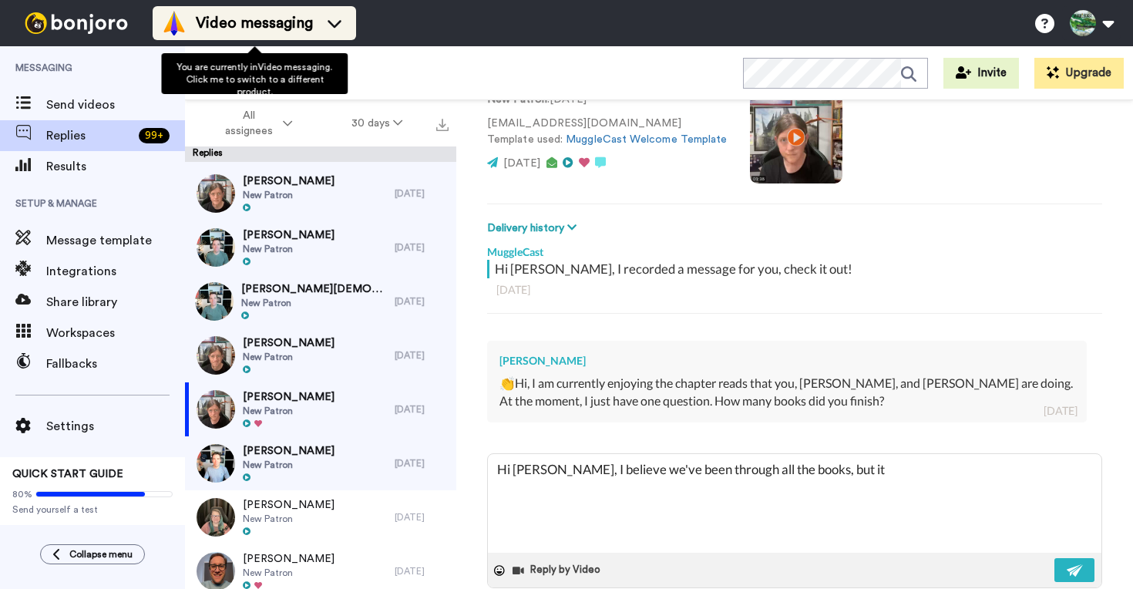
type textarea "Hi Thom, I believe we've been through all the books, but it'"
type textarea "x"
type textarea "Hi Thom, I believe we've been through all the books, but it's"
type textarea "x"
type textarea "Hi Thom, I believe we've been through all the books, but it's a"
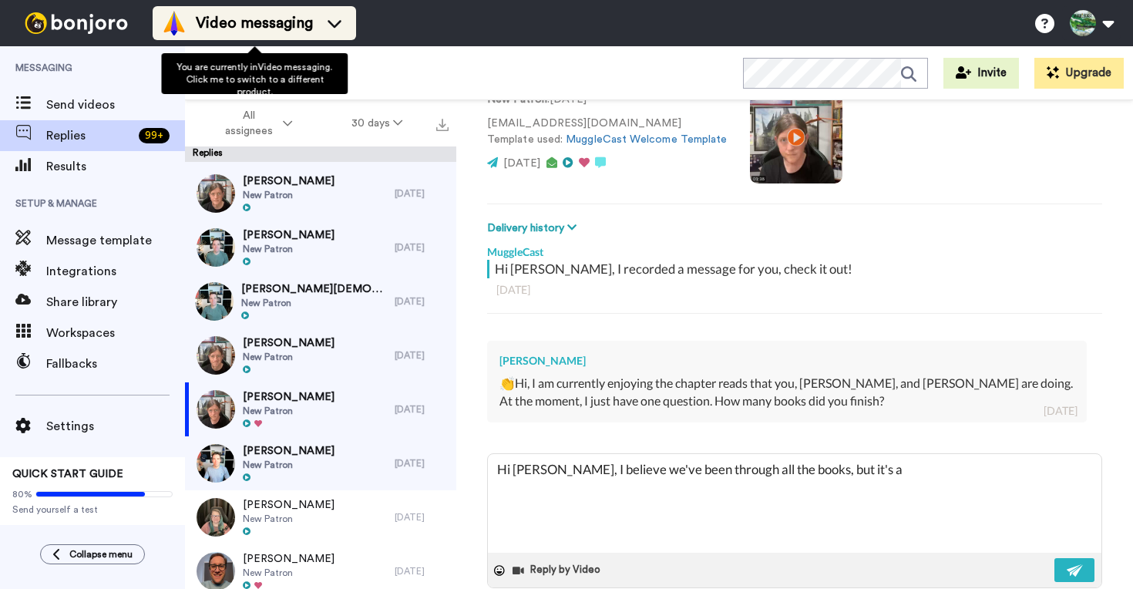
type textarea "x"
type textarea "Hi Thom, I believe we've been through all the books, but it's al"
type textarea "x"
type textarea "Hi Thom, I believe we've been through all the books, but it's all"
type textarea "x"
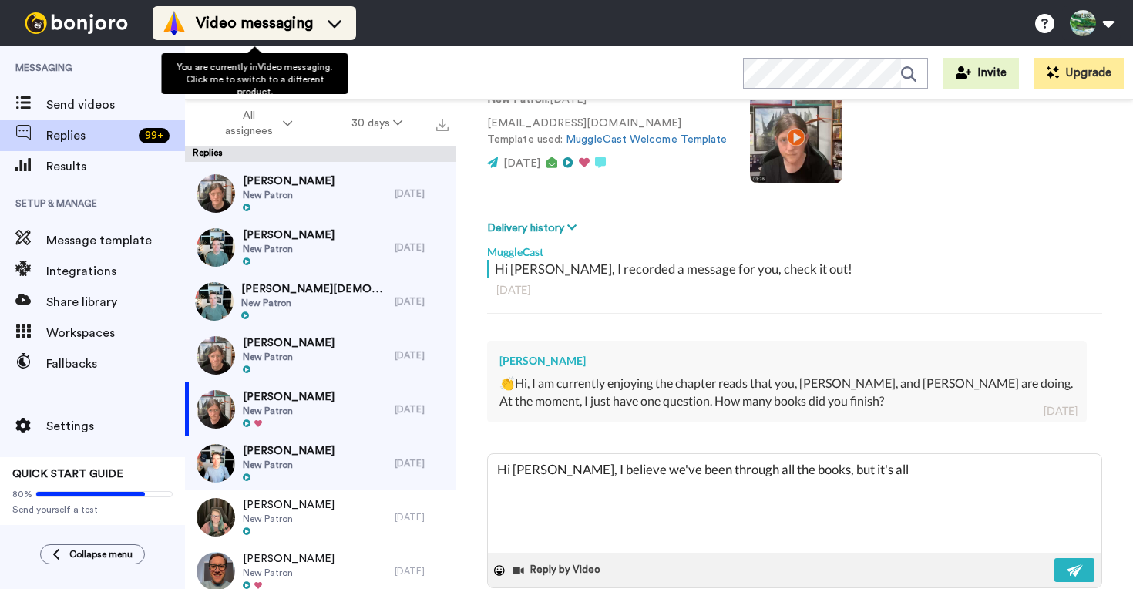
type textarea "Hi Thom, I believe we've been through all the books, but it's all l"
type textarea "x"
type textarea "Hi Thom, I believe we've been through all the books, but it's all lay"
type textarea "x"
type textarea "Hi Thom, I believe we've been through all the books, but it's all laye"
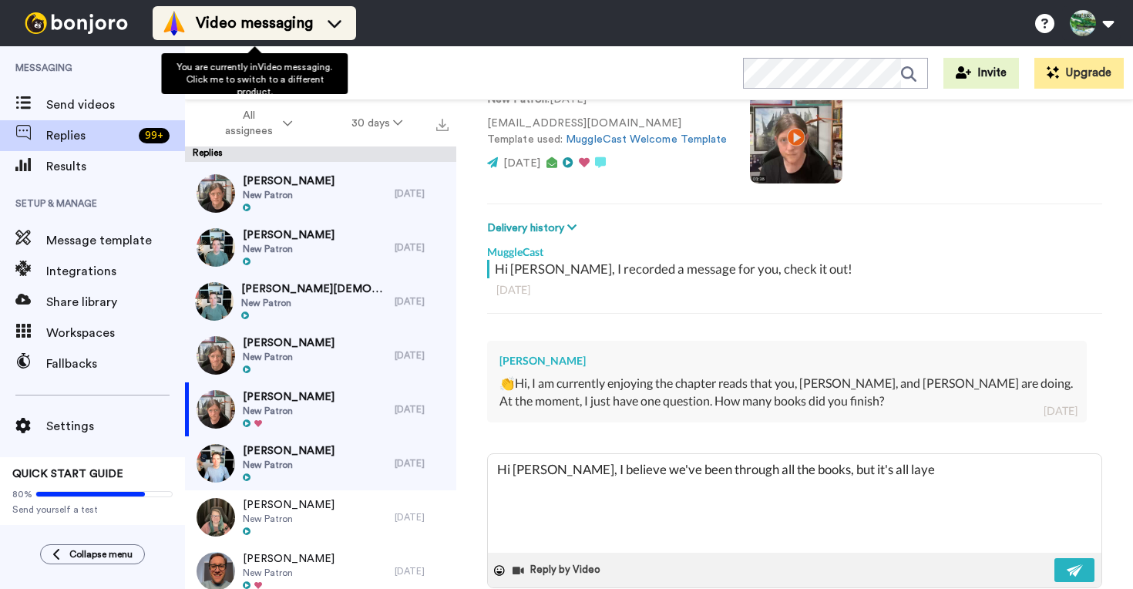
type textarea "x"
type textarea "Hi Thom, I believe we've been through all the books, but it's all layed"
type textarea "x"
type textarea "Hi Thom, I believe we've been through all the books, but it's all layed"
type textarea "x"
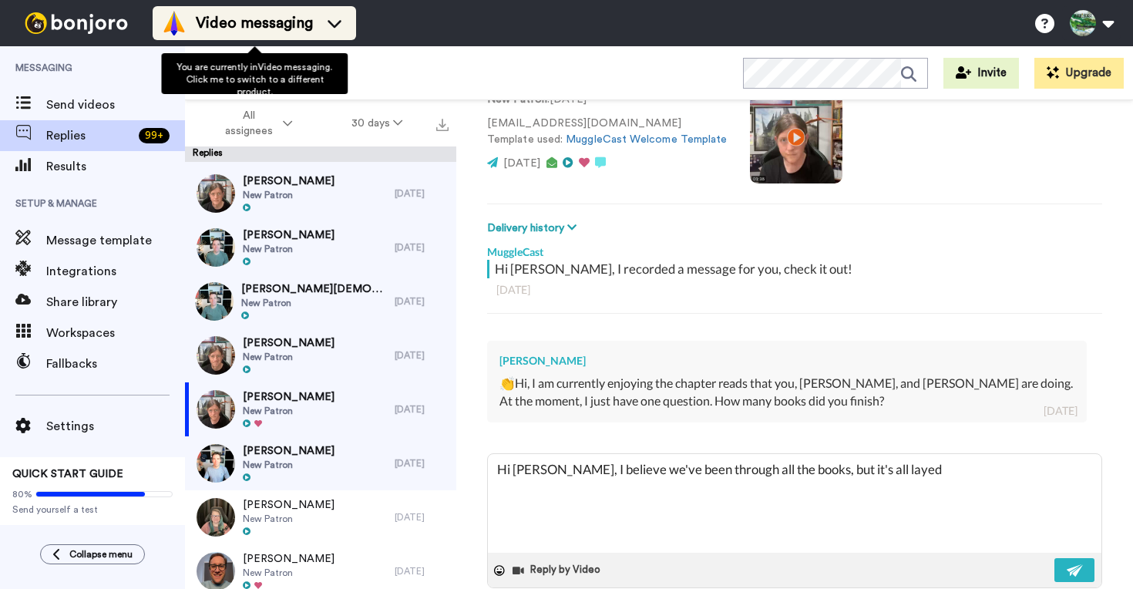
type textarea "Hi Thom, I believe we've been through all the books, but it's all layed"
type textarea "x"
type textarea "Hi Thom, I believe we've been through all the books, but it's all laye"
type textarea "x"
type textarea "Hi Thom, I believe we've been through all the books, but it's all lay"
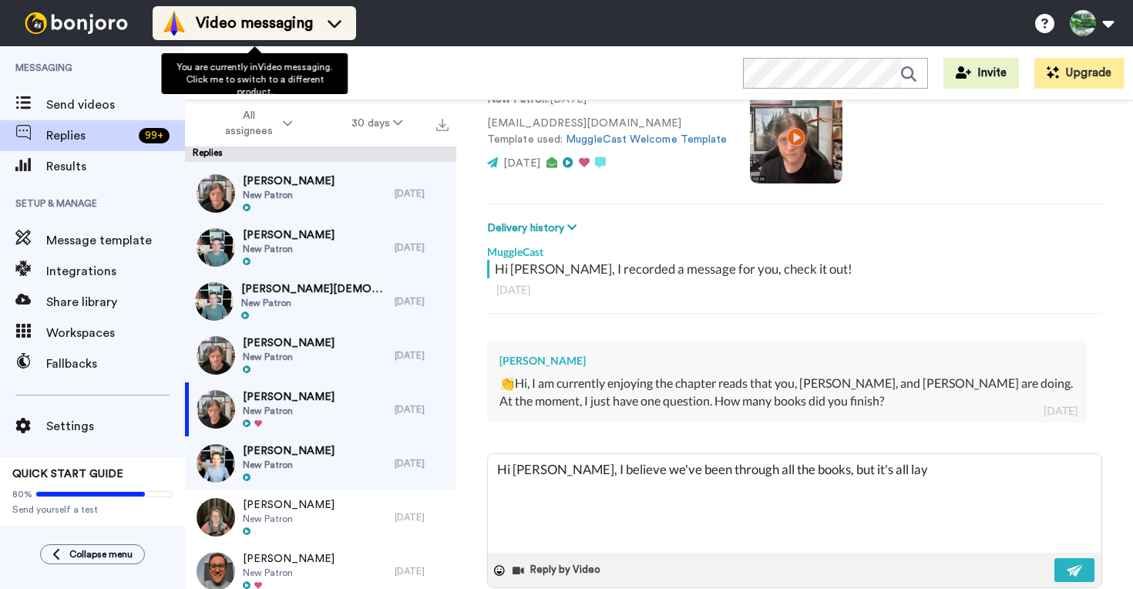
type textarea "x"
type textarea "Hi Thom, I believe we've been through all the books, but it's all la"
type textarea "x"
type textarea "Hi Thom, I believe we've been through all the books, but it's all lai"
type textarea "x"
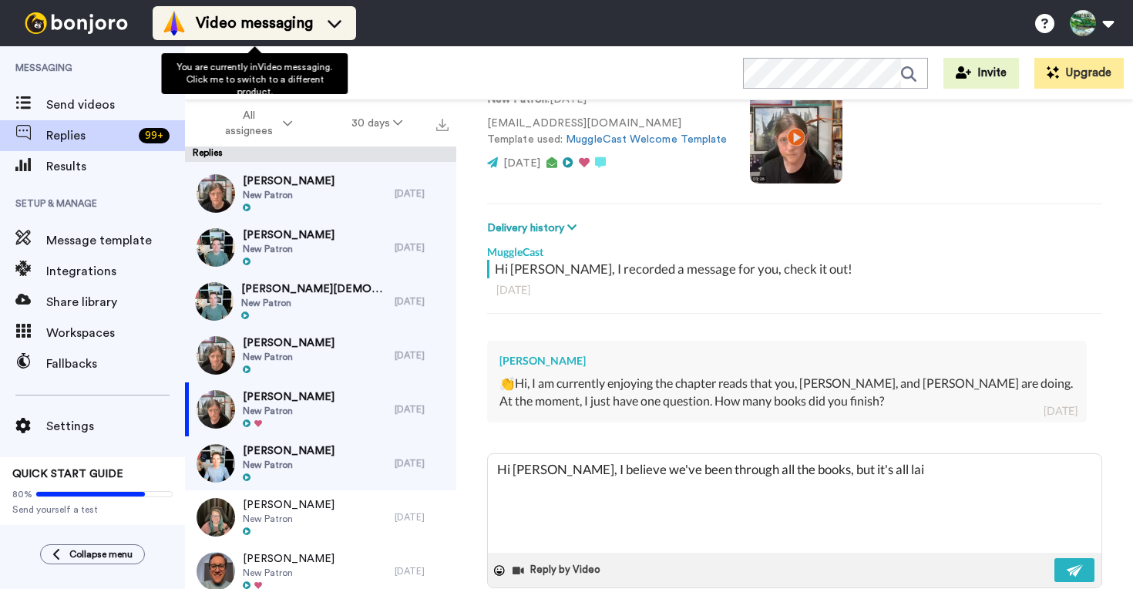
type textarea "Hi Thom, I believe we've been through all the books, but it's all laid"
type textarea "x"
type textarea "Hi Thom, I believe we've been through all the books, but it's all laid"
type textarea "x"
type textarea "Hi Thom, I believe we've been through all the books, but it's all laid o"
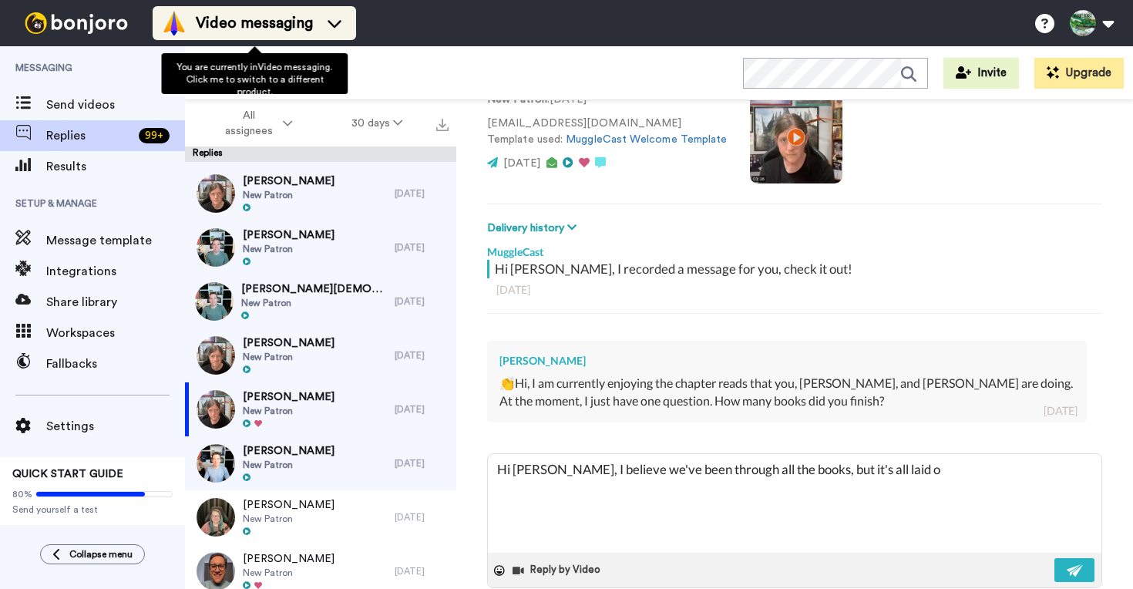
type textarea "x"
type textarea "Hi Thom, I believe we've been through all the books, but it's all laid ou"
type textarea "x"
type textarea "Hi Thom, I believe we've been through all the books, but it's all laid out"
type textarea "x"
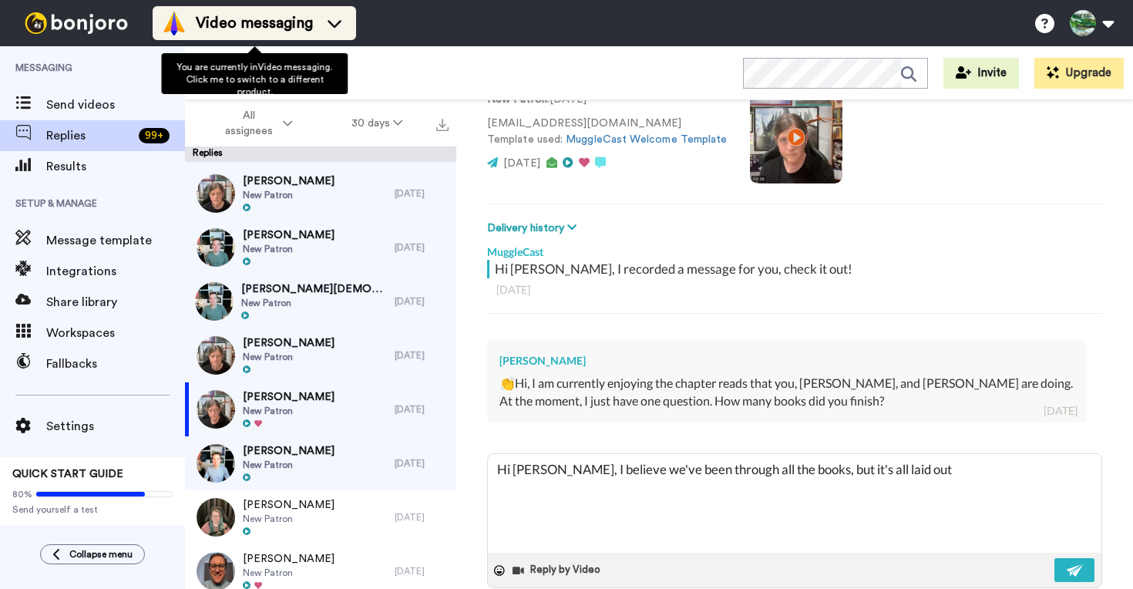
type textarea "Hi Thom, I believe we've been through all the books, but it's all laid out"
type textarea "x"
type textarea "Hi Thom, I believe we've been through all the books, but it's all laid out o"
type textarea "x"
type textarea "Hi Thom, I believe we've been through all the books, but it's all laid out on"
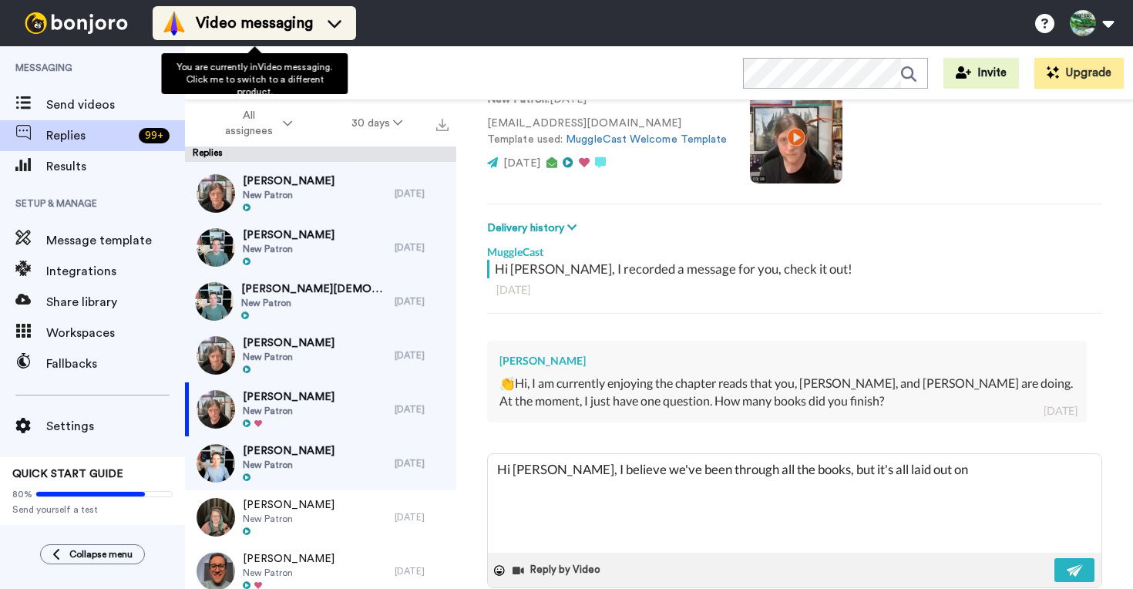
type textarea "x"
type textarea "Hi Thom, I believe we've been through all the books, but it's all laid out on o"
type textarea "x"
type textarea "Hi Thom, I believe we've been through all the books, but it's all laid out on ou"
type textarea "x"
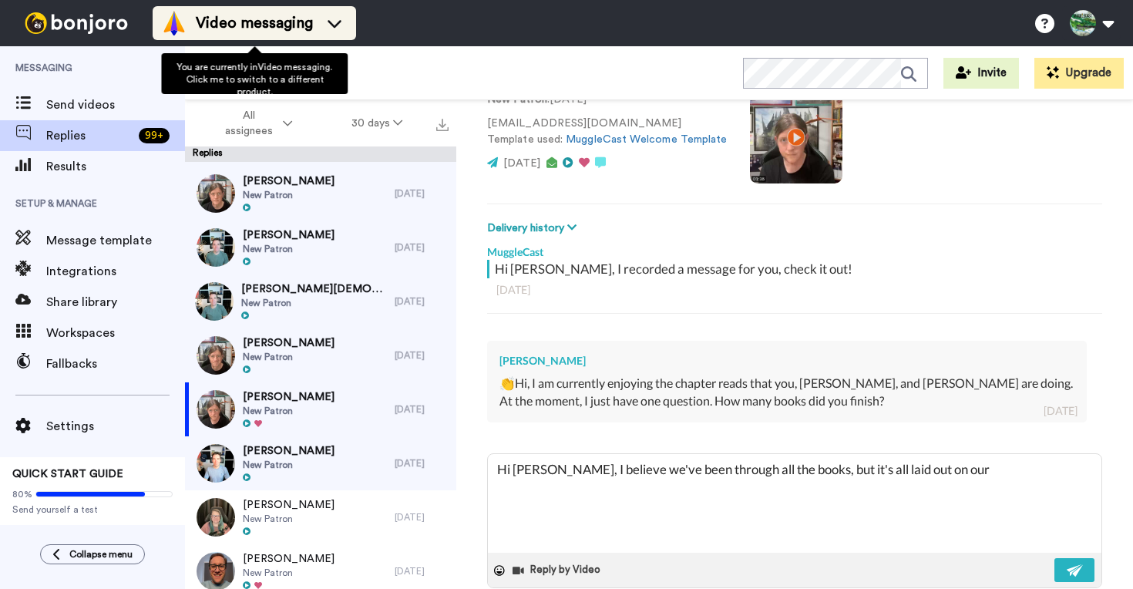
type textarea "Hi Thom, I believe we've been through all the books, but it's all laid out on o…"
type textarea "x"
type textarea "Hi Thom, I believe we've been through all the books, but it's all laid out on o…"
type textarea "x"
type textarea "Hi Thom, I believe we've been through all the books, but it's all laid out on o…"
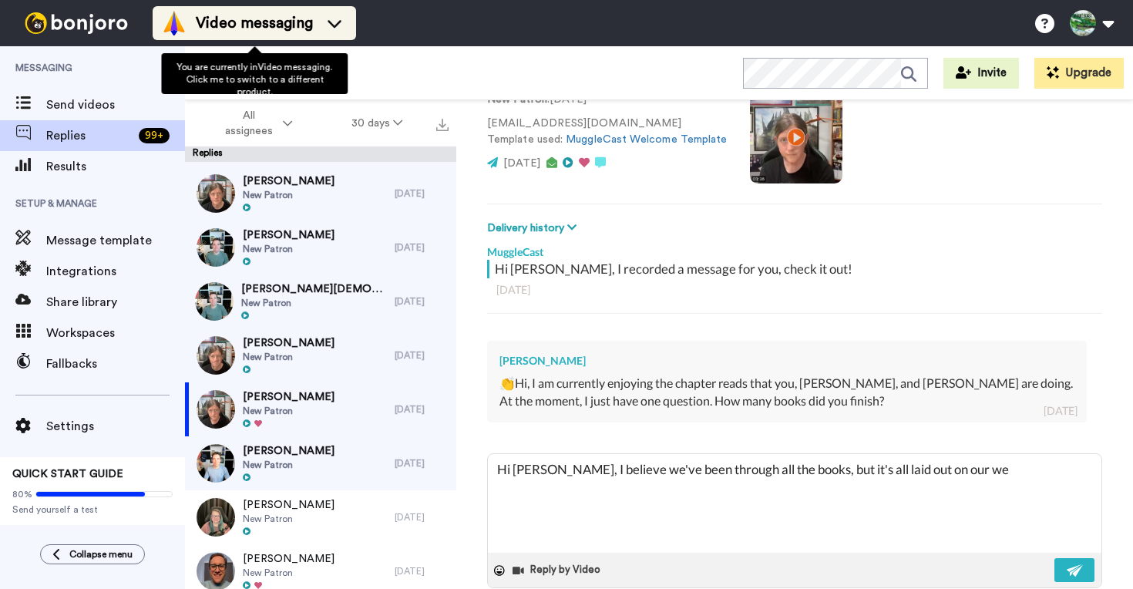
type textarea "x"
type textarea "Hi Thom, I believe we've been through all the books, but it's all laid out on o…"
type textarea "x"
type textarea "Hi Thom, I believe we've been through all the books, but it's all laid out on o…"
type textarea "x"
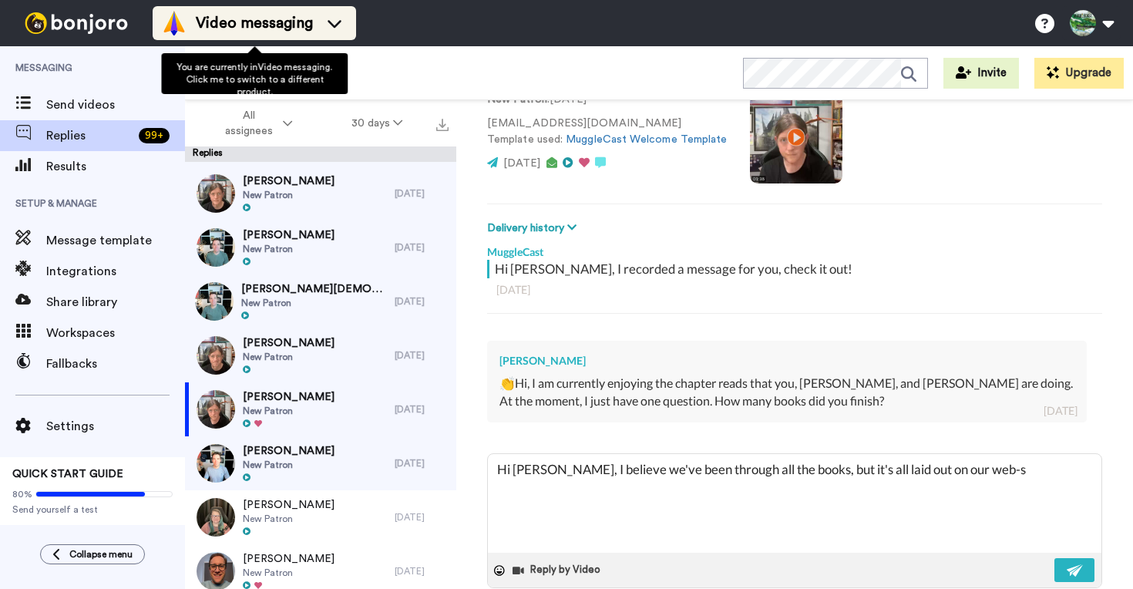
type textarea "Hi Thom, I believe we've been through all the books, but it's all laid out on o…"
type textarea "x"
type textarea "Hi Thom, I believe we've been through all the books, but it's all laid out on o…"
type textarea "x"
type textarea "Hi Thom, I believe we've been through all the books, but it's all laid out on o…"
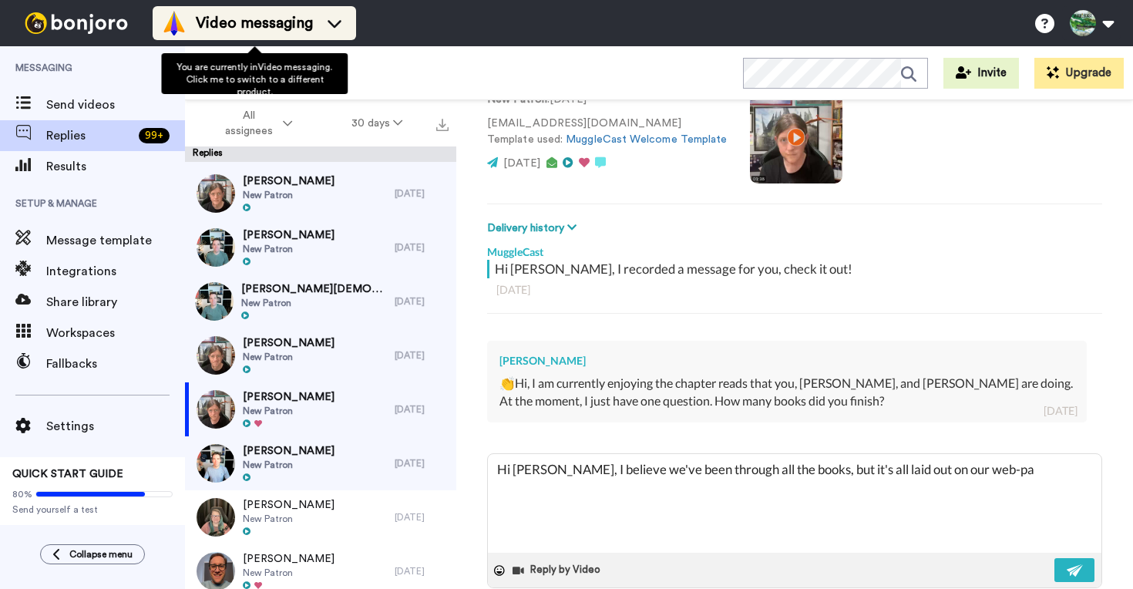
type textarea "x"
type textarea "Hi Thom, I believe we've been through all the books, but it's all laid out on o…"
type textarea "x"
type textarea "Hi Thom, I believe we've been through all the books, but it's all laid out on o…"
type textarea "x"
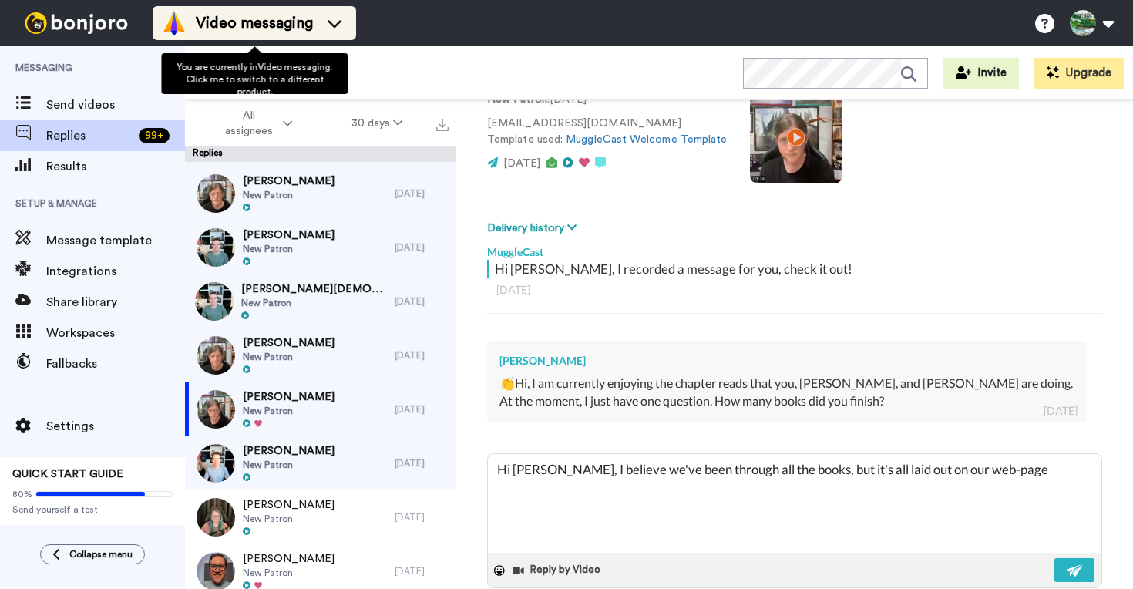
type textarea "Hi Thom, I believe we've been through all the books, but it's all laid out on o…"
type textarea "x"
type textarea "Hi Thom, I believe we've been through all the books, but it's all laid out on o…"
type textarea "x"
type textarea "Hi Thom, I believe we've been through all the books, but it's all laid out on o…"
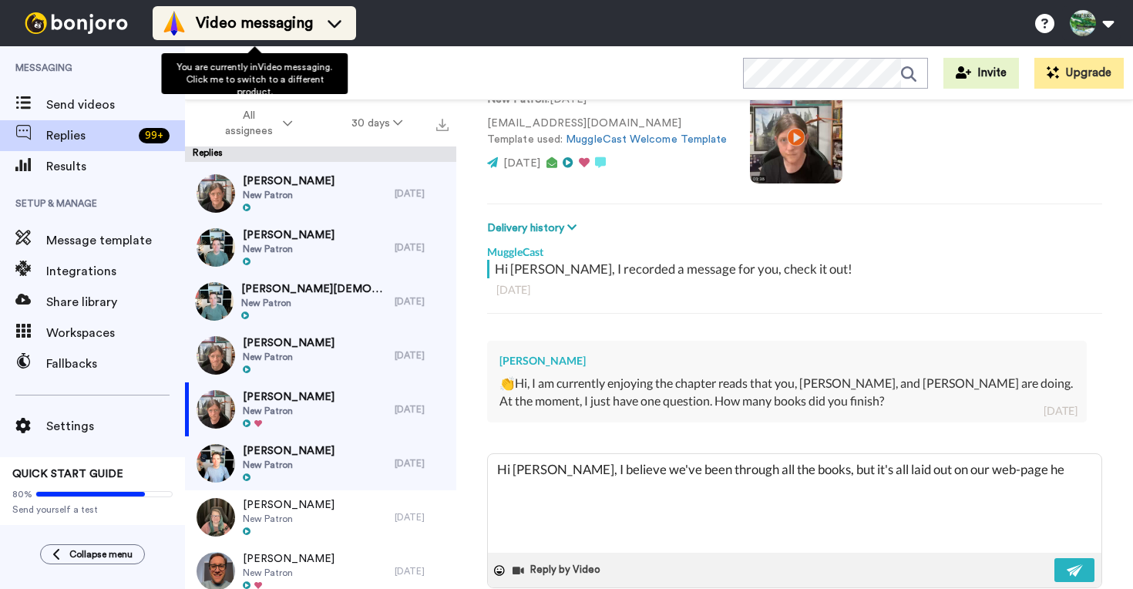
type textarea "x"
type textarea "Hi Thom, I believe we've been through all the books, but it's all laid out on o…"
type textarea "x"
type textarea "Hi Thom, I believe we've been through all the books, but it's all laid out on o…"
type textarea "x"
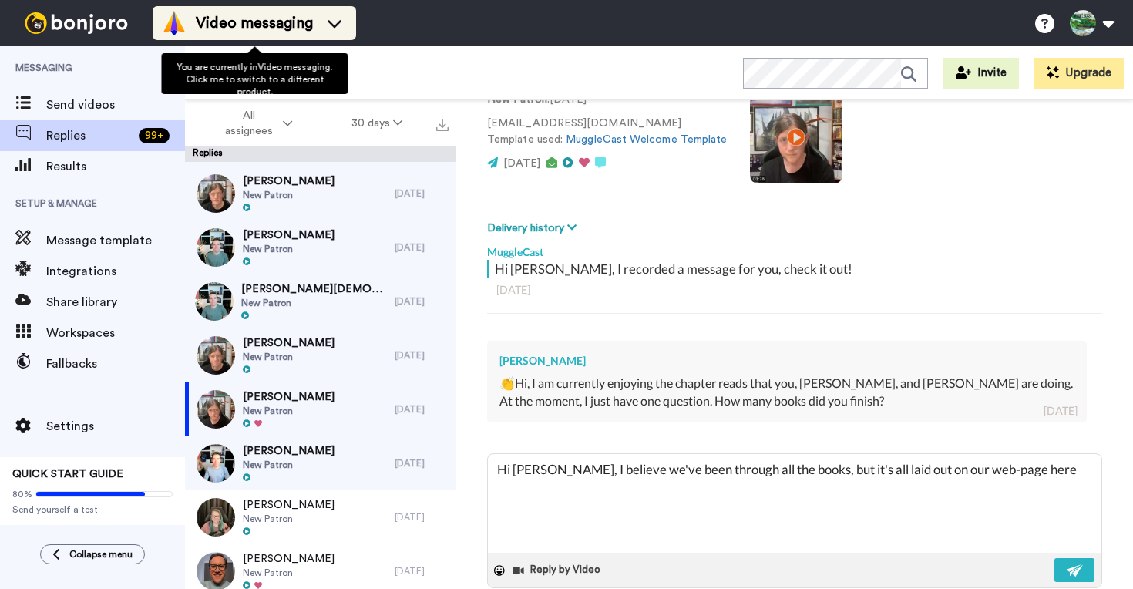
type textarea "Hi Thom, I believe we've been through all the books, but it's all laid out on o…"
type textarea "x"
type textarea "Hi Thom, I believe we've been through all the books, but it's all laid out on o…"
type textarea "x"
type textarea "Hi Thom, I believe we've been through all the books, but it's all laid out on o…"
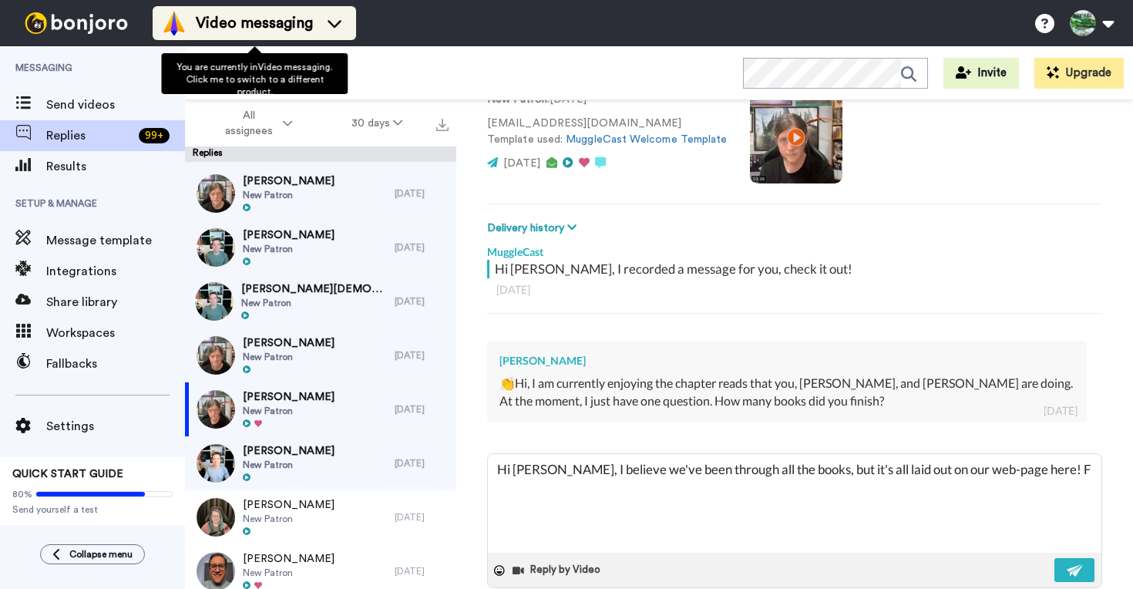
type textarea "x"
type textarea "Hi Thom, I believe we've been through all the books, but it's all laid out on o…"
type textarea "x"
type textarea "Hi Thom, I believe we've been through all the books, but it's all laid out on o…"
type textarea "x"
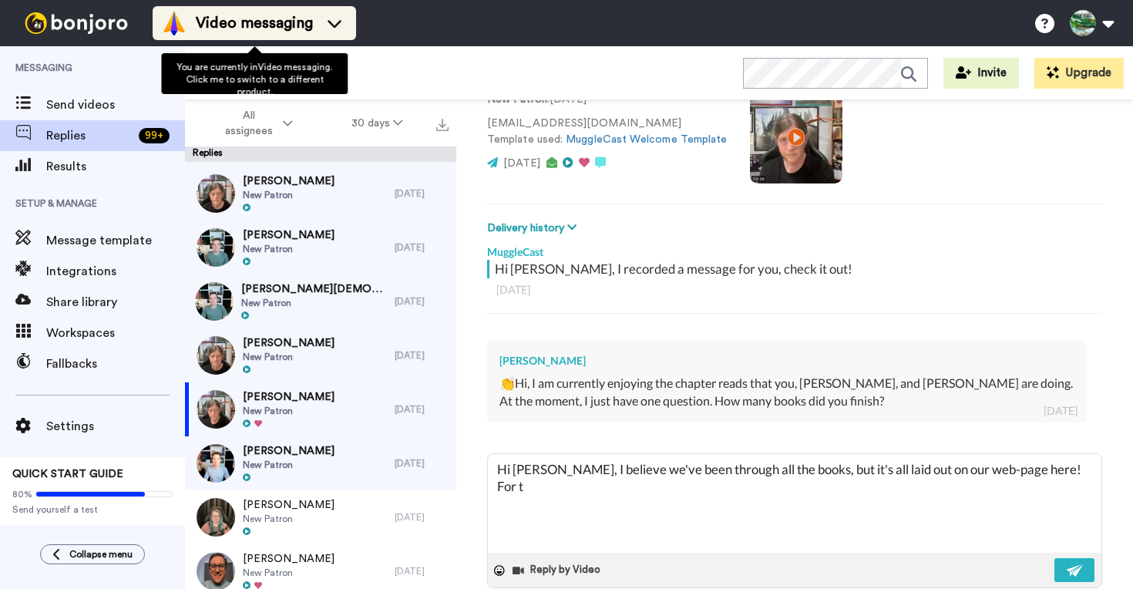
type textarea "Hi Thom, I believe we've been through all the books, but it's all laid out on o…"
type textarea "x"
type textarea "Hi Thom, I believe we've been through all the books, but it's all laid out on o…"
type textarea "x"
type textarea "Hi Thom, I believe we've been through all the books, but it's all laid out on o…"
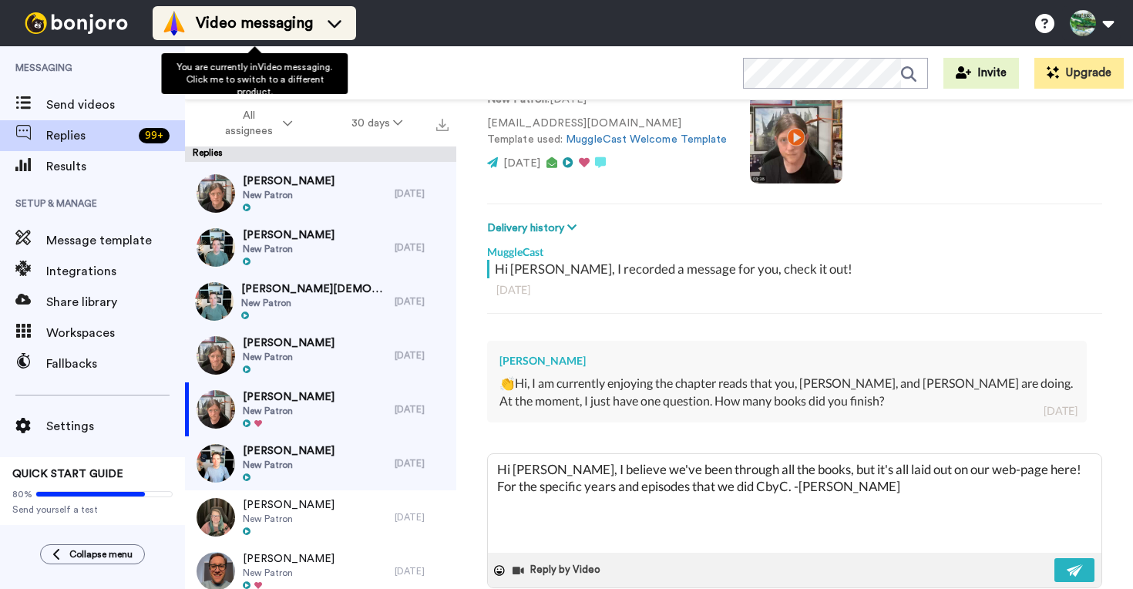
paste textarea "https://mugglecast.com/harry-potter-chapter-chapter-analysis-archive/"
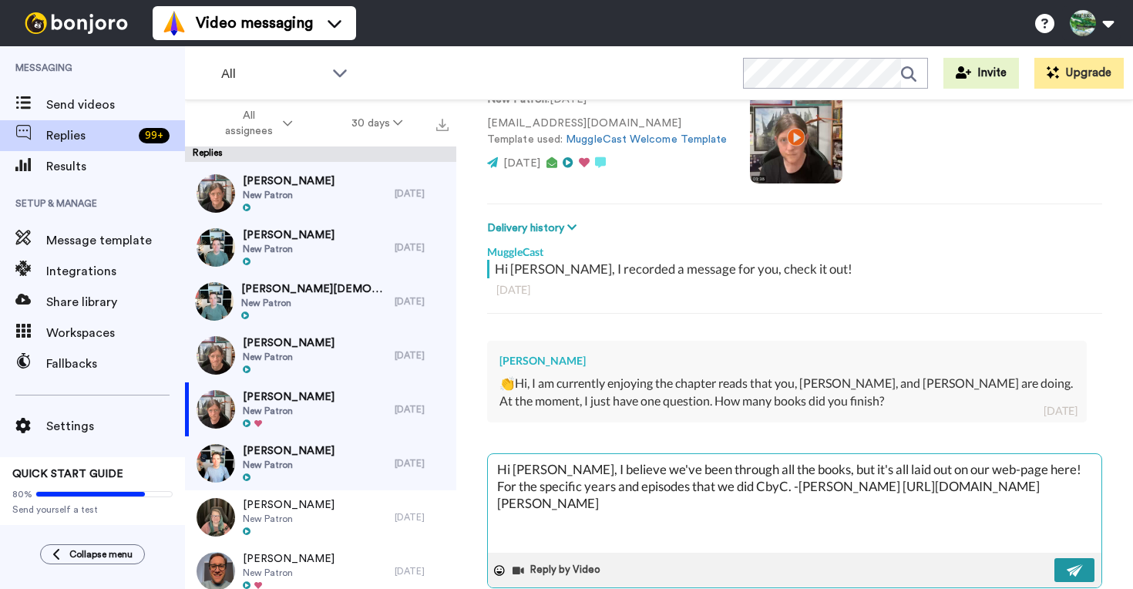
click at [1066, 569] on img at bounding box center [1074, 570] width 17 height 12
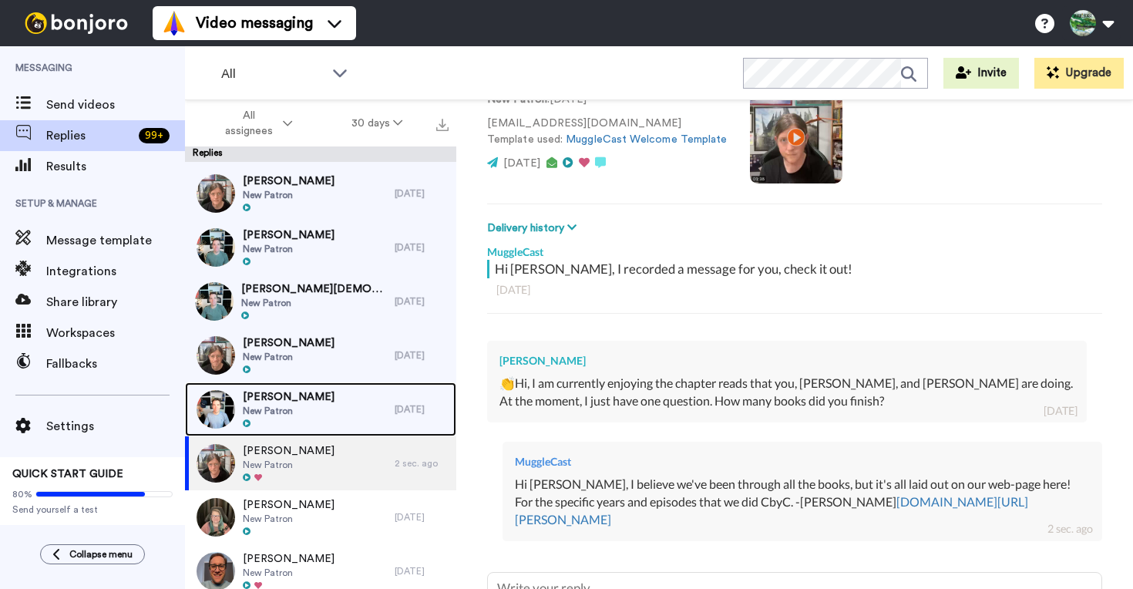
click at [341, 395] on div "Debby New Patron" at bounding box center [290, 409] width 210 height 54
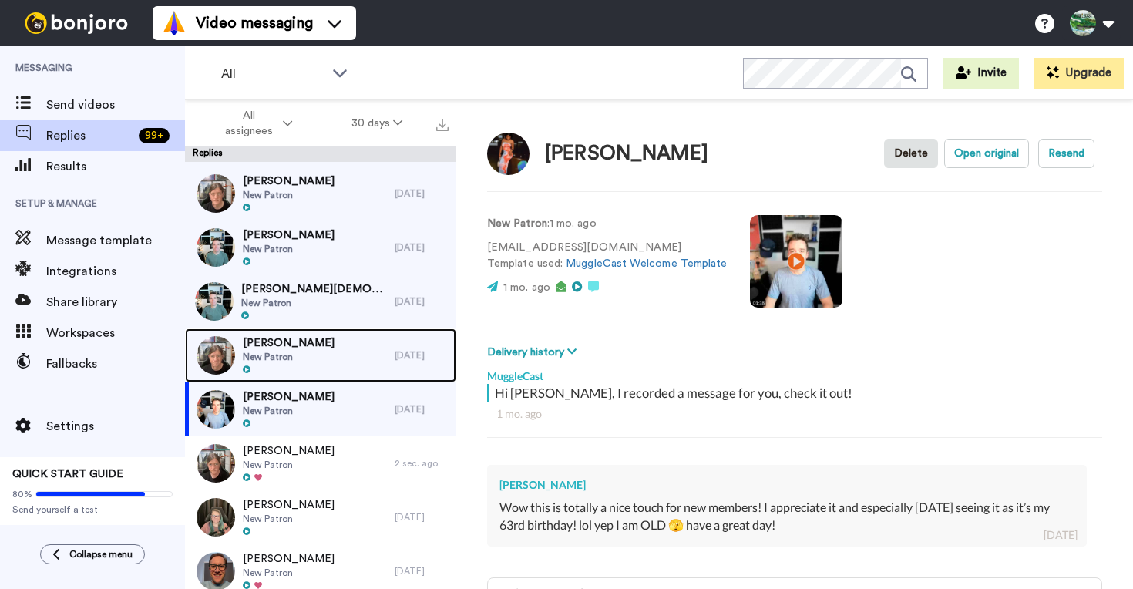
click at [334, 353] on div "Jared Starr New Patron" at bounding box center [290, 355] width 210 height 54
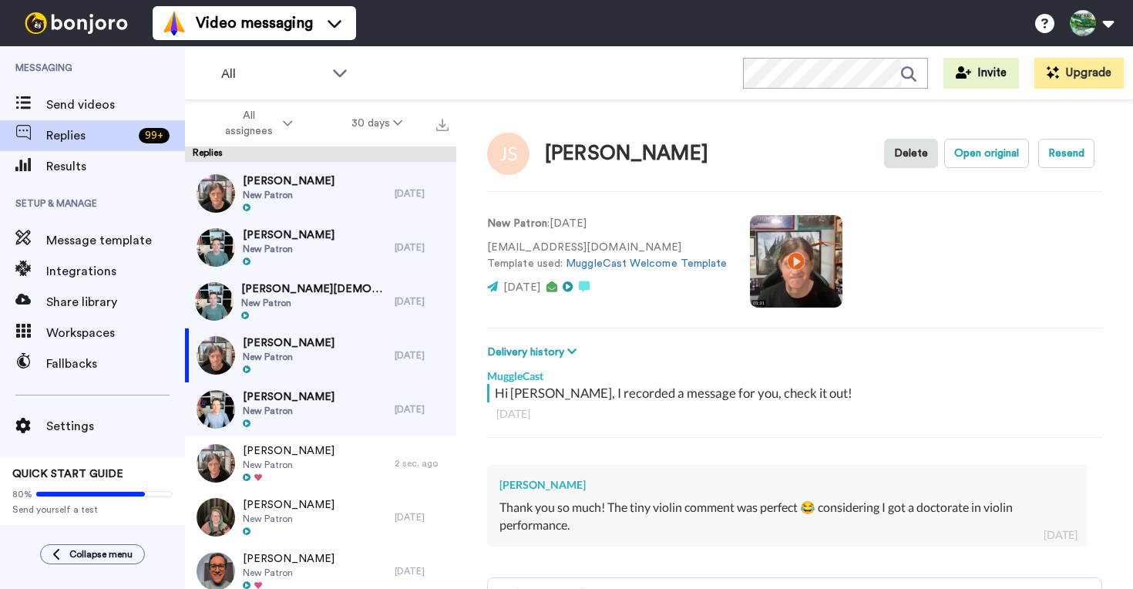
click at [787, 263] on video at bounding box center [796, 261] width 92 height 92
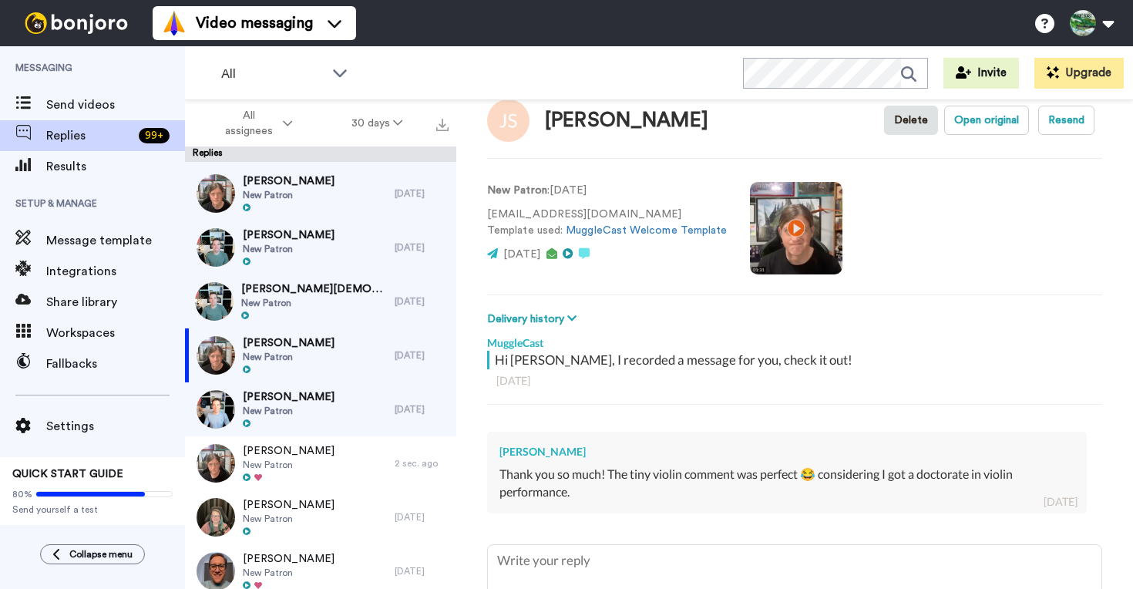
scroll to position [32, 0]
click at [812, 230] on video at bounding box center [796, 229] width 92 height 92
click at [352, 202] on div "Natalie New Patron" at bounding box center [290, 193] width 210 height 54
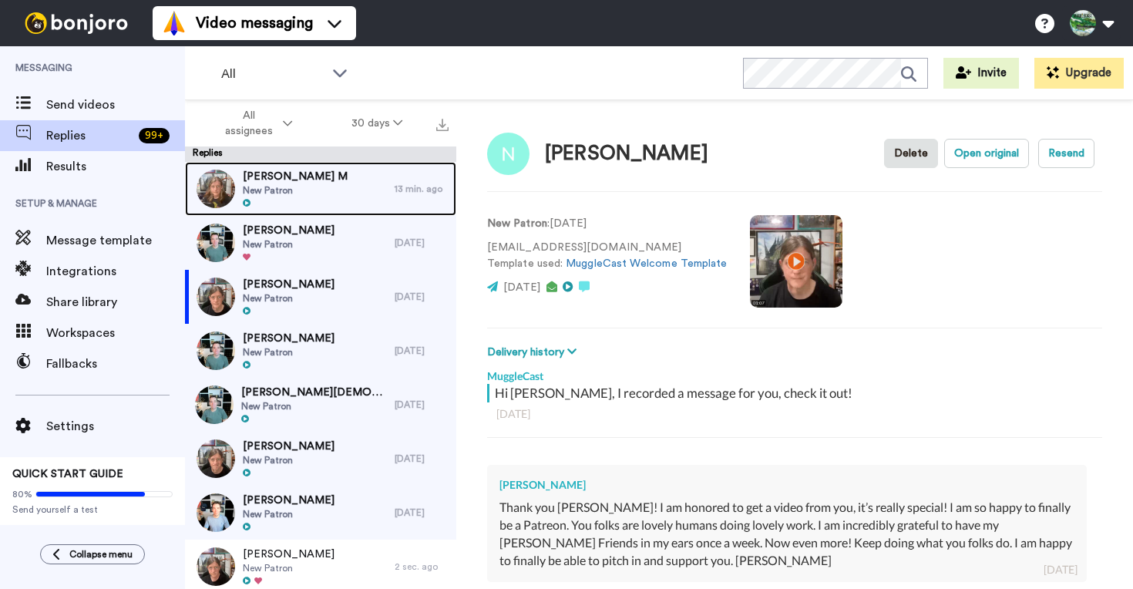
click at [361, 186] on div "Margo M New Patron" at bounding box center [290, 189] width 210 height 54
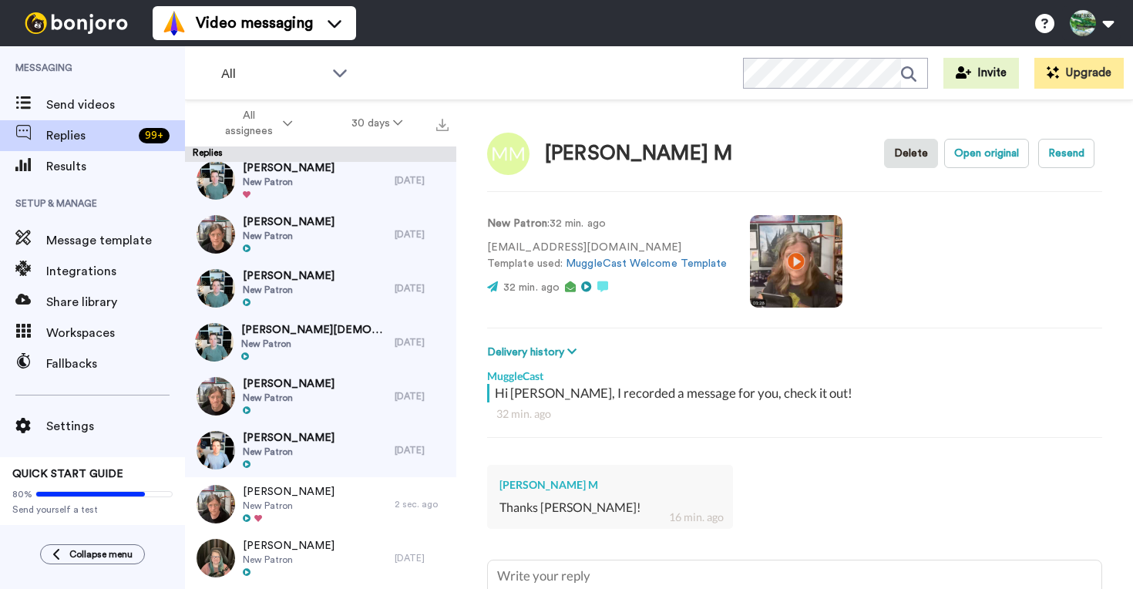
scroll to position [103, 0]
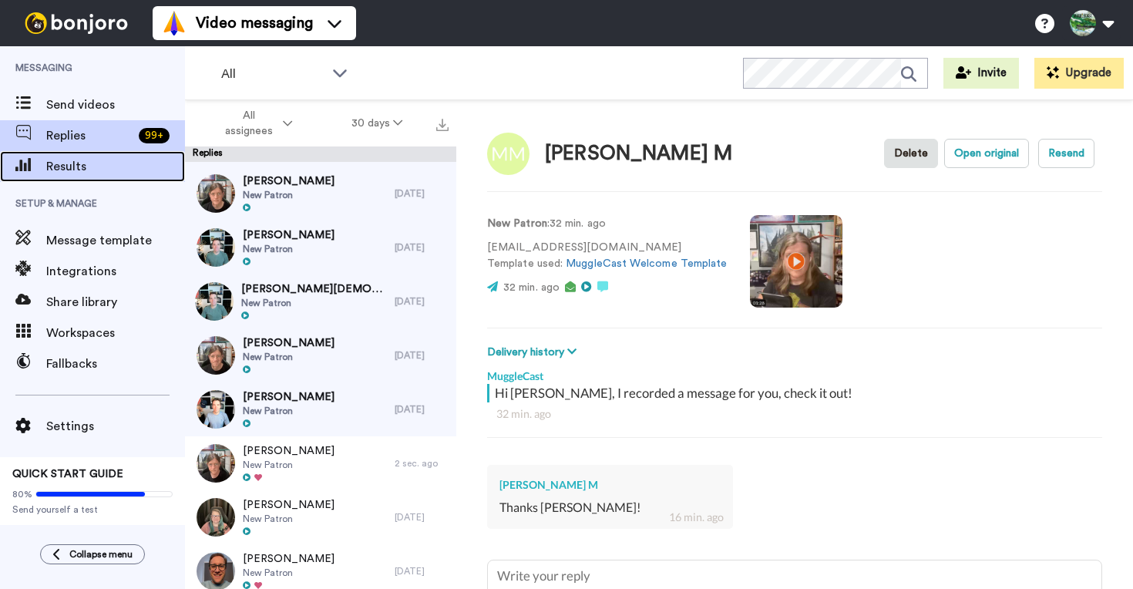
click at [109, 168] on span "Results" at bounding box center [115, 166] width 139 height 18
